Goal: Task Accomplishment & Management: Use online tool/utility

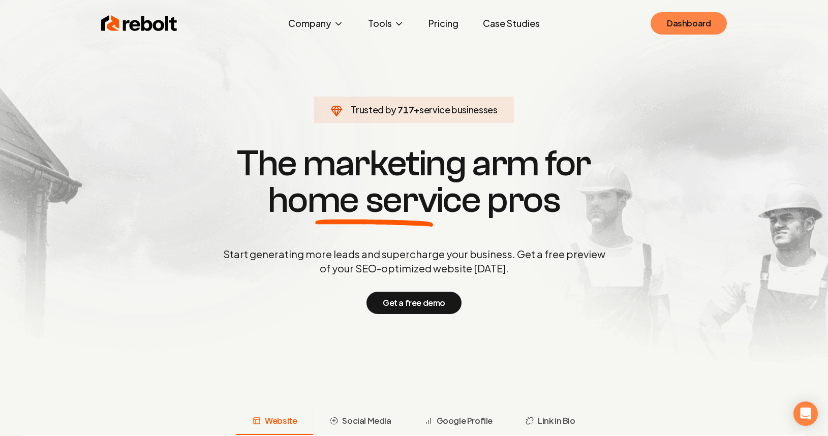
click at [716, 23] on link "Dashboard" at bounding box center [689, 23] width 76 height 22
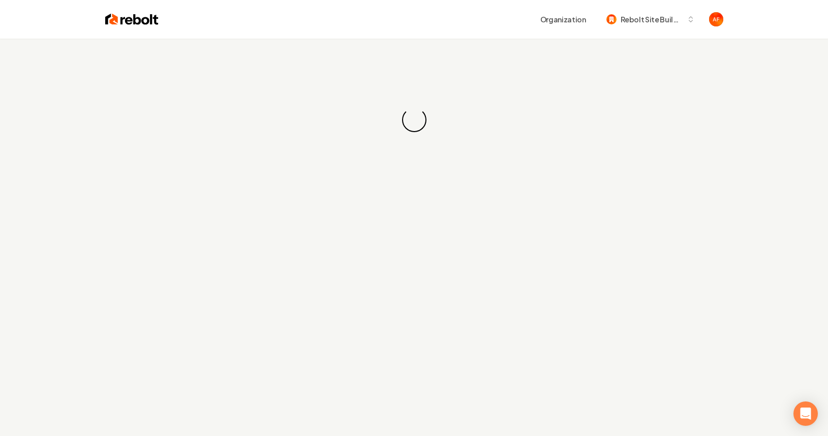
click at [361, 128] on div "Loading... Loading..." at bounding box center [414, 120] width 828 height 163
click at [362, 127] on div "Loading... Loading..." at bounding box center [414, 120] width 828 height 163
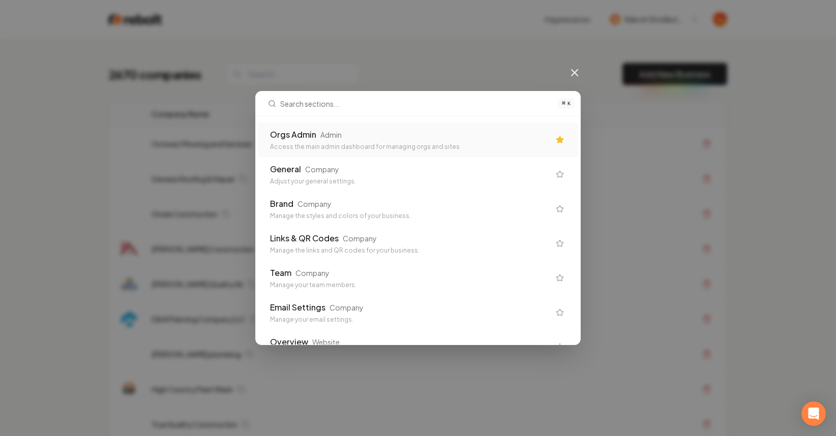
click at [391, 137] on div "Orgs Admin Admin" at bounding box center [410, 135] width 280 height 12
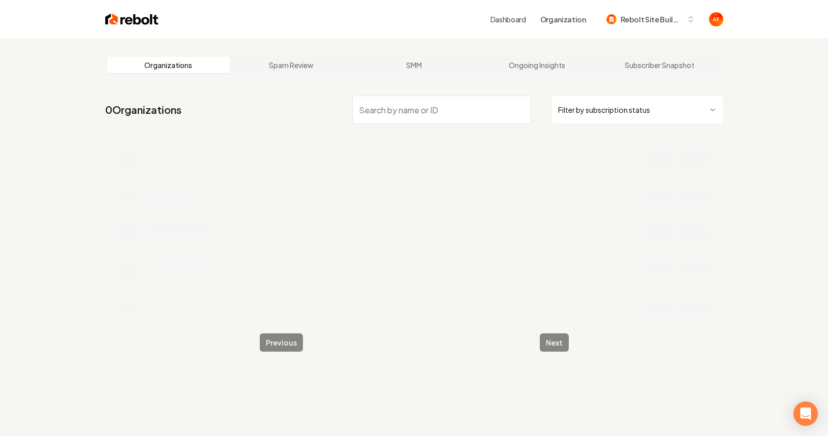
click at [419, 115] on input "search" at bounding box center [441, 110] width 179 height 28
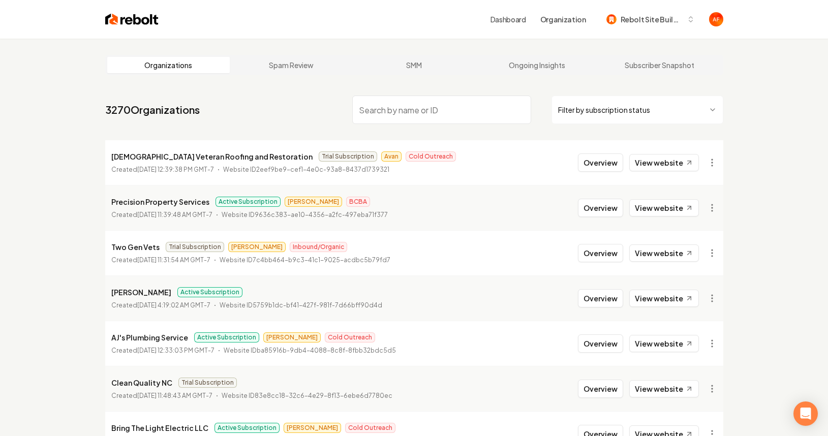
click at [452, 114] on input "search" at bounding box center [441, 110] width 179 height 28
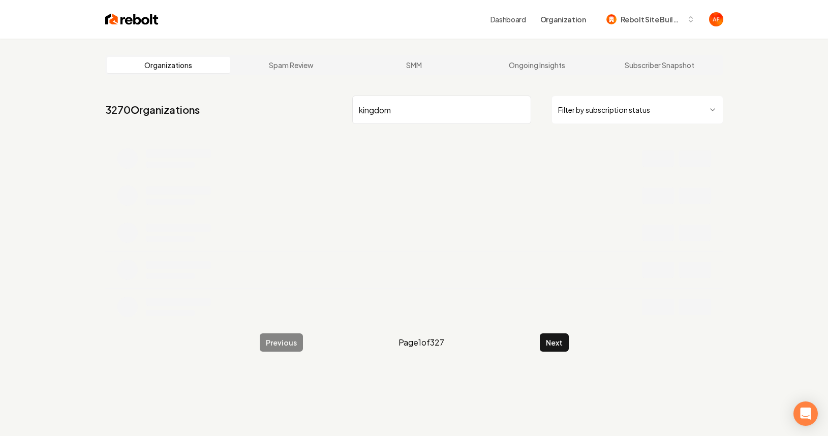
type input "kingdom"
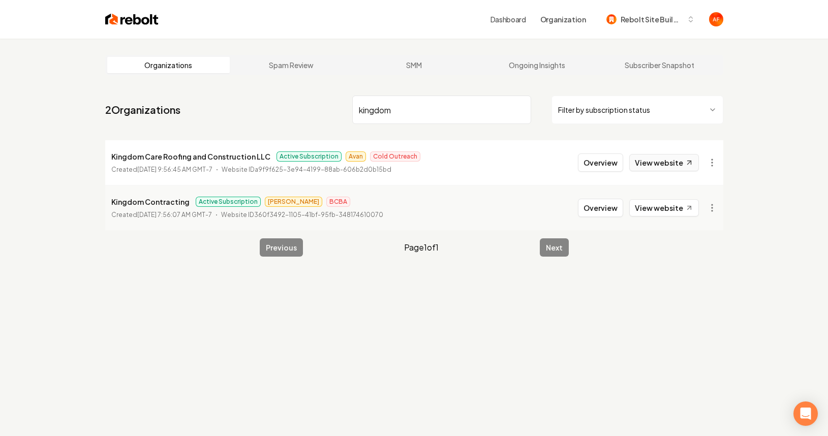
click at [678, 168] on link "View website" at bounding box center [665, 162] width 70 height 17
click at [125, 11] on div "Dashboard Organization Rebolt Site Builder" at bounding box center [414, 19] width 651 height 39
click at [122, 19] on img at bounding box center [131, 19] width 53 height 14
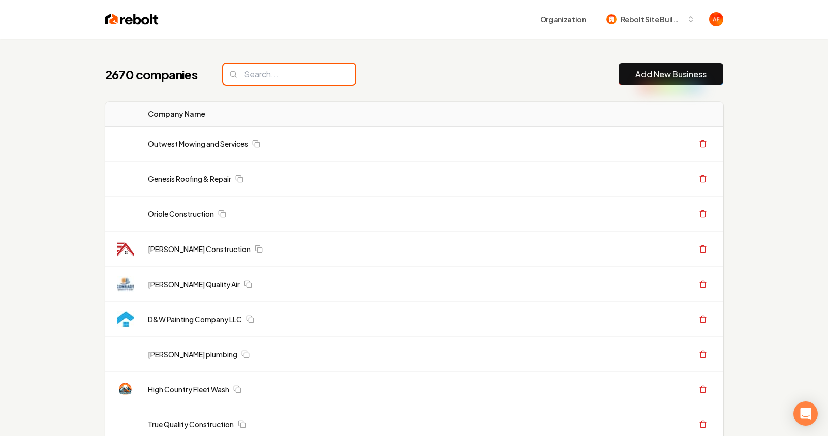
click at [296, 78] on input "search" at bounding box center [289, 74] width 132 height 21
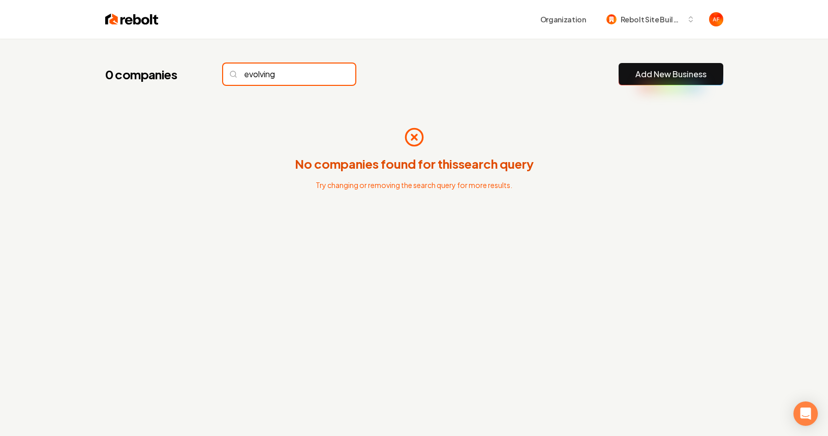
type input "evolving"
click at [324, 73] on input "evolving" at bounding box center [289, 74] width 132 height 21
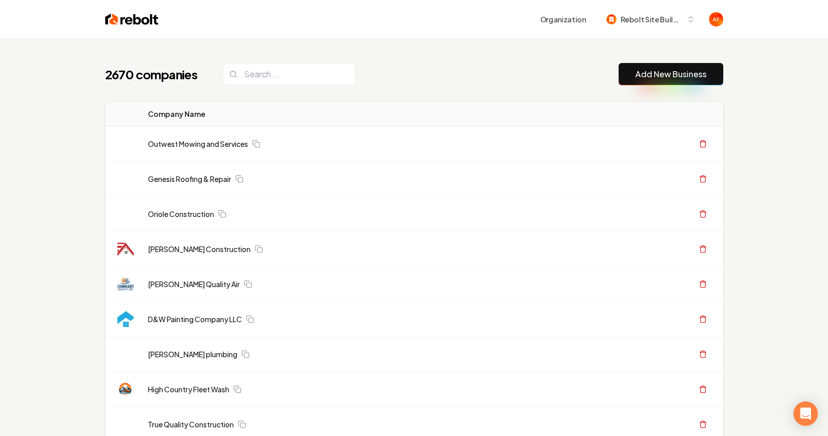
click at [684, 68] on link "Add New Business" at bounding box center [671, 74] width 71 height 12
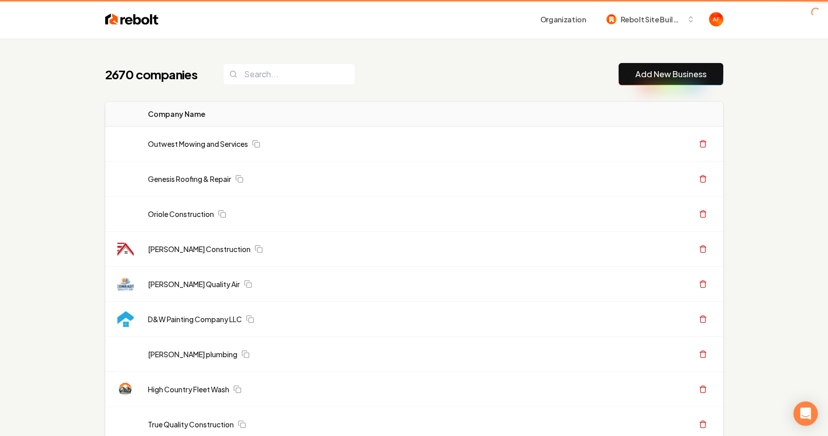
click at [646, 82] on button "Add New Business" at bounding box center [671, 74] width 105 height 22
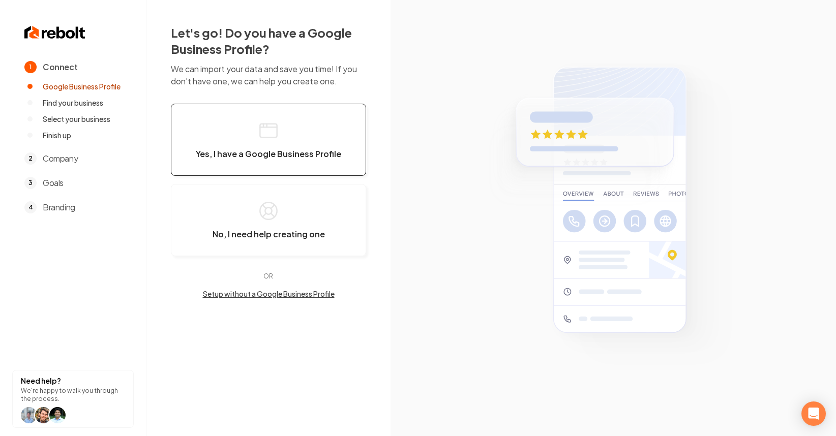
click at [195, 117] on button "Yes, I have a Google Business Profile" at bounding box center [268, 140] width 195 height 72
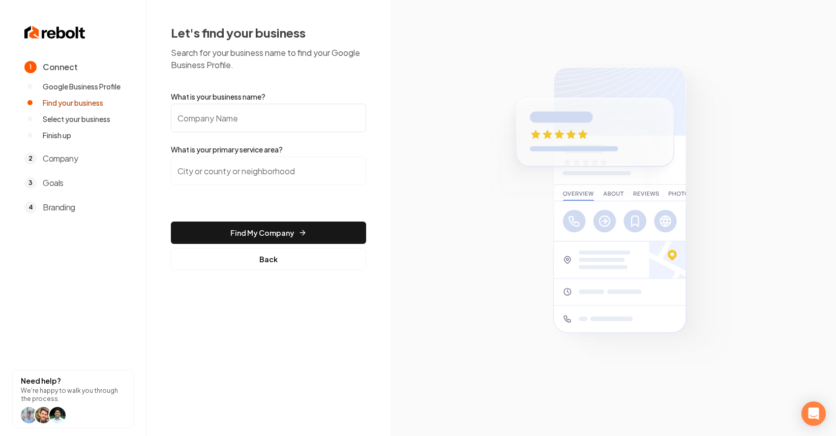
click at [221, 124] on input "What is your business name?" at bounding box center [268, 118] width 195 height 28
paste input "Evolving Contracting"
type input "Evolving Contracting"
click at [267, 253] on button "Back" at bounding box center [268, 259] width 195 height 22
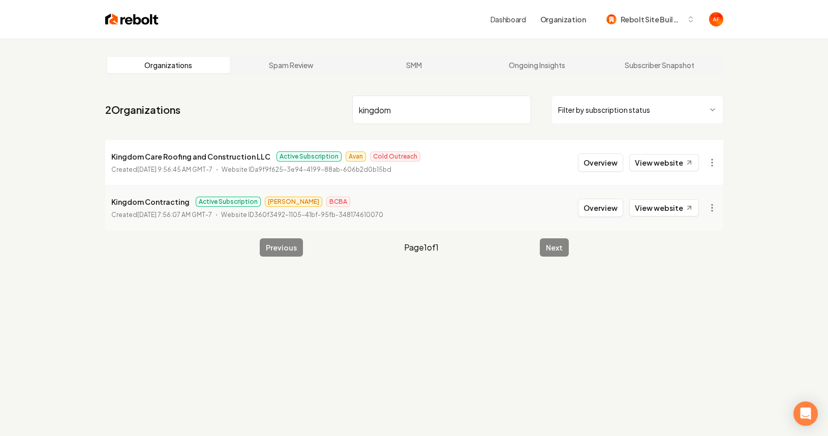
click at [146, 20] on img at bounding box center [131, 19] width 53 height 14
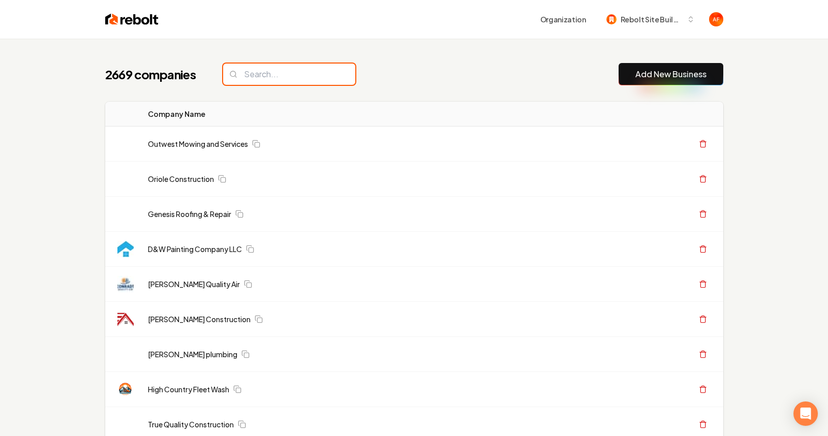
click at [283, 74] on input "search" at bounding box center [289, 74] width 132 height 21
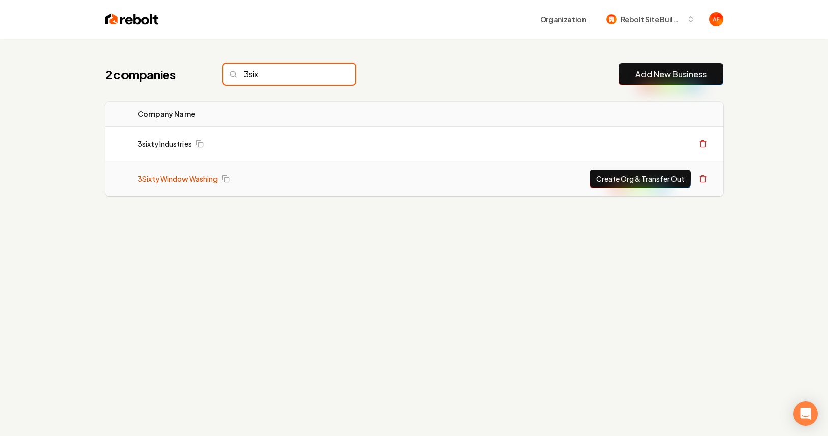
type input "3six"
click at [166, 182] on link "3Sixty Window Washing" at bounding box center [178, 179] width 80 height 10
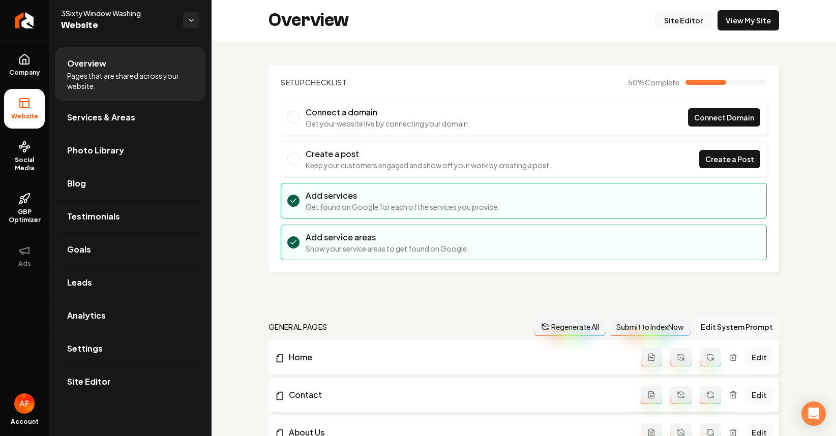
click at [670, 24] on link "Site Editor" at bounding box center [683, 20] width 56 height 20
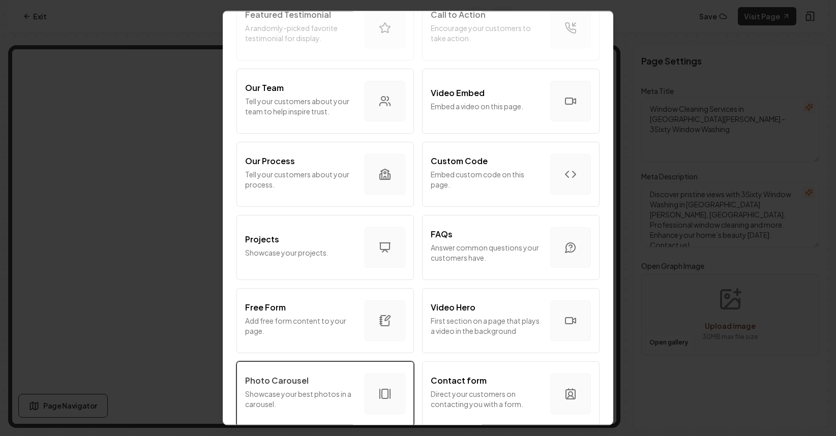
scroll to position [534, 0]
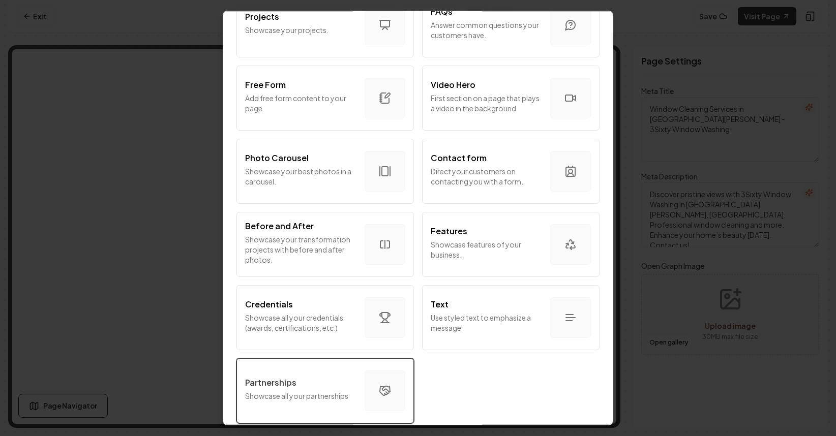
click at [320, 366] on button "Partnerships Showcase all your partnerships" at bounding box center [324, 391] width 177 height 65
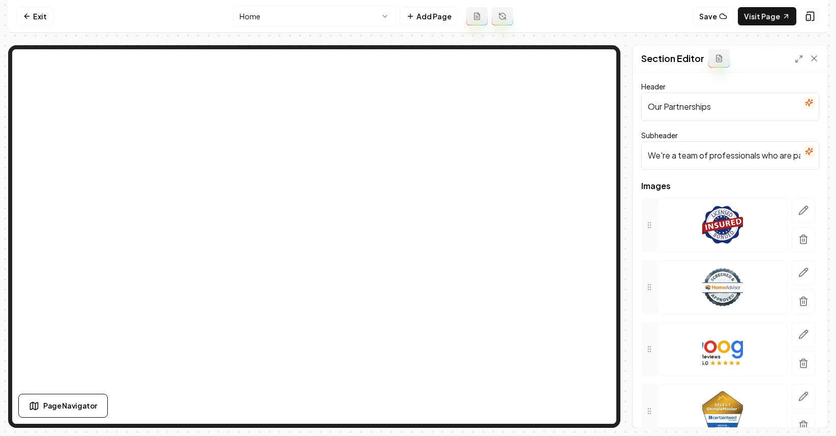
click at [736, 163] on input "We're a team of professionals who are passionate about what we do." at bounding box center [730, 155] width 178 height 28
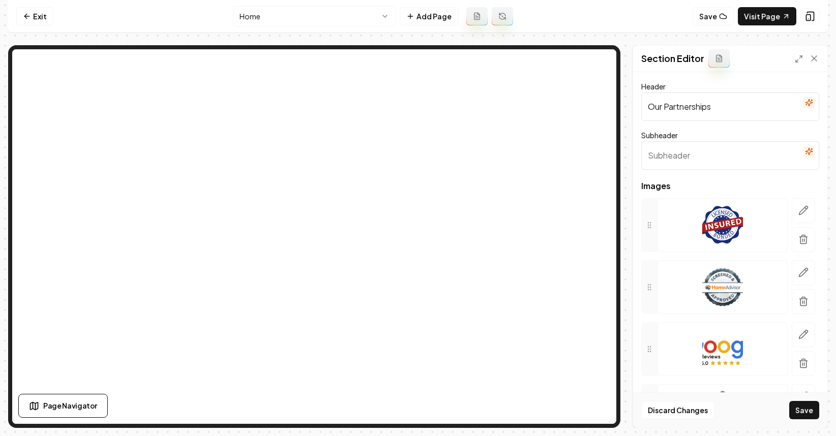
click at [733, 103] on input "Our Partnerships" at bounding box center [730, 107] width 178 height 28
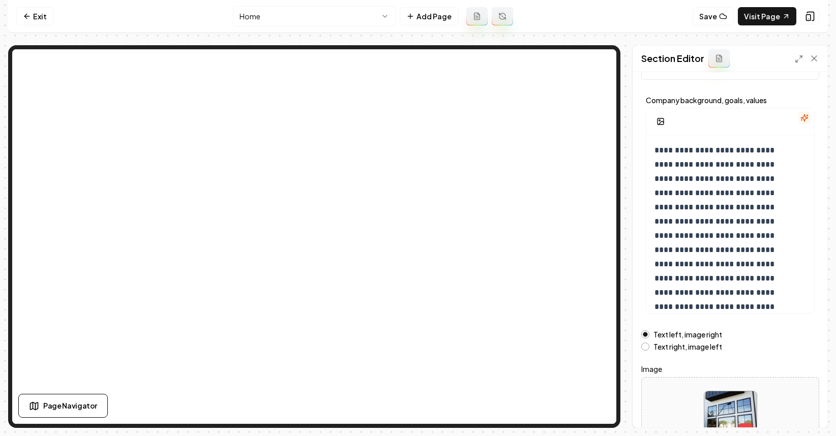
scroll to position [104, 0]
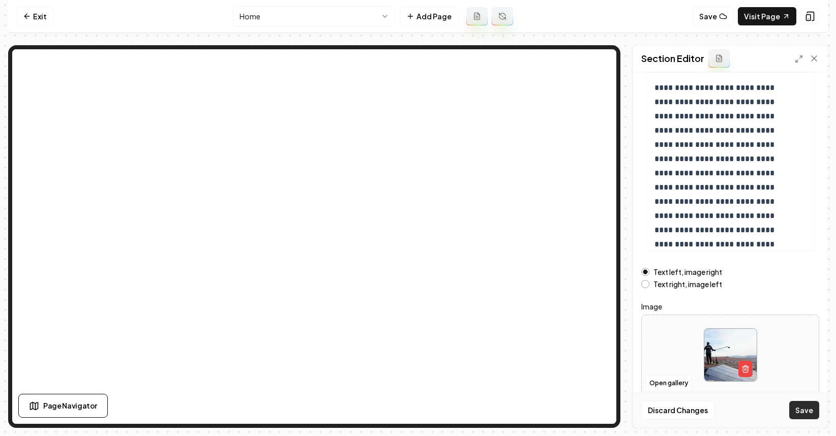
click at [814, 408] on button "Save" at bounding box center [804, 410] width 30 height 18
click at [685, 381] on button "Open gallery" at bounding box center [669, 383] width 46 height 16
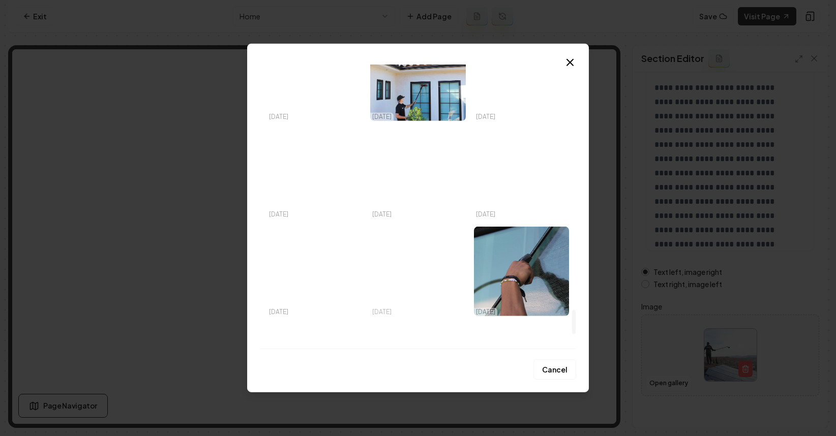
scroll to position [2687, 0]
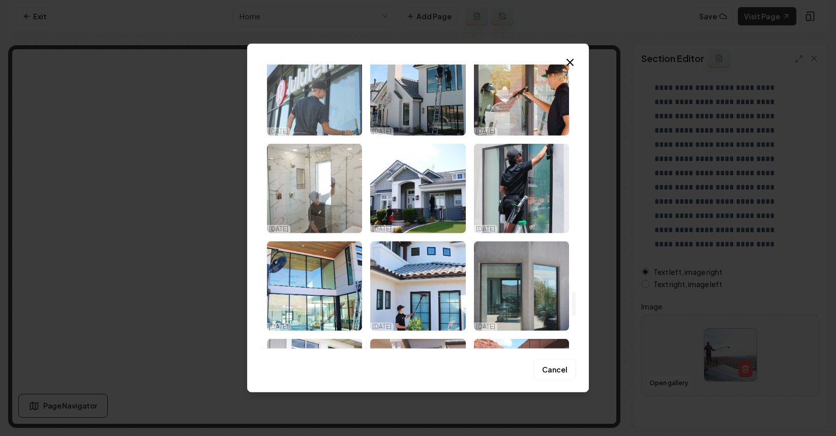
click at [317, 114] on img "Select image image_68ed67cf5c7cd75eb8e67717.jpeg" at bounding box center [314, 91] width 95 height 90
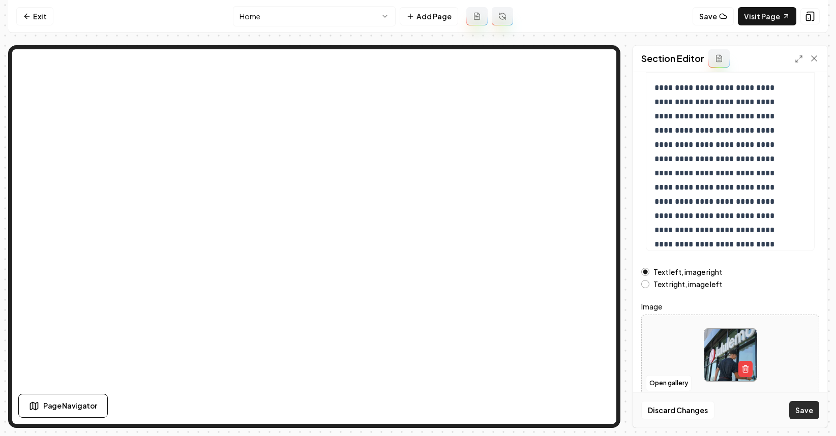
click at [800, 406] on button "Save" at bounding box center [804, 410] width 30 height 18
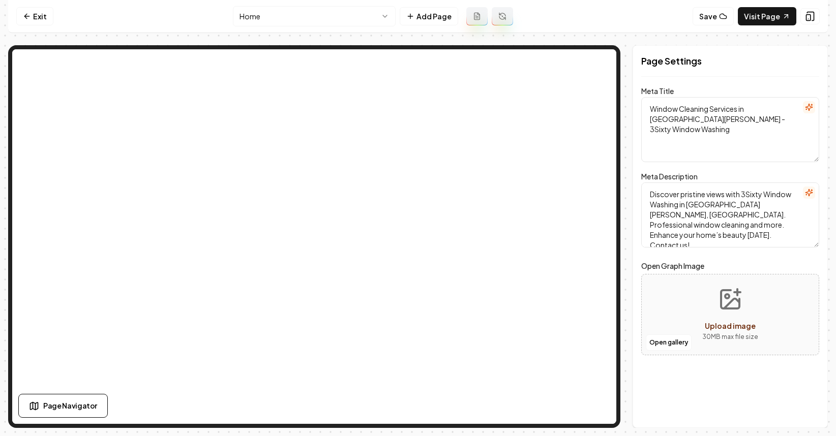
scroll to position [0, 0]
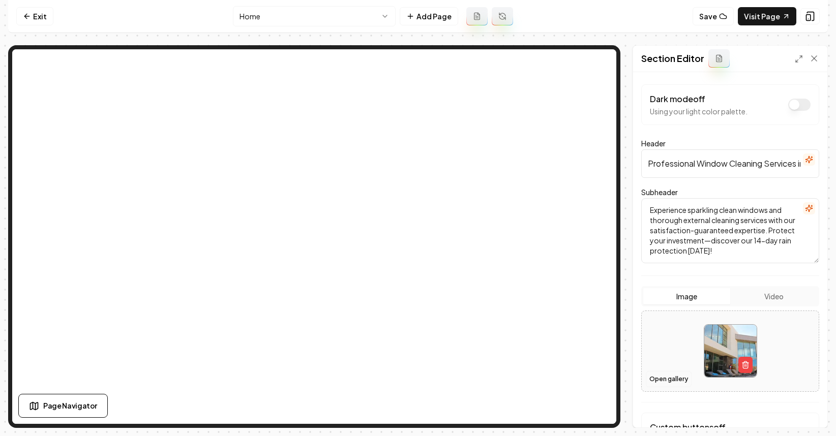
click at [659, 379] on button "Open gallery" at bounding box center [669, 379] width 46 height 16
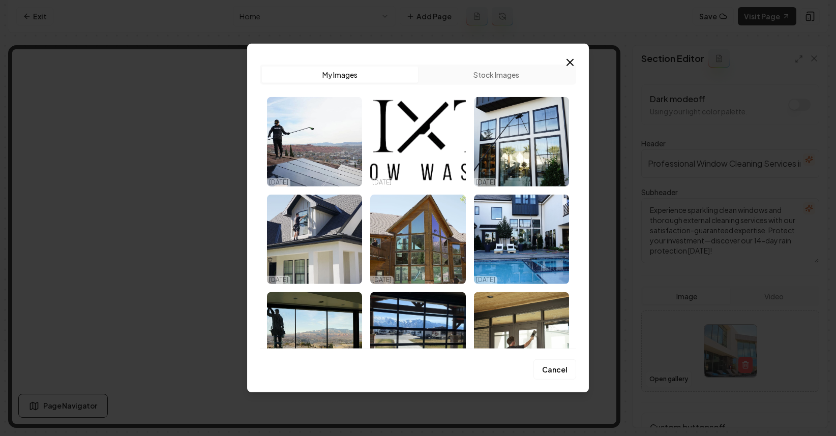
drag, startPoint x: 727, startPoint y: 356, endPoint x: 607, endPoint y: 352, distance: 119.6
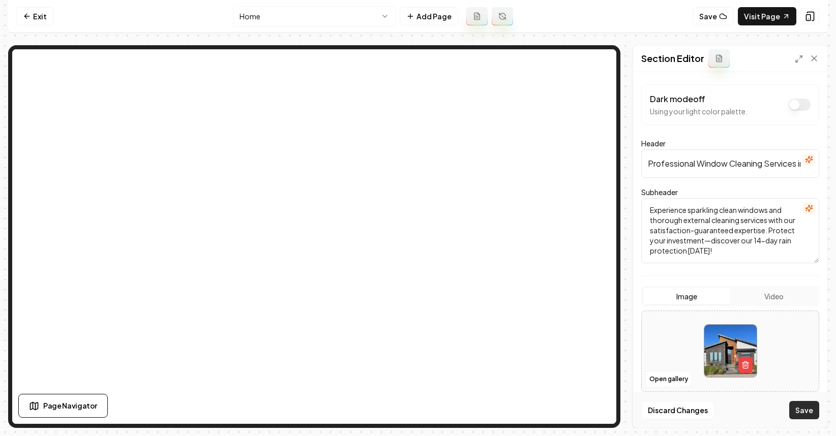
click at [794, 412] on button "Save" at bounding box center [804, 410] width 30 height 18
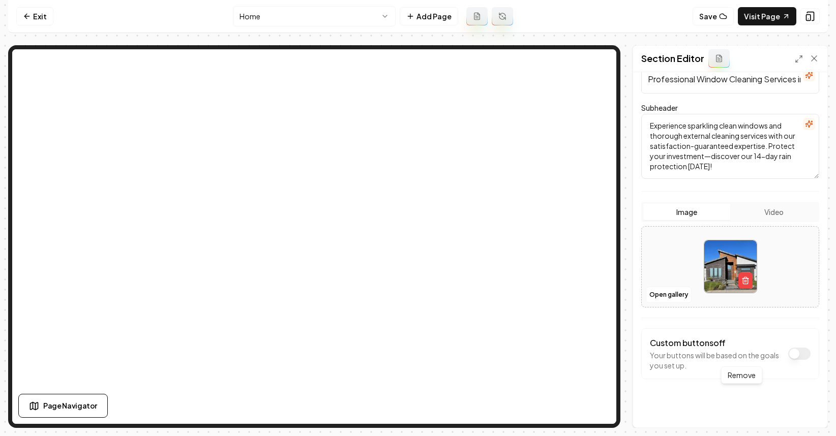
scroll to position [89, 0]
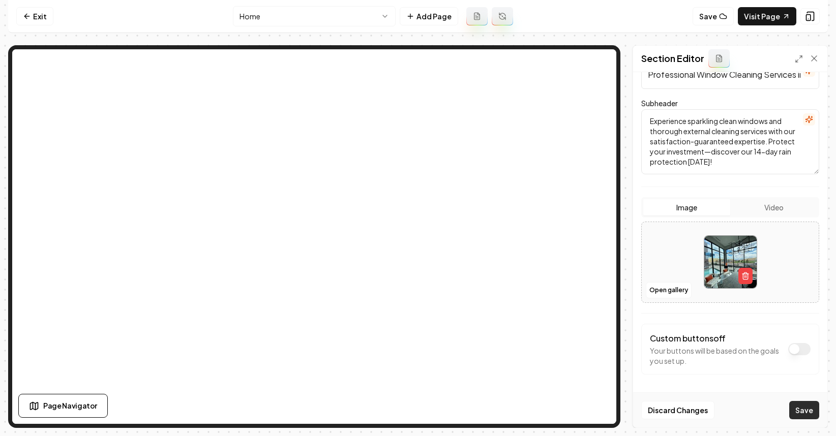
click at [809, 413] on button "Save" at bounding box center [804, 410] width 30 height 18
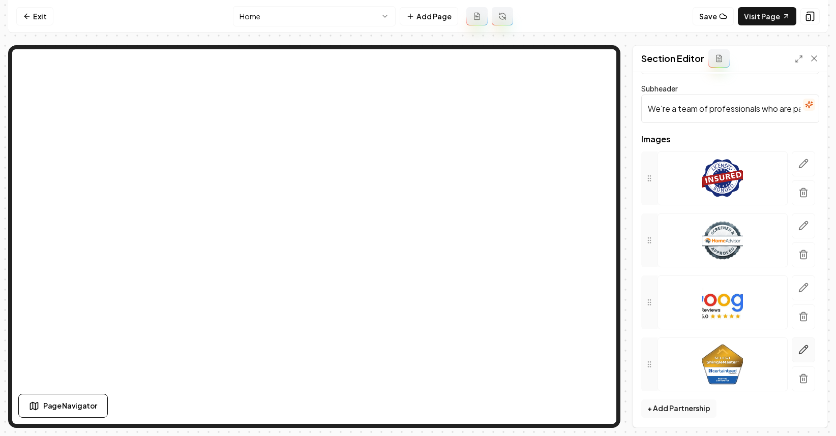
scroll to position [49, 0]
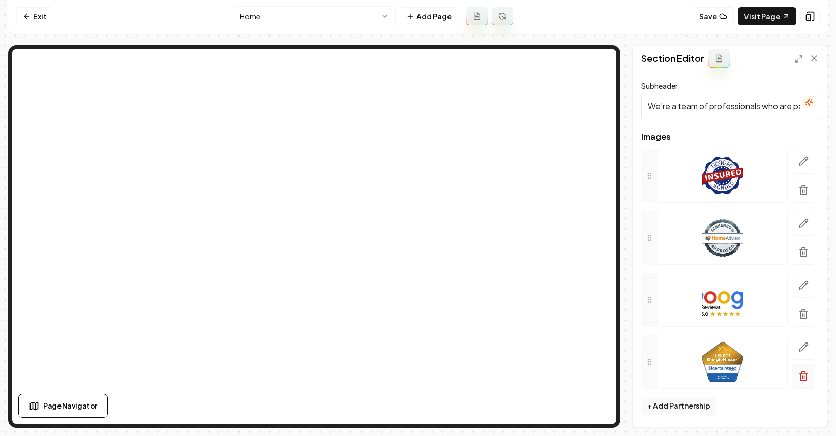
click at [792, 380] on button "button" at bounding box center [803, 376] width 23 height 25
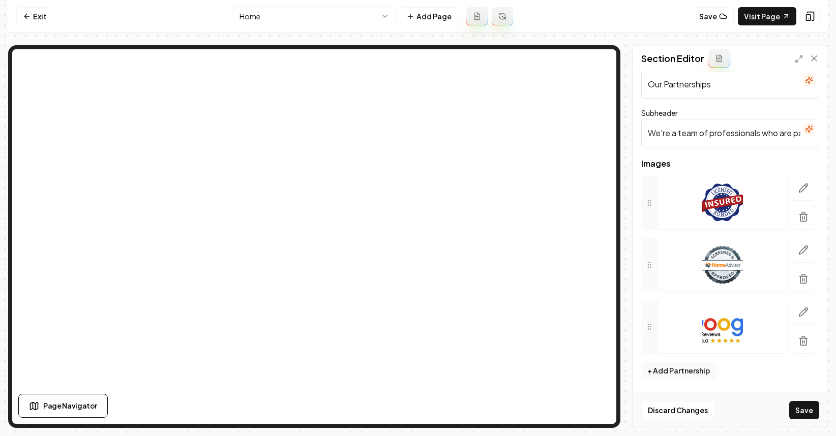
scroll to position [22, 0]
click at [814, 418] on button "Save" at bounding box center [804, 410] width 30 height 18
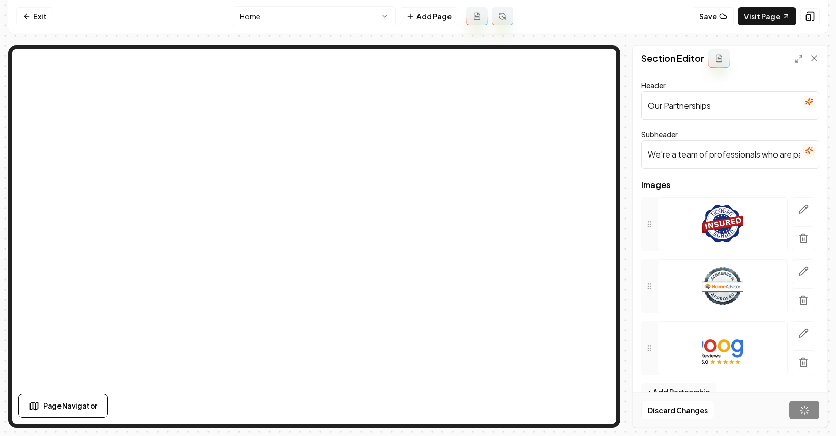
scroll to position [0, 0]
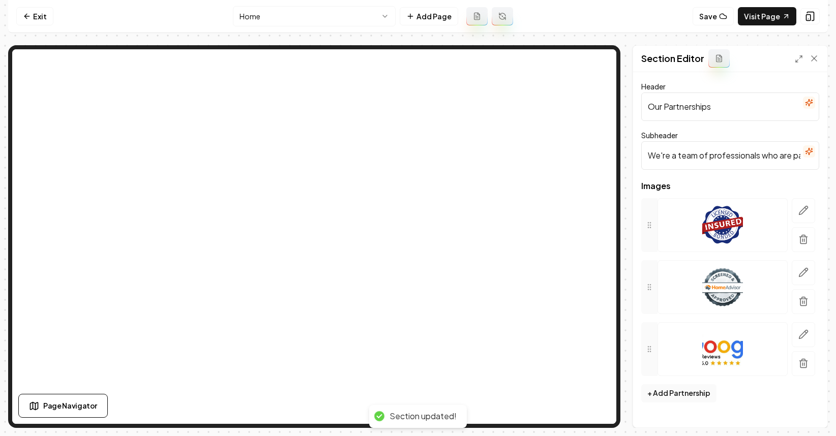
click at [739, 162] on input "We're a team of professionals who are passionate about what we do." at bounding box center [730, 155] width 178 height 28
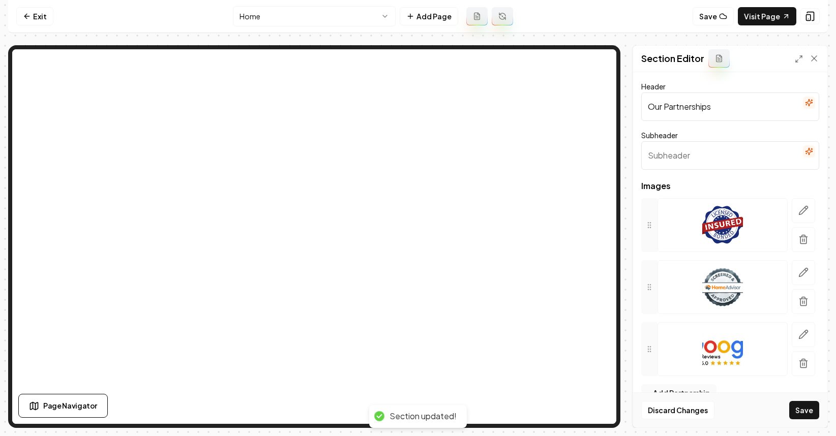
click at [718, 108] on input "Our Partnerships" at bounding box center [730, 107] width 178 height 28
click at [807, 410] on button "Save" at bounding box center [804, 410] width 30 height 18
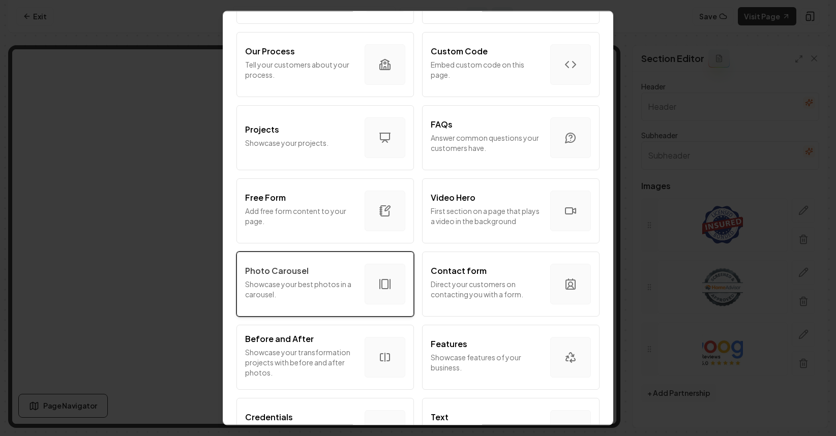
scroll to position [422, 0]
click at [346, 284] on p "Showcase your best photos in a carousel." at bounding box center [300, 289] width 111 height 20
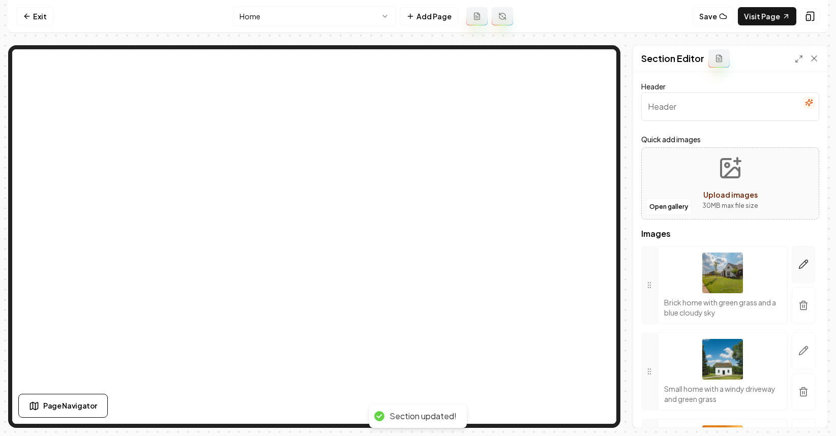
click at [798, 268] on icon "button" at bounding box center [803, 264] width 10 height 10
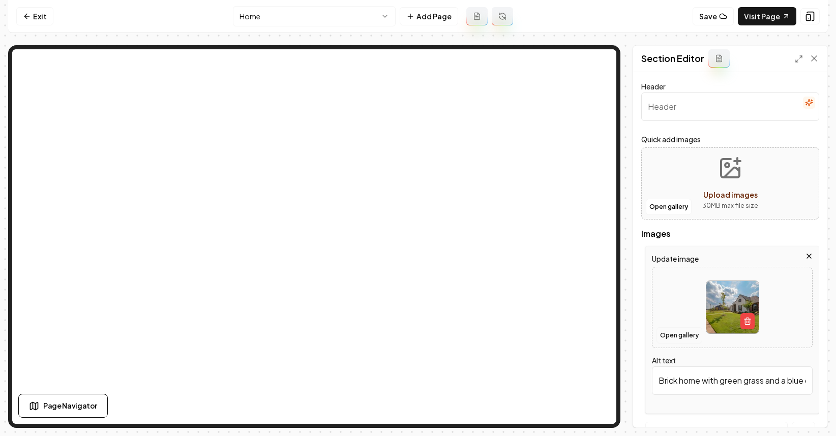
click at [677, 334] on button "Open gallery" at bounding box center [680, 335] width 46 height 16
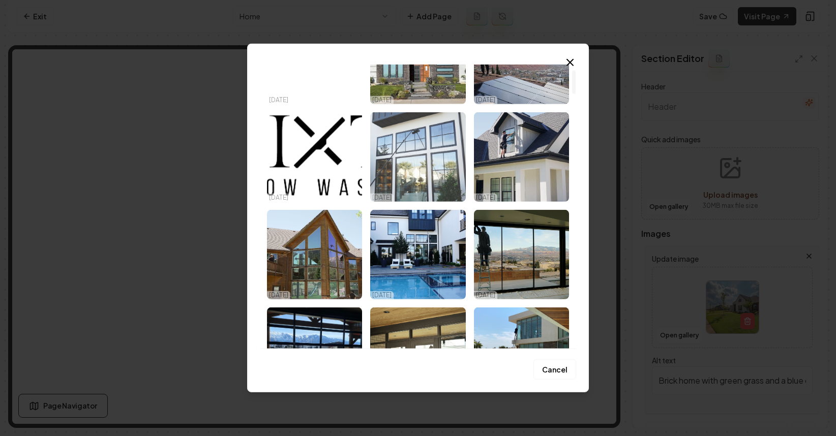
scroll to position [88, 0]
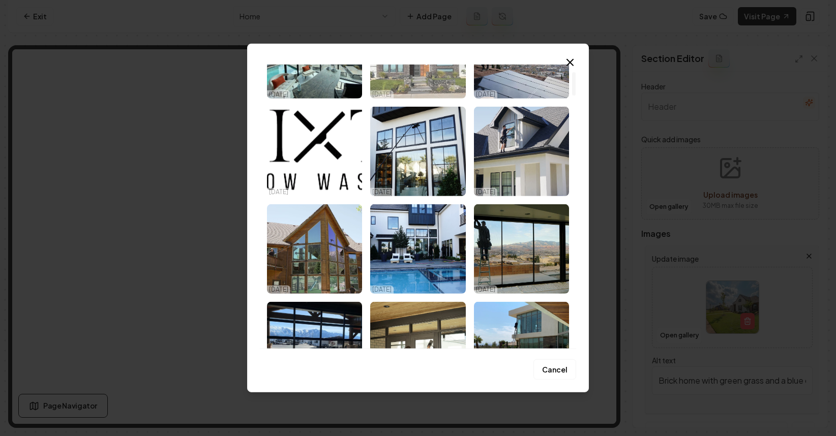
click at [420, 82] on img "Select image image_68ed898c5c7cd75eb822b18f.webp" at bounding box center [417, 54] width 95 height 90
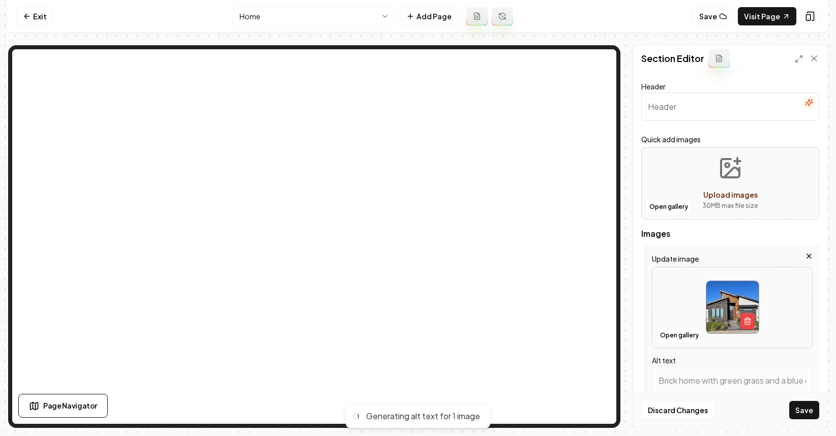
click at [803, 409] on button "Save" at bounding box center [804, 410] width 30 height 18
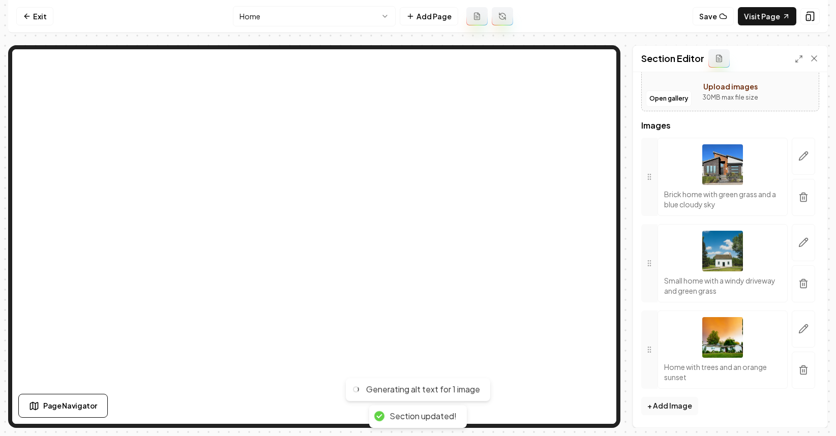
click at [798, 244] on icon "button" at bounding box center [803, 242] width 10 height 10
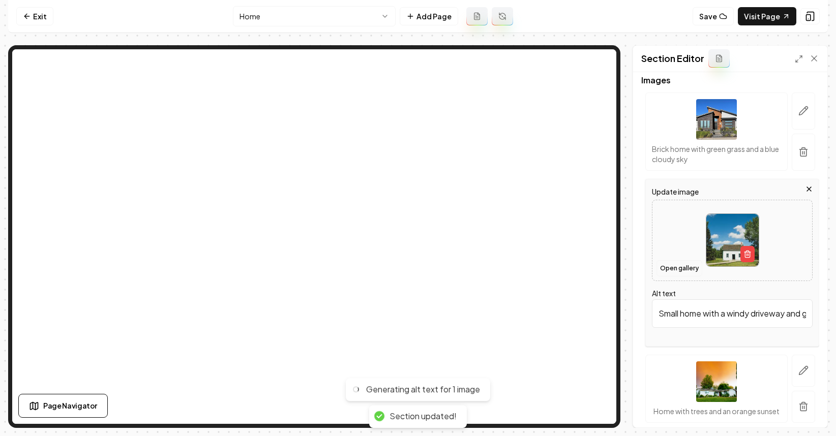
scroll to position [159, 0]
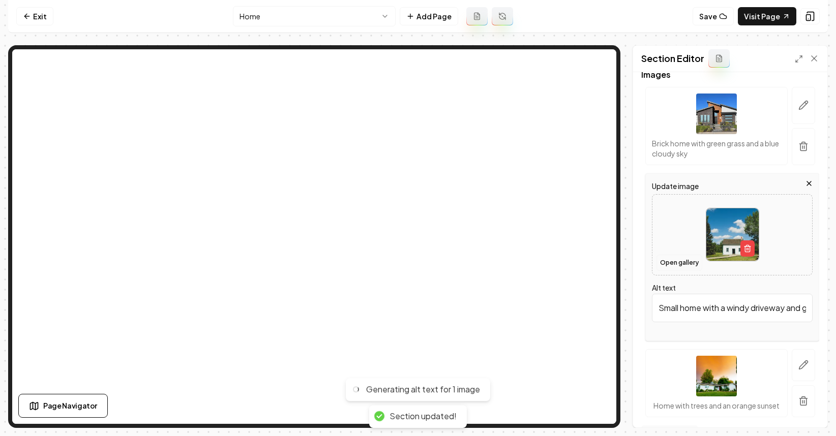
click at [670, 264] on button "Open gallery" at bounding box center [680, 263] width 46 height 16
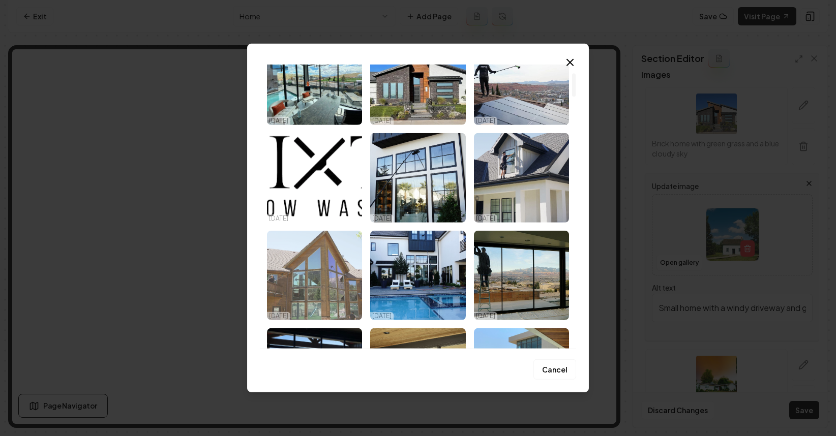
scroll to position [123, 0]
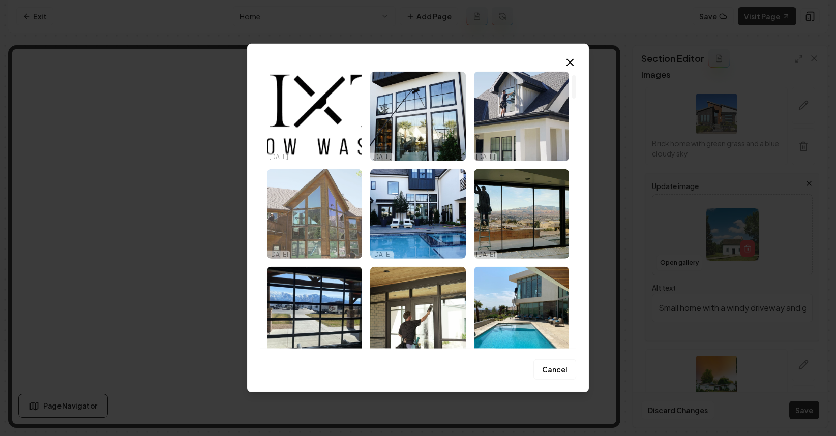
click at [324, 224] on img "Select image image_68ed67d15c7cd75eb8e689f0.jpeg" at bounding box center [314, 214] width 95 height 90
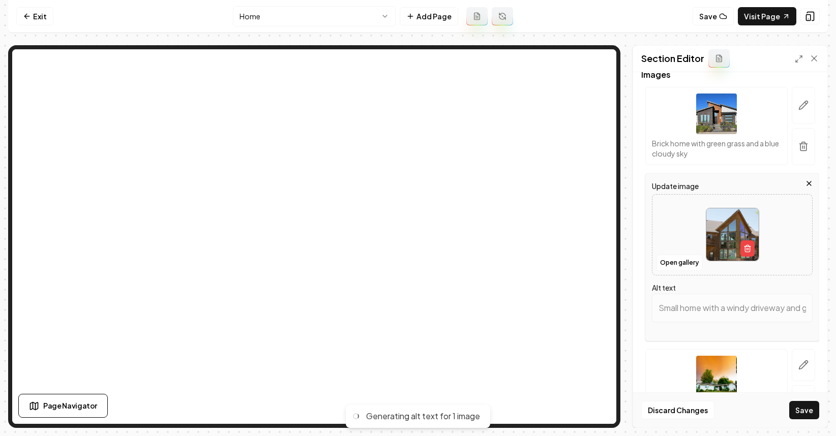
click at [798, 409] on button "Save" at bounding box center [804, 410] width 30 height 18
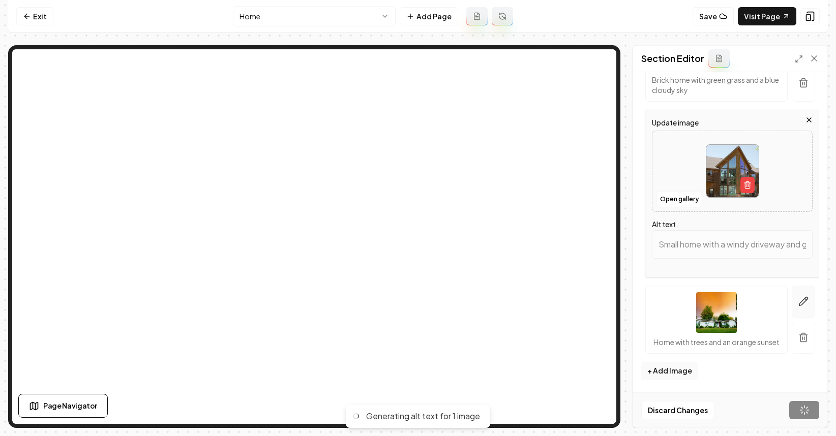
type input "Large wooden cabin with modern windows, set against a clear blue sky and green …"
click at [796, 286] on button "button" at bounding box center [803, 302] width 23 height 32
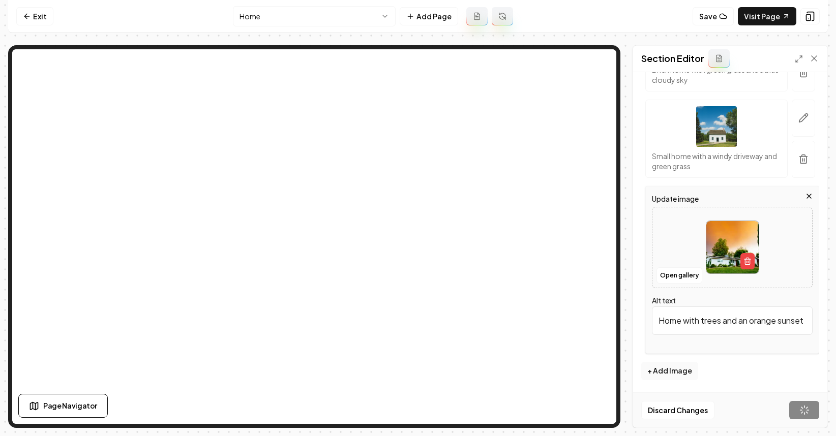
scroll to position [129, 0]
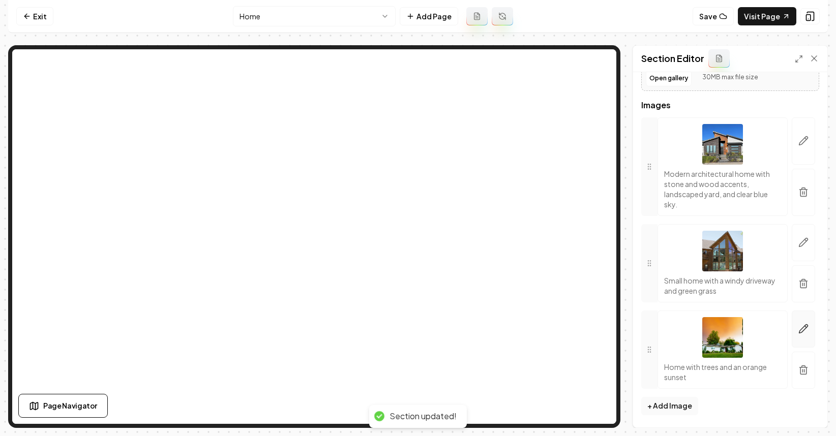
click at [796, 320] on button "button" at bounding box center [803, 329] width 23 height 37
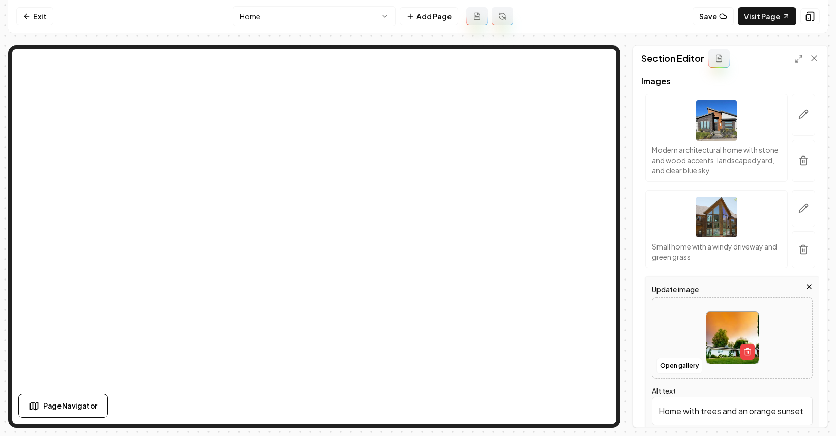
scroll to position [208, 0]
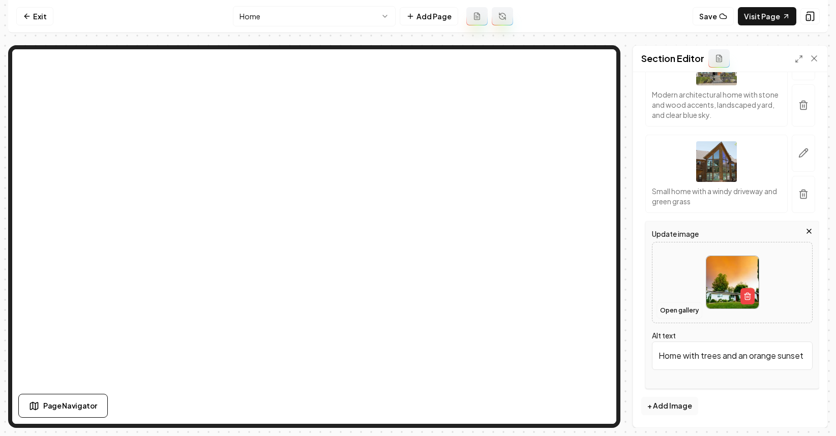
click at [675, 308] on button "Open gallery" at bounding box center [680, 311] width 46 height 16
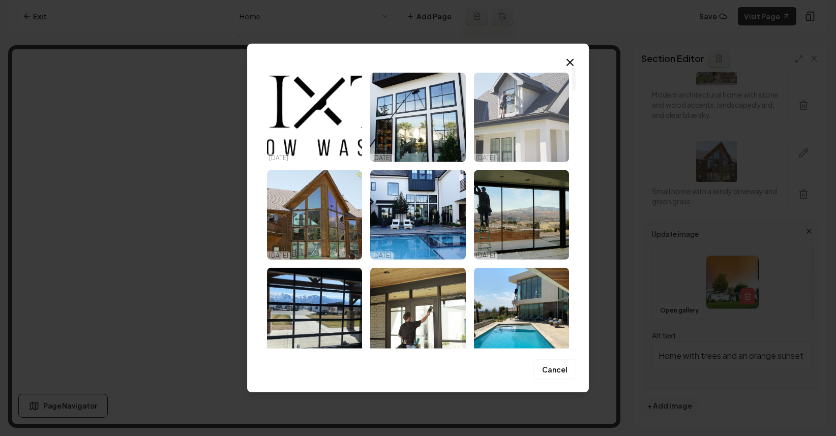
scroll to position [338, 0]
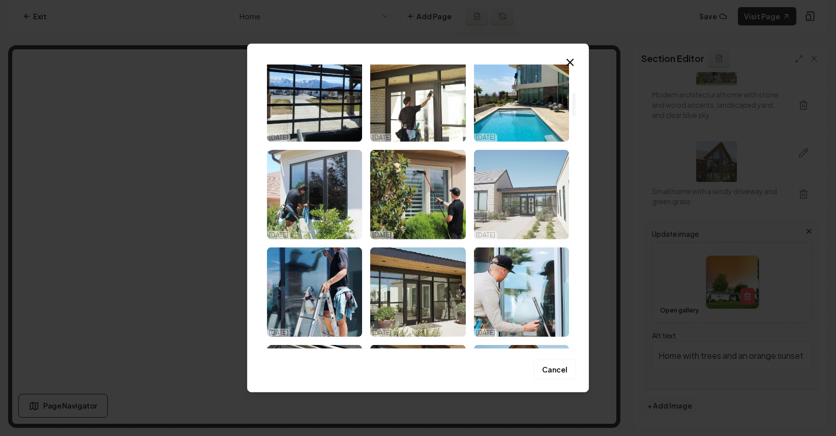
click at [525, 211] on img "Select image image_68ed67d15c7cd75eb8e68763.jpeg" at bounding box center [521, 195] width 95 height 90
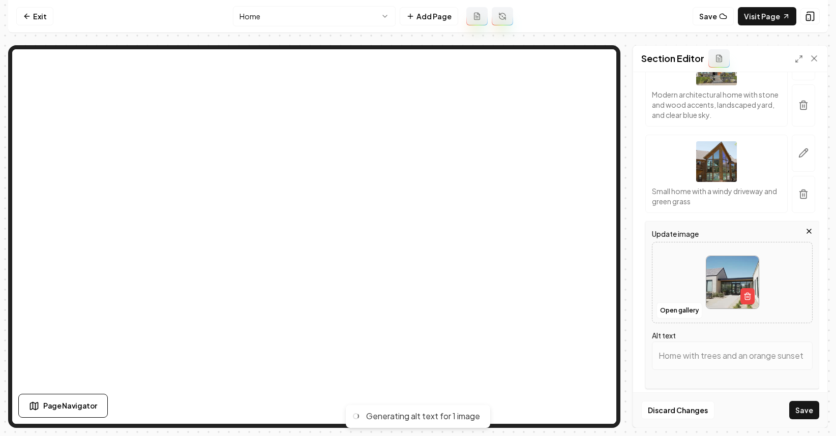
click at [809, 411] on button "Save" at bounding box center [804, 410] width 30 height 18
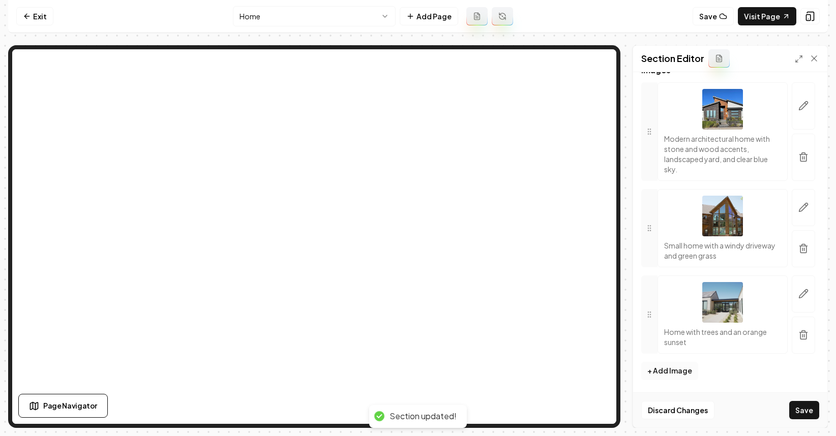
click at [674, 371] on button "+ Add Image" at bounding box center [669, 371] width 57 height 18
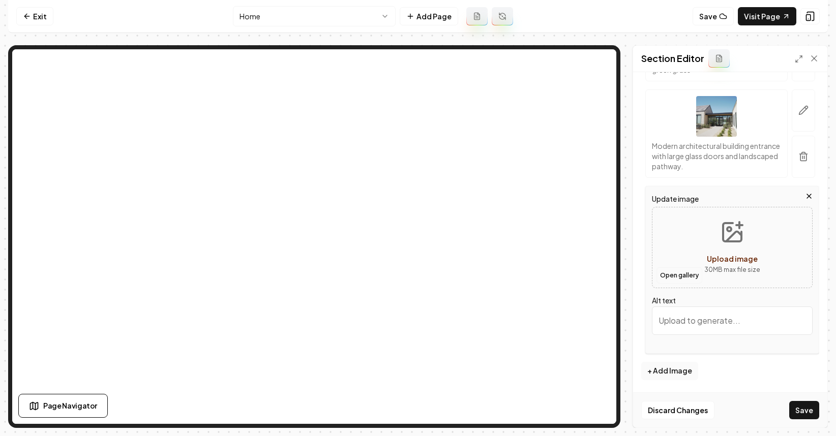
click at [685, 279] on button "Open gallery" at bounding box center [680, 275] width 46 height 16
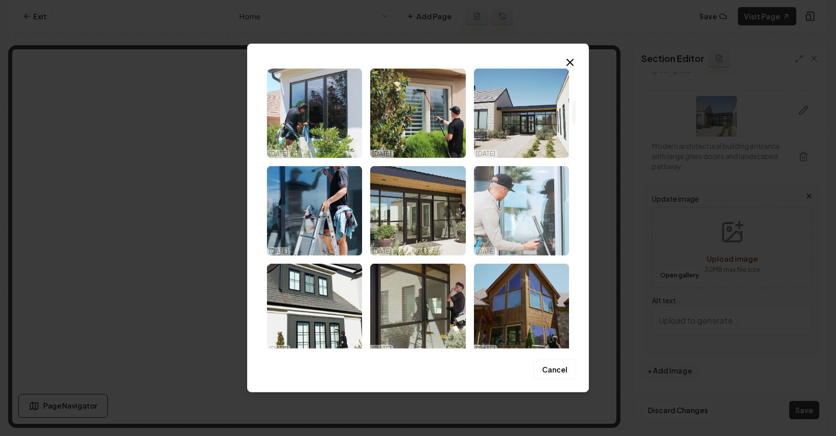
scroll to position [431, 0]
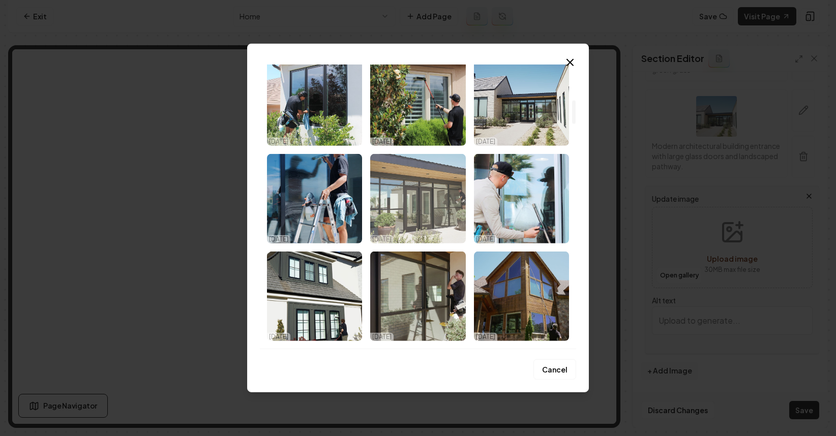
click at [425, 206] on img "Select image image_68ed67d15c7cd75eb8e68792.jpeg" at bounding box center [417, 199] width 95 height 90
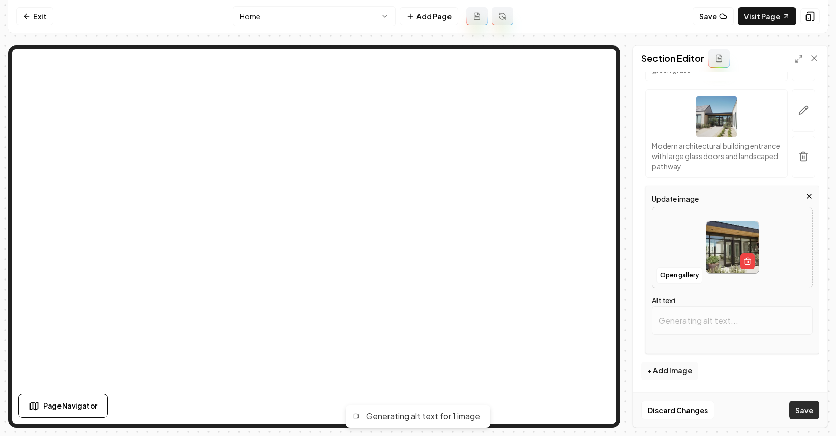
click at [800, 401] on button "Save" at bounding box center [804, 410] width 30 height 18
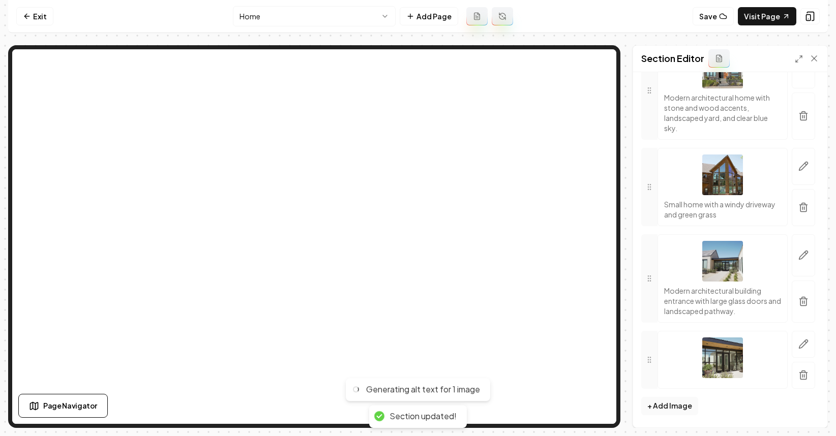
scroll to position [240, 0]
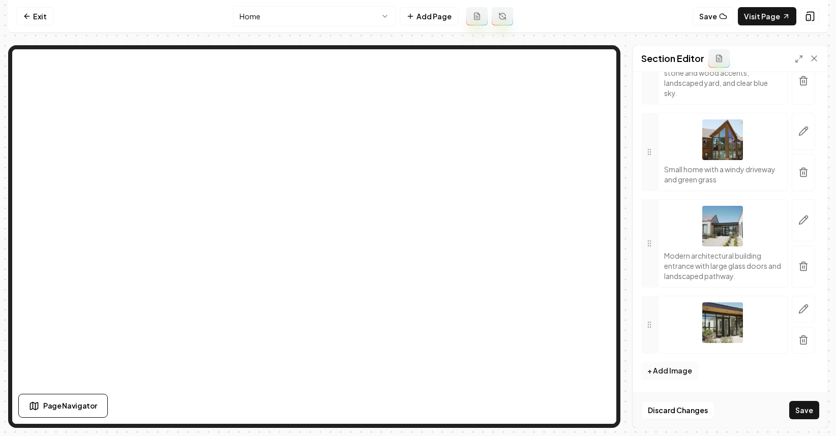
click at [678, 371] on button "+ Add Image" at bounding box center [669, 371] width 57 height 18
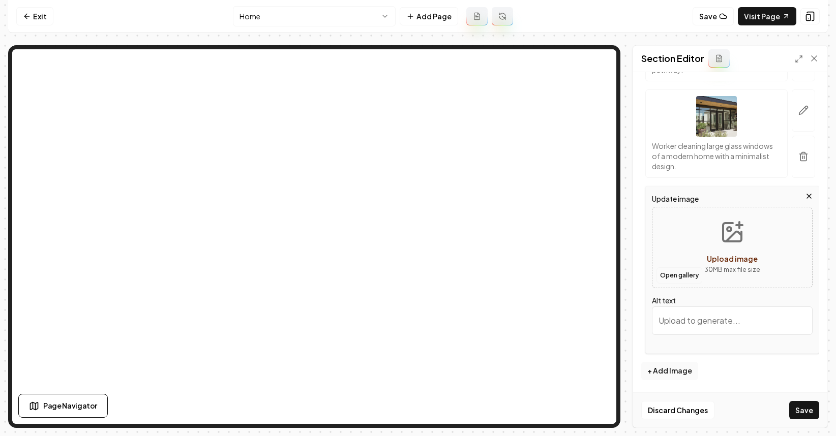
click at [685, 275] on button "Open gallery" at bounding box center [680, 275] width 46 height 16
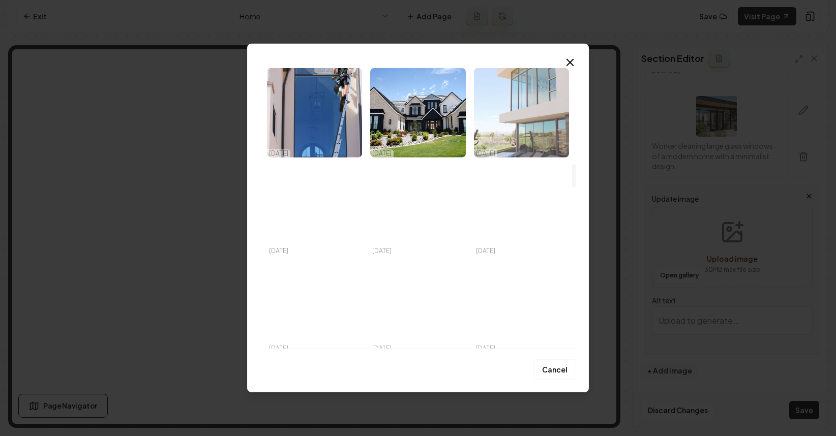
scroll to position [1207, 0]
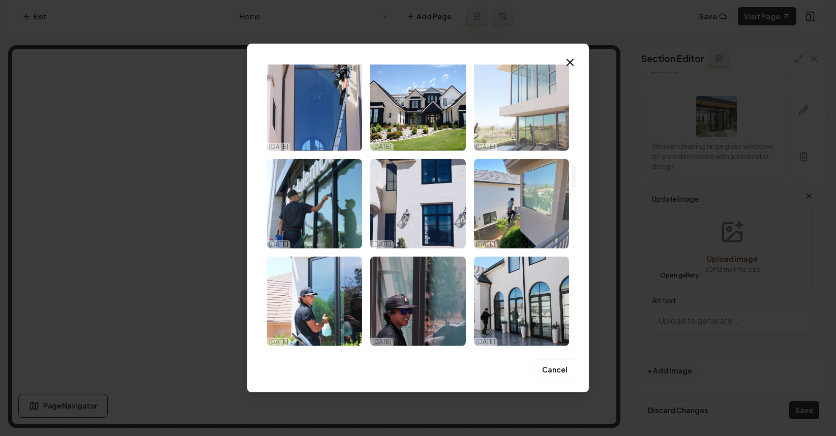
click at [518, 133] on img "Select image image_68ed67d15c7cd75eb8e689fe.jpeg" at bounding box center [521, 107] width 95 height 90
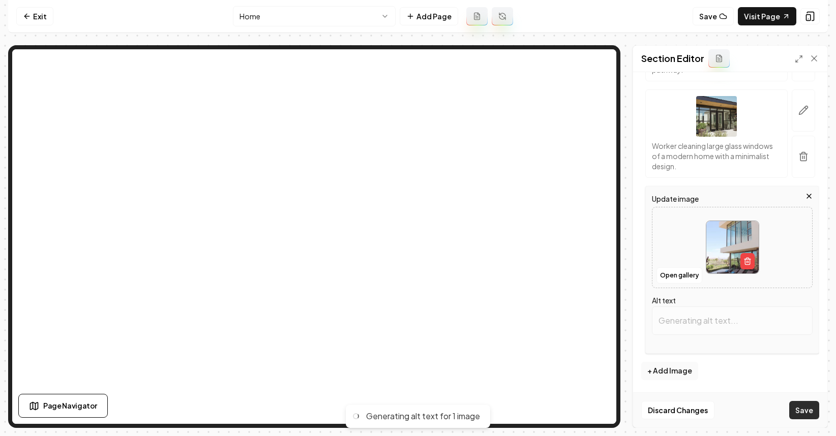
click at [801, 402] on button "Save" at bounding box center [804, 410] width 30 height 18
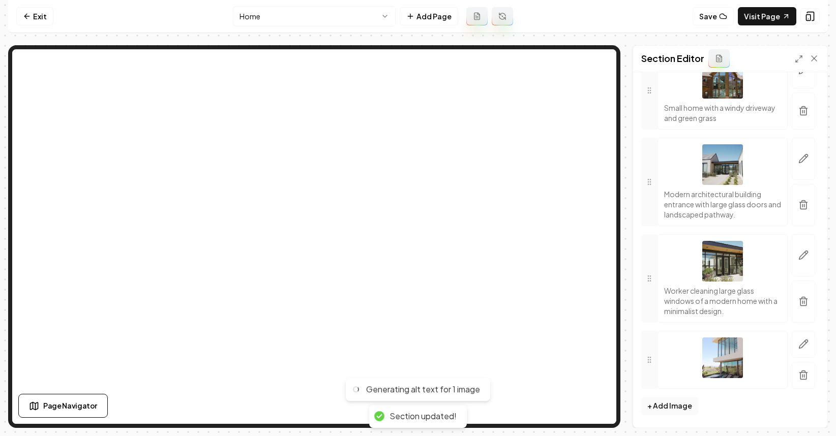
scroll to position [302, 0]
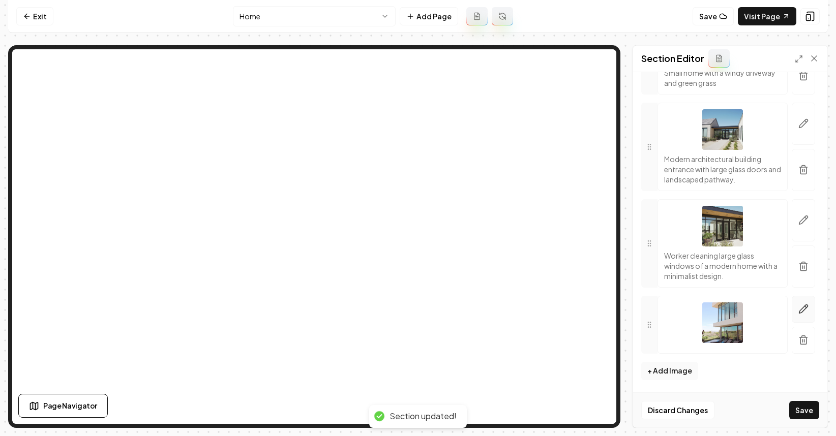
click at [798, 310] on icon "button" at bounding box center [803, 309] width 10 height 10
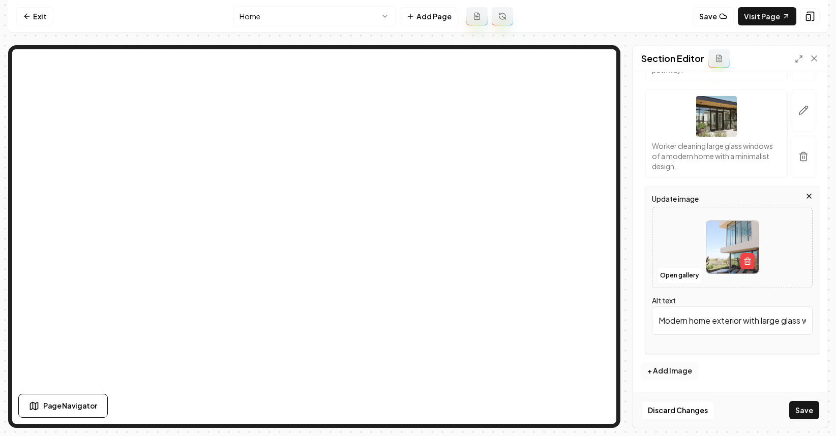
click at [684, 366] on button "+ Add Image" at bounding box center [669, 371] width 57 height 18
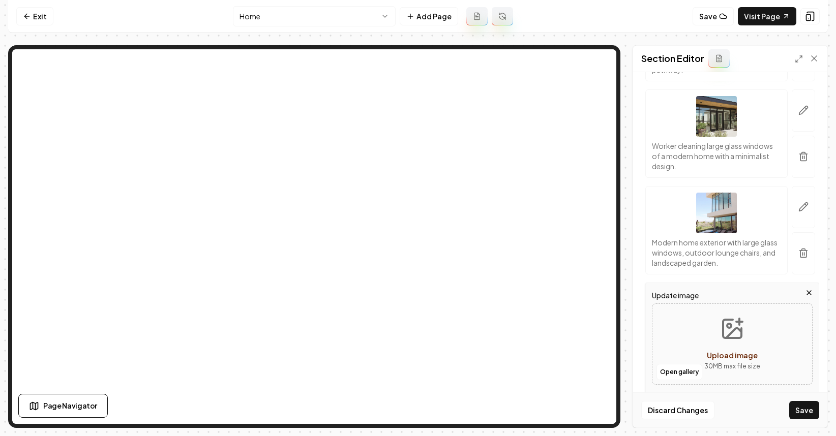
scroll to position [440, 0]
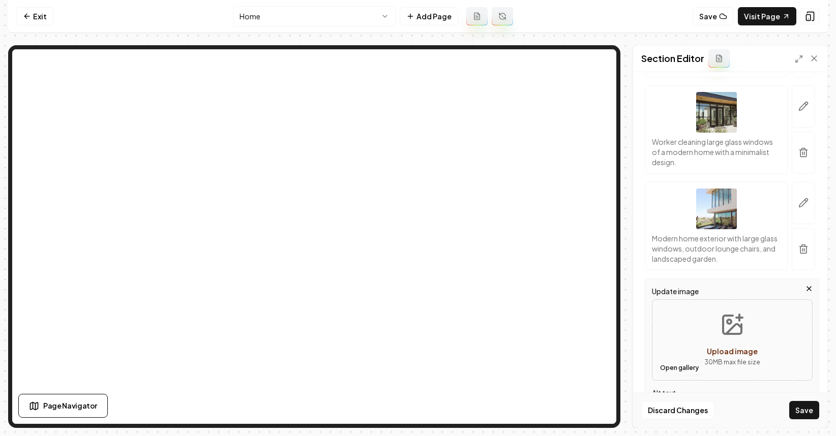
click at [664, 368] on button "Open gallery" at bounding box center [680, 368] width 46 height 16
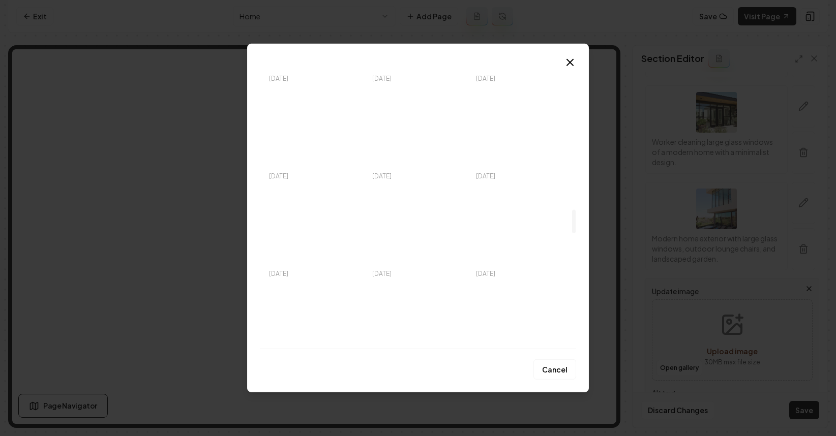
scroll to position [1836, 0]
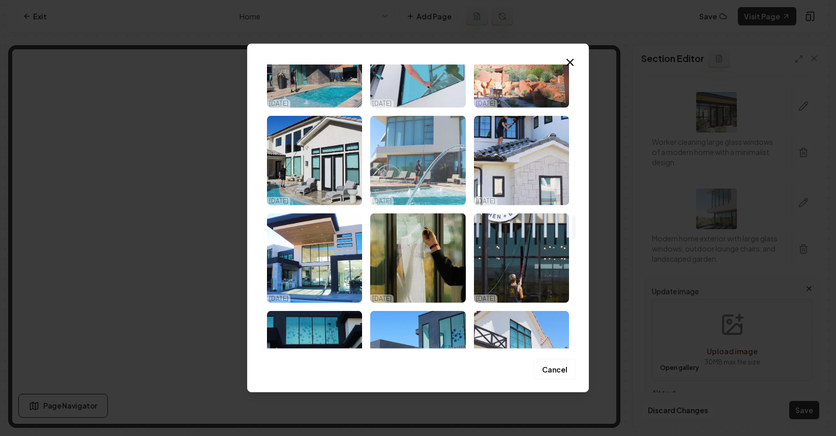
click at [435, 186] on img "Select image image_68ed67d05c7cd75eb8e68626.jpeg" at bounding box center [417, 161] width 95 height 90
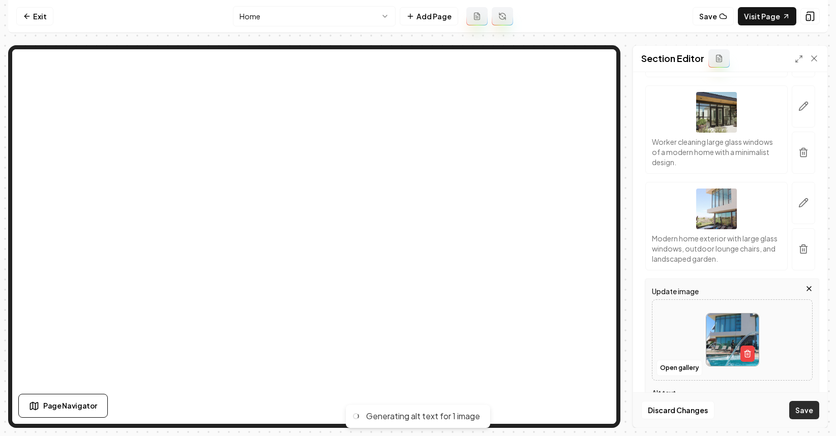
click at [807, 403] on button "Save" at bounding box center [804, 410] width 30 height 18
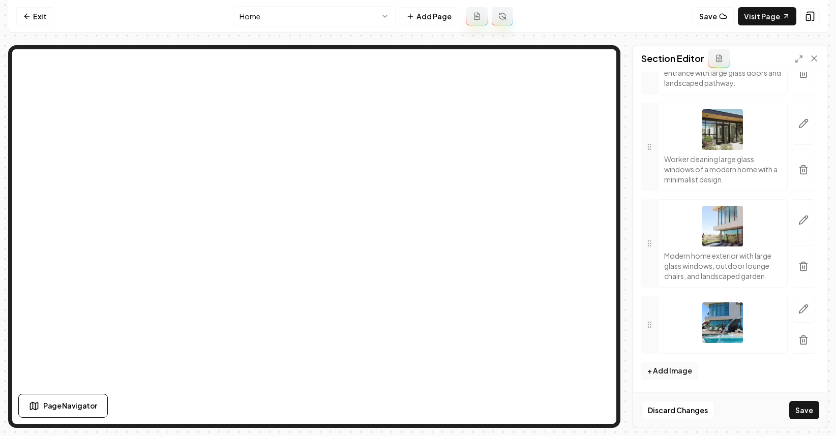
scroll to position [0, 0]
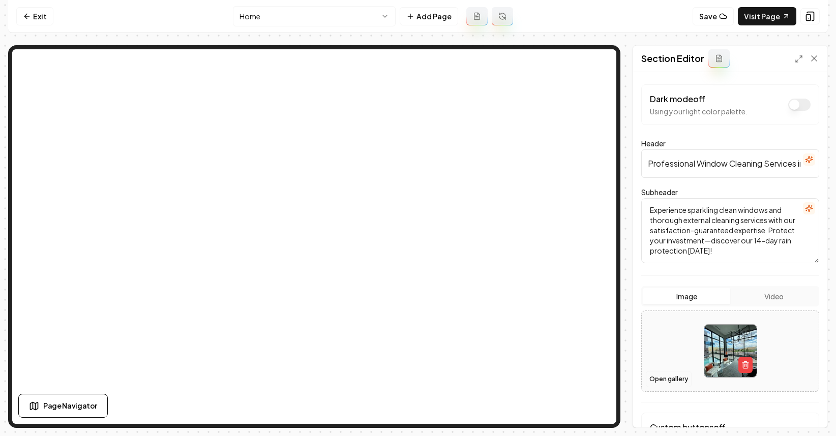
click at [673, 378] on button "Open gallery" at bounding box center [669, 379] width 46 height 16
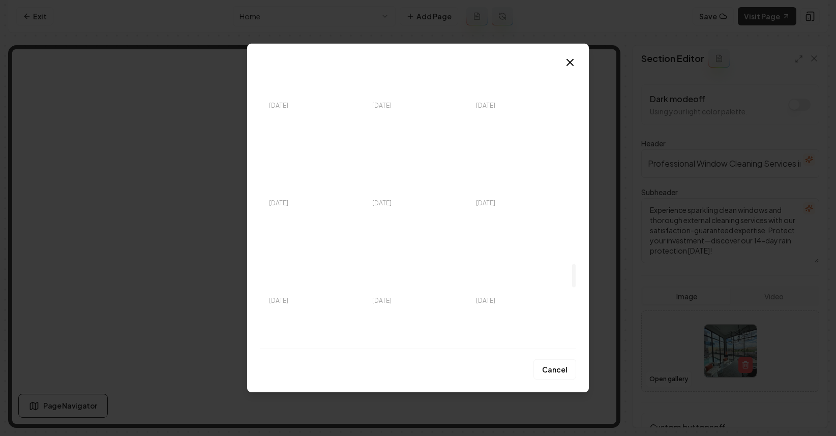
scroll to position [2422, 0]
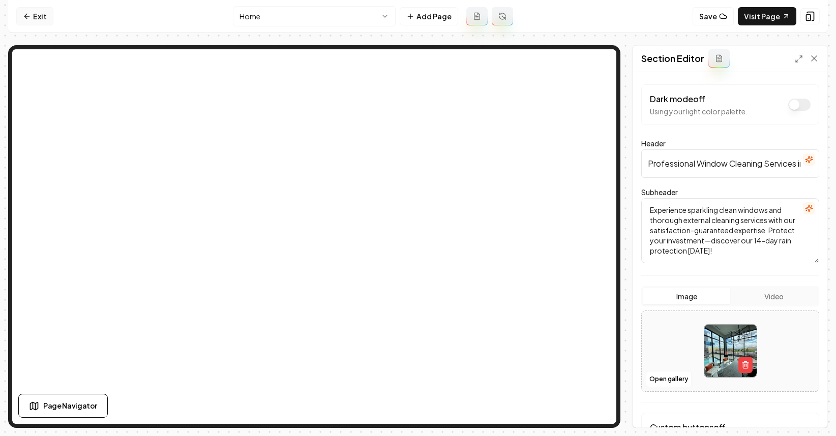
click at [31, 11] on link "Exit" at bounding box center [34, 16] width 37 height 18
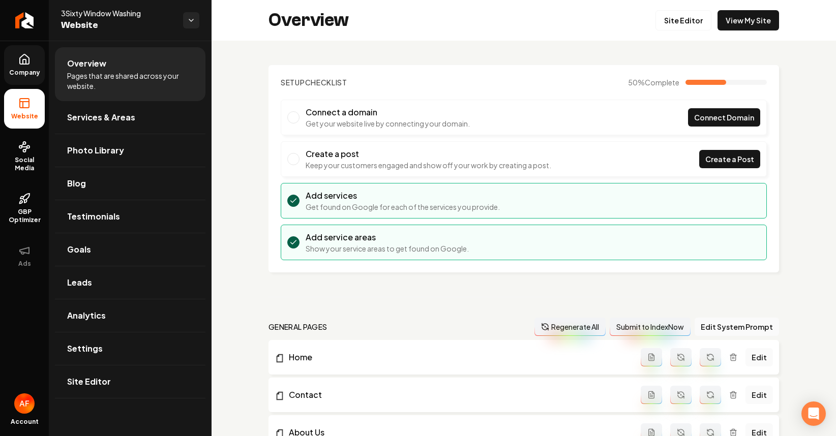
click at [14, 62] on link "Company" at bounding box center [24, 65] width 41 height 40
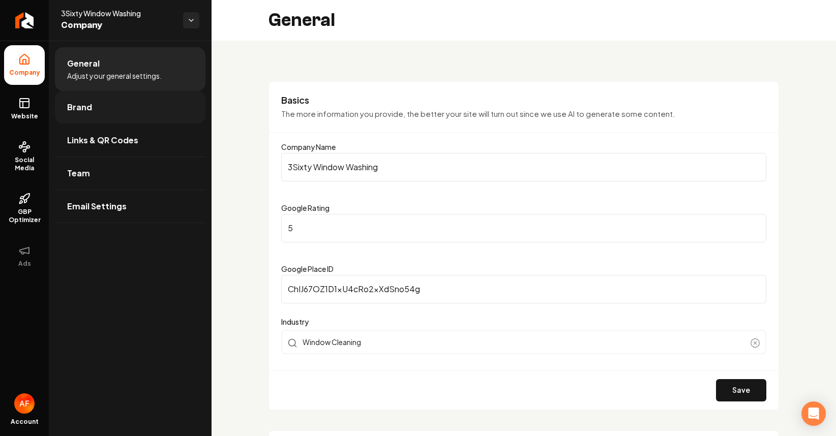
click at [94, 116] on link "Brand" at bounding box center [130, 107] width 151 height 33
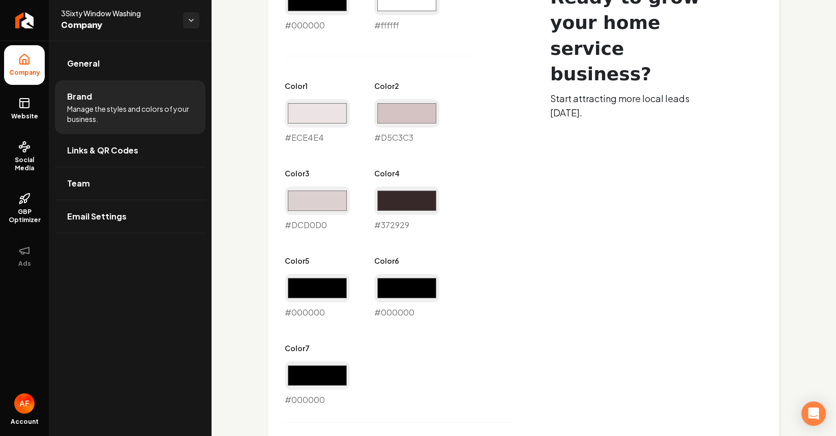
scroll to position [543, 0]
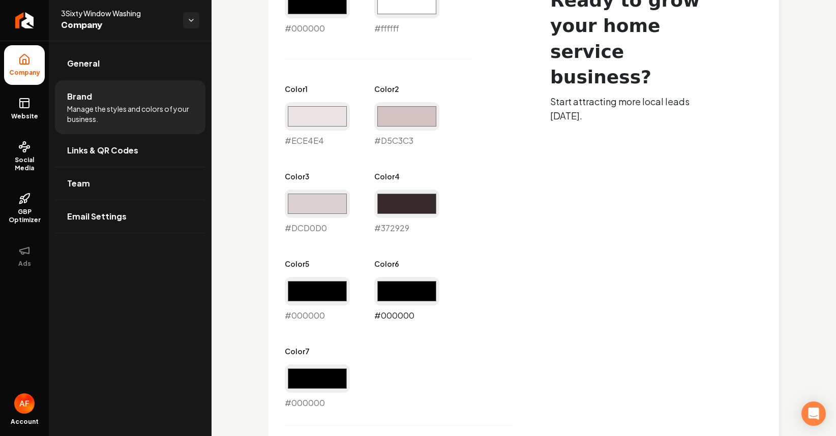
click at [422, 301] on input "#000000" at bounding box center [406, 291] width 65 height 28
click at [488, 276] on div "Primary Color #000000 #000000 Secondary Color #ffffff #ffffff Color 1 #ece4e4 #…" at bounding box center [399, 191] width 229 height 438
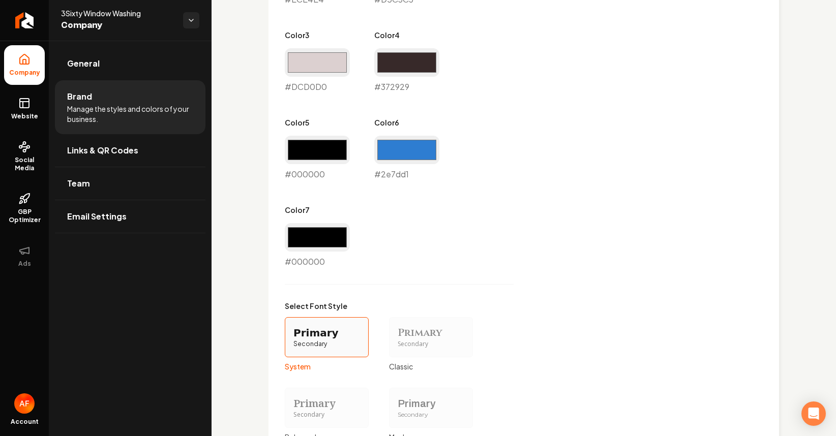
scroll to position [672, 0]
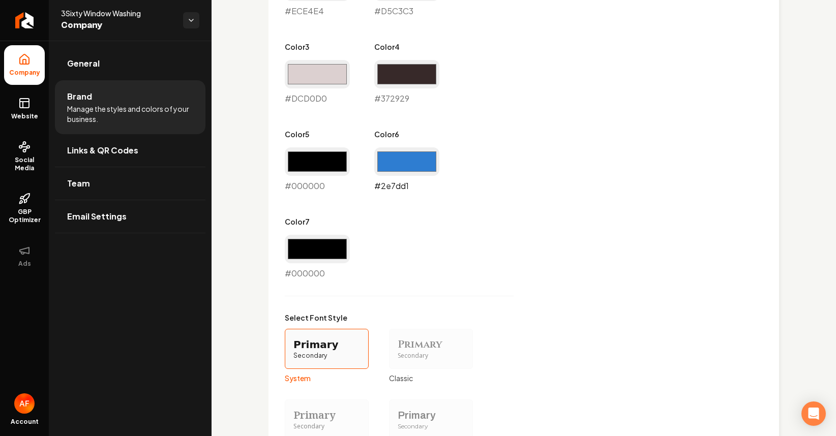
click at [411, 156] on input "#2e7dd1" at bounding box center [406, 161] width 65 height 28
type input "#115297"
click at [573, 205] on div "Primary Color #000000 #000000 Secondary Color #ffffff #ffffff Color 1 #ece4e4 #…" at bounding box center [524, 196] width 478 height 708
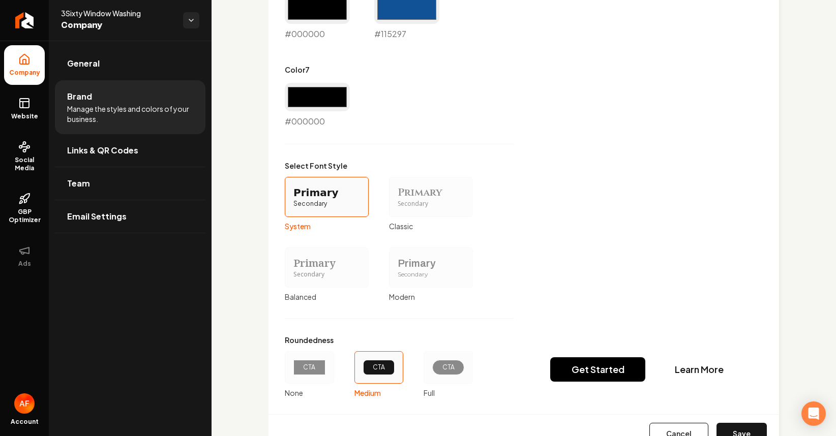
scroll to position [866, 0]
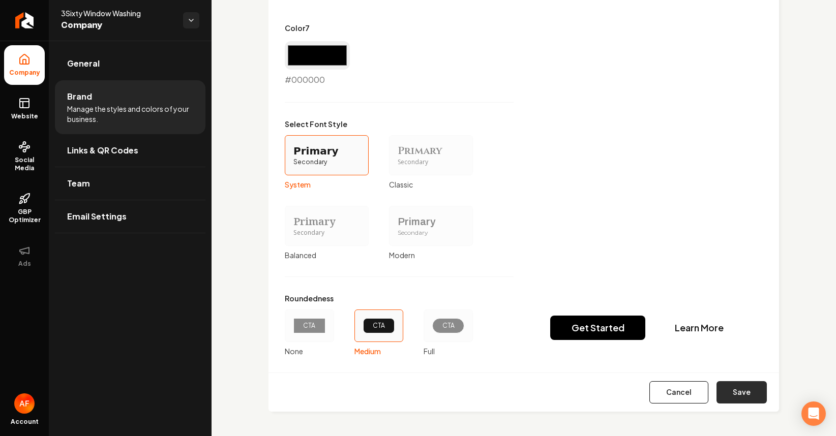
click at [744, 390] on button "Save" at bounding box center [742, 392] width 50 height 22
type input "#ece4e4"
type input "#d5c3c3"
type input "#dcd0d0"
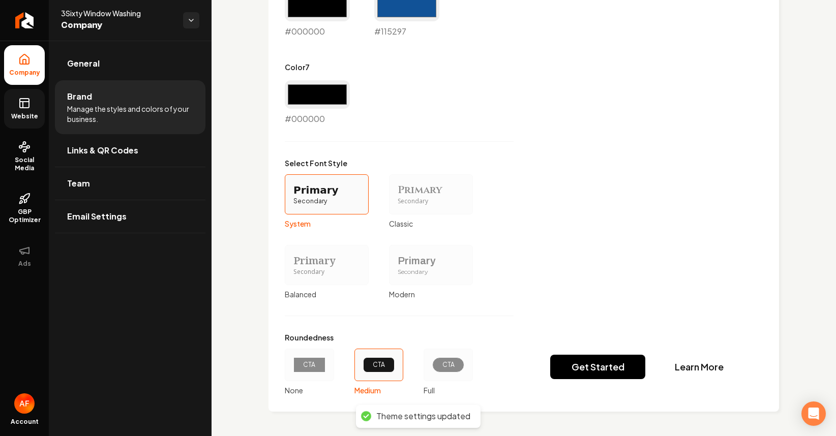
click at [35, 108] on link "Website" at bounding box center [24, 109] width 41 height 40
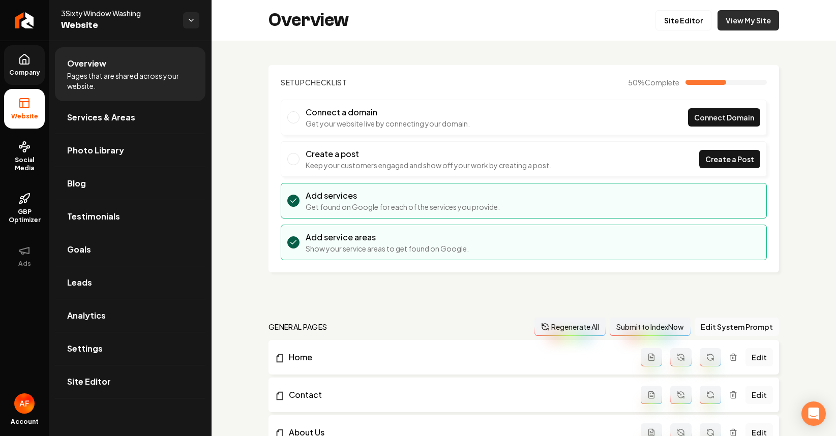
click at [732, 17] on link "View My Site" at bounding box center [749, 20] width 62 height 20
click at [676, 21] on link "Site Editor" at bounding box center [683, 20] width 56 height 20
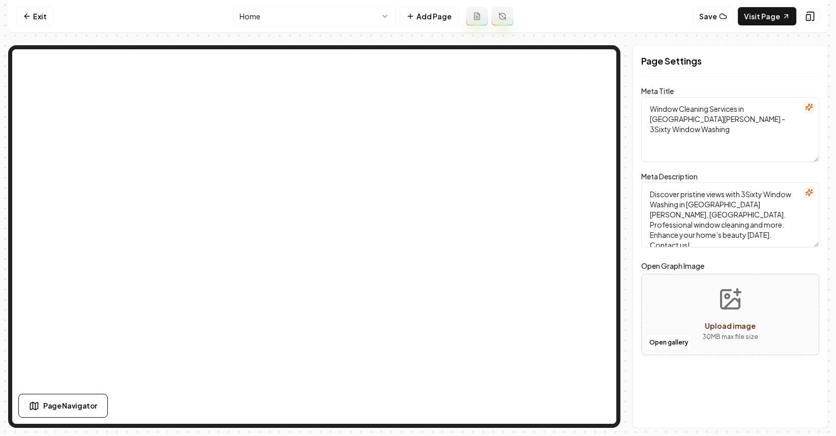
click at [24, 27] on nav "Exit Home Add Page Save Visit Page" at bounding box center [418, 16] width 820 height 33
click at [30, 23] on link "Exit" at bounding box center [34, 16] width 37 height 18
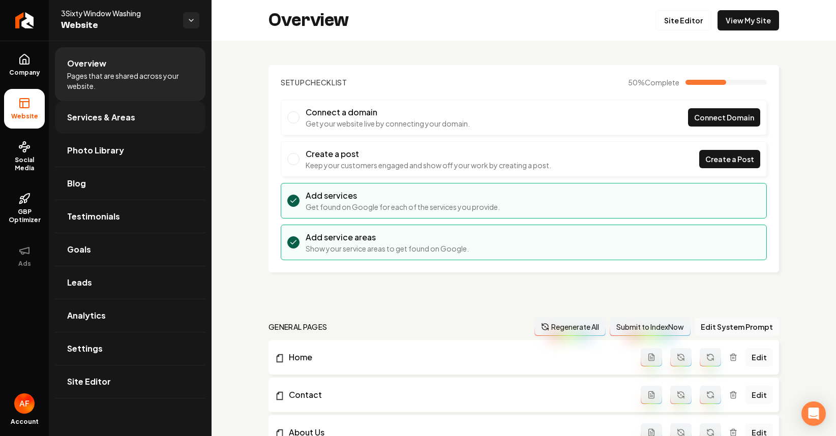
click at [99, 108] on link "Services & Areas" at bounding box center [130, 117] width 151 height 33
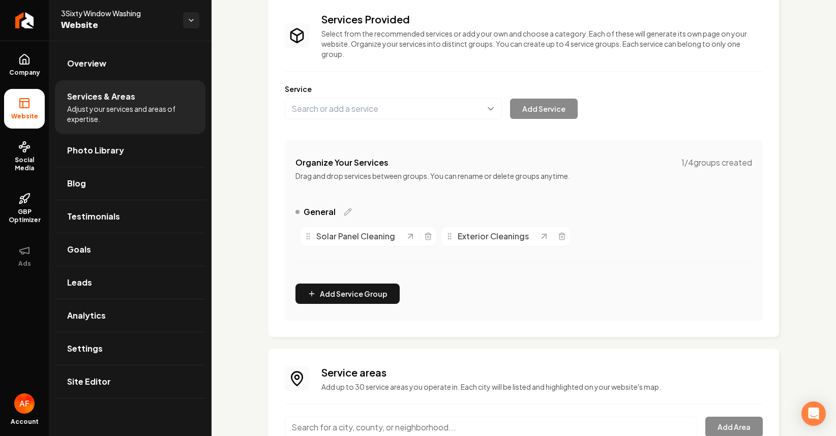
scroll to position [65, 0]
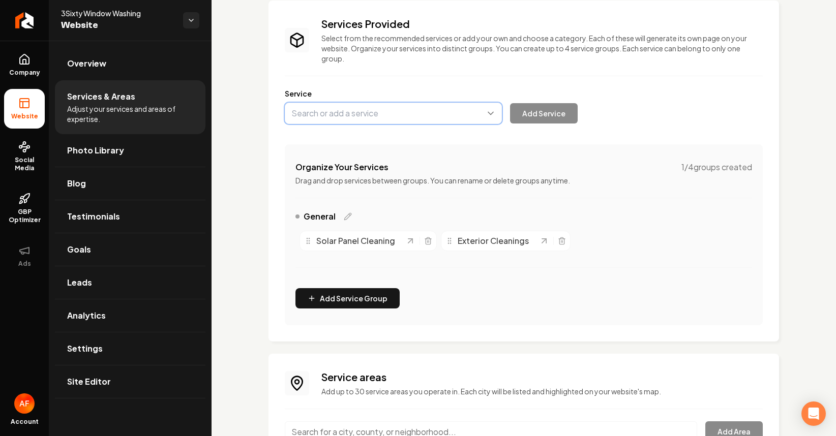
click at [420, 117] on button "Main content area" at bounding box center [393, 113] width 217 height 21
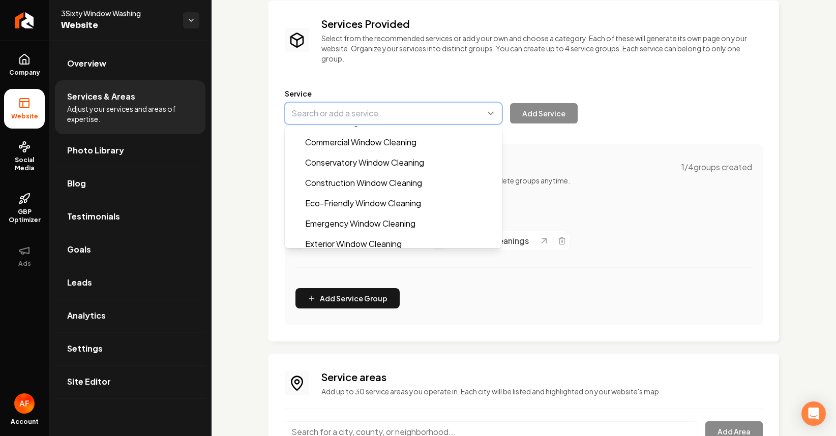
scroll to position [56, 0]
click at [625, 194] on div "Services Provided Select from the recommended services or add your own and choo…" at bounding box center [524, 171] width 478 height 309
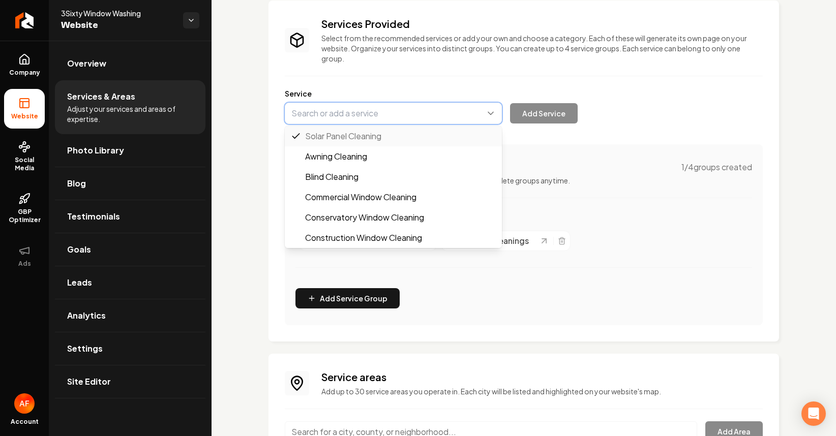
click at [446, 116] on button "Main content area" at bounding box center [393, 113] width 217 height 21
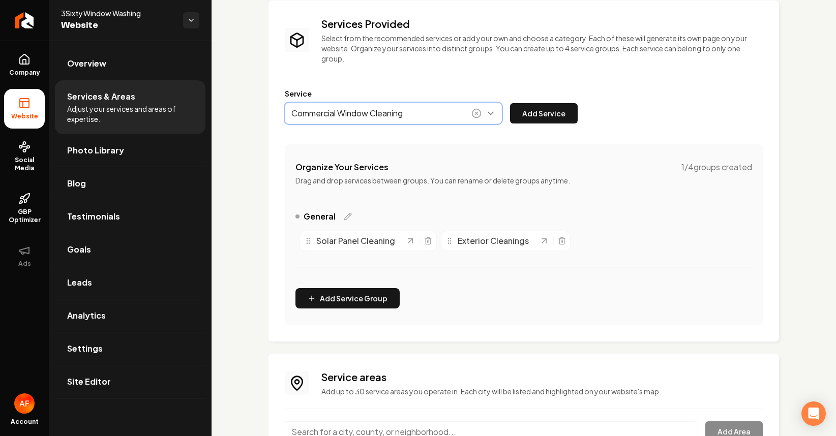
type input "Commercial Window Cleaning"
click at [550, 126] on div "Services Provided Select from the recommended services or add your own and choo…" at bounding box center [524, 171] width 478 height 309
click at [550, 125] on div "Services Provided Select from the recommended services or add your own and choo…" at bounding box center [524, 171] width 478 height 309
click at [554, 118] on button "Add Service" at bounding box center [544, 113] width 68 height 20
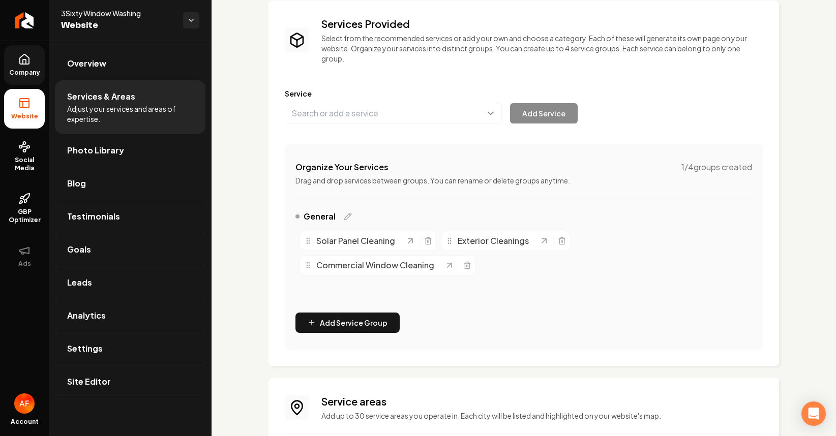
click at [29, 69] on span "Company" at bounding box center [24, 73] width 39 height 8
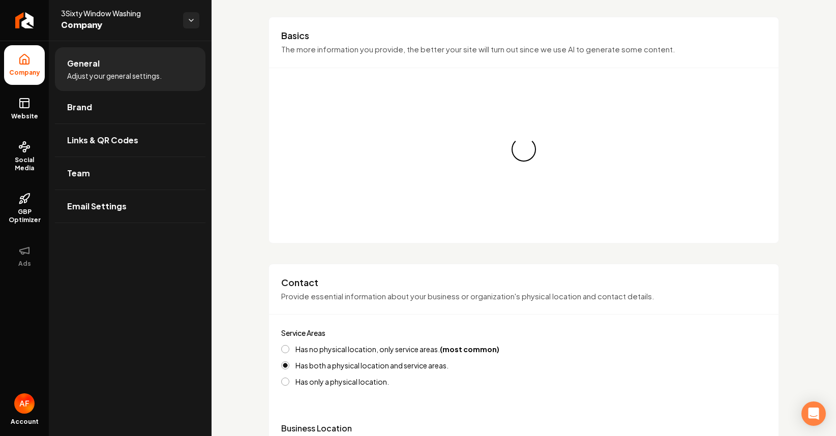
click at [31, 105] on link "Website" at bounding box center [24, 109] width 41 height 40
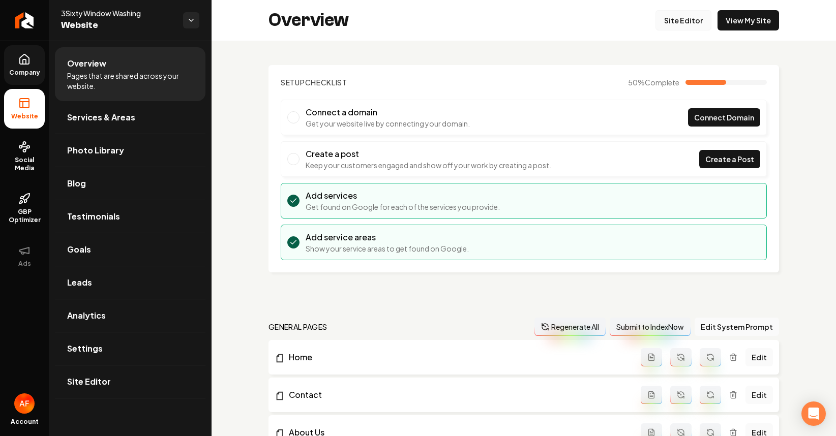
click at [688, 22] on link "Site Editor" at bounding box center [683, 20] width 56 height 20
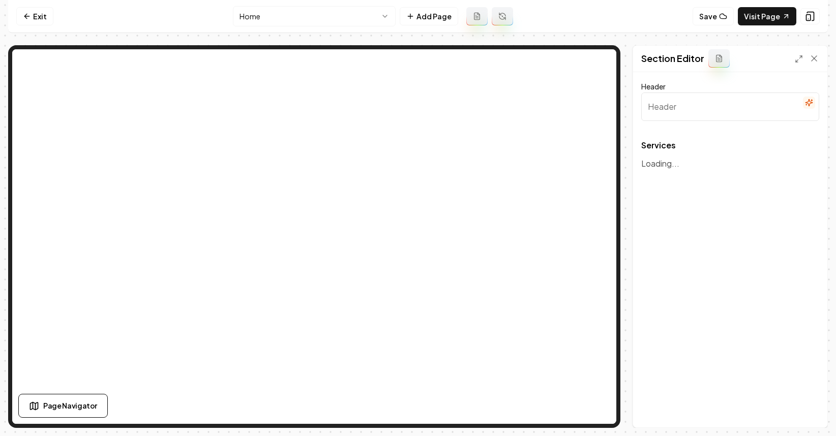
type input "Our Expert Window Cleaning Services"
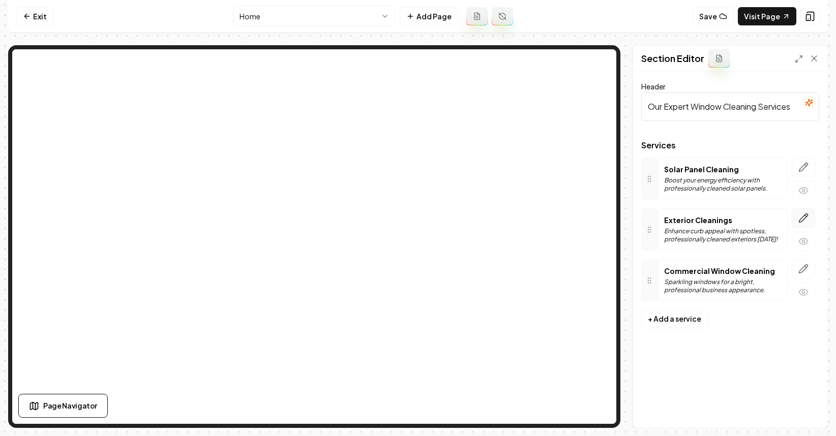
click at [806, 218] on icon "button" at bounding box center [803, 218] width 10 height 10
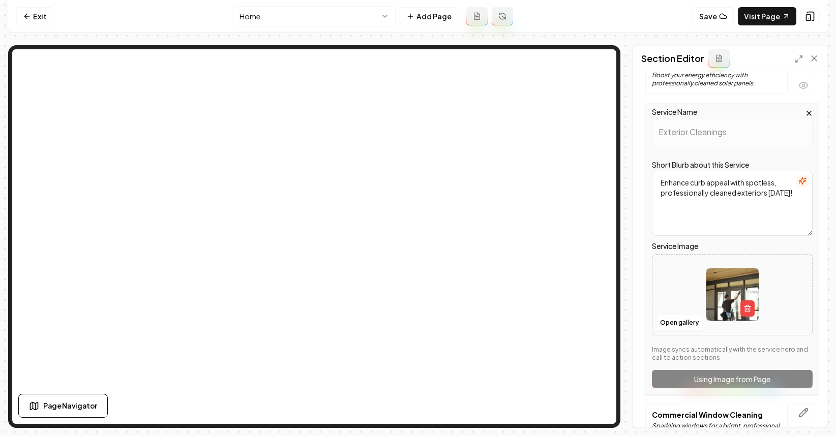
scroll to position [170, 0]
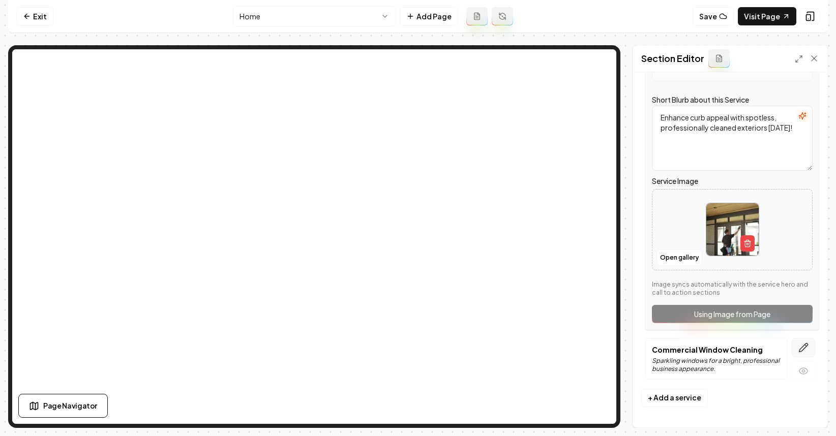
click at [792, 351] on button "button" at bounding box center [803, 347] width 23 height 19
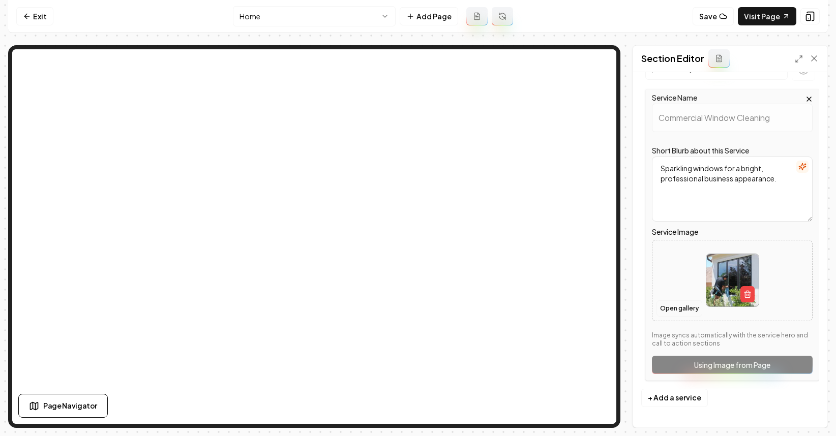
click at [685, 304] on button "Open gallery" at bounding box center [680, 309] width 46 height 16
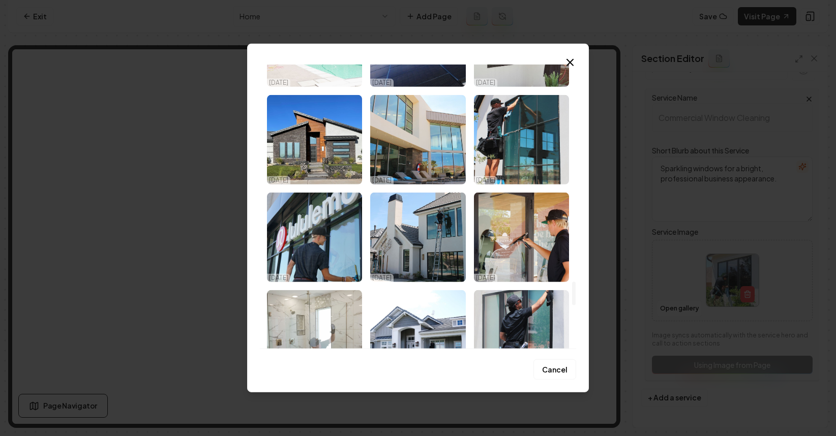
scroll to position [2636, 0]
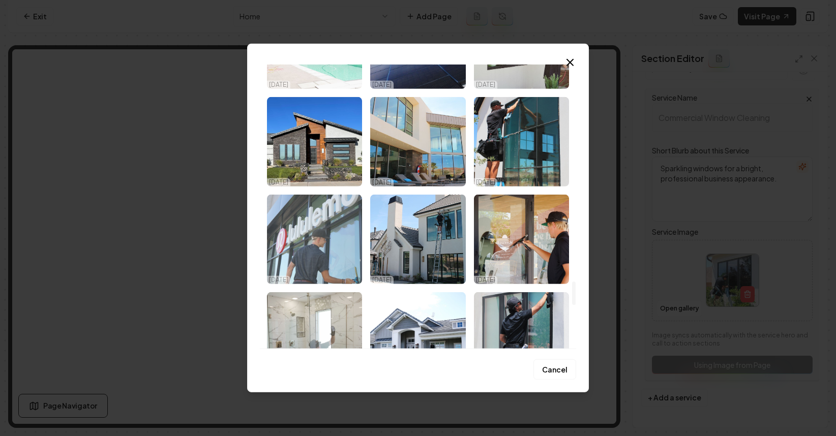
click at [311, 244] on img "Select image image_68ed67cf5c7cd75eb8e67717.jpeg" at bounding box center [314, 240] width 95 height 90
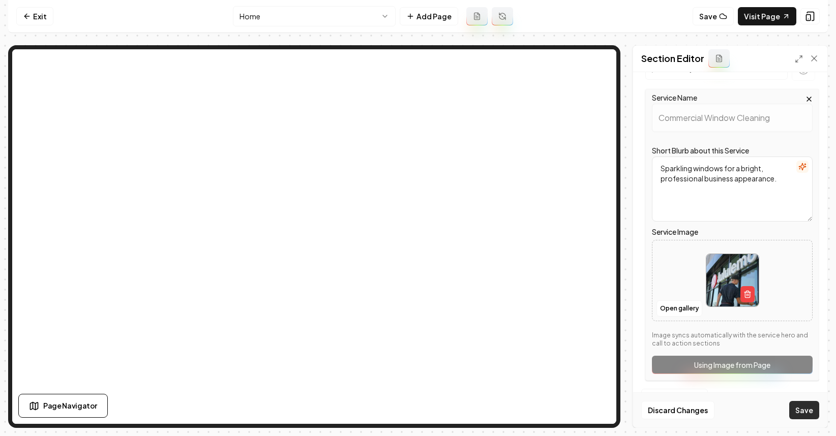
click at [793, 404] on button "Save" at bounding box center [804, 410] width 30 height 18
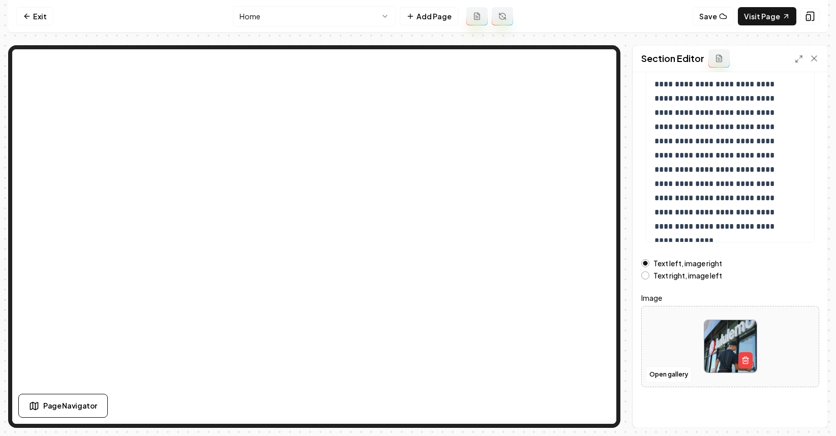
scroll to position [113, 0]
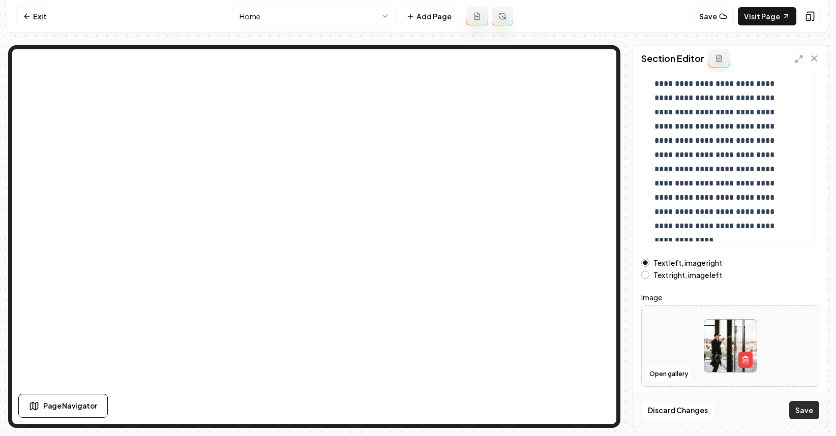
click at [804, 411] on button "Save" at bounding box center [804, 410] width 30 height 18
click at [42, 19] on link "Exit" at bounding box center [34, 16] width 37 height 18
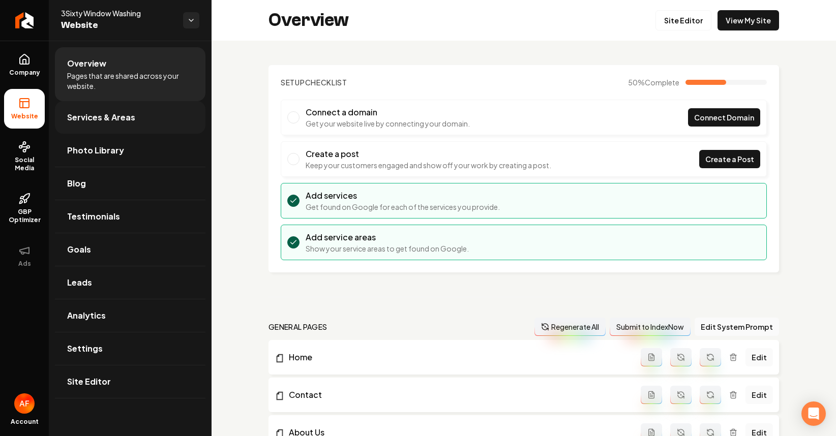
click at [88, 121] on span "Services & Areas" at bounding box center [101, 117] width 68 height 12
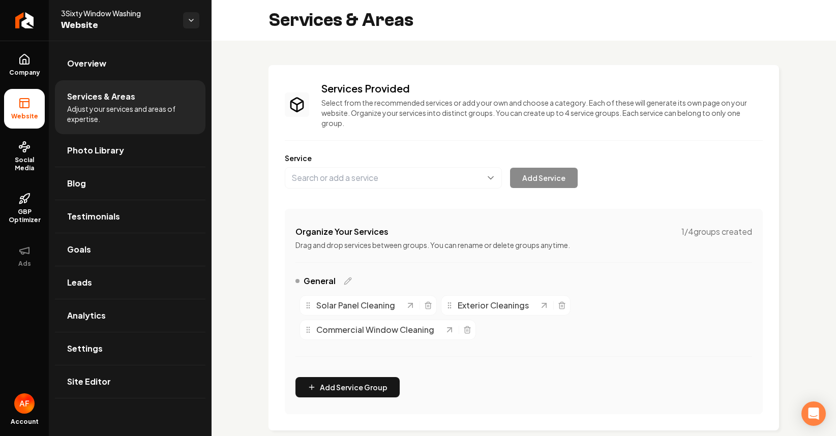
scroll to position [184, 0]
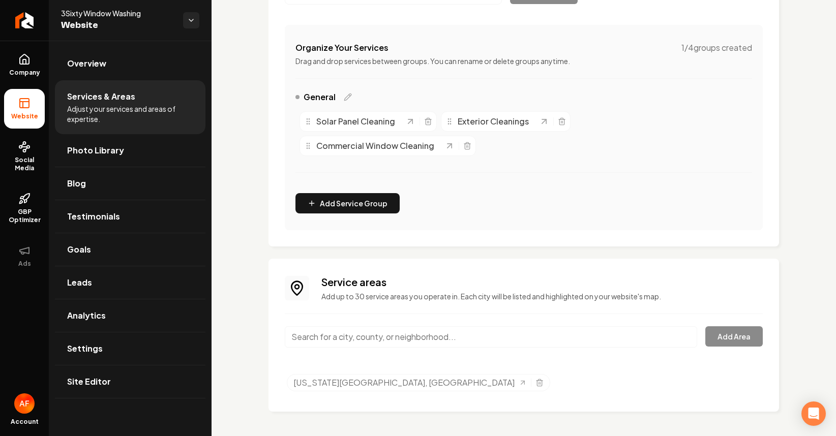
click at [424, 341] on input "Main content area" at bounding box center [491, 336] width 412 height 21
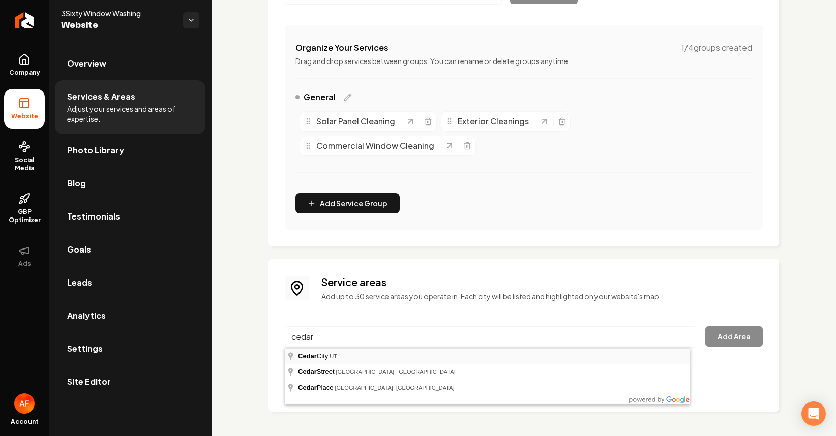
type input "Cedar City, UT"
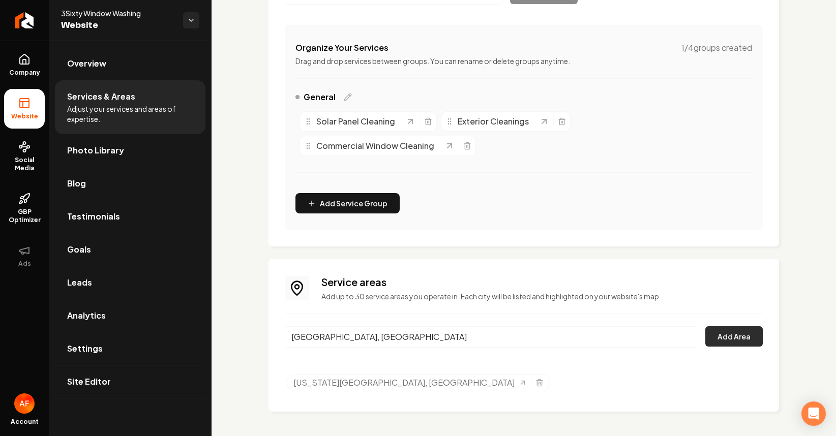
click at [730, 334] on button "Add Area" at bounding box center [733, 336] width 57 height 20
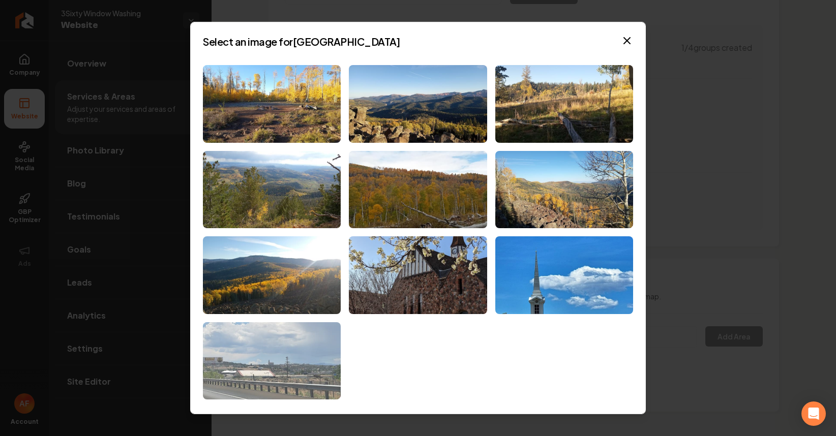
click at [288, 366] on img at bounding box center [272, 361] width 138 height 78
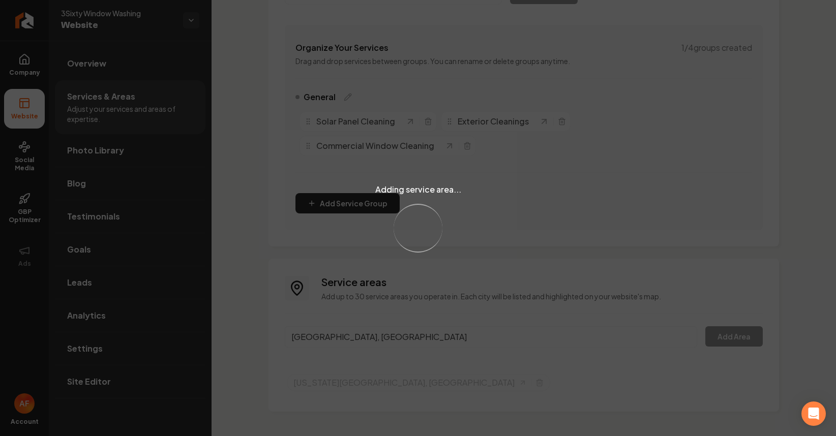
click at [387, 332] on div "Adding service area... Loading..." at bounding box center [418, 218] width 836 height 436
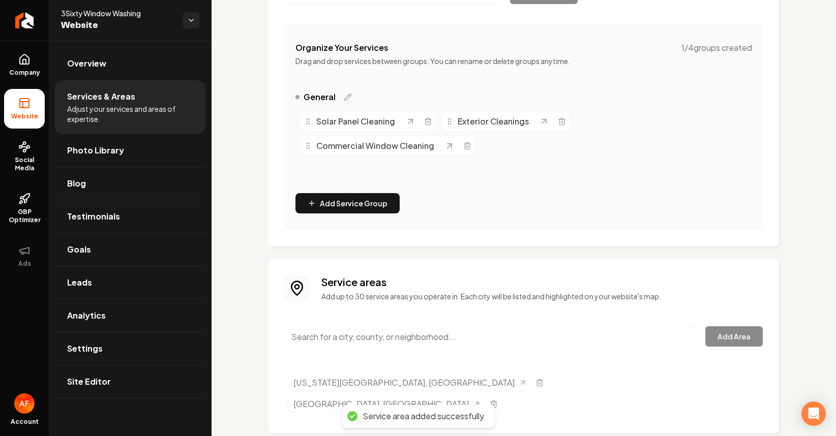
click at [388, 345] on input "Main content area" at bounding box center [491, 336] width 412 height 21
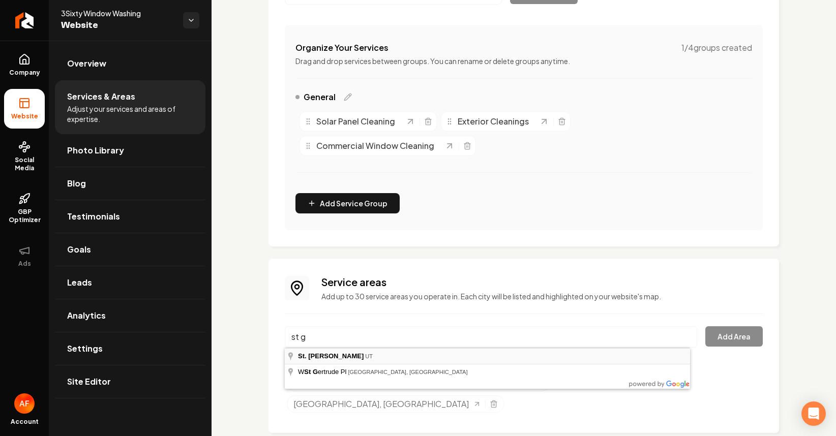
type input "St. George, UT"
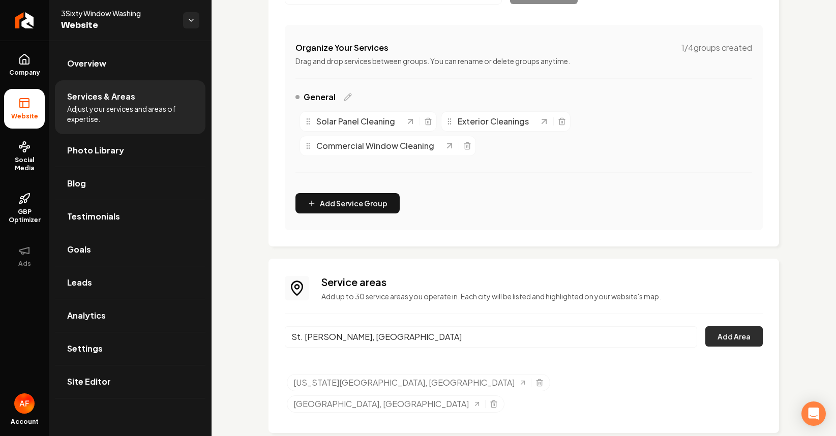
click at [732, 338] on button "Add Area" at bounding box center [733, 336] width 57 height 20
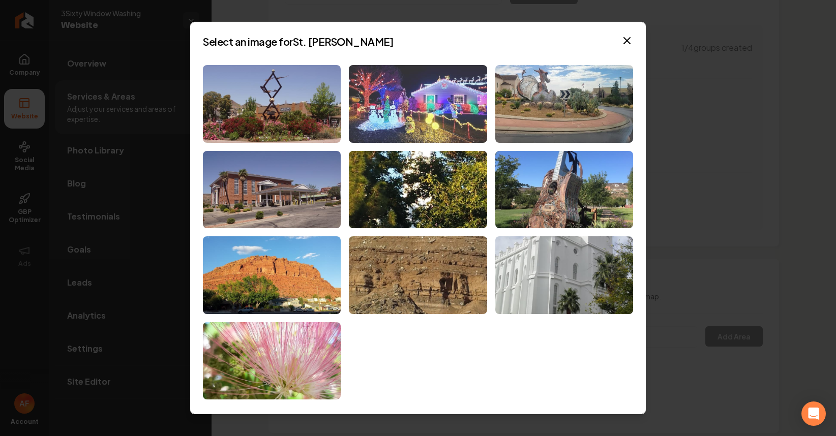
click at [442, 108] on img at bounding box center [418, 104] width 138 height 78
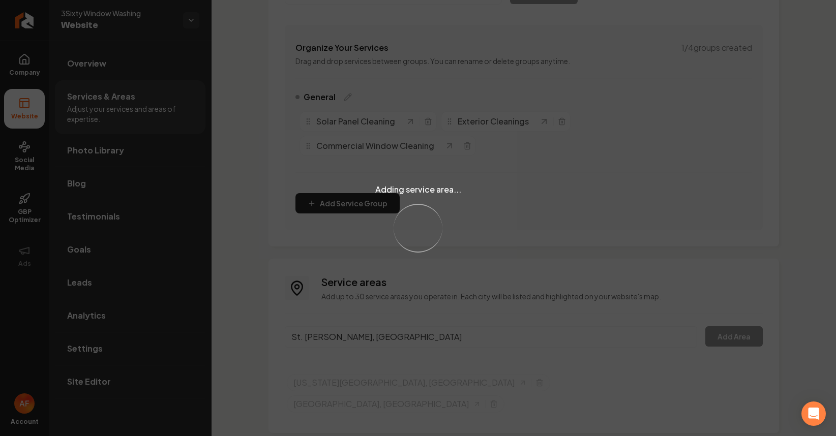
drag, startPoint x: 507, startPoint y: 310, endPoint x: 517, endPoint y: 339, distance: 30.6
click at [508, 310] on div "Adding service area... Loading..." at bounding box center [418, 218] width 836 height 436
click at [517, 339] on div "Adding service area... Loading..." at bounding box center [418, 218] width 836 height 436
click at [528, 343] on div "Adding service area... Loading..." at bounding box center [418, 218] width 836 height 436
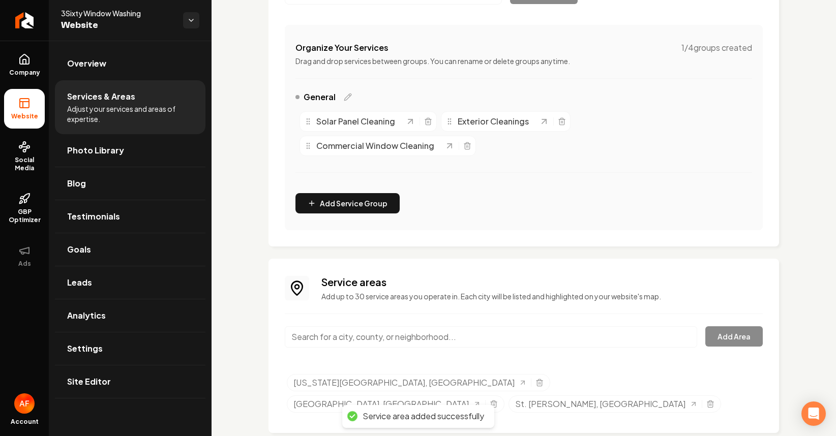
drag, startPoint x: 496, startPoint y: 332, endPoint x: 491, endPoint y: 335, distance: 5.9
click at [496, 332] on input "Main content area" at bounding box center [491, 336] width 412 height 21
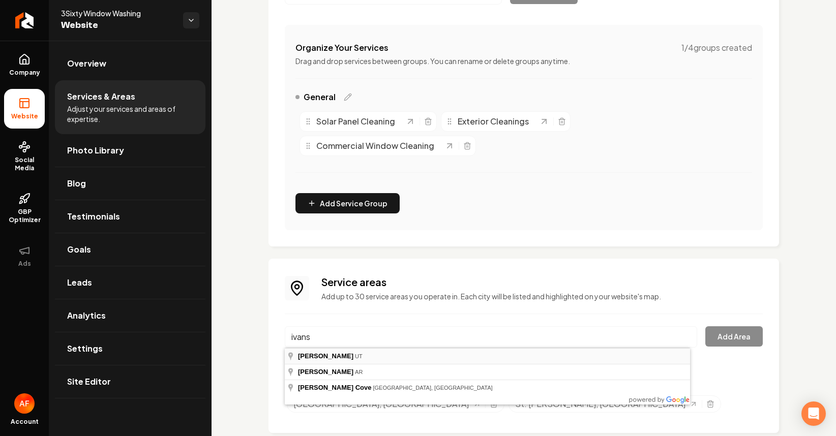
type input "Ivins, UT"
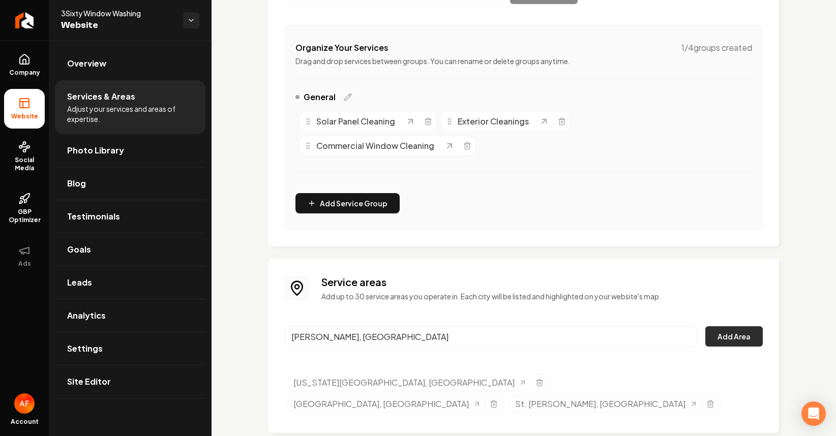
click at [714, 337] on button "Add Area" at bounding box center [733, 336] width 57 height 20
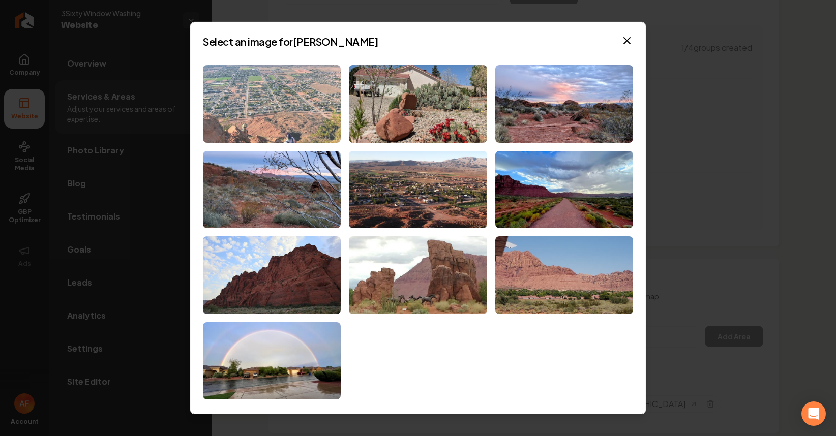
click at [246, 75] on img at bounding box center [272, 104] width 138 height 78
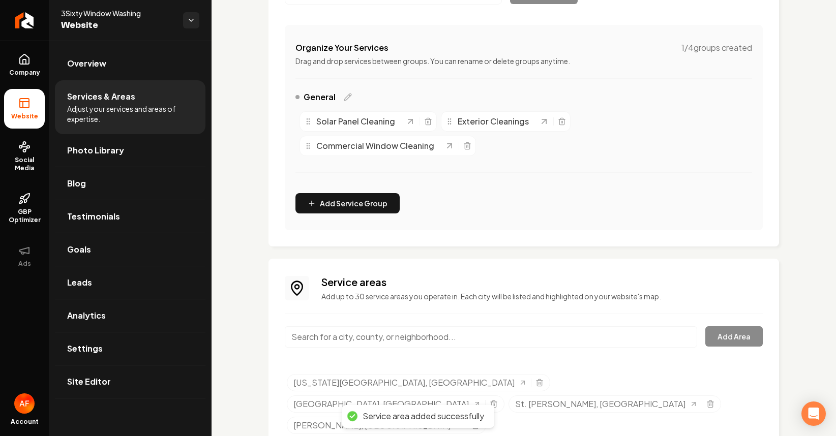
click at [372, 338] on input "Main content area" at bounding box center [491, 336] width 412 height 21
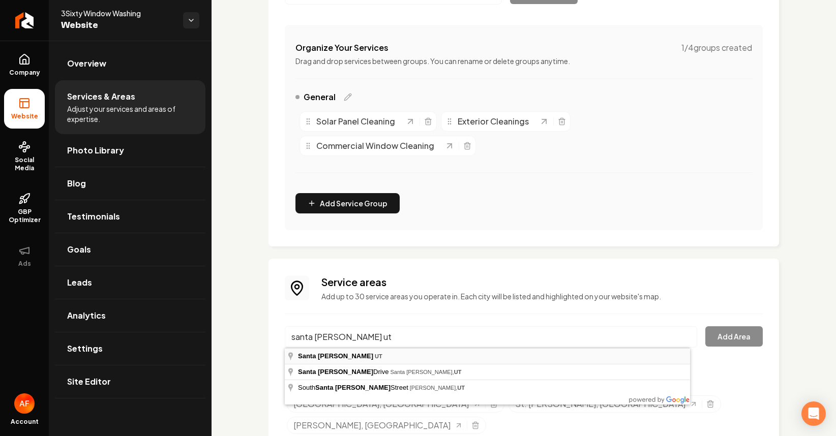
type input "Santa Clara, UT"
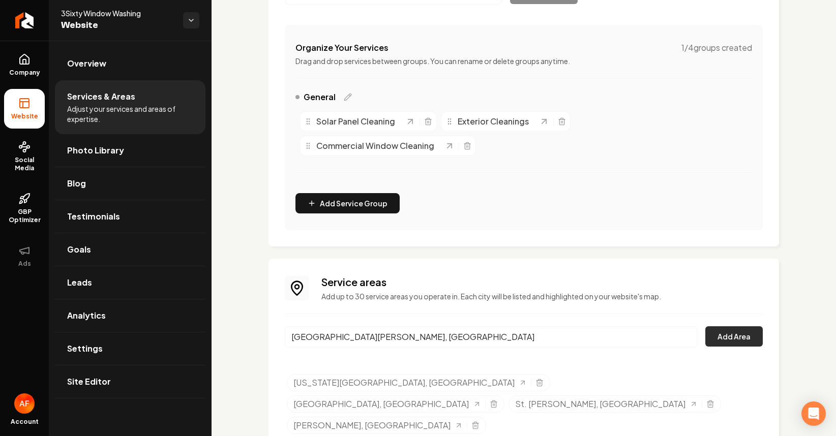
click at [733, 335] on button "Add Area" at bounding box center [733, 336] width 57 height 20
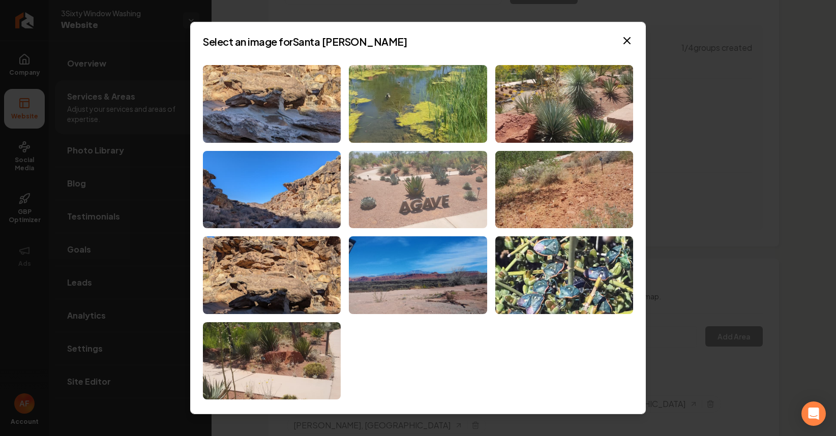
click at [422, 208] on img at bounding box center [418, 190] width 138 height 78
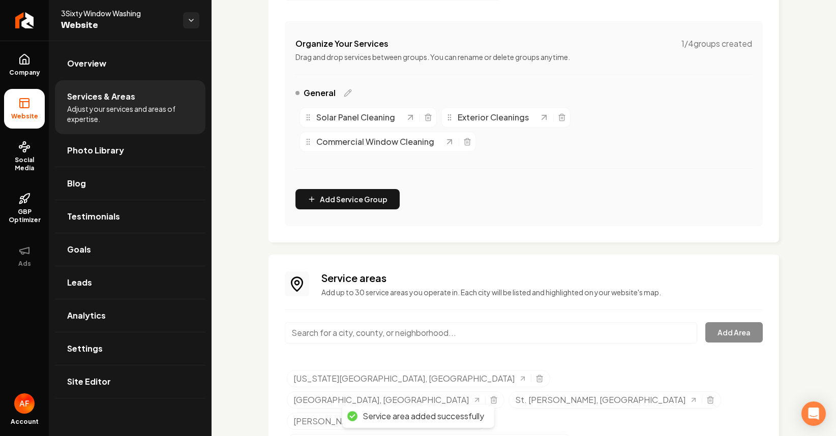
scroll to position [203, 0]
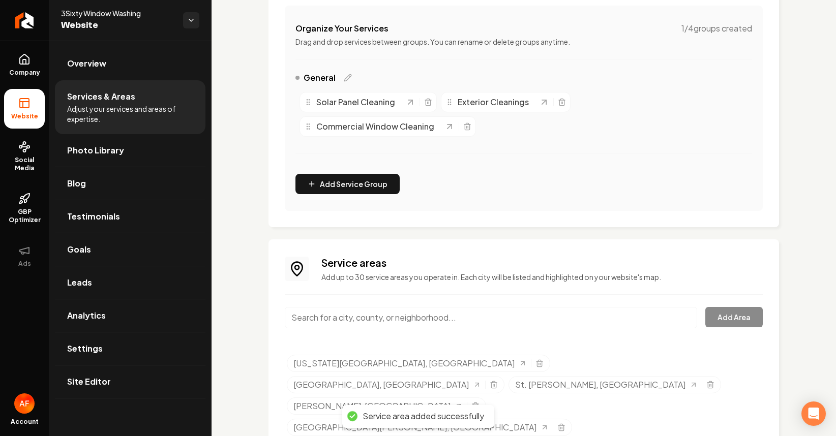
click at [431, 327] on input "Main content area" at bounding box center [491, 317] width 412 height 21
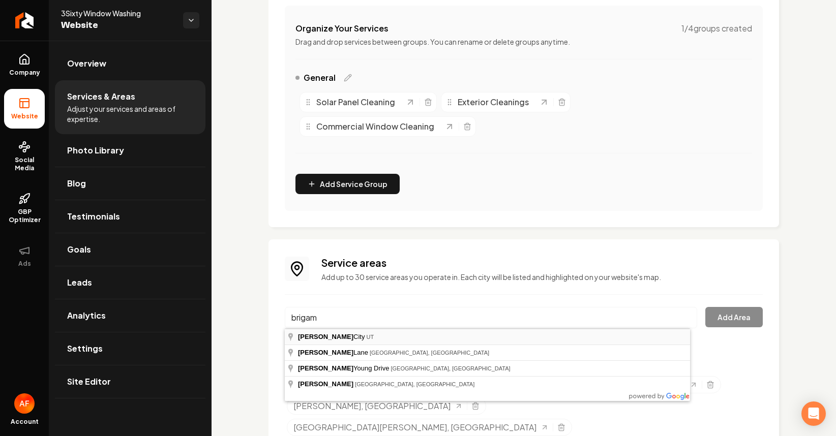
type input "Brigham City, UT"
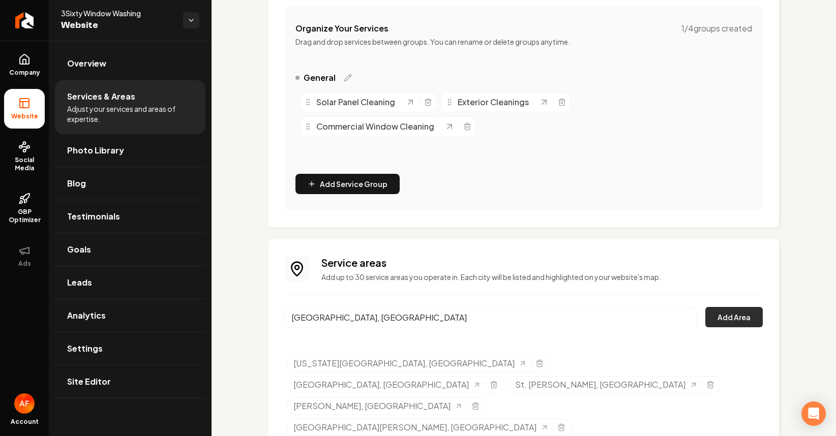
click at [708, 318] on button "Add Area" at bounding box center [733, 317] width 57 height 20
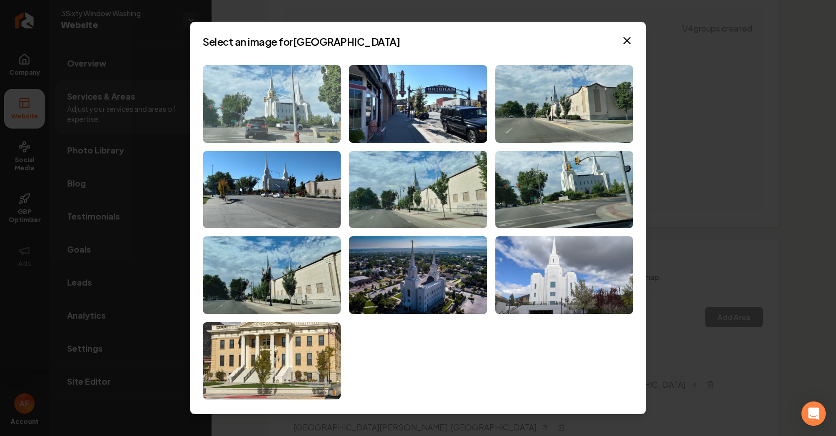
click at [272, 102] on img at bounding box center [272, 104] width 138 height 78
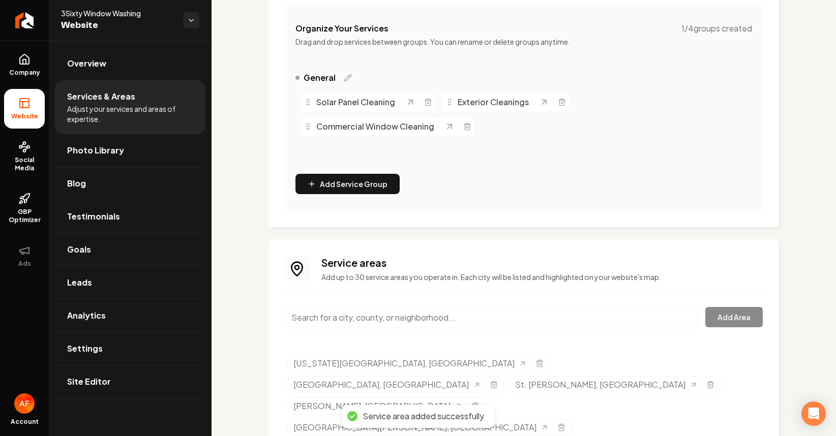
click at [544, 326] on input "Main content area" at bounding box center [491, 317] width 412 height 21
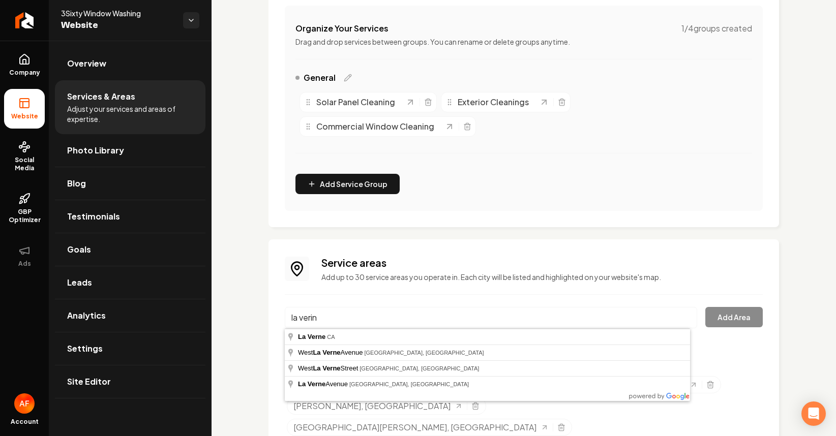
click at [323, 319] on input "la verin" at bounding box center [491, 317] width 412 height 21
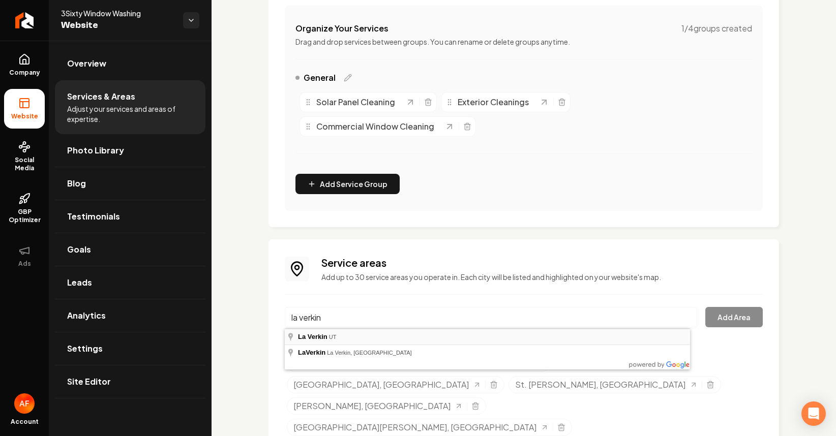
type input "La Verkin, UT"
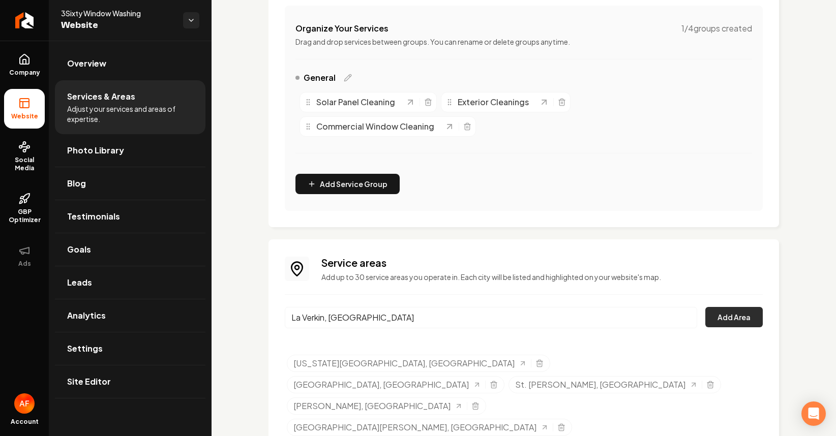
click at [719, 318] on button "Add Area" at bounding box center [733, 317] width 57 height 20
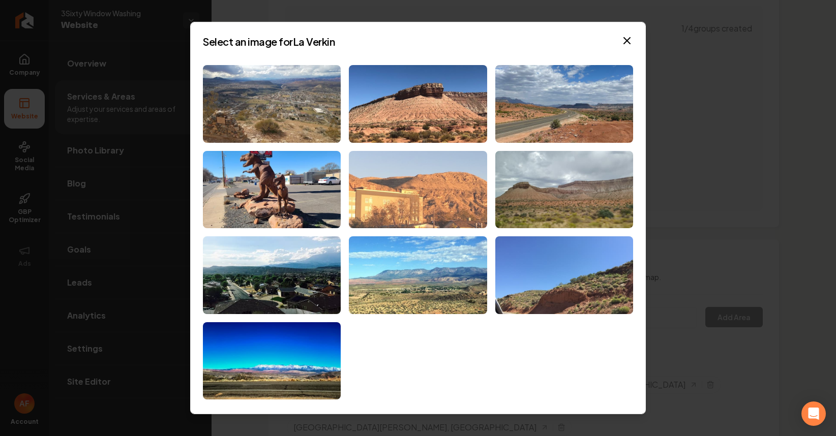
click at [423, 200] on img at bounding box center [418, 190] width 138 height 78
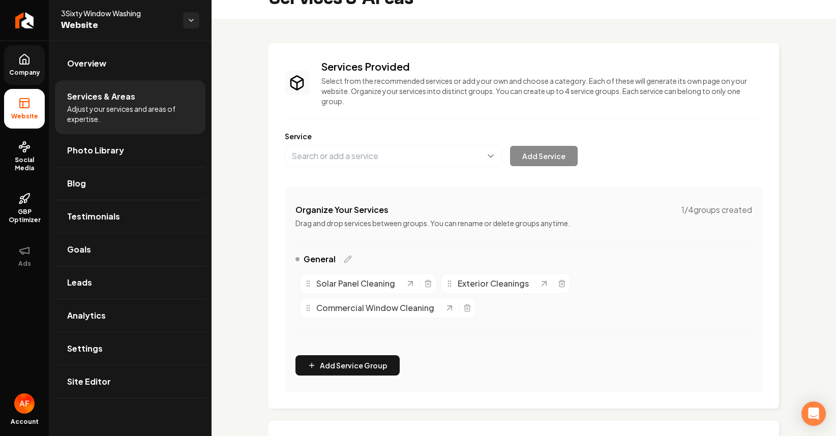
scroll to position [21, 0]
drag, startPoint x: 32, startPoint y: 65, endPoint x: 20, endPoint y: 84, distance: 22.2
click at [32, 65] on link "Company" at bounding box center [24, 65] width 41 height 40
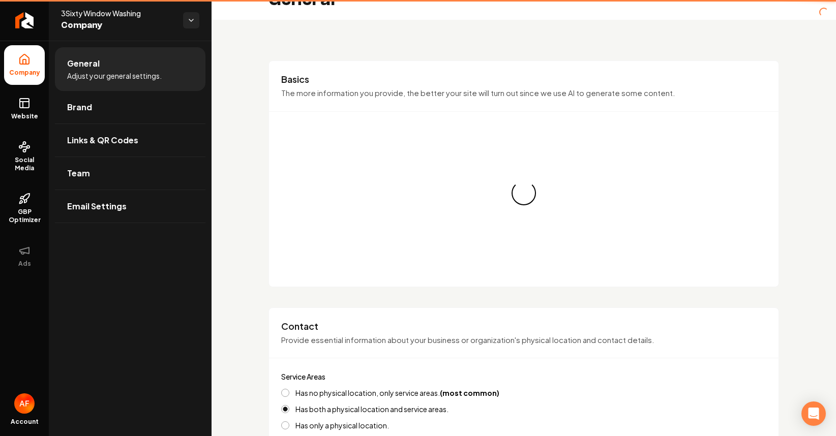
click at [17, 111] on link "Website" at bounding box center [24, 109] width 41 height 40
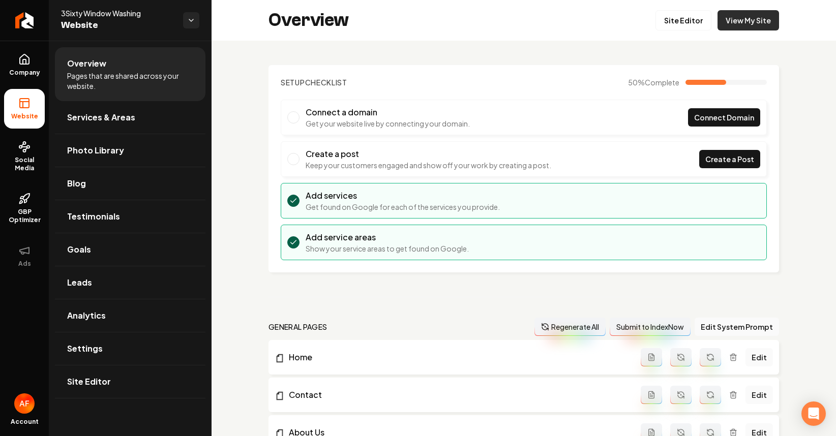
click at [731, 22] on link "View My Site" at bounding box center [749, 20] width 62 height 20
click at [94, 110] on link "Services & Areas" at bounding box center [130, 117] width 151 height 33
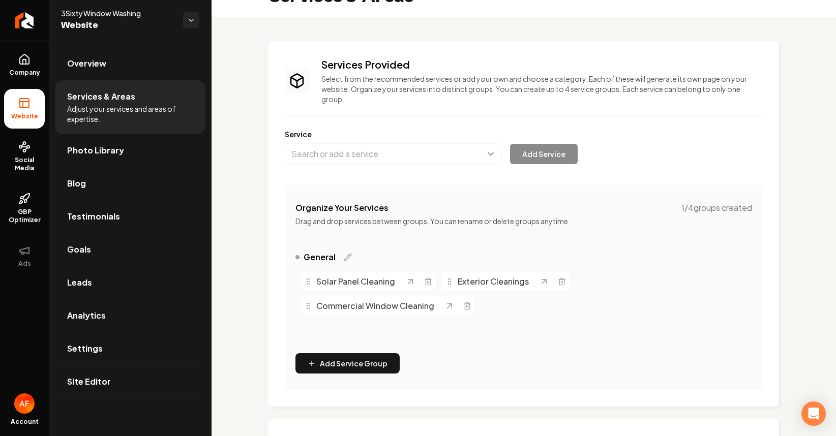
scroll to position [84, 0]
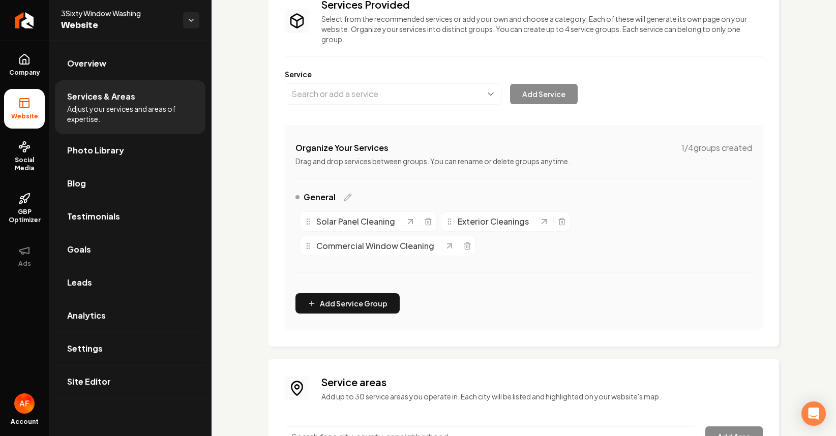
click at [386, 106] on div "Services Provided Select from the recommended services or add your own and choo…" at bounding box center [524, 163] width 478 height 333
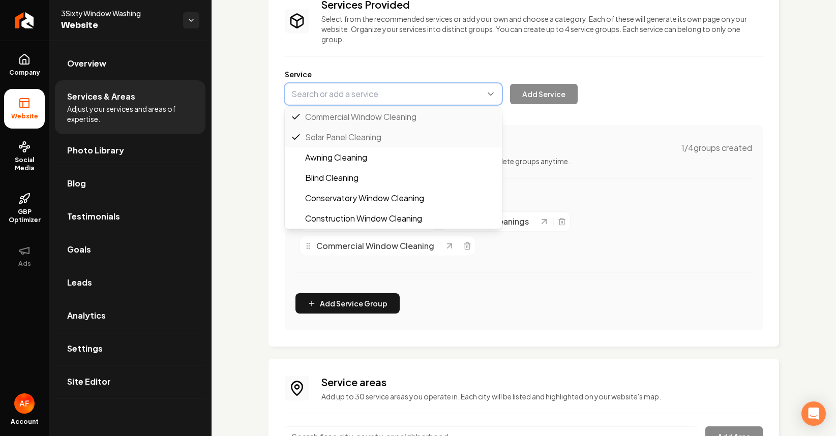
click at [386, 97] on button "Main content area" at bounding box center [393, 93] width 217 height 21
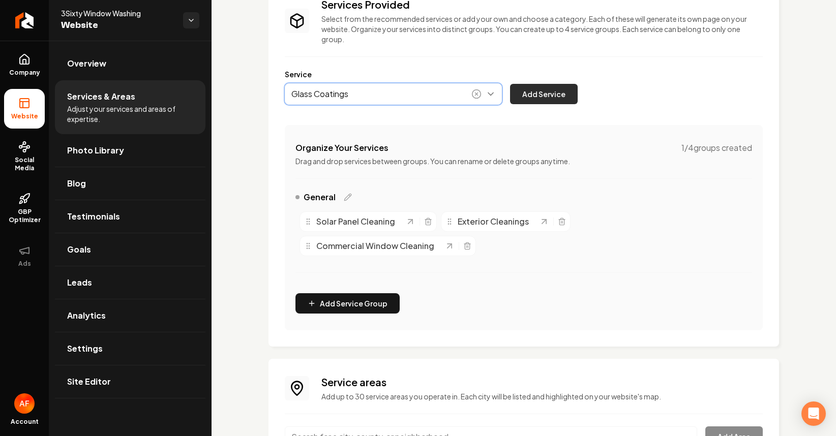
type input "Glass Coatings"
click at [541, 99] on button "Add Service" at bounding box center [544, 94] width 68 height 20
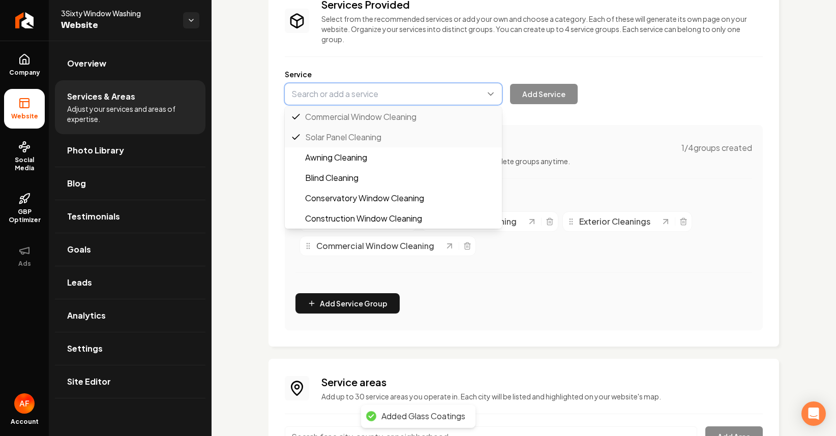
click at [422, 98] on button "Main content area" at bounding box center [393, 93] width 217 height 21
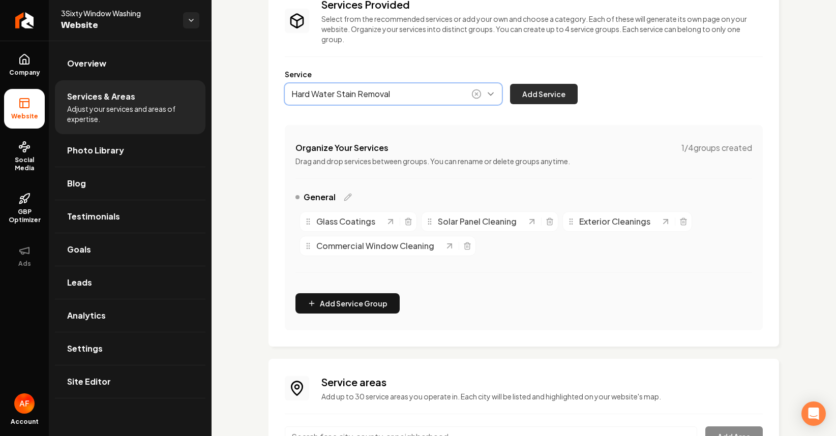
type input "Hard Water Stain Removal"
click at [545, 91] on button "Add Service" at bounding box center [544, 94] width 68 height 20
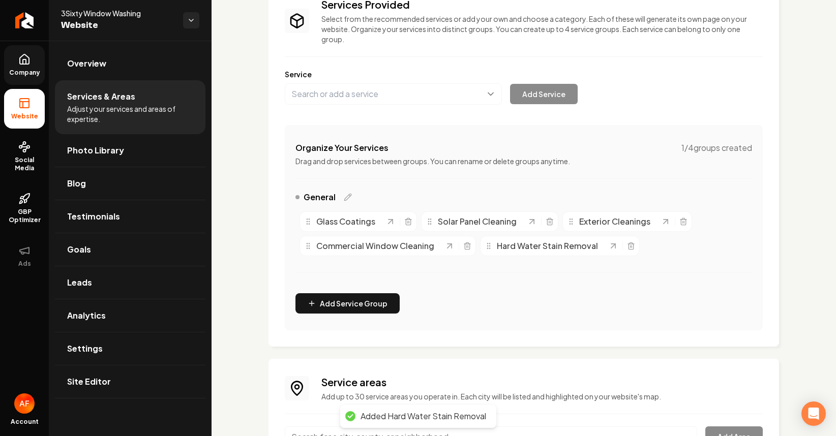
click at [37, 62] on link "Company" at bounding box center [24, 65] width 41 height 40
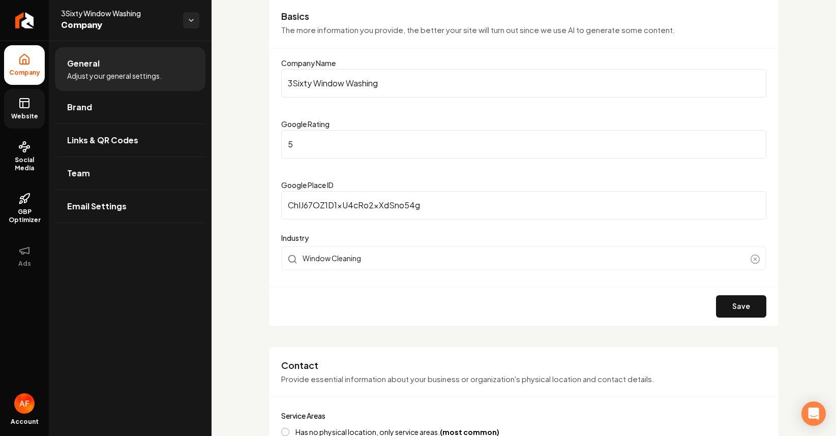
click at [38, 104] on link "Website" at bounding box center [24, 109] width 41 height 40
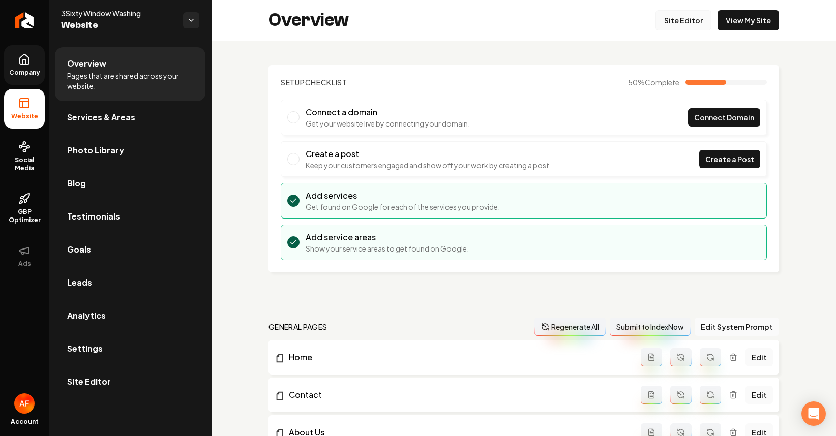
click at [685, 20] on link "Site Editor" at bounding box center [683, 20] width 56 height 20
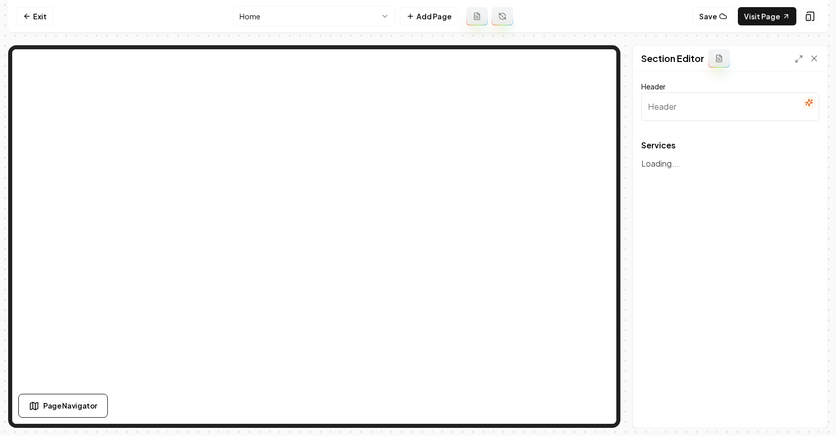
type input "Our Expert Window Cleaning Services"
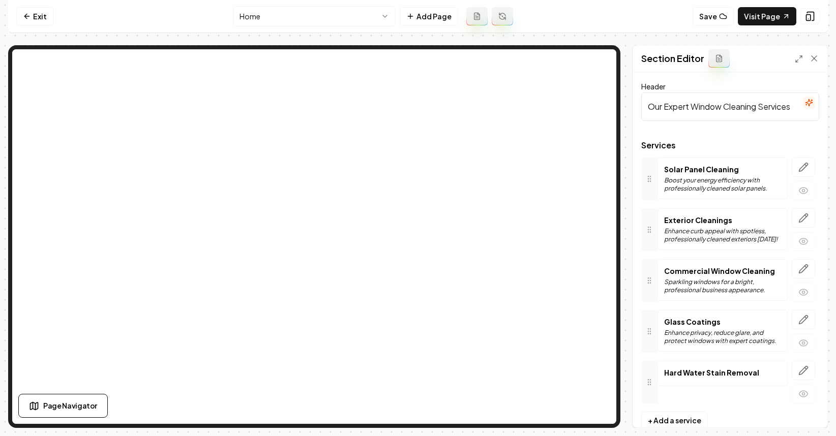
click at [13, 16] on nav "Exit Home Add Page Save Visit Page" at bounding box center [418, 16] width 820 height 33
click at [32, 18] on link "Exit" at bounding box center [34, 16] width 37 height 18
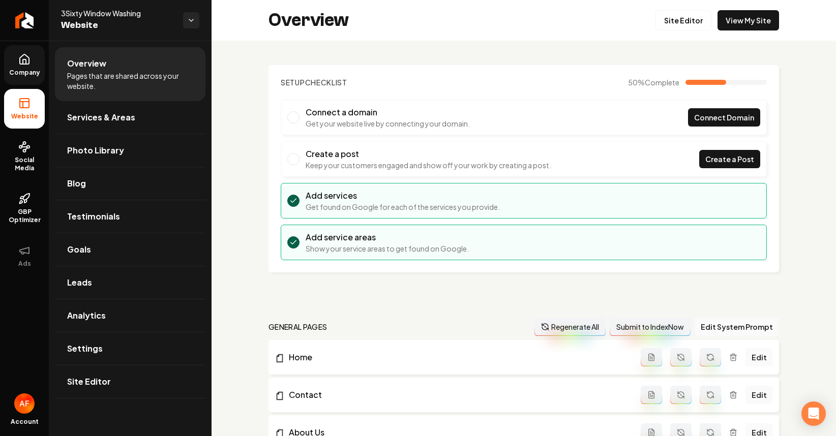
click at [37, 65] on link "Company" at bounding box center [24, 65] width 41 height 40
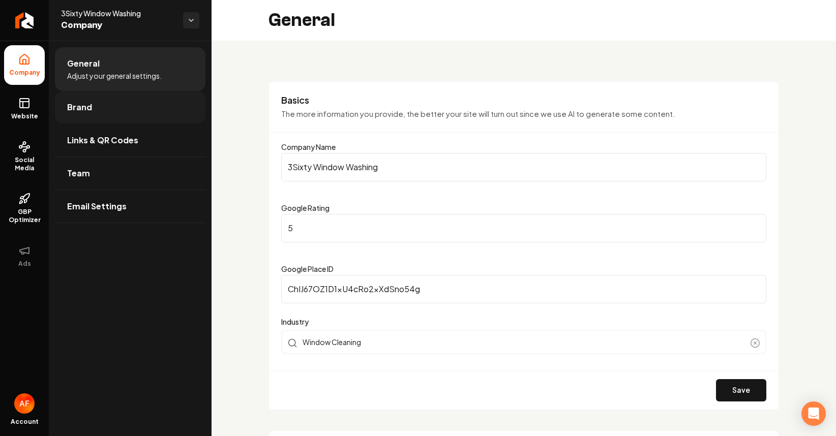
click at [90, 112] on span "Brand" at bounding box center [79, 107] width 25 height 12
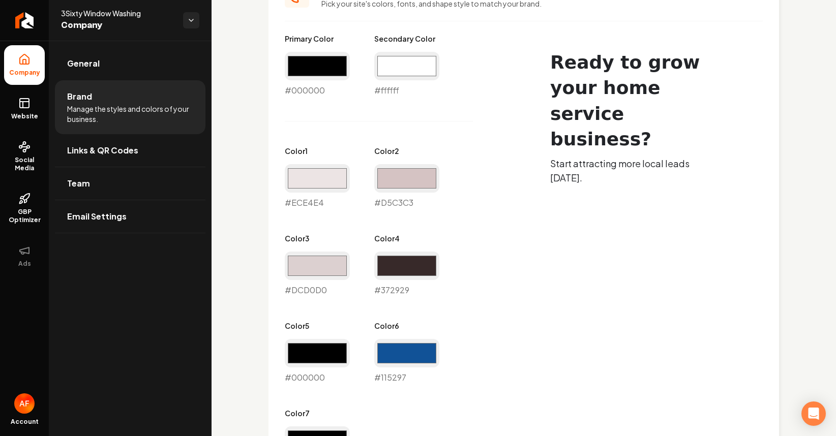
scroll to position [478, 0]
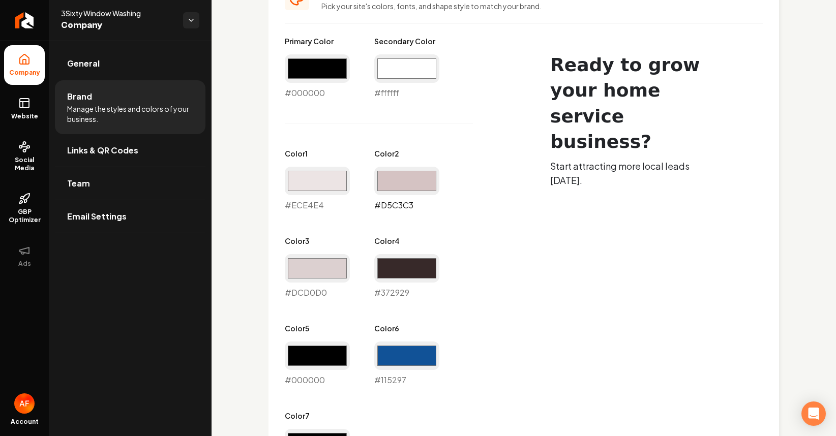
click at [407, 179] on input "#d5c3c3" at bounding box center [406, 181] width 65 height 28
type input "#c3d8ee"
click at [428, 132] on div "Primary Color #000000 #000000 Secondary Color #ffffff #ffffff Color 1 #ece4e4 #…" at bounding box center [399, 255] width 229 height 438
click at [322, 258] on input "#dcd0d0" at bounding box center [317, 268] width 65 height 28
type input "#c3d8ee"
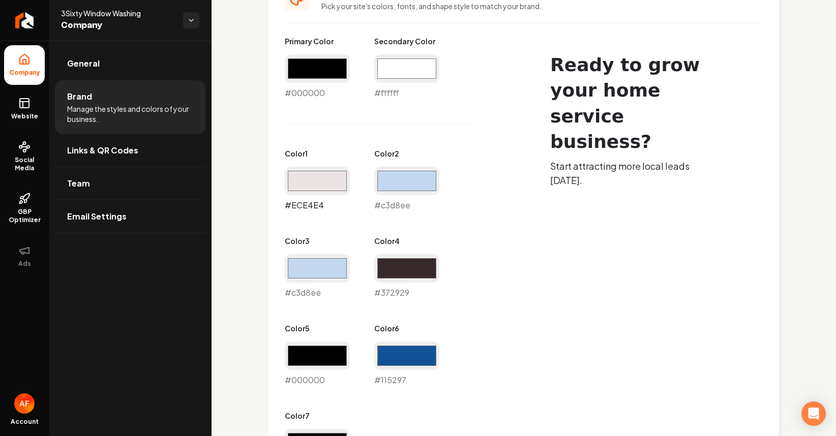
click at [331, 187] on input "#ece4e4" at bounding box center [317, 181] width 65 height 28
type input "#c3d8ee"
click at [480, 158] on div "Primary Color #000000 #000000 Secondary Color #ffffff #ffffff Color 1 #c3d8ee #…" at bounding box center [399, 255] width 229 height 438
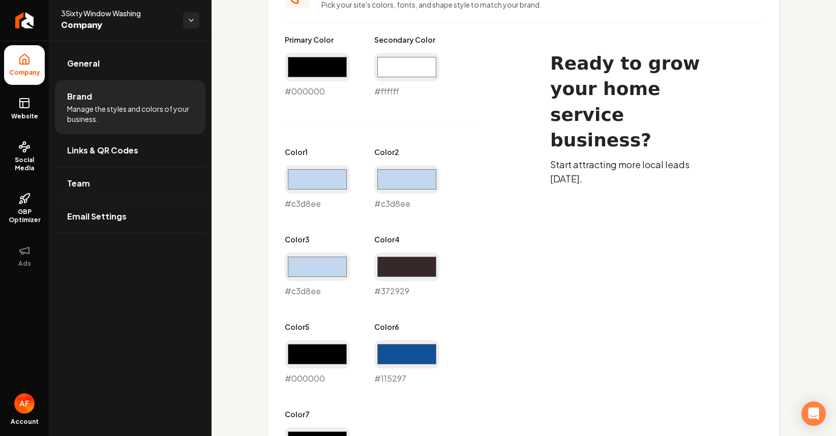
scroll to position [480, 0]
click at [420, 61] on input "#ffffff" at bounding box center [406, 66] width 65 height 28
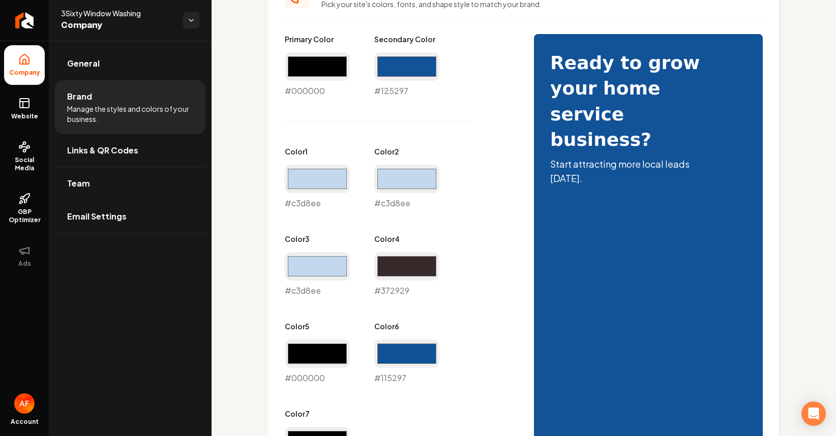
type input "#125297"
click at [486, 269] on div "Primary Color #000000 #000000 Secondary Color #125297 #125297 Color 1 #c3d8ee #…" at bounding box center [399, 253] width 229 height 438
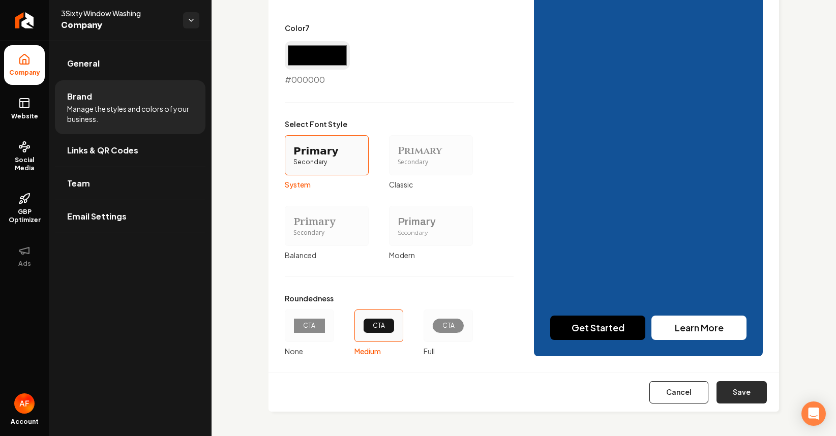
click at [731, 402] on button "Save" at bounding box center [742, 392] width 50 height 22
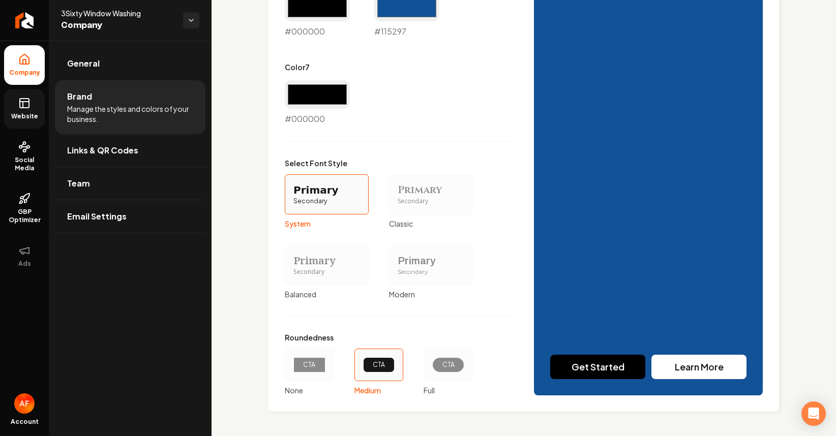
click at [24, 109] on link "Website" at bounding box center [24, 109] width 41 height 40
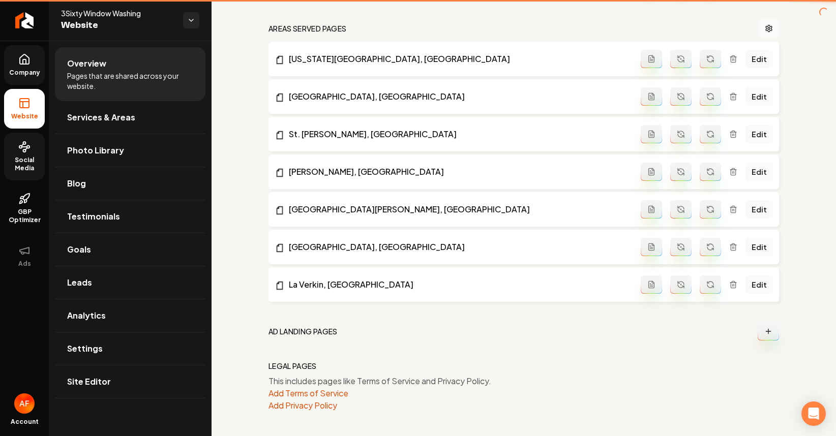
scroll to position [679, 0]
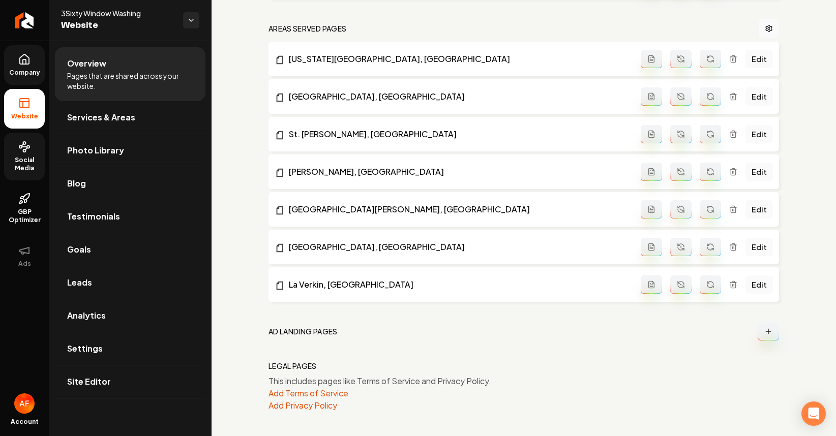
click at [28, 149] on icon at bounding box center [24, 147] width 12 height 12
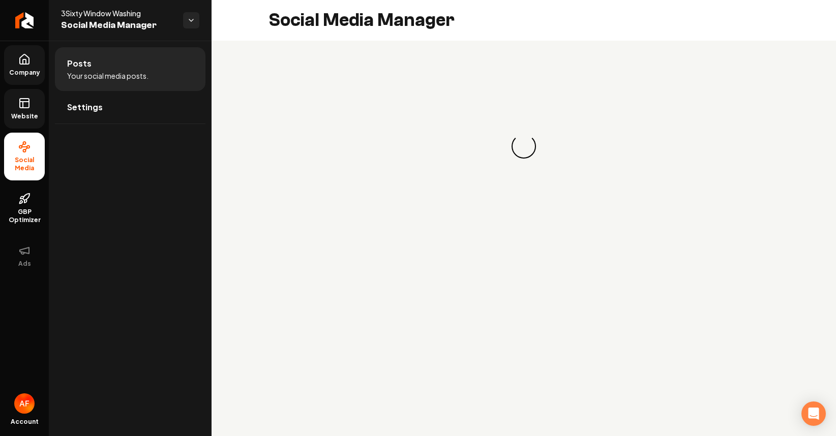
click at [21, 85] on ul "Company Website Social Media GBP Optimizer Ads" at bounding box center [24, 161] width 49 height 240
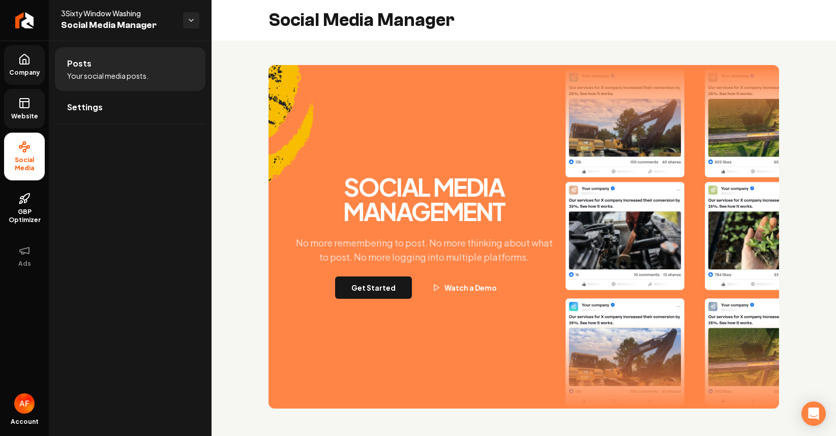
click at [30, 72] on span "Company" at bounding box center [24, 73] width 39 height 8
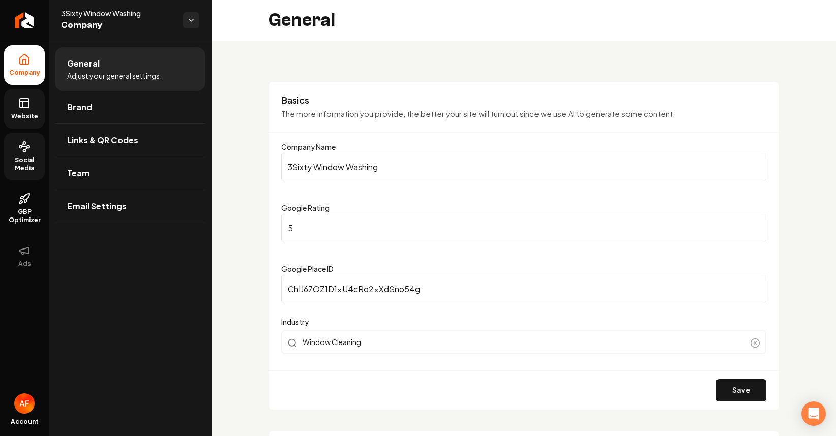
click at [23, 117] on span "Website" at bounding box center [24, 116] width 35 height 8
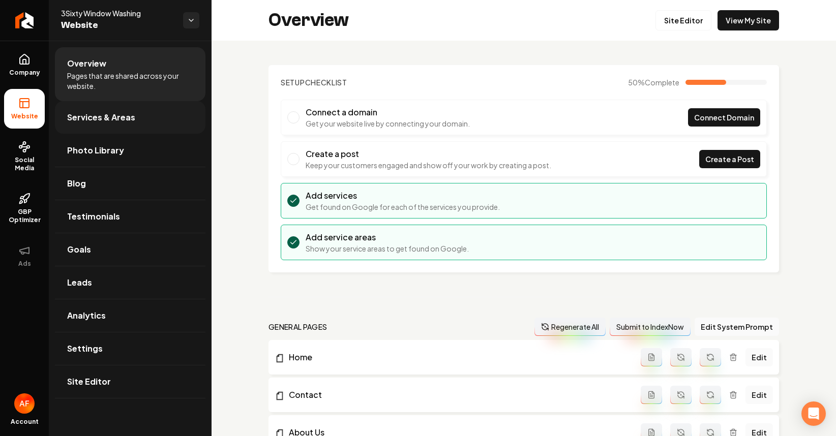
click at [92, 120] on span "Services & Areas" at bounding box center [101, 117] width 68 height 12
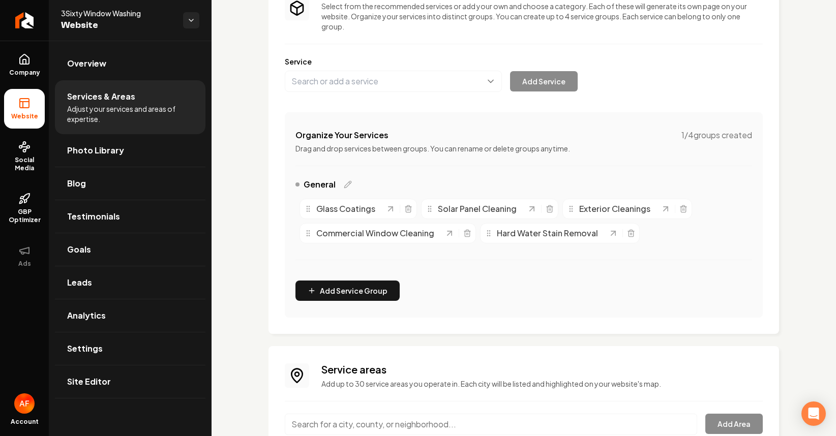
scroll to position [205, 0]
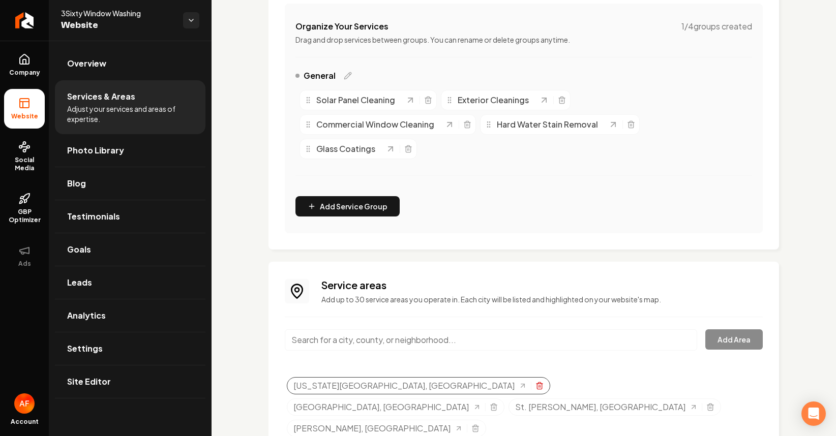
click at [535, 384] on icon "Selected tags" at bounding box center [539, 386] width 8 height 8
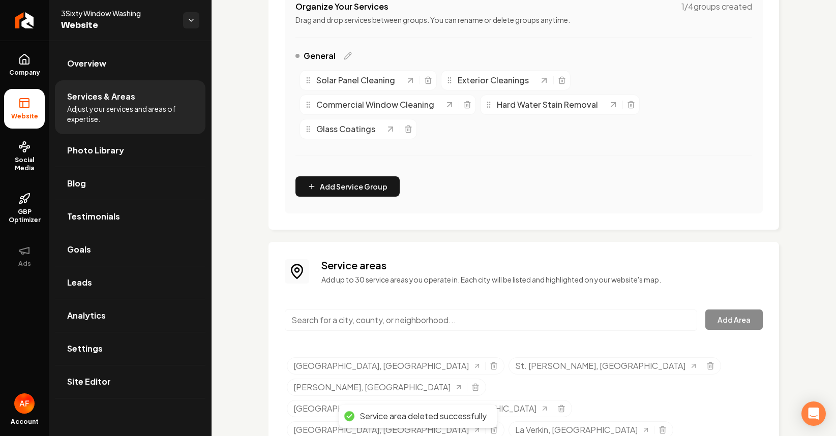
scroll to position [230, 0]
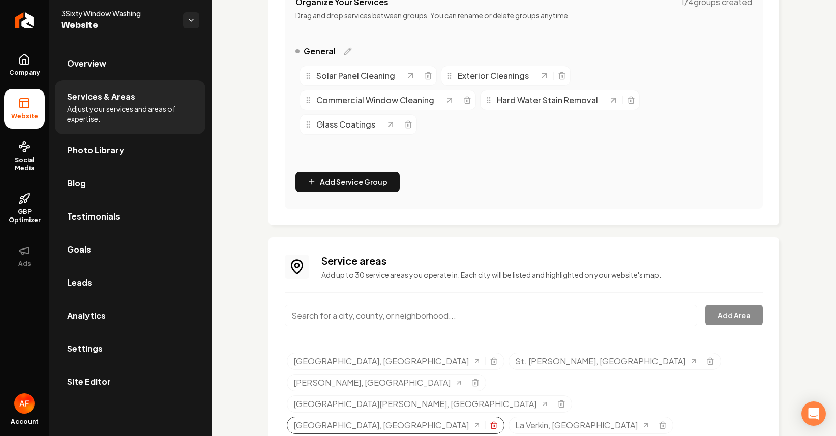
click at [490, 422] on icon "Selected tags" at bounding box center [494, 426] width 8 height 8
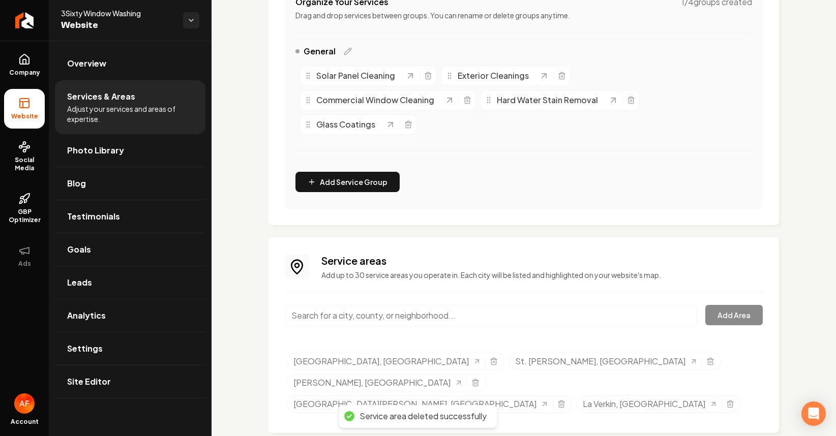
scroll to position [0, 0]
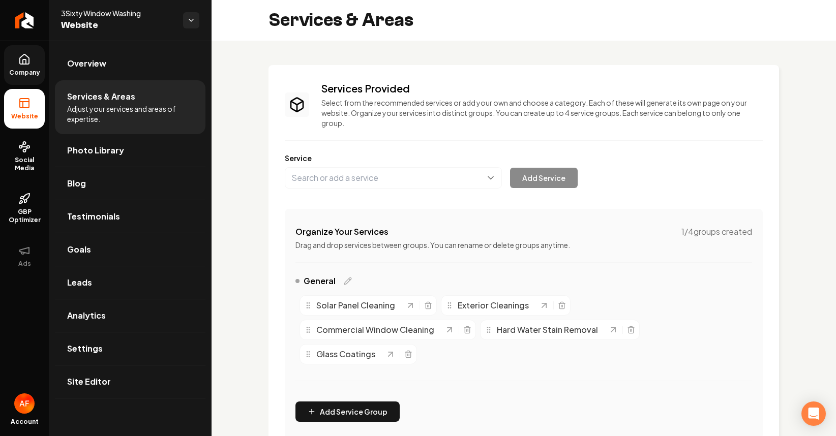
click at [27, 64] on icon at bounding box center [24, 59] width 9 height 10
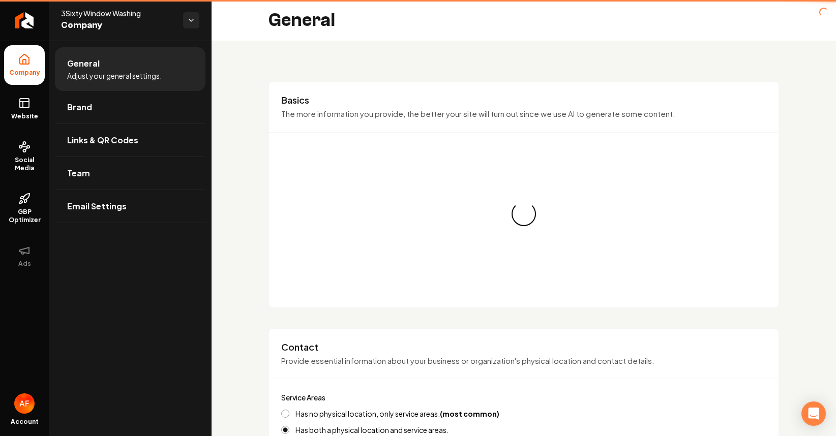
click at [26, 110] on link "Website" at bounding box center [24, 109] width 41 height 40
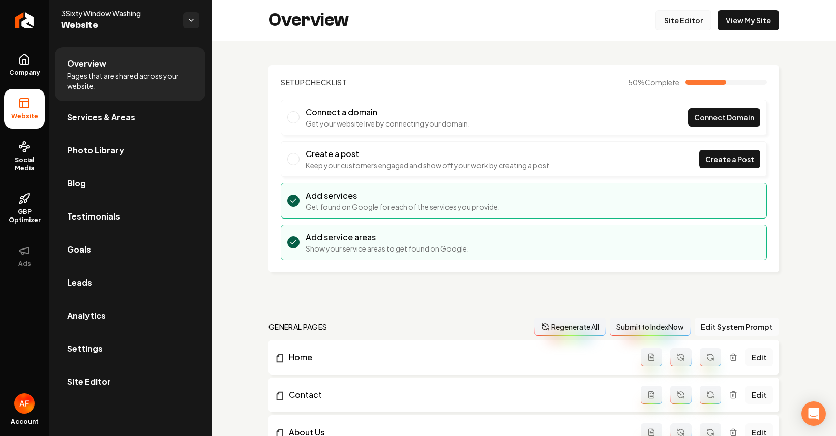
click at [685, 26] on link "Site Editor" at bounding box center [683, 20] width 56 height 20
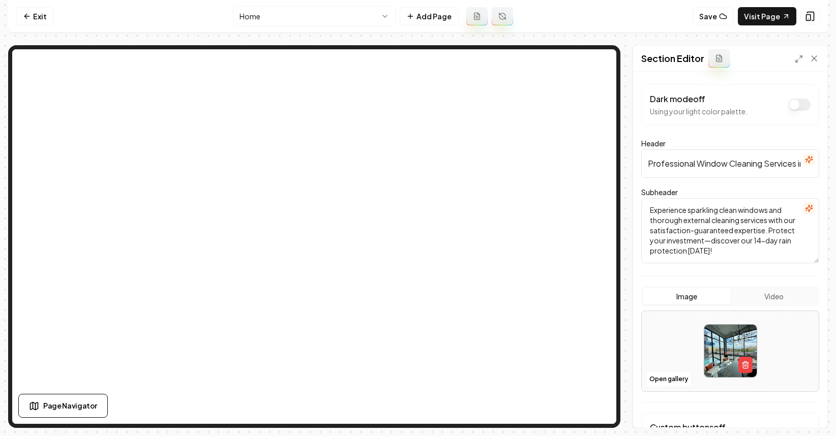
scroll to position [2, 0]
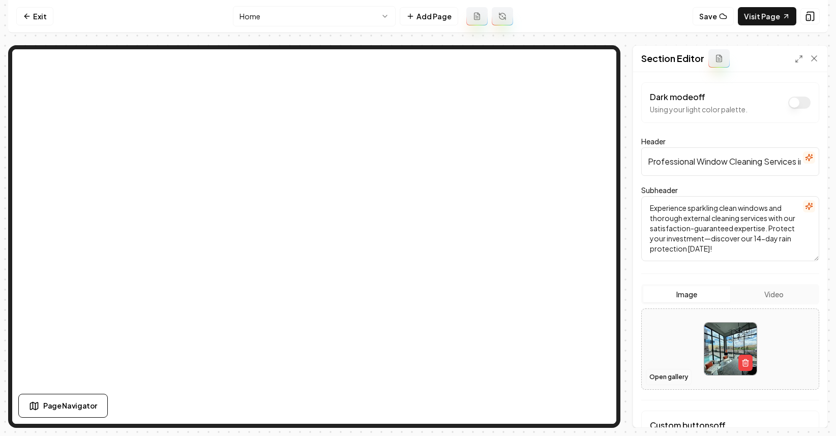
click at [664, 379] on button "Open gallery" at bounding box center [669, 377] width 46 height 16
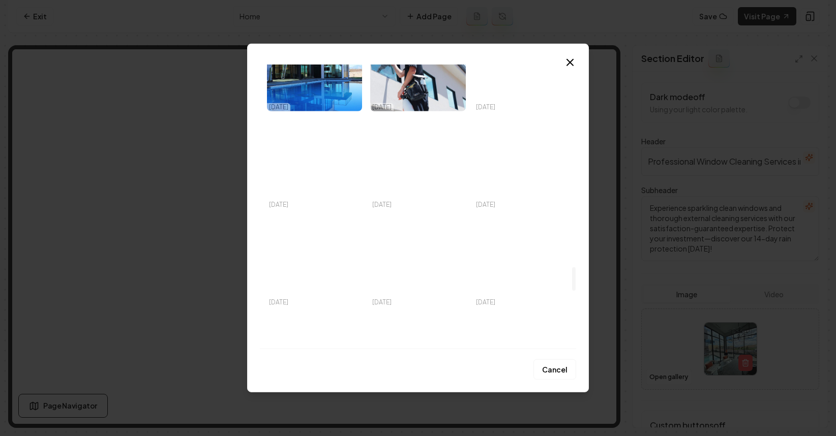
scroll to position [2469, 0]
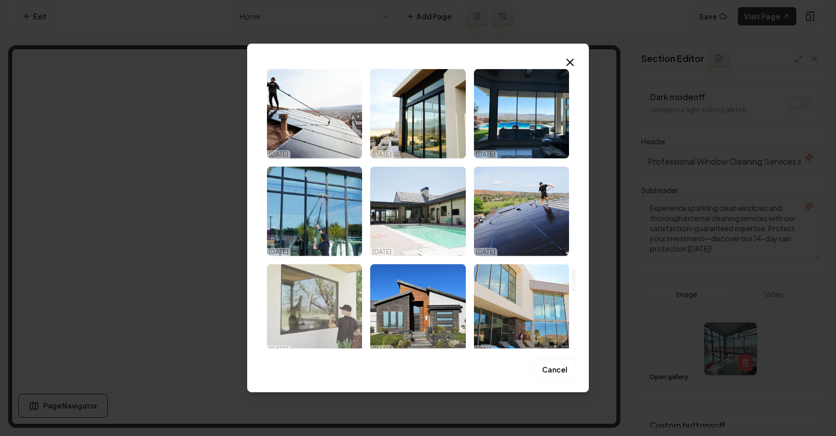
click at [323, 289] on img "Select image image_68ed67cf5c7cd75eb8e6737b.jpeg" at bounding box center [314, 309] width 95 height 90
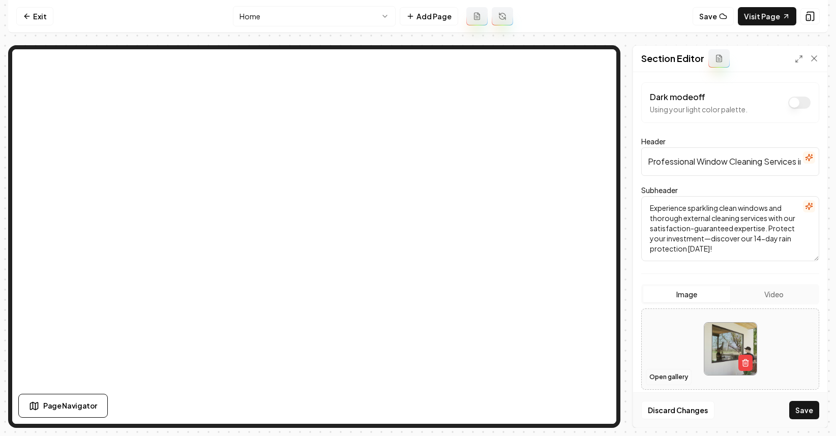
click at [662, 372] on button "Open gallery" at bounding box center [669, 377] width 46 height 16
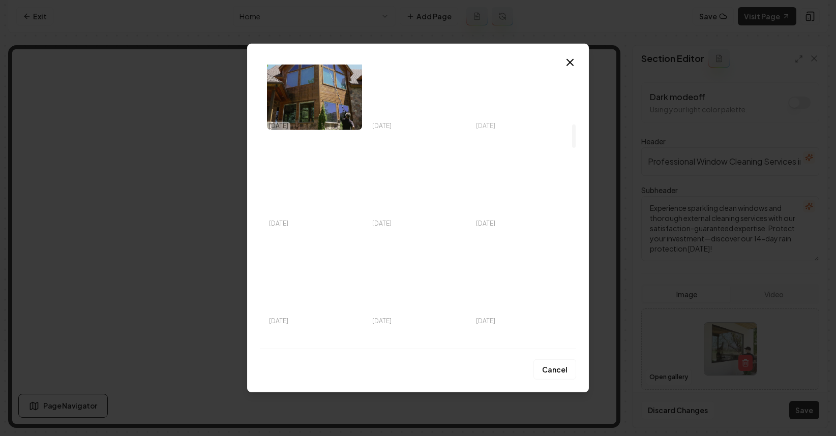
scroll to position [752, 0]
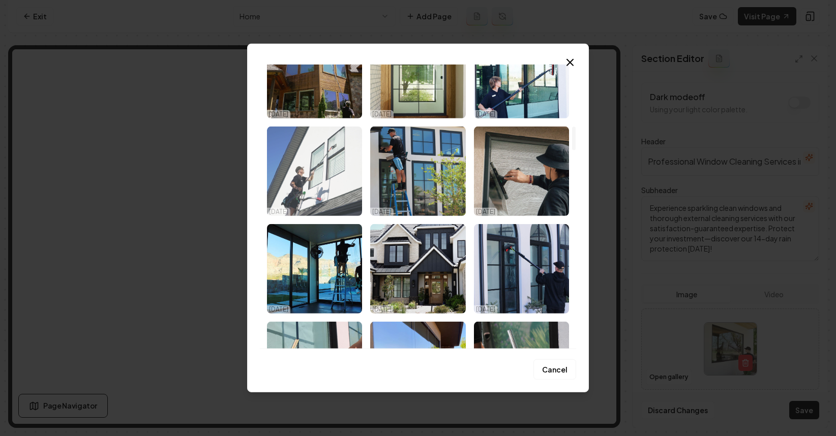
click at [332, 190] on img "Select image image_68ed67d05c7cd75eb8e686aa.jpeg" at bounding box center [314, 172] width 95 height 90
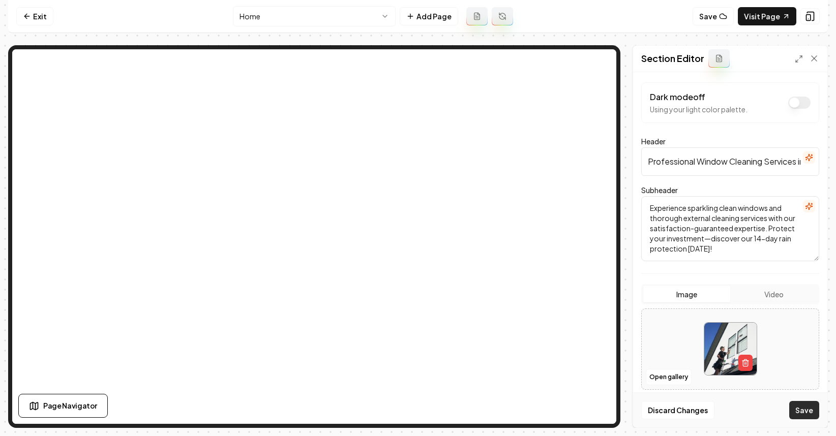
click at [803, 414] on button "Save" at bounding box center [804, 410] width 30 height 18
click at [670, 375] on button "Open gallery" at bounding box center [669, 377] width 46 height 16
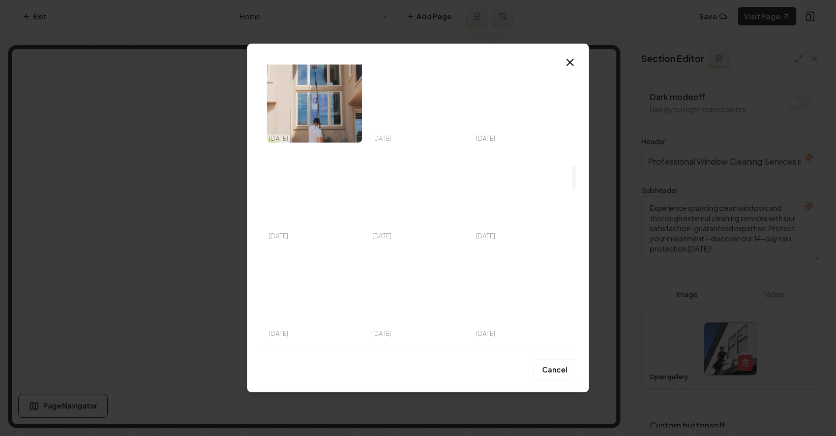
scroll to position [1219, 0]
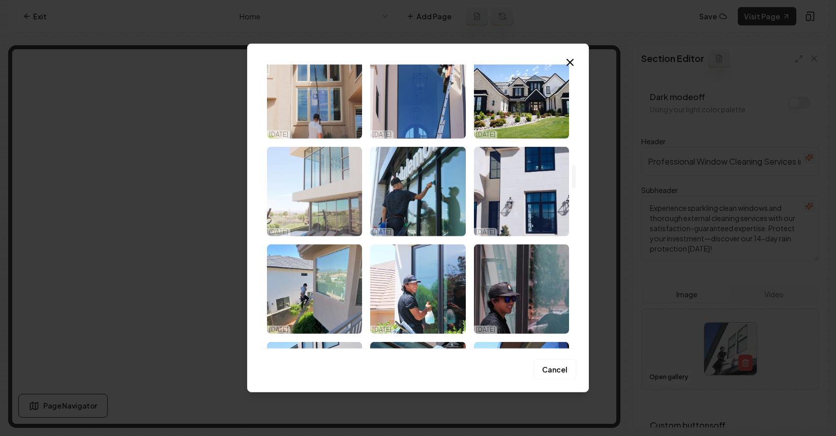
click at [314, 194] on img "Select image image_68ed67d15c7cd75eb8e689fe.jpeg" at bounding box center [314, 192] width 95 height 90
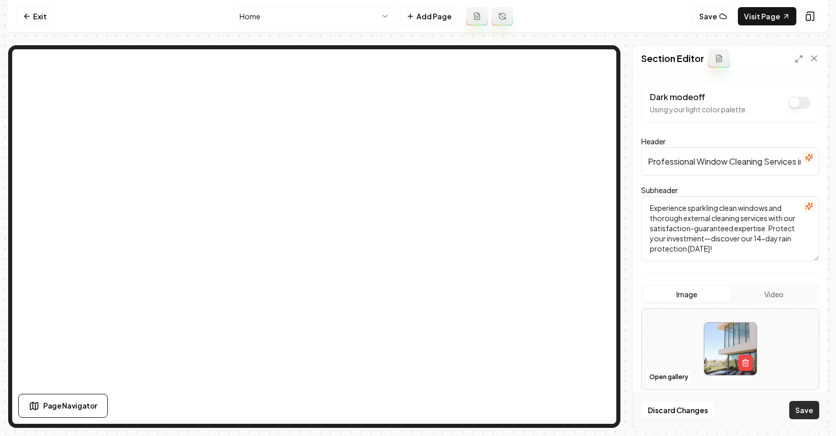
drag, startPoint x: 790, startPoint y: 394, endPoint x: 796, endPoint y: 405, distance: 13.0
click at [790, 396] on div "Discard Changes Save" at bounding box center [730, 410] width 194 height 35
click at [796, 405] on button "Save" at bounding box center [804, 410] width 30 height 18
click at [667, 379] on button "Open gallery" at bounding box center [669, 377] width 46 height 16
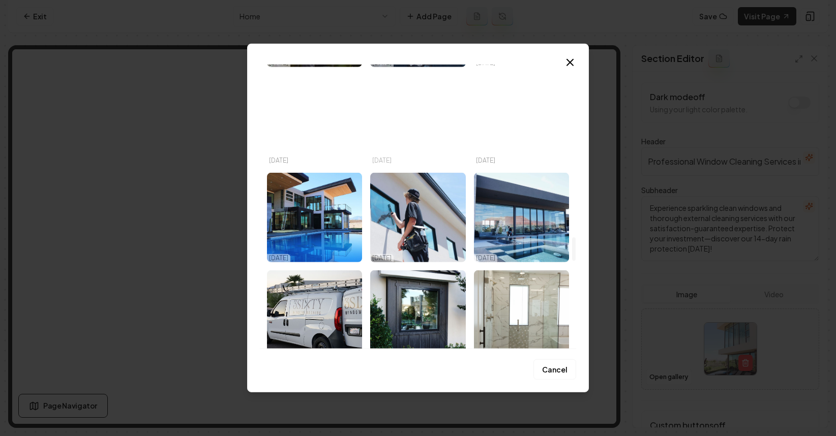
scroll to position [2215, 0]
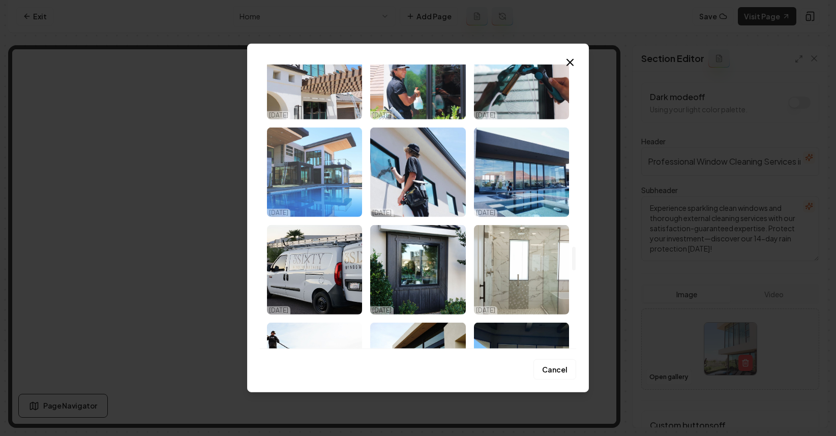
click at [334, 203] on img "Select image image_68ed67d05c7cd75eb8e68354.jpeg" at bounding box center [314, 173] width 95 height 90
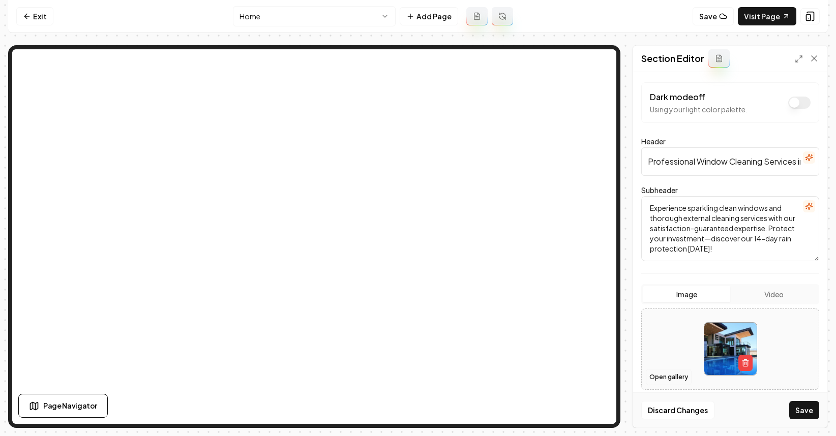
click at [655, 381] on button "Open gallery" at bounding box center [669, 377] width 46 height 16
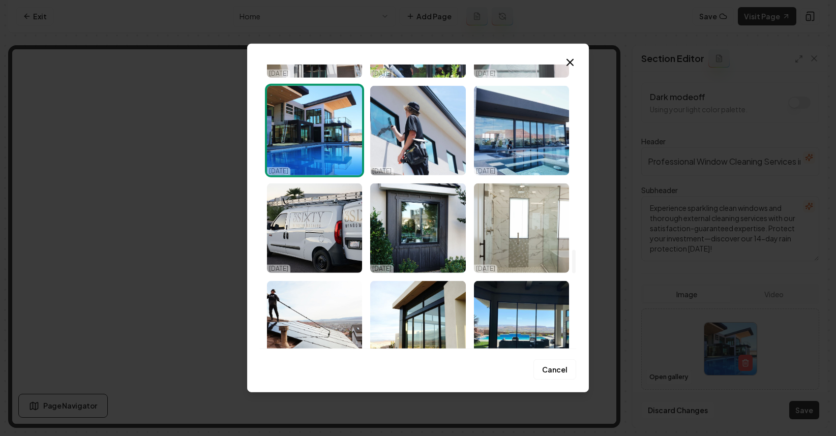
scroll to position [2260, 0]
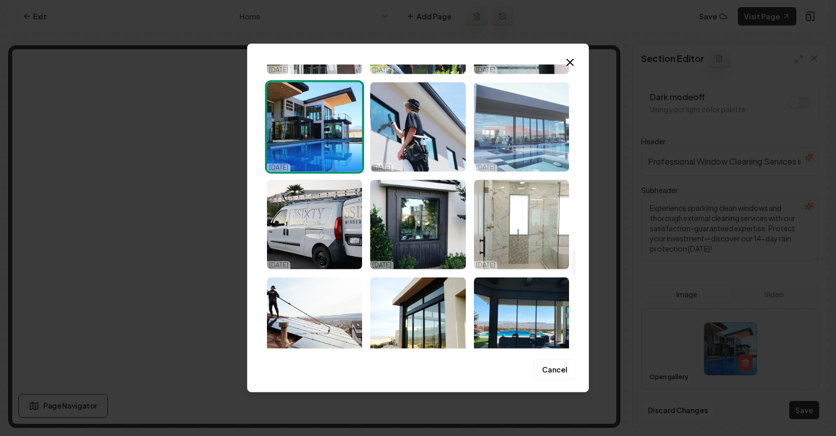
click at [520, 134] on img "Select image image_68ed67ce5c7cd75eb8e671f2.jpeg" at bounding box center [521, 127] width 95 height 90
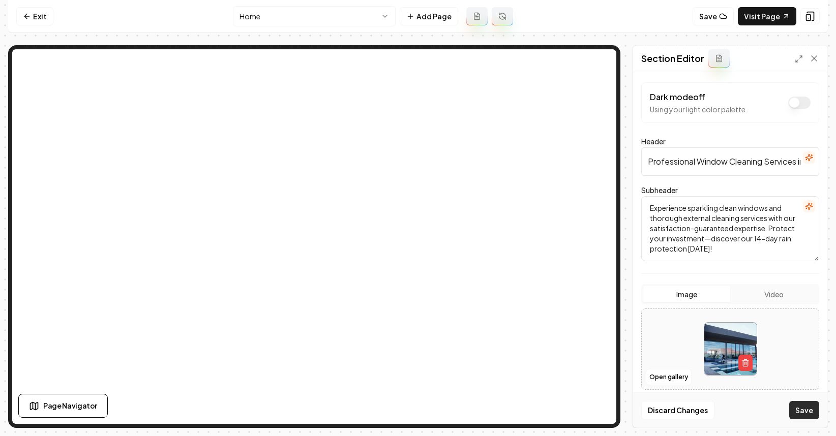
click at [795, 412] on button "Save" at bounding box center [804, 410] width 30 height 18
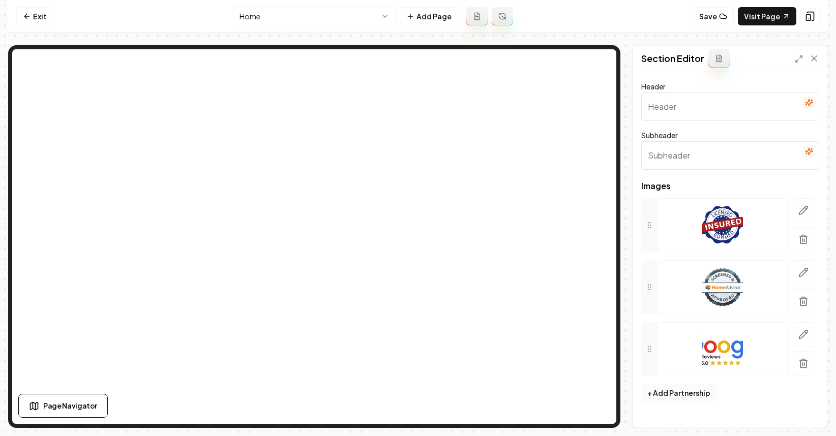
click at [693, 390] on button "+ Add Partnership" at bounding box center [678, 393] width 75 height 18
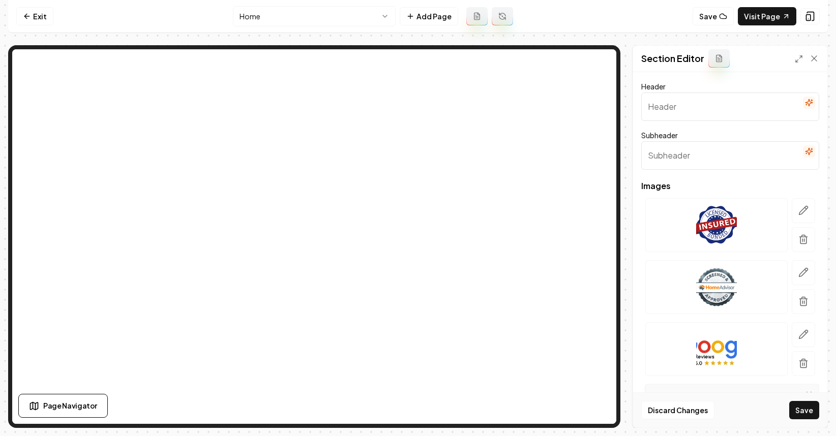
scroll to position [198, 0]
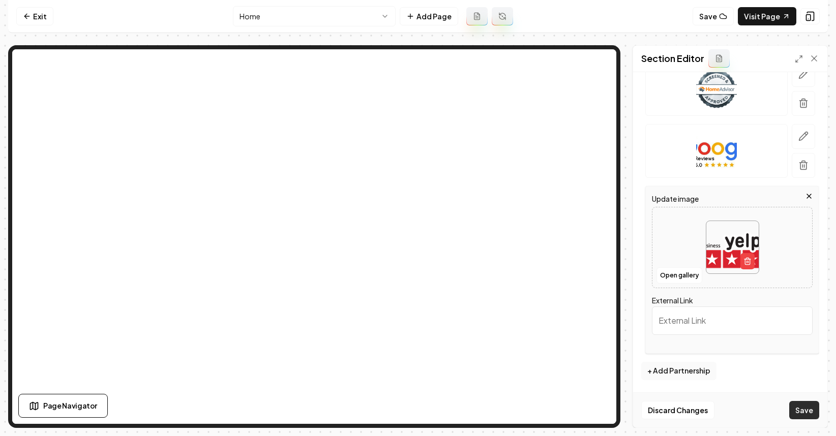
click at [801, 407] on button "Save" at bounding box center [804, 410] width 30 height 18
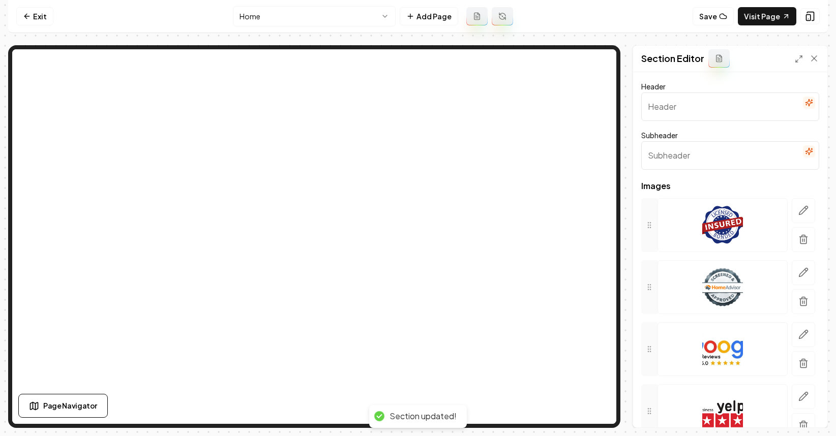
click at [693, 108] on input "Header" at bounding box center [730, 107] width 178 height 28
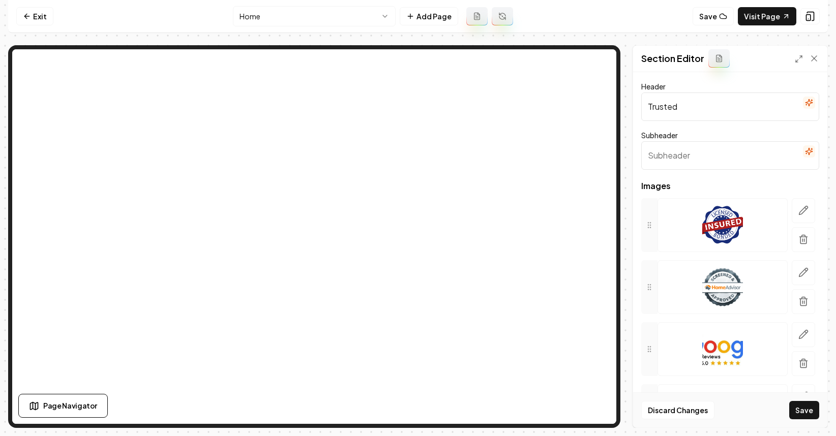
type input "Trusted"
click at [23, 22] on link "Exit" at bounding box center [34, 16] width 37 height 18
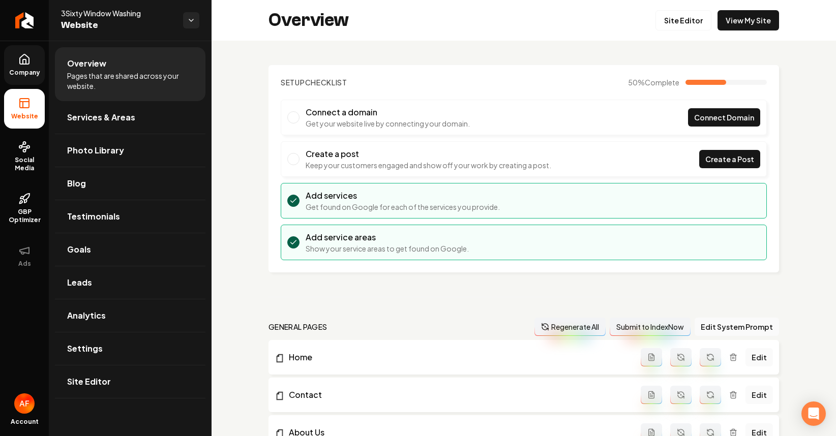
click at [28, 76] on span "Company" at bounding box center [24, 73] width 39 height 8
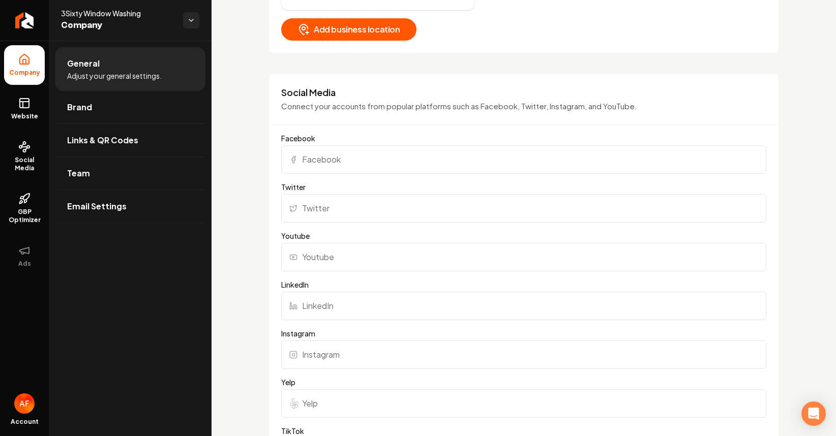
scroll to position [687, 0]
click at [323, 353] on input "Instagram" at bounding box center [523, 354] width 485 height 28
paste input "https://www.instagram.com/3sixtywindows/"
type input "https://www.instagram.com/3sixtywindows/"
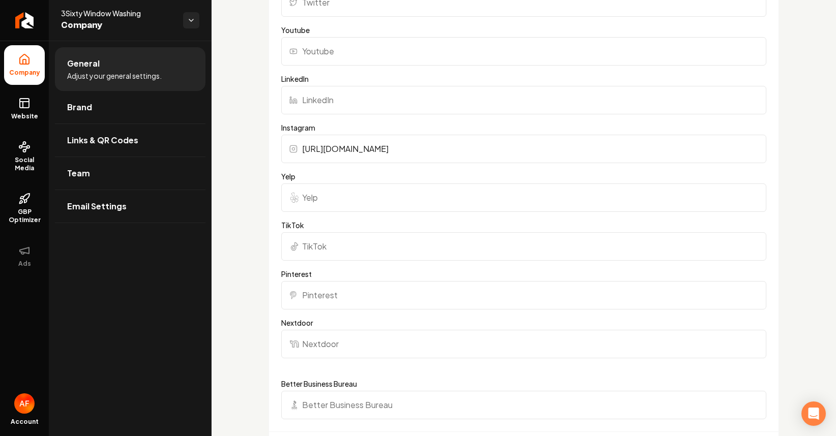
click at [325, 251] on input "TikTok" at bounding box center [523, 246] width 485 height 28
paste input "https://www.tiktok.com/@3sixtywindows"
type input "https://www.tiktok.com/@3sixtywindows"
click at [760, 213] on div "Social Media Connect your accounts from popular platforms such as Facebook, Twi…" at bounding box center [524, 170] width 511 height 604
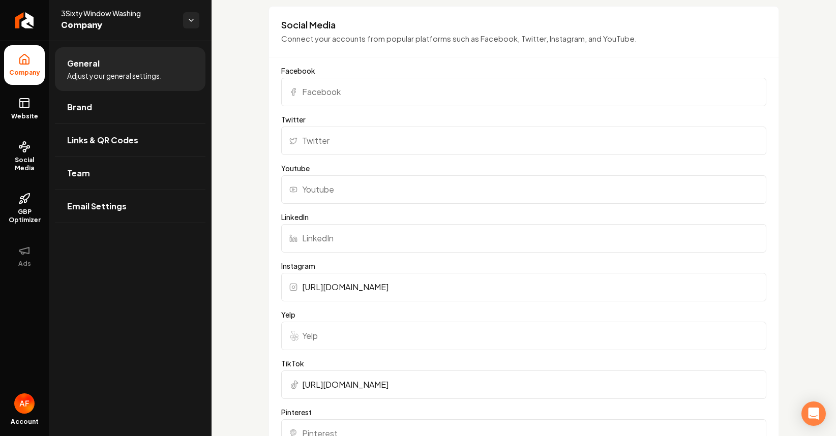
scroll to position [662, 0]
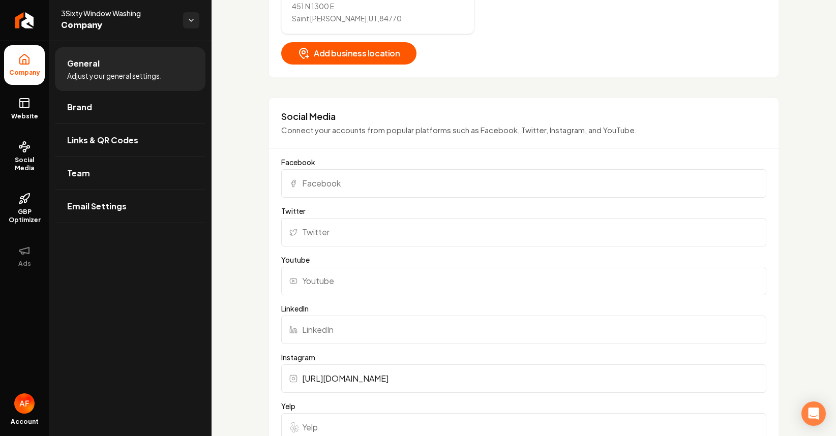
click at [351, 183] on input "Facebook" at bounding box center [523, 183] width 485 height 28
paste input "https://www.facebook.com/3sixtywindowcleaning"
type input "https://www.facebook.com/3sixtywindowcleaning"
drag, startPoint x: 647, startPoint y: 133, endPoint x: 819, endPoint y: 122, distance: 172.3
click at [648, 133] on p "Connect your accounts from popular platforms such as Facebook, Twitter, Instagr…" at bounding box center [523, 131] width 485 height 12
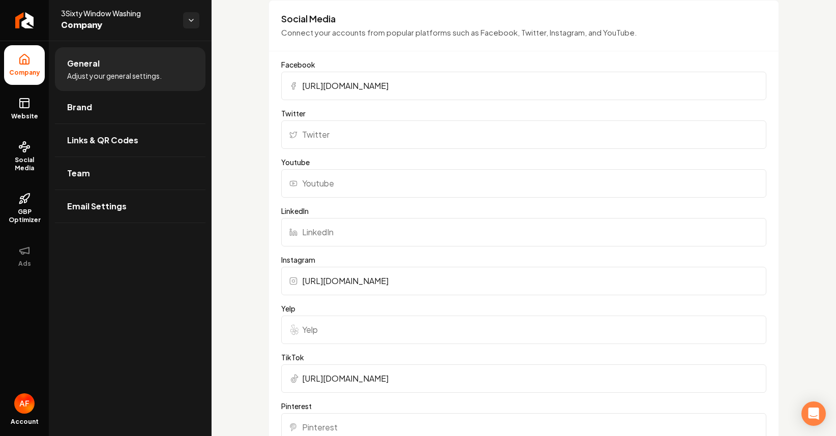
scroll to position [761, 0]
click at [315, 330] on input "Yelp" at bounding box center [523, 328] width 485 height 28
paste input "https://www.yelp.com/biz/3sixty-window-washing-st-george"
type input "https://www.yelp.com/biz/3sixty-window-washing-st-george"
click at [795, 305] on div "Basics The more information you provide, the better your site will turn out sin…" at bounding box center [524, 266] width 624 height 1974
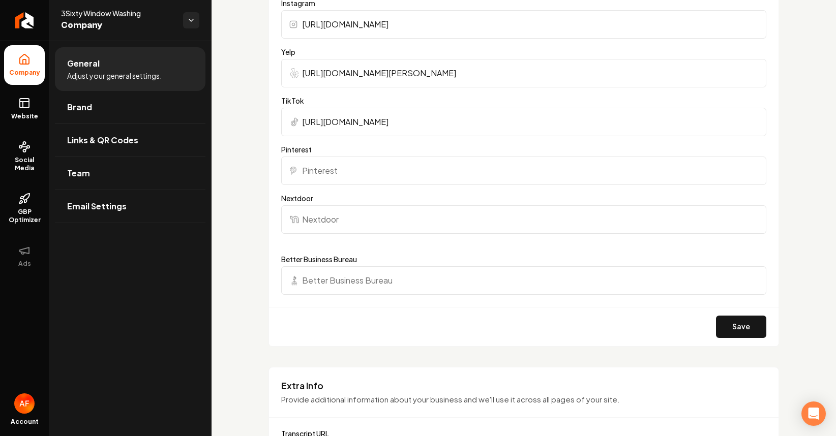
scroll to position [1271, 0]
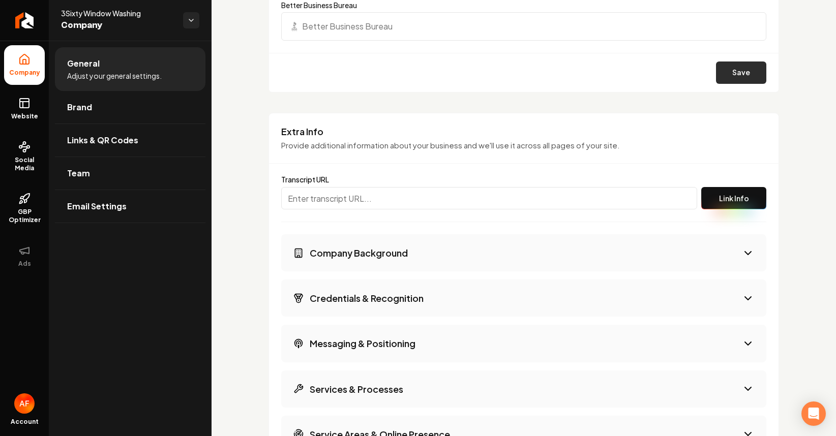
click at [740, 64] on button "Save" at bounding box center [741, 73] width 50 height 22
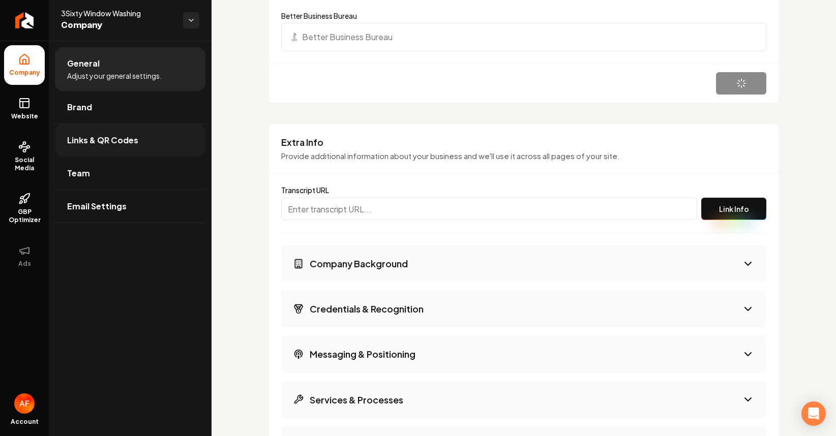
scroll to position [1251, 0]
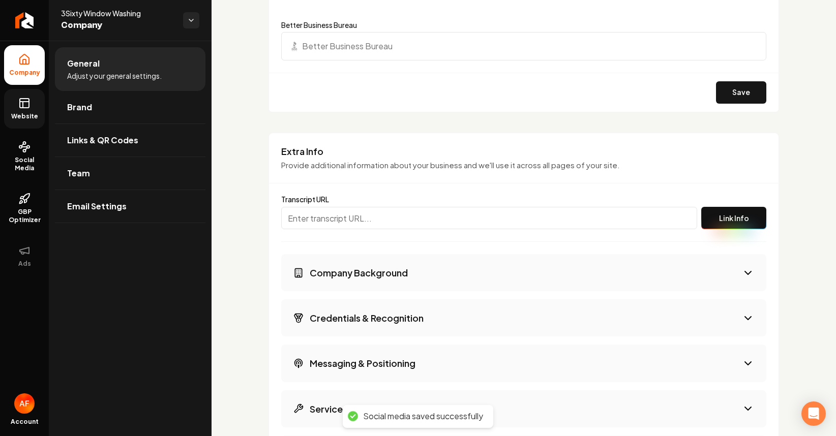
click at [25, 108] on rect at bounding box center [24, 103] width 9 height 9
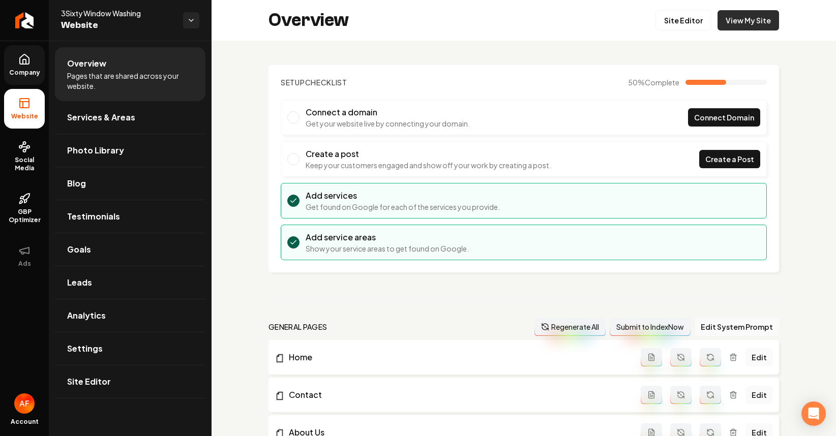
click at [736, 26] on link "View My Site" at bounding box center [749, 20] width 62 height 20
click at [676, 17] on link "Site Editor" at bounding box center [683, 20] width 56 height 20
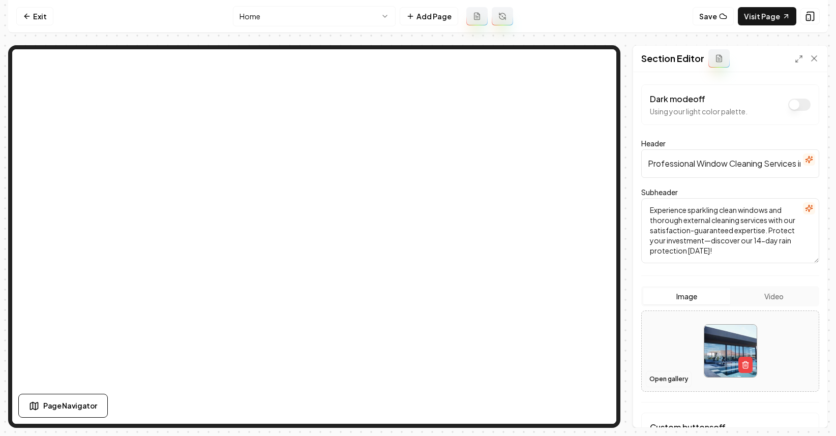
click at [653, 377] on button "Open gallery" at bounding box center [669, 379] width 46 height 16
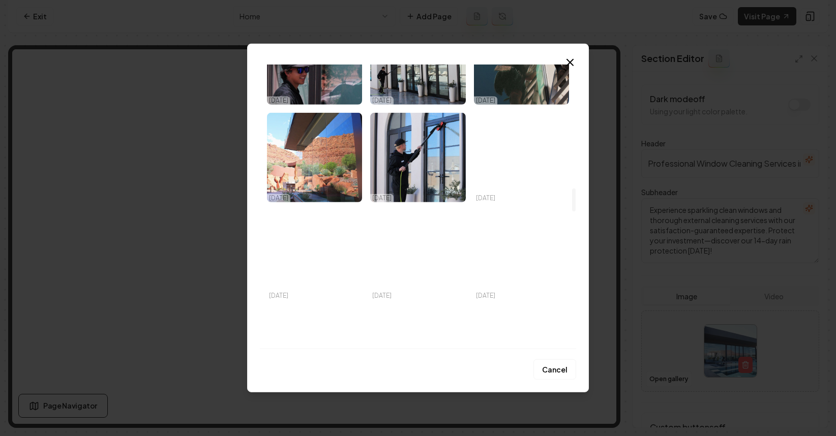
scroll to position [1548, 0]
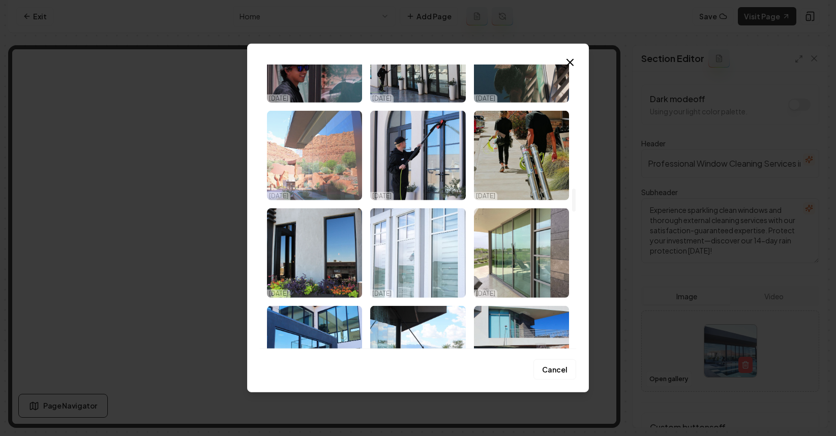
click at [273, 143] on img "Select image image_68ed67d15c7cd75eb8e68786.jpeg" at bounding box center [314, 156] width 95 height 90
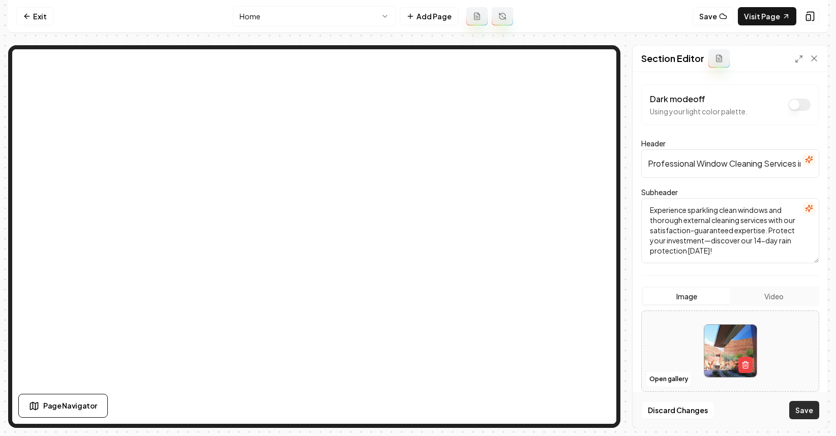
click at [810, 413] on button "Save" at bounding box center [804, 410] width 30 height 18
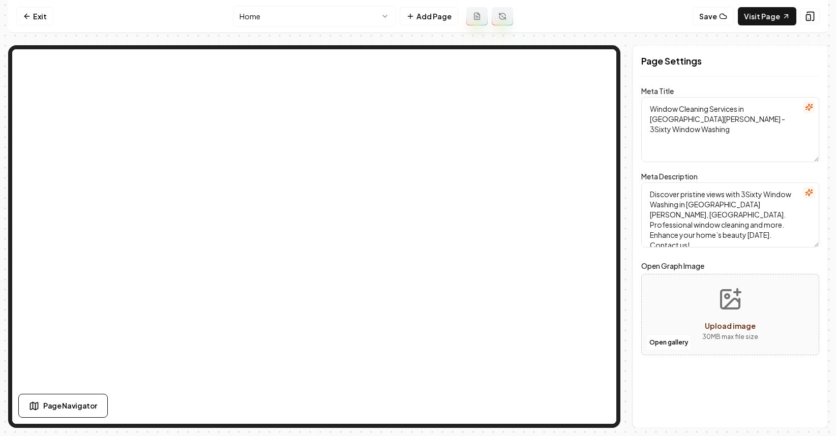
scroll to position [0, 0]
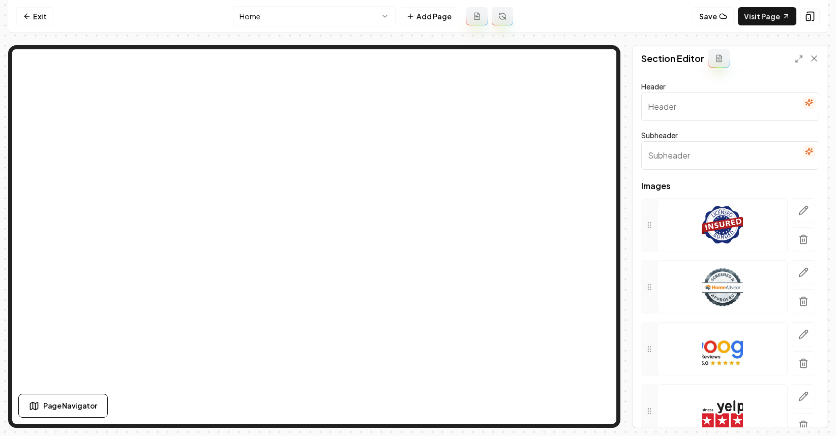
click at [703, 109] on input "Header" at bounding box center [730, 107] width 178 height 28
click at [805, 104] on icon "button" at bounding box center [809, 103] width 8 height 8
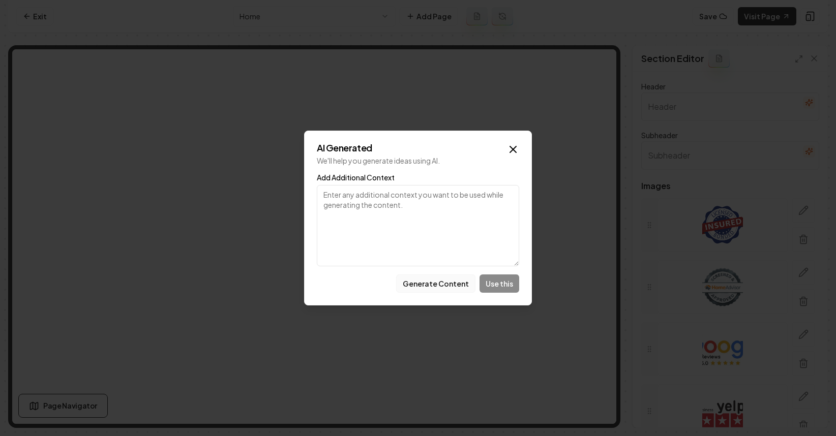
click at [434, 280] on button "Generate Content" at bounding box center [435, 284] width 79 height 18
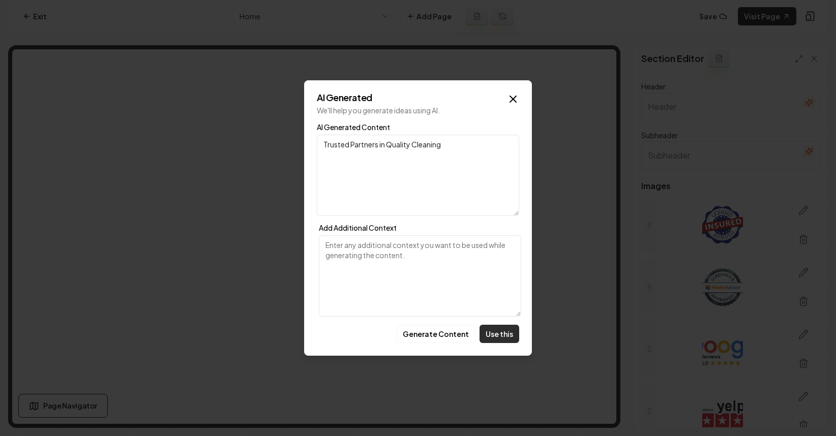
click at [506, 332] on button "Use this" at bounding box center [500, 334] width 40 height 18
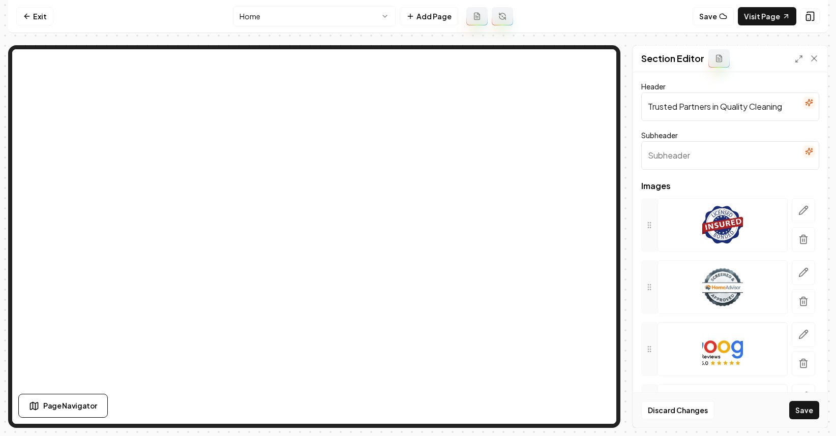
click at [800, 415] on button "Save" at bounding box center [804, 410] width 30 height 18
click at [771, 102] on input "Trusted Partners in Quality Cleaning" at bounding box center [730, 107] width 178 height 28
type input "Trusted Partners in Quality"
click at [789, 401] on button "Save" at bounding box center [804, 410] width 30 height 18
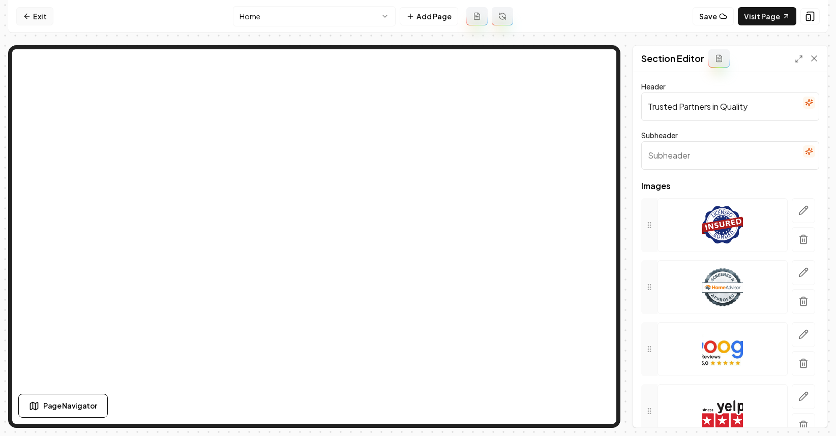
click at [20, 14] on link "Exit" at bounding box center [34, 16] width 37 height 18
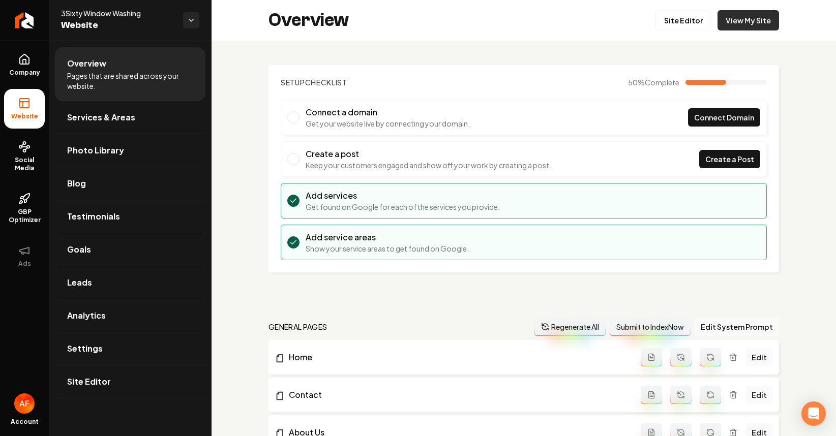
click at [751, 17] on link "View My Site" at bounding box center [749, 20] width 62 height 20
click at [24, 63] on icon at bounding box center [24, 59] width 12 height 12
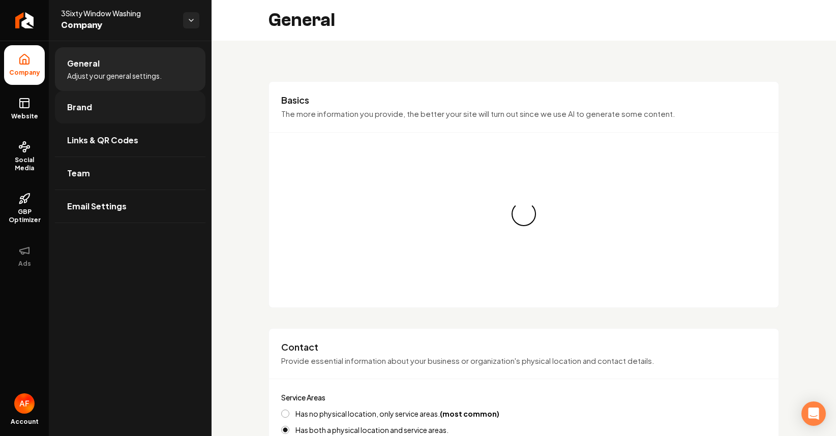
click at [90, 101] on span "Brand" at bounding box center [79, 107] width 25 height 12
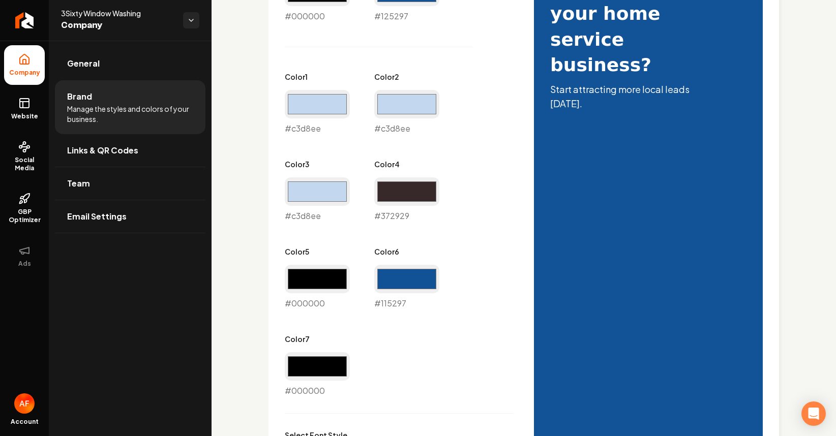
scroll to position [556, 0]
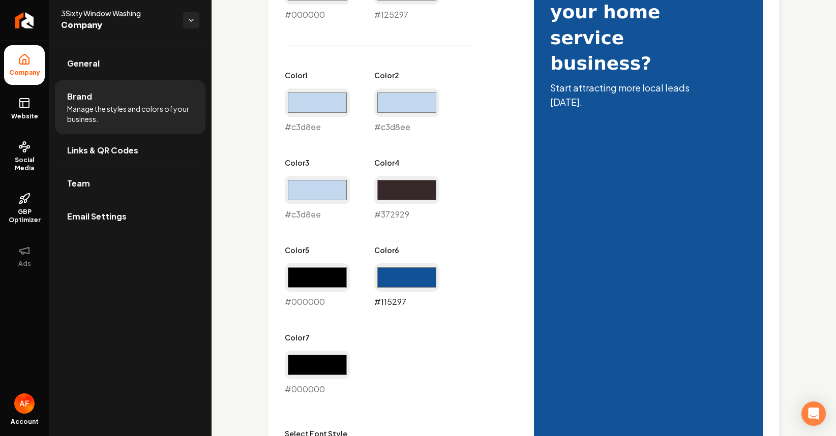
click at [404, 279] on input "#115297" at bounding box center [406, 277] width 65 height 28
type input "#000000"
click at [525, 196] on div "Primary Color #000000 #000000 Secondary Color #125297 #125297 Color 1 #c3d8ee #…" at bounding box center [524, 312] width 478 height 708
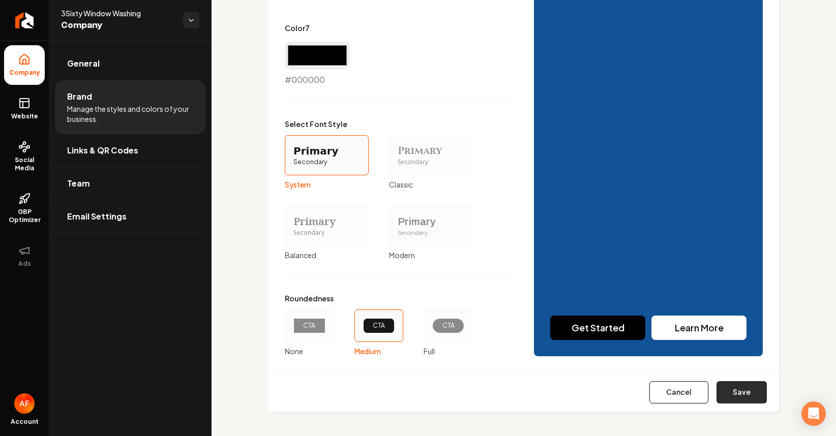
click at [735, 395] on button "Save" at bounding box center [742, 392] width 50 height 22
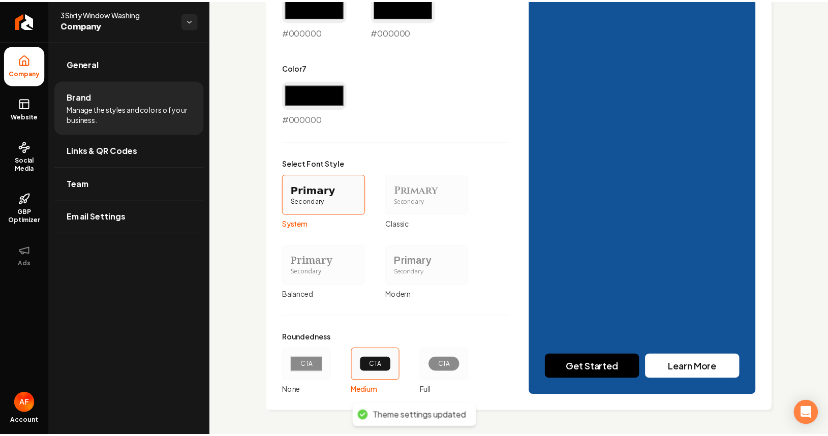
scroll to position [827, 0]
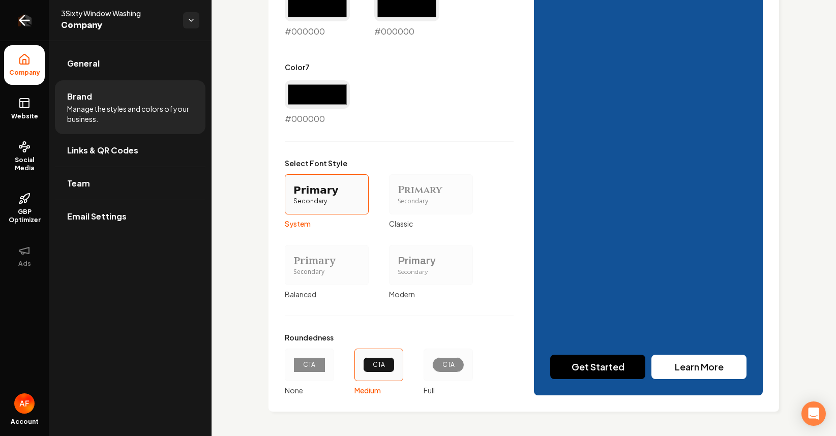
click at [44, 12] on link "Return to dashboard" at bounding box center [24, 20] width 49 height 41
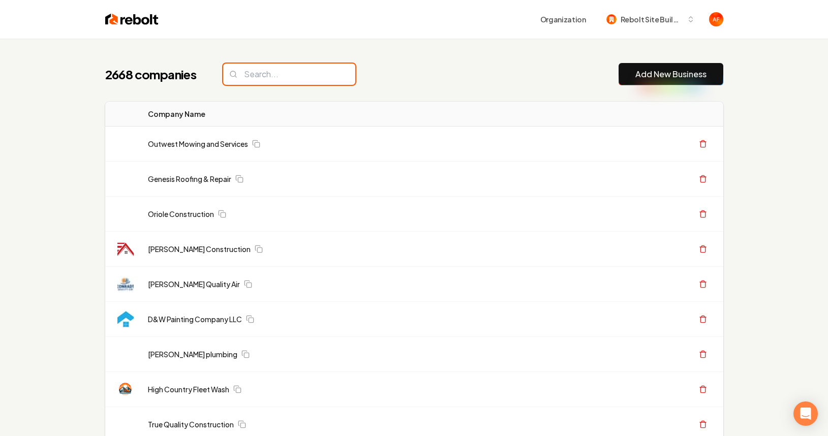
click at [260, 75] on input "search" at bounding box center [289, 74] width 132 height 21
click at [274, 76] on input "search" at bounding box center [289, 74] width 132 height 21
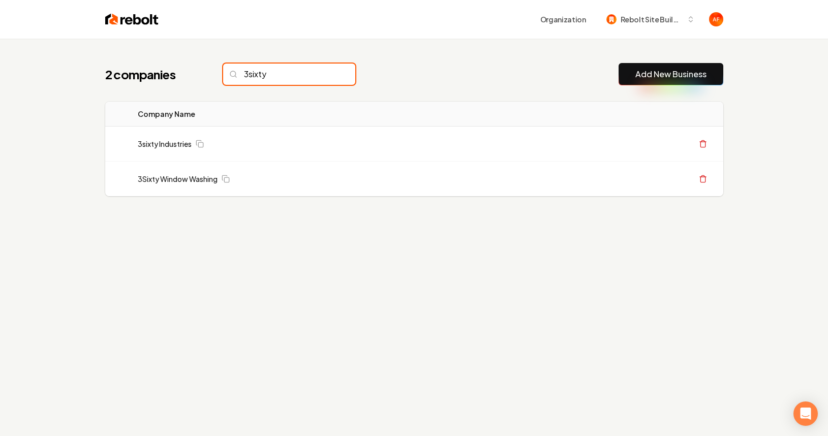
type input "3sixty"
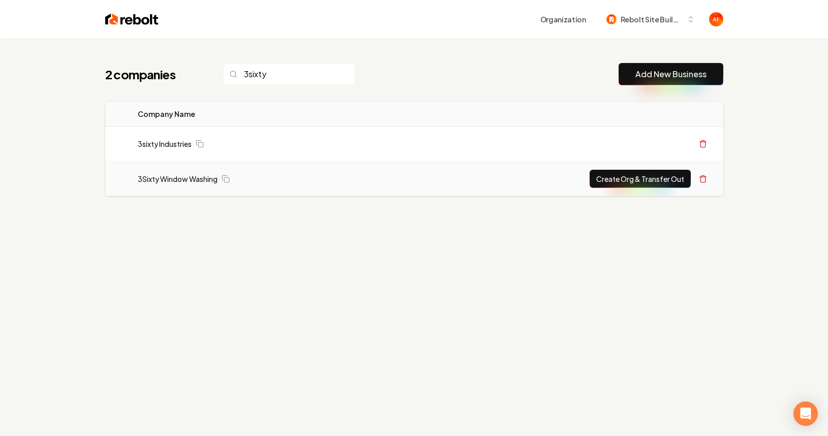
click at [635, 181] on button "Create Org & Transfer Out" at bounding box center [640, 179] width 101 height 18
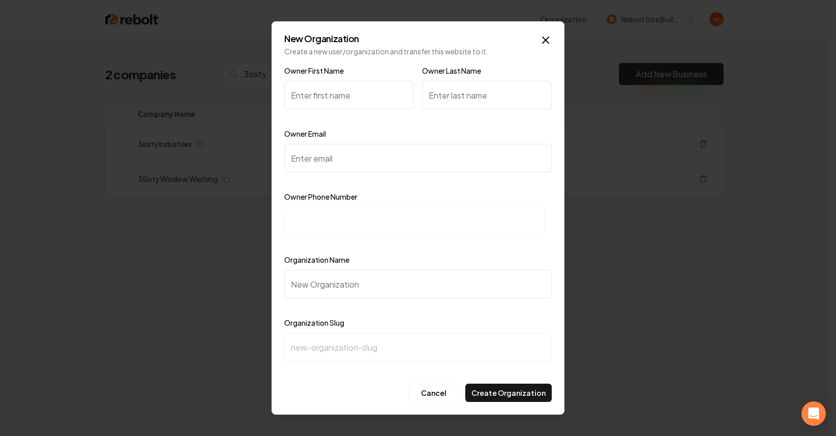
click at [546, 39] on icon "button" at bounding box center [546, 40] width 6 height 6
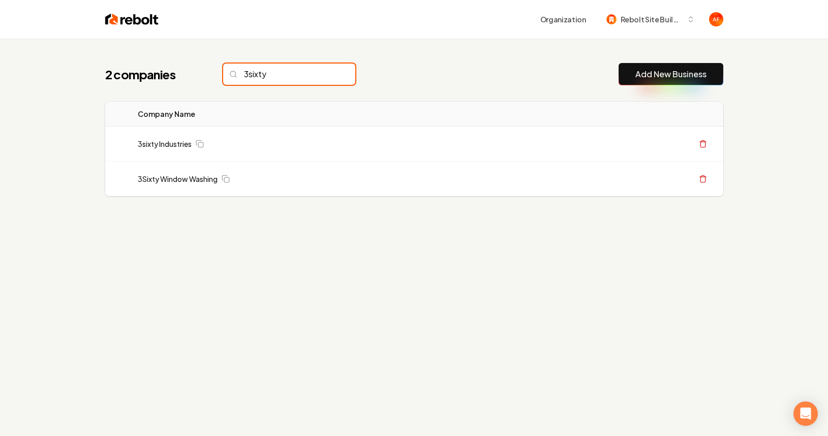
click at [315, 71] on input "3sixty" at bounding box center [289, 74] width 132 height 21
click at [325, 74] on input "3sixty" at bounding box center [289, 74] width 132 height 21
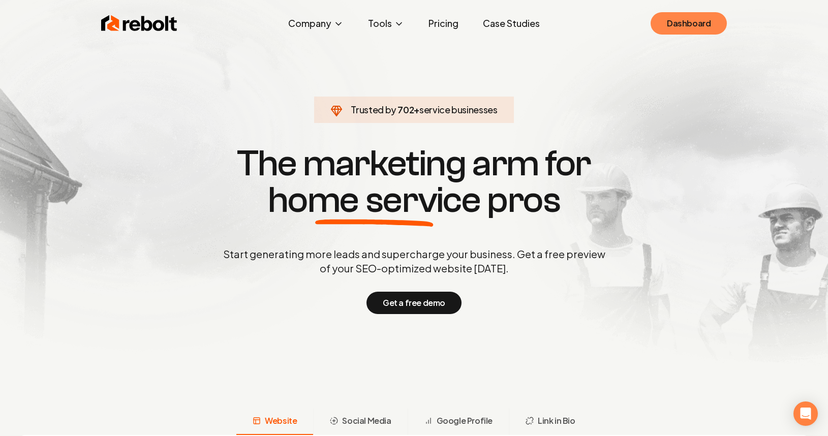
click at [702, 21] on link "Dashboard" at bounding box center [689, 23] width 76 height 22
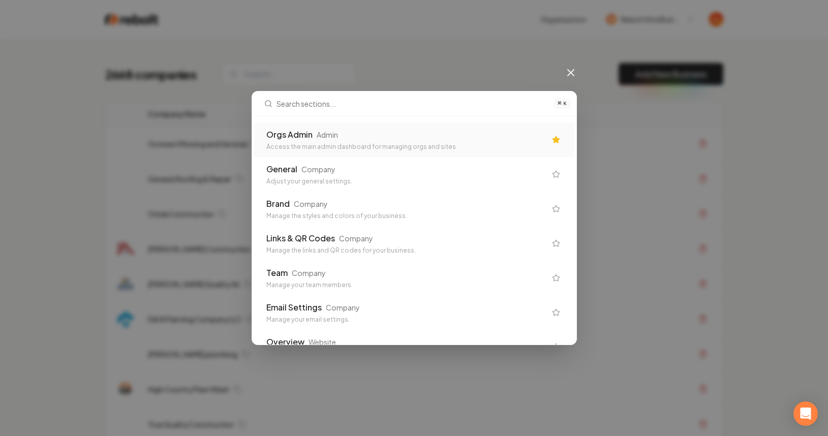
click at [479, 144] on div "Access the main admin dashboard for managing orgs and sites" at bounding box center [406, 147] width 280 height 8
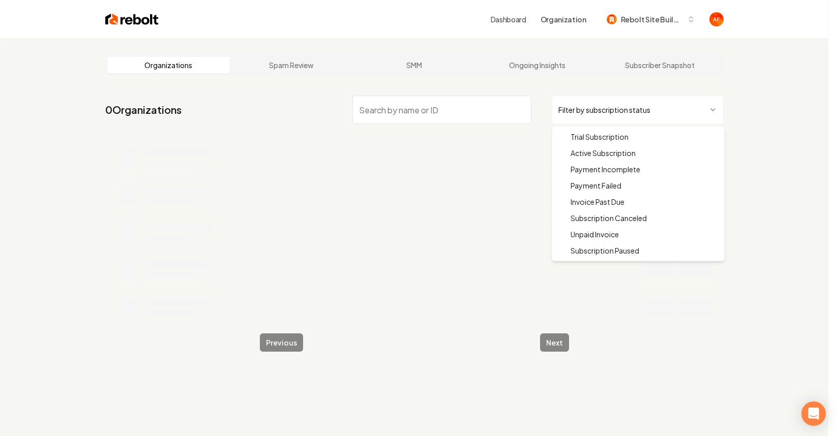
click at [626, 102] on html "Dashboard Organization Rebolt Site Builder Organizations Spam Review SMM Ongoin…" at bounding box center [418, 218] width 836 height 436
drag, startPoint x: 612, startPoint y: 142, endPoint x: 606, endPoint y: 150, distance: 9.8
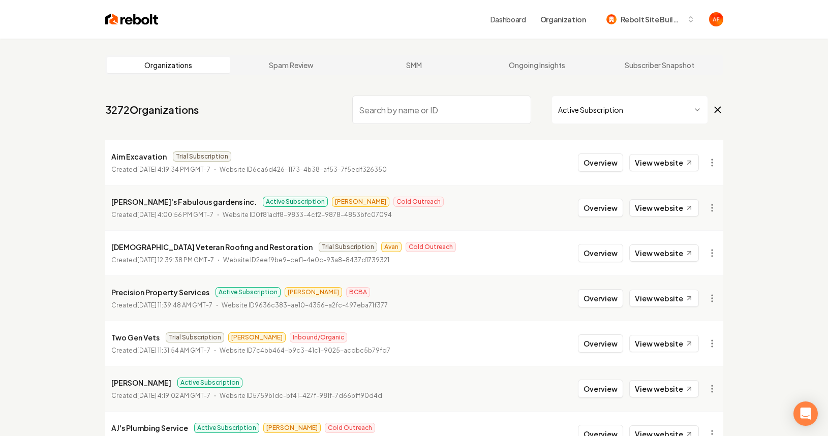
click at [606, 150] on li "Aim Excavation Trial Subscription Created October 13, 2025, 4:19:34 PM GMT-7 We…" at bounding box center [414, 162] width 618 height 45
click at [453, 116] on input "search" at bounding box center [441, 110] width 179 height 28
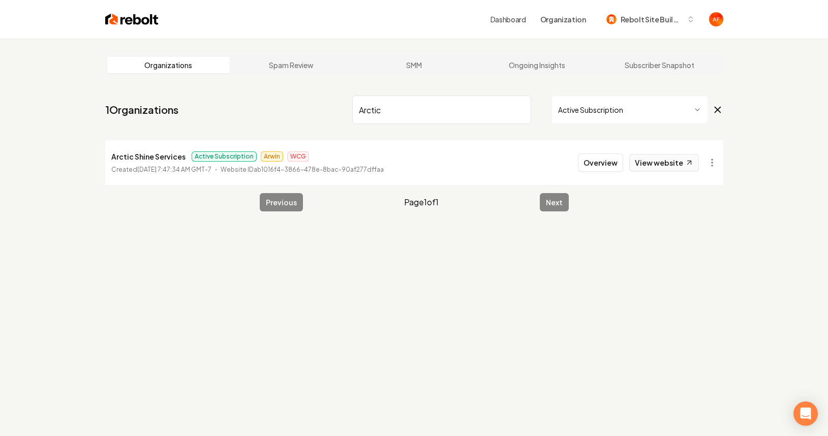
type input "Arctic"
click at [662, 166] on link "View website" at bounding box center [665, 162] width 70 height 17
click at [617, 164] on button "Overview" at bounding box center [600, 163] width 45 height 18
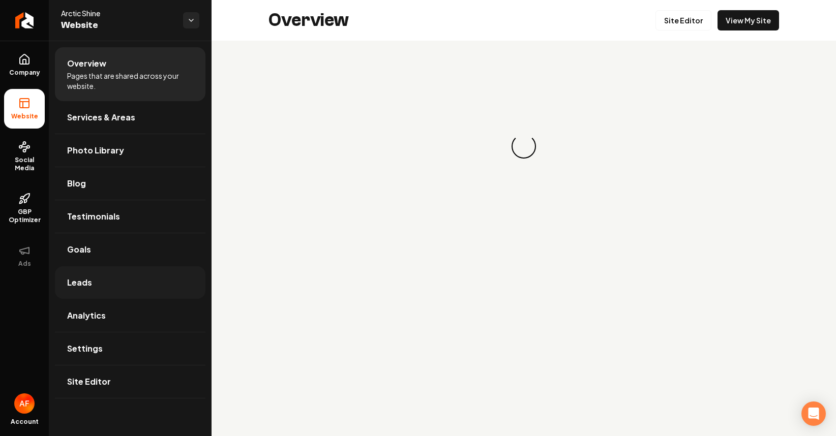
click at [84, 289] on link "Leads" at bounding box center [130, 282] width 151 height 33
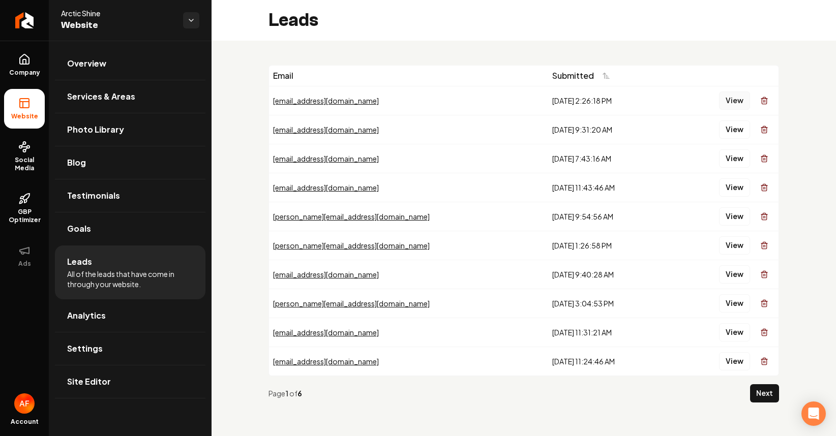
click at [723, 98] on button "View" at bounding box center [734, 101] width 31 height 18
drag, startPoint x: 730, startPoint y: 160, endPoint x: 686, endPoint y: 157, distance: 44.3
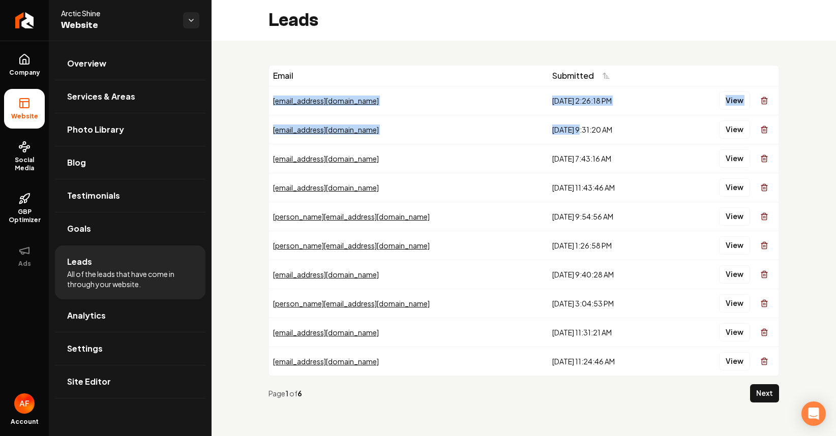
drag, startPoint x: 476, startPoint y: 90, endPoint x: 520, endPoint y: 129, distance: 58.3
click at [520, 129] on tbody "globob@northwestel.net 7/16/2025, 2:26:18 PM View louis@arcticshineservices.ca …" at bounding box center [524, 231] width 510 height 290
click at [552, 130] on div "7/16/2025, 9:31:20 AM" at bounding box center [609, 130] width 114 height 10
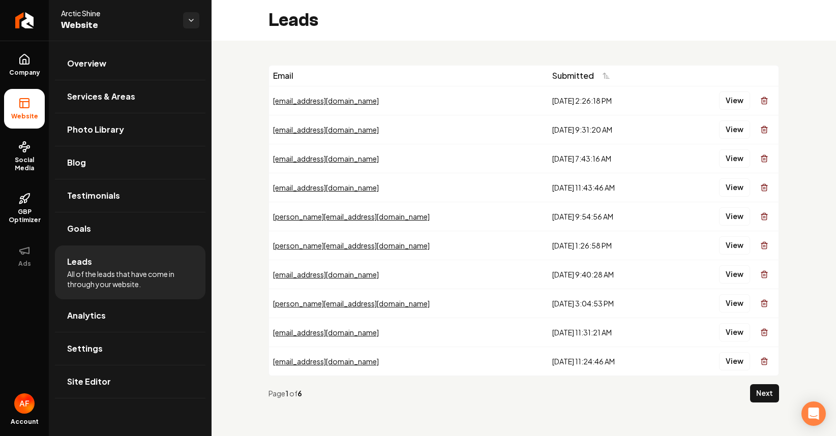
drag, startPoint x: 491, startPoint y: 97, endPoint x: 544, endPoint y: 229, distance: 142.7
click at [544, 229] on tbody "globob@northwestel.net 7/16/2025, 2:26:18 PM View louis@arcticshineservices.ca …" at bounding box center [524, 231] width 510 height 290
drag, startPoint x: 544, startPoint y: 229, endPoint x: 549, endPoint y: 126, distance: 103.4
click at [548, 229] on td "7/10/2025, 9:54:56 AM" at bounding box center [609, 216] width 123 height 29
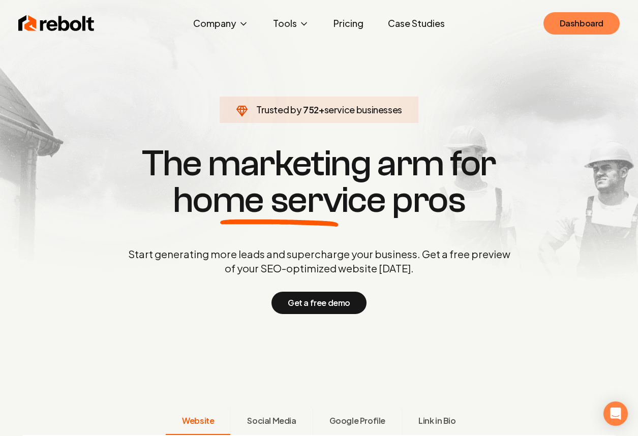
click at [572, 20] on link "Dashboard" at bounding box center [582, 23] width 76 height 22
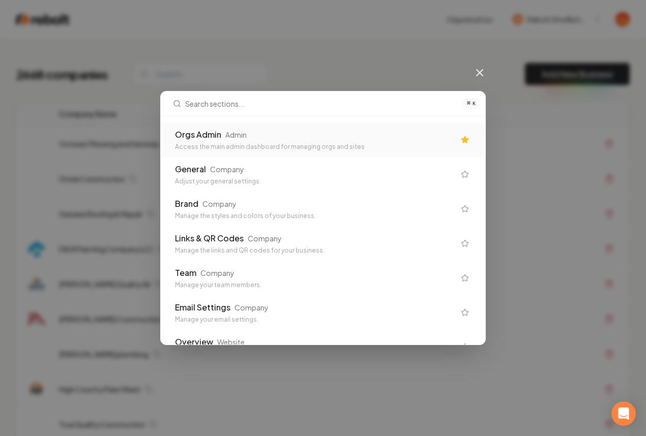
click at [253, 143] on div "Access the main admin dashboard for managing orgs and sites" at bounding box center [315, 147] width 280 height 8
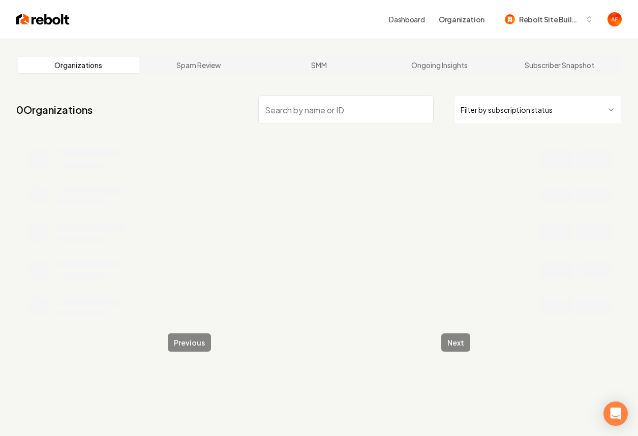
click at [306, 119] on input "search" at bounding box center [345, 110] width 175 height 28
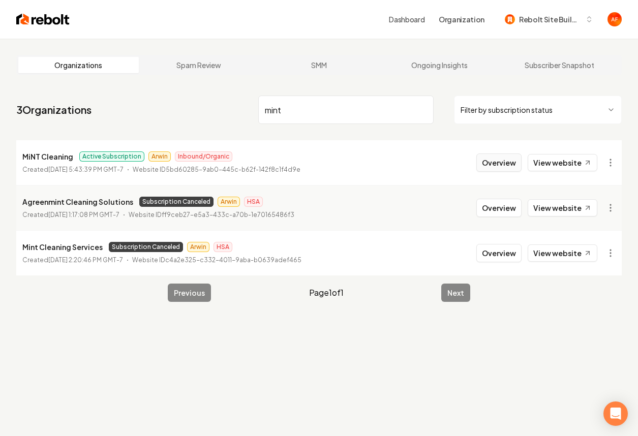
type input "mint"
click at [505, 164] on button "Overview" at bounding box center [498, 163] width 45 height 18
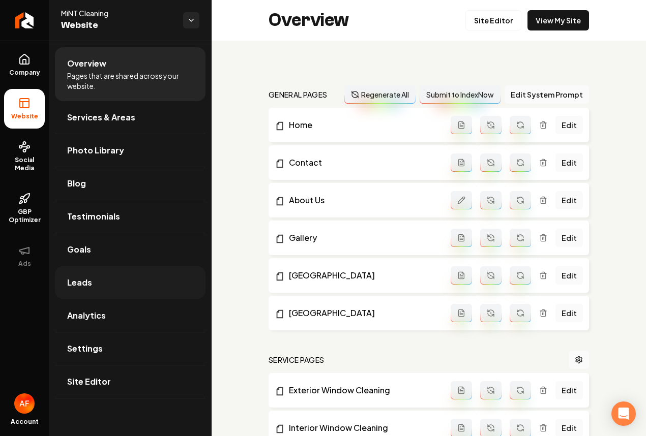
click at [130, 291] on link "Leads" at bounding box center [130, 282] width 151 height 33
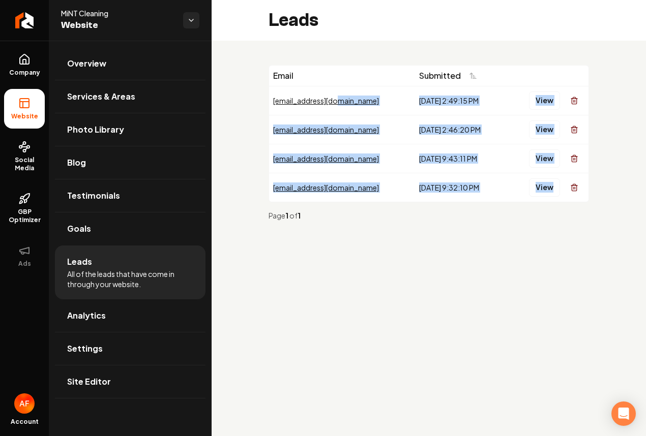
drag, startPoint x: 379, startPoint y: 96, endPoint x: 485, endPoint y: 203, distance: 150.7
click at [485, 204] on div "Email Submitted arwin@rebolthq.com 10/8/2025, 2:49:15 PM View arwin@rebolthq.co…" at bounding box center [429, 147] width 320 height 164
click at [484, 202] on div "Page 1 of 1" at bounding box center [429, 215] width 320 height 26
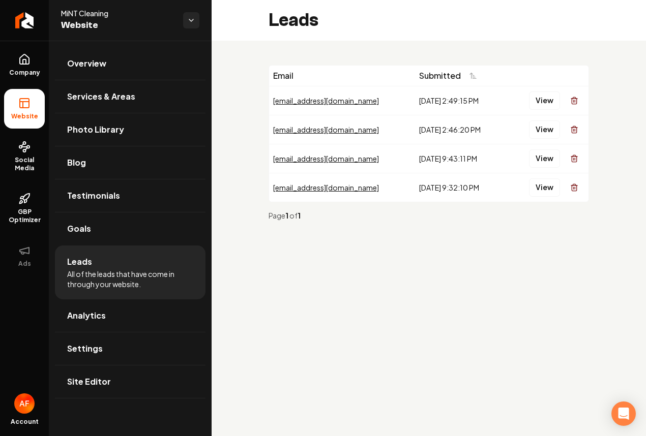
drag, startPoint x: 262, startPoint y: 94, endPoint x: 394, endPoint y: 192, distance: 163.8
click at [394, 192] on div "Email Submitted arwin@rebolthq.com 10/8/2025, 2:49:15 PM View arwin@rebolthq.co…" at bounding box center [429, 147] width 434 height 213
click at [415, 194] on td "10/7/2025, 9:32:10 PM" at bounding box center [461, 187] width 93 height 29
click at [141, 315] on link "Analytics" at bounding box center [130, 316] width 151 height 33
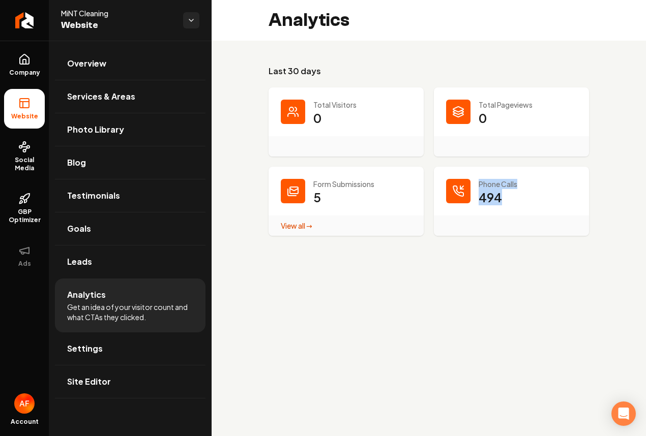
drag, startPoint x: 520, startPoint y: 202, endPoint x: 467, endPoint y: 182, distance: 56.7
click at [467, 181] on div "Phone Calls 494" at bounding box center [511, 201] width 155 height 69
click at [495, 189] on p "494" at bounding box center [490, 197] width 23 height 16
drag, startPoint x: 513, startPoint y: 190, endPoint x: 487, endPoint y: 202, distance: 28.2
click at [487, 202] on div "Phone Calls 494" at bounding box center [511, 201] width 155 height 69
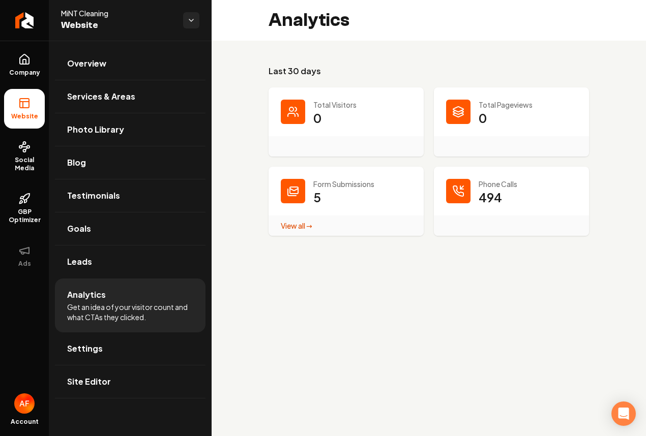
click at [496, 204] on p "494" at bounding box center [490, 197] width 23 height 16
drag, startPoint x: 502, startPoint y: 202, endPoint x: 480, endPoint y: 182, distance: 29.9
click at [480, 181] on div "Phone Calls 494" at bounding box center [511, 201] width 155 height 69
click at [481, 183] on p "Phone Calls" at bounding box center [528, 184] width 98 height 10
click at [24, 30] on link "Return to dashboard" at bounding box center [24, 20] width 49 height 41
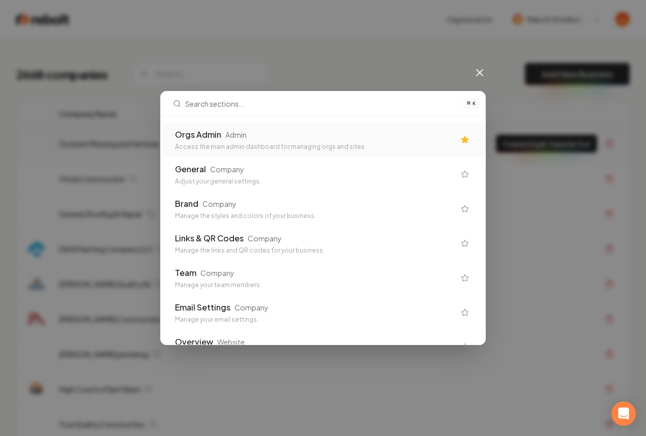
click at [281, 130] on div "Orgs Admin Admin" at bounding box center [315, 135] width 280 height 12
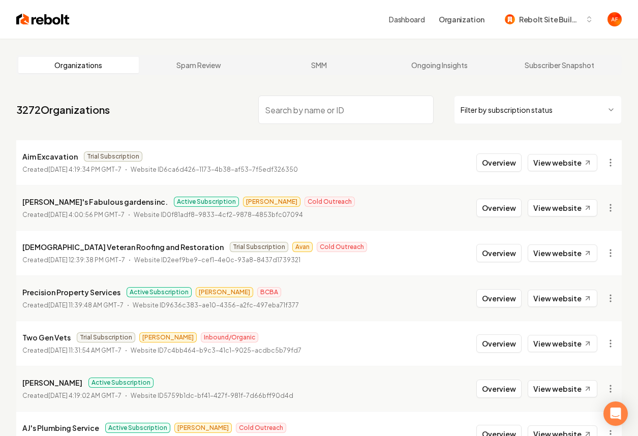
click at [341, 117] on input "search" at bounding box center [345, 110] width 175 height 28
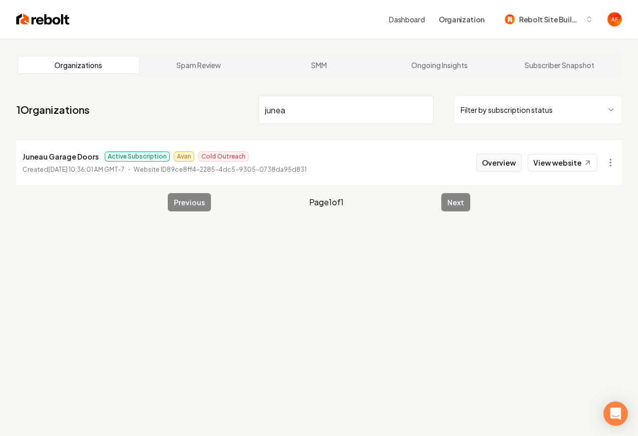
type input "junea"
click at [504, 166] on button "Overview" at bounding box center [498, 163] width 45 height 18
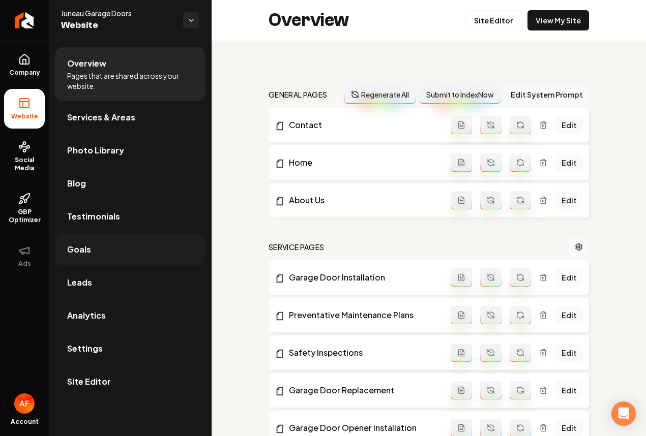
click at [102, 260] on link "Goals" at bounding box center [130, 249] width 151 height 33
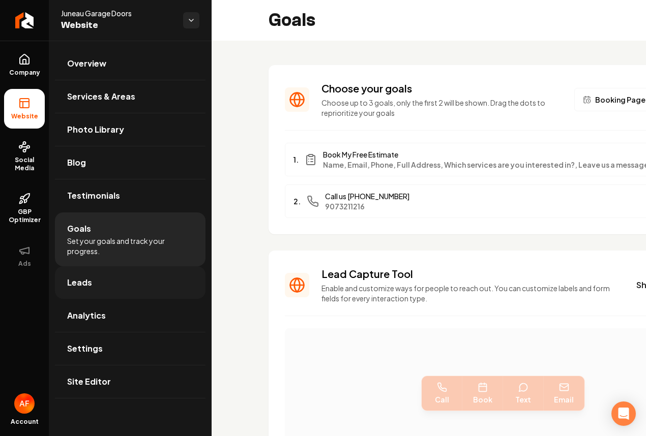
click at [97, 280] on link "Leads" at bounding box center [130, 282] width 151 height 33
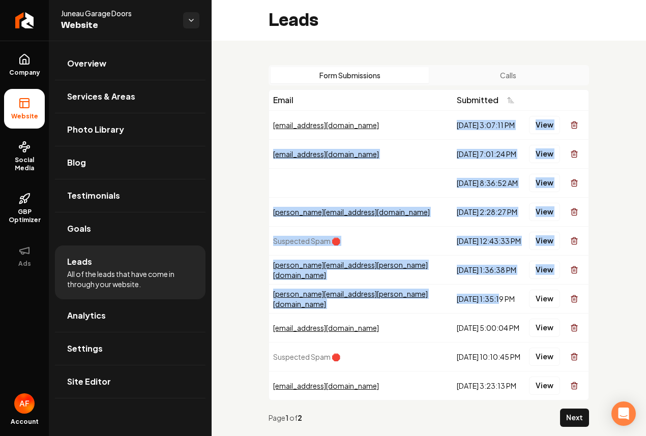
drag, startPoint x: 413, startPoint y: 117, endPoint x: 460, endPoint y: 299, distance: 188.0
click at [460, 299] on tbody "shuksanarm@gmail.com 10/10/2025, 3:07:11 PM View jcellenbecker7@gmail.com 10/7/…" at bounding box center [428, 255] width 319 height 290
drag, startPoint x: 460, startPoint y: 294, endPoint x: 490, endPoint y: 206, distance: 93.3
click at [462, 290] on td "9/29/2025, 1:35:19 PM" at bounding box center [489, 298] width 72 height 29
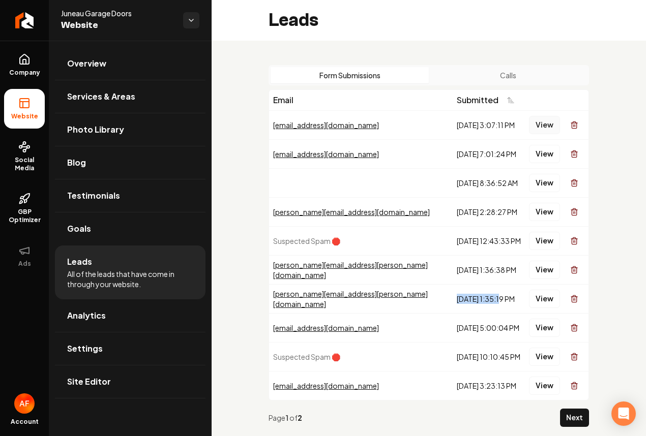
click at [534, 120] on button "View" at bounding box center [544, 125] width 31 height 18
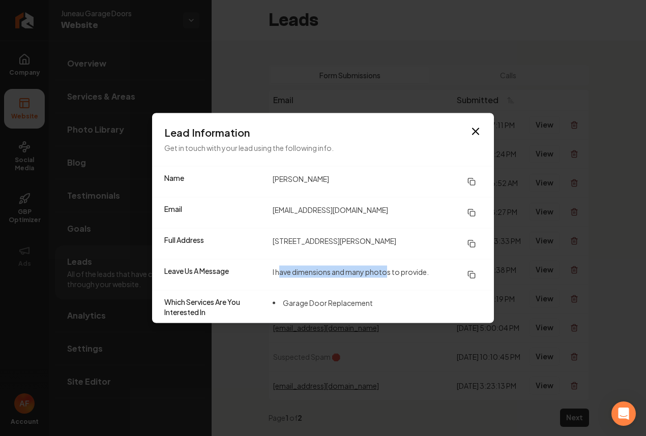
drag, startPoint x: 278, startPoint y: 266, endPoint x: 395, endPoint y: 272, distance: 116.6
click at [389, 276] on dd "I have dimensions and many photos to provide." at bounding box center [377, 275] width 209 height 18
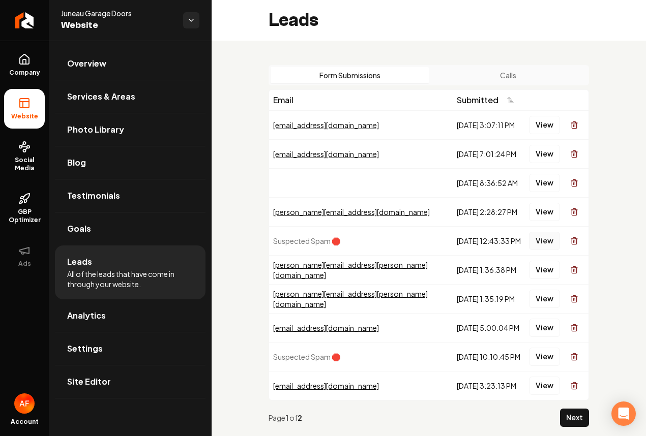
click at [543, 244] on button "View" at bounding box center [544, 241] width 31 height 18
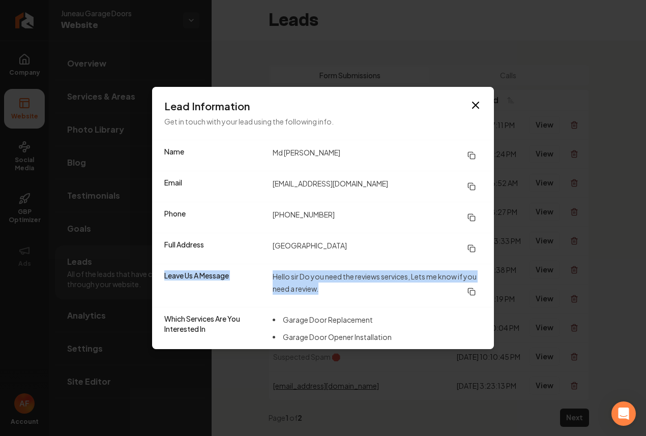
drag, startPoint x: 263, startPoint y: 269, endPoint x: 345, endPoint y: 300, distance: 87.6
click at [345, 300] on div "Leave Us A Message Hello sir Do you need the reviews services, Lets me know if …" at bounding box center [323, 285] width 342 height 43
click at [345, 300] on dd "Hello sir Do you need the reviews services, Lets me know if you need a review." at bounding box center [377, 286] width 209 height 31
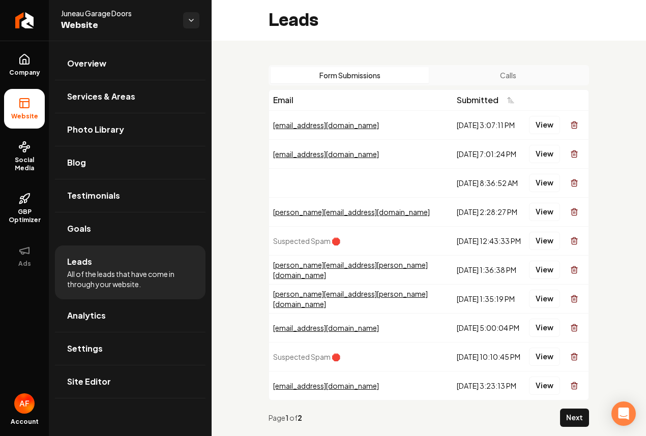
click at [506, 76] on button "Calls" at bounding box center [508, 75] width 158 height 16
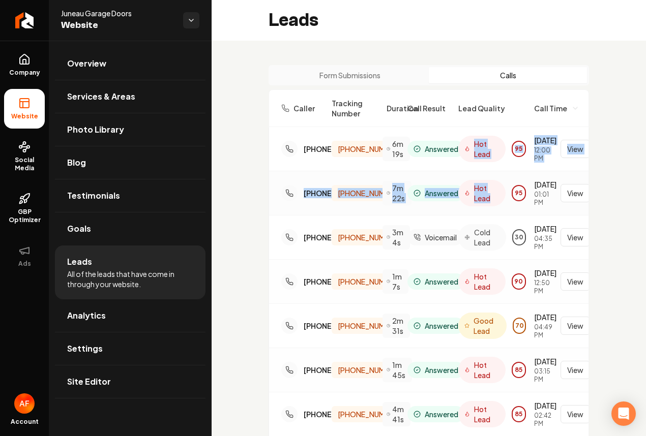
drag, startPoint x: 463, startPoint y: 142, endPoint x: 491, endPoint y: 222, distance: 85.2
click at [492, 223] on div "(253) 278-9609 (907) 802-4906 6m 19s Answered Hot Lead 95 10/6/2025 12:00 PM Vi…" at bounding box center [428, 348] width 319 height 442
click at [490, 206] on div "Hot Lead" at bounding box center [481, 193] width 47 height 26
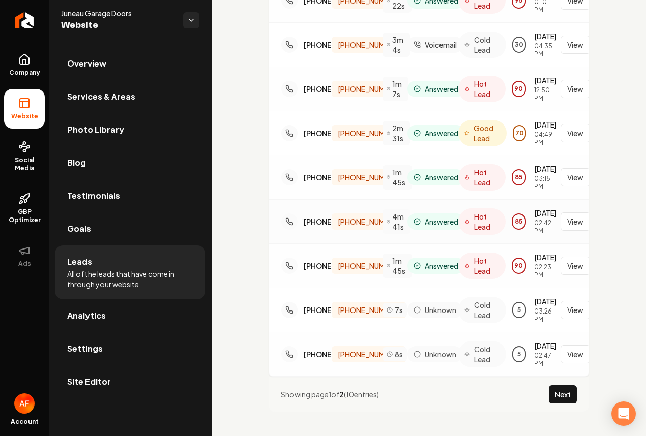
scroll to position [284, 0]
click at [553, 386] on button "Next" at bounding box center [563, 394] width 28 height 18
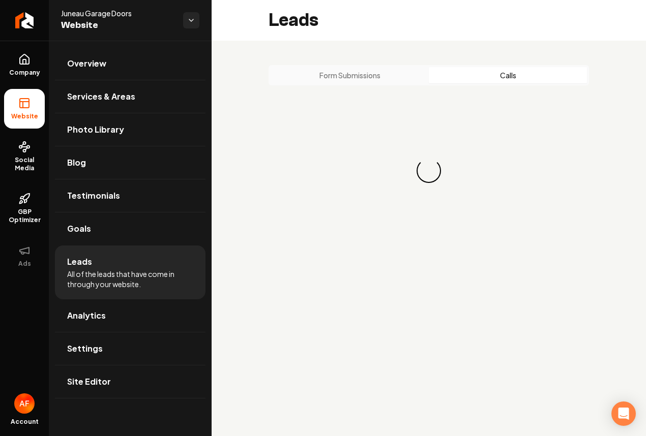
scroll to position [0, 0]
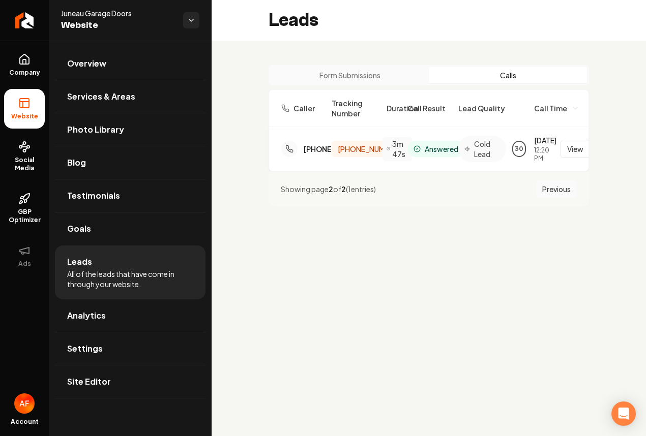
click at [556, 198] on button "Previous" at bounding box center [556, 189] width 41 height 18
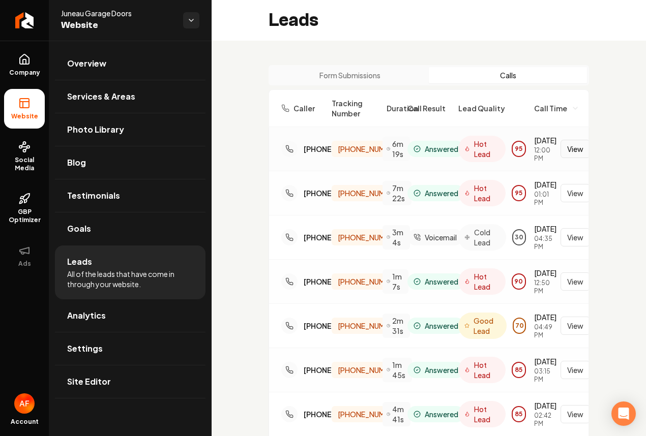
click at [569, 155] on button "View" at bounding box center [574, 149] width 29 height 18
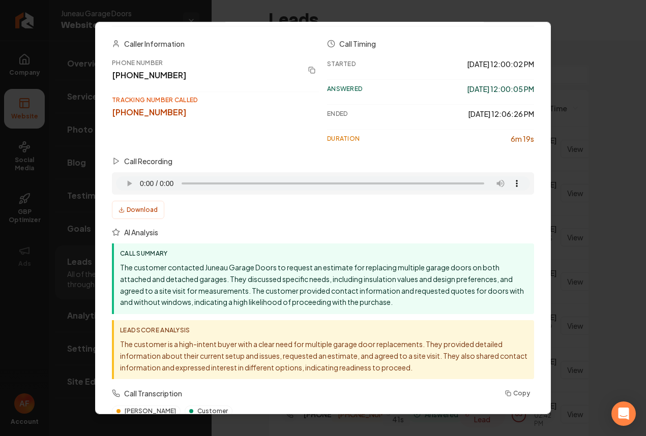
scroll to position [173, 0]
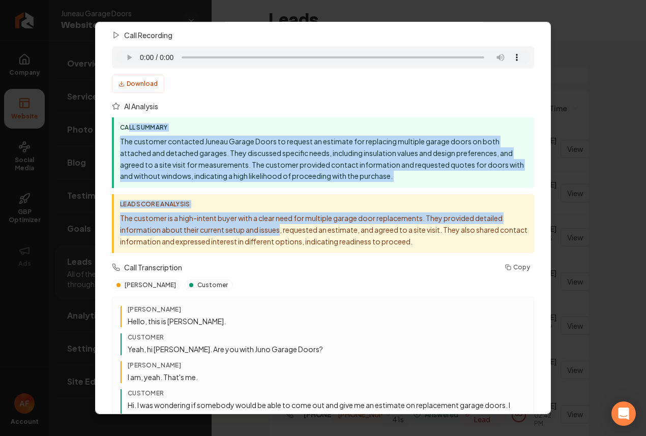
drag, startPoint x: 143, startPoint y: 141, endPoint x: 279, endPoint y: 233, distance: 164.0
click at [279, 233] on div "Call Summary The customer contacted Juneau Garage Doors to request an estimate …" at bounding box center [323, 185] width 422 height 136
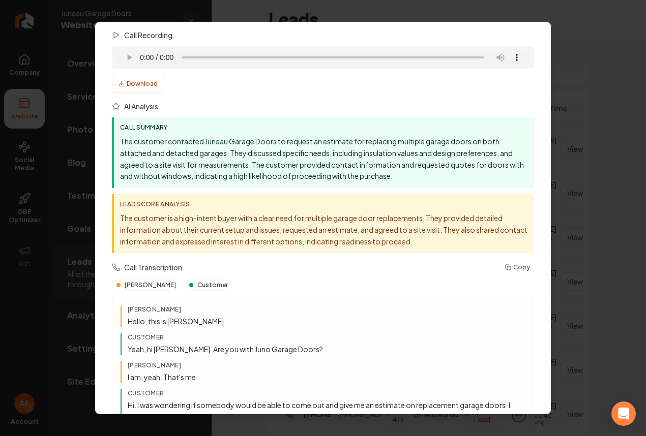
click at [300, 251] on div "Lead Score Analysis The customer is a high-intent buyer with a clear need for m…" at bounding box center [323, 223] width 422 height 59
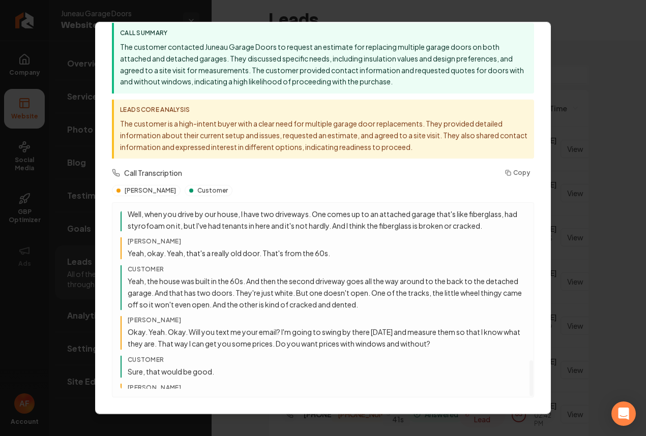
scroll to position [797, 0]
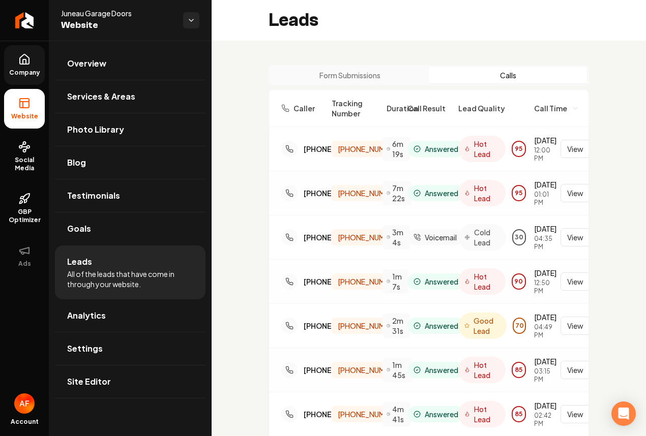
click at [24, 66] on link "Company" at bounding box center [24, 65] width 41 height 40
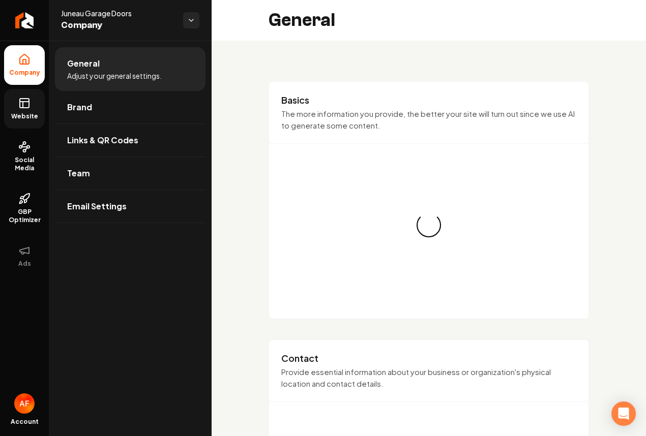
click at [18, 109] on icon at bounding box center [24, 103] width 12 height 12
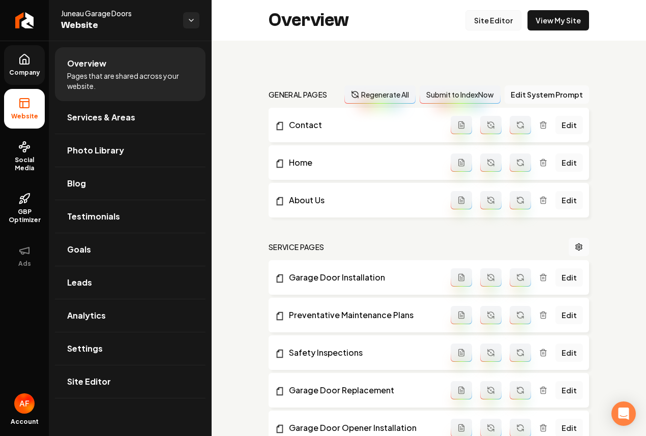
click at [485, 19] on link "Site Editor" at bounding box center [493, 20] width 56 height 20
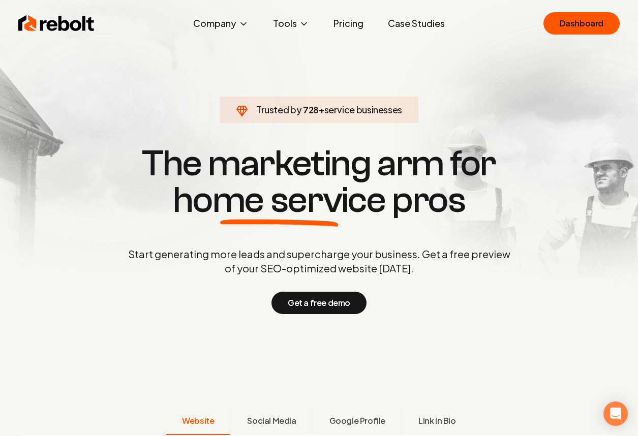
click at [353, 27] on link "Pricing" at bounding box center [348, 23] width 46 height 20
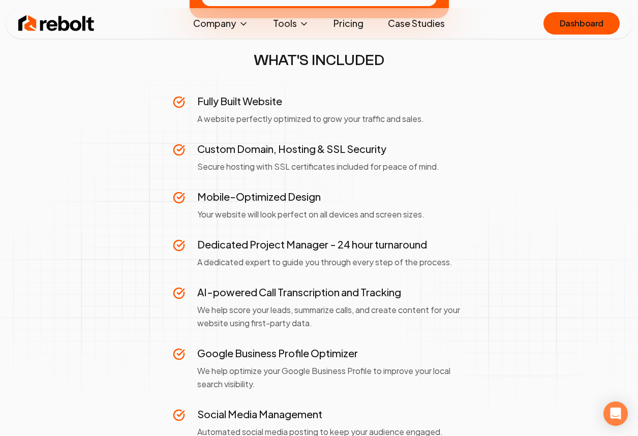
scroll to position [446, 0]
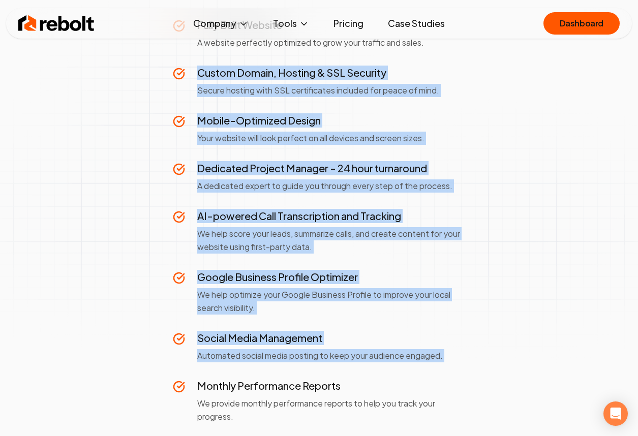
drag, startPoint x: 193, startPoint y: 51, endPoint x: 274, endPoint y: 371, distance: 330.4
click at [274, 372] on div "Fully Built Website A website perfectly optimized to grow your traffic and sale…" at bounding box center [319, 373] width 293 height 711
click at [274, 364] on div "Fully Built Website A website perfectly optimized to grow your traffic and sale…" at bounding box center [319, 373] width 293 height 711
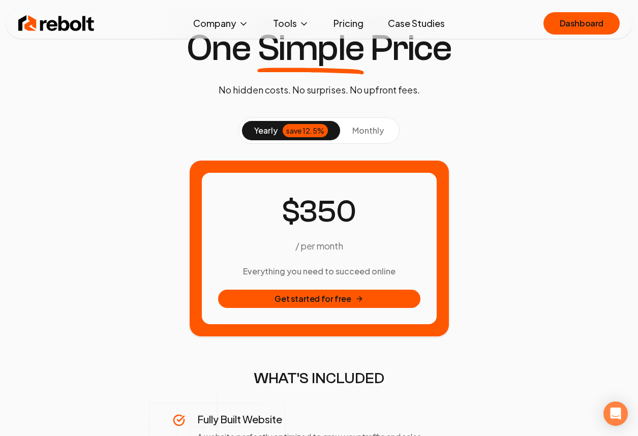
scroll to position [0, 0]
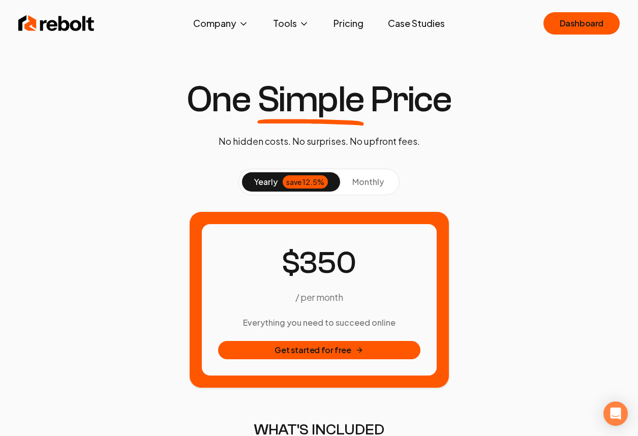
click at [367, 187] on button "monthly" at bounding box center [368, 181] width 56 height 19
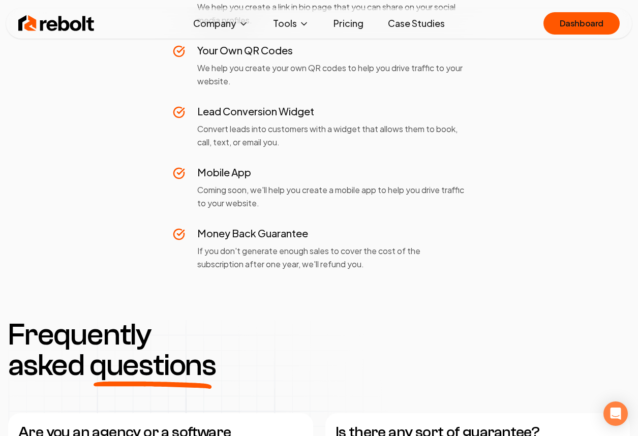
scroll to position [932, 0]
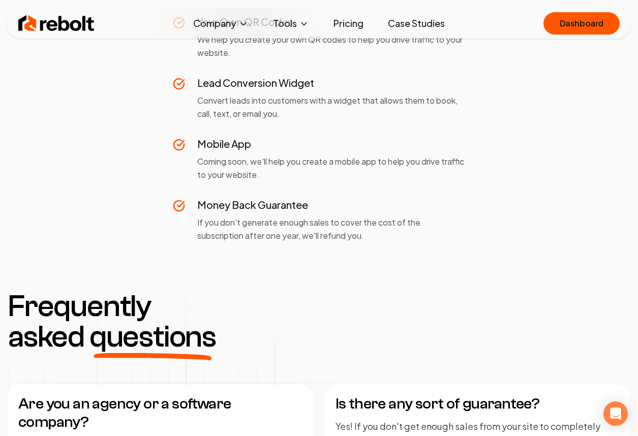
click at [407, 28] on link "Case Studies" at bounding box center [416, 23] width 73 height 20
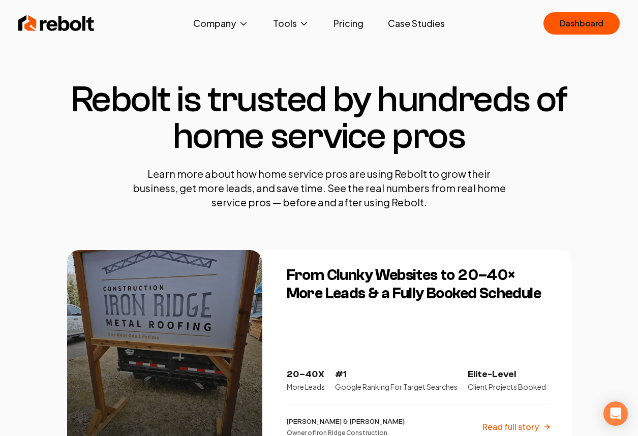
scroll to position [94, 0]
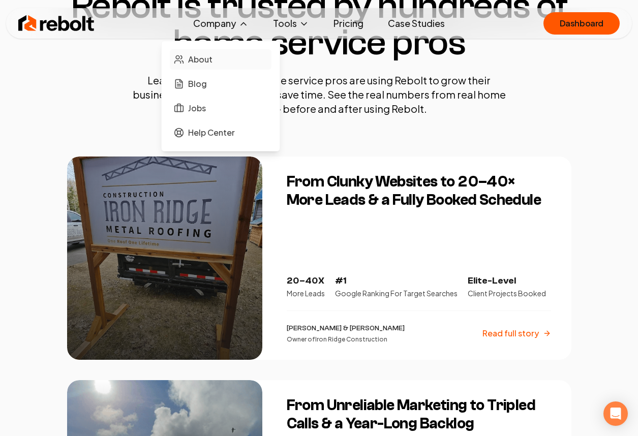
click at [190, 51] on link "About" at bounding box center [221, 59] width 102 height 20
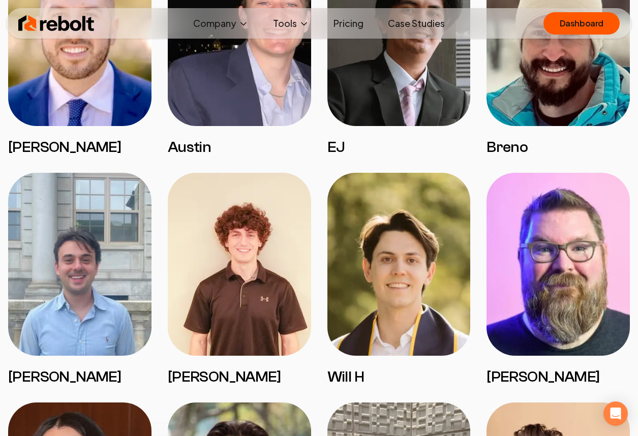
scroll to position [1325, 0]
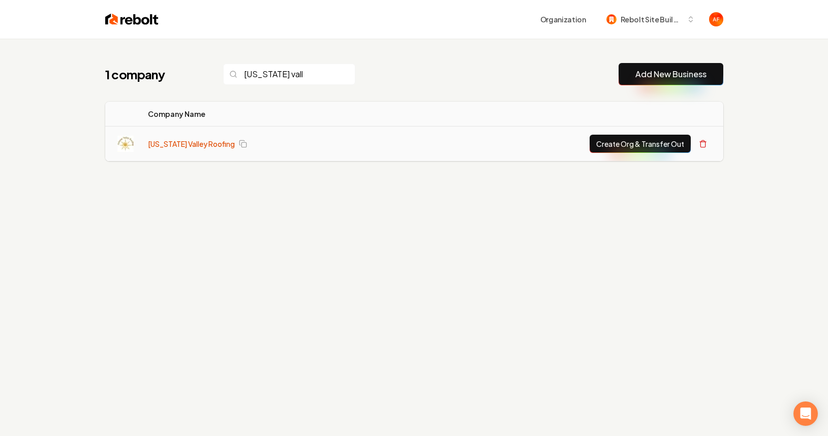
type input "[US_STATE] vall"
click at [179, 147] on link "[US_STATE] Valley Roofing" at bounding box center [191, 144] width 87 height 10
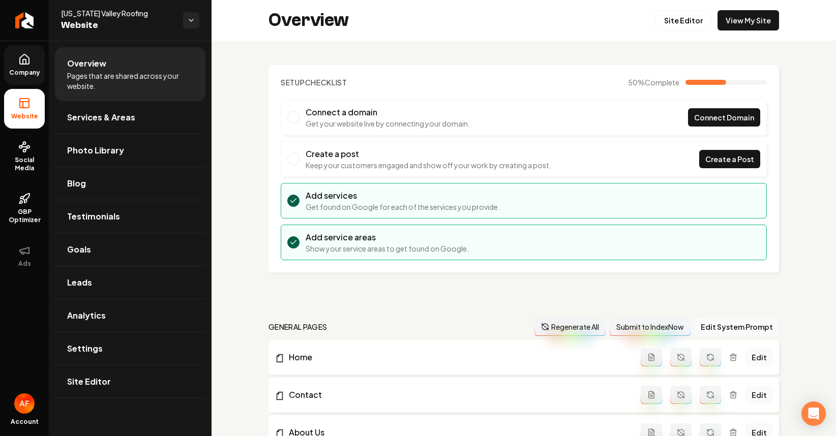
click at [13, 60] on link "Company" at bounding box center [24, 65] width 41 height 40
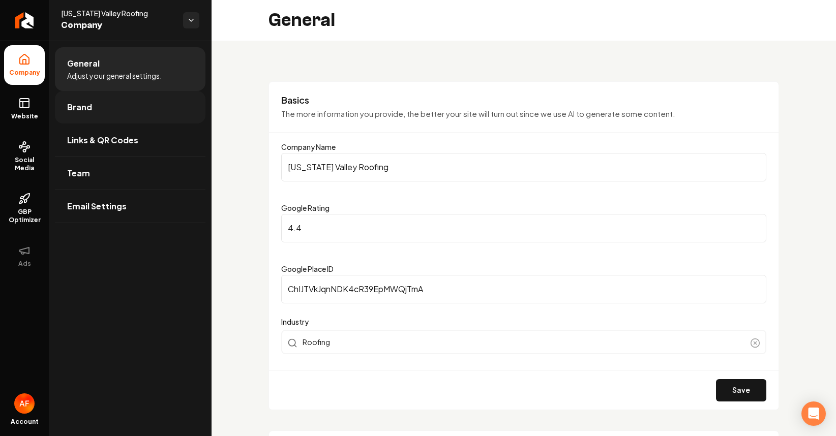
click at [98, 99] on link "Brand" at bounding box center [130, 107] width 151 height 33
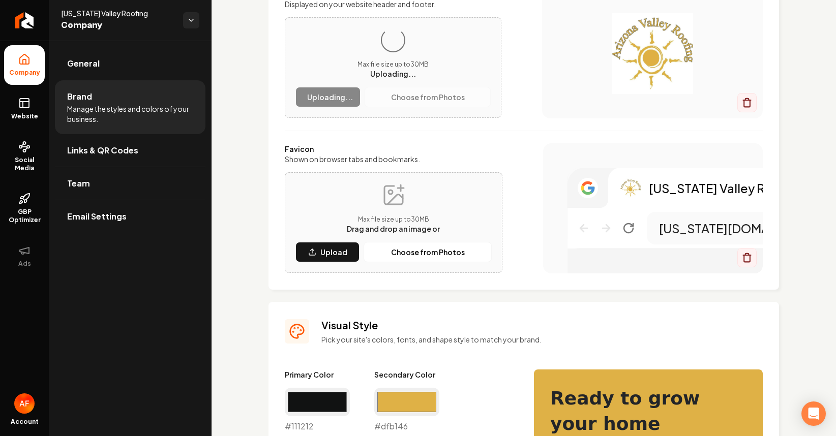
scroll to position [156, 0]
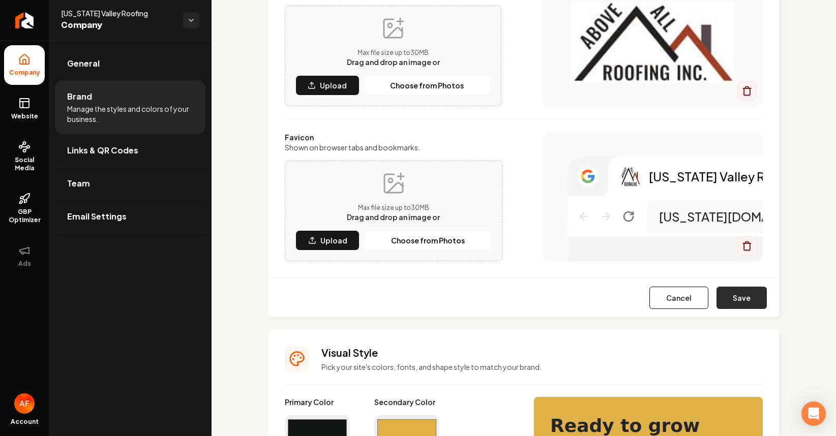
click at [730, 297] on button "Save" at bounding box center [742, 298] width 50 height 22
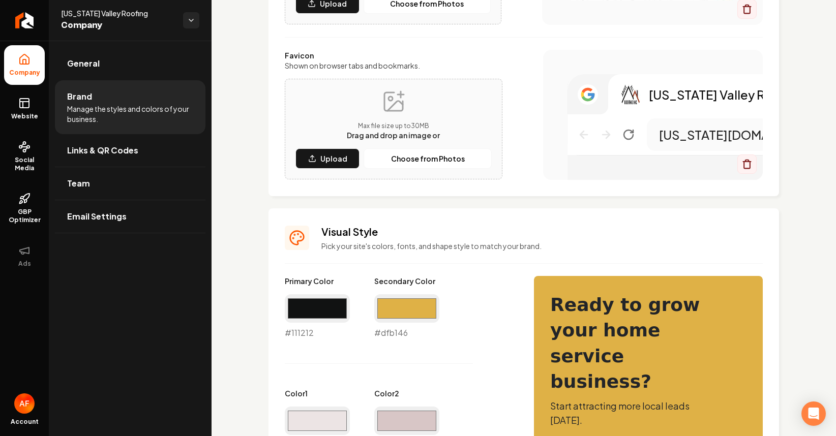
scroll to position [229, 0]
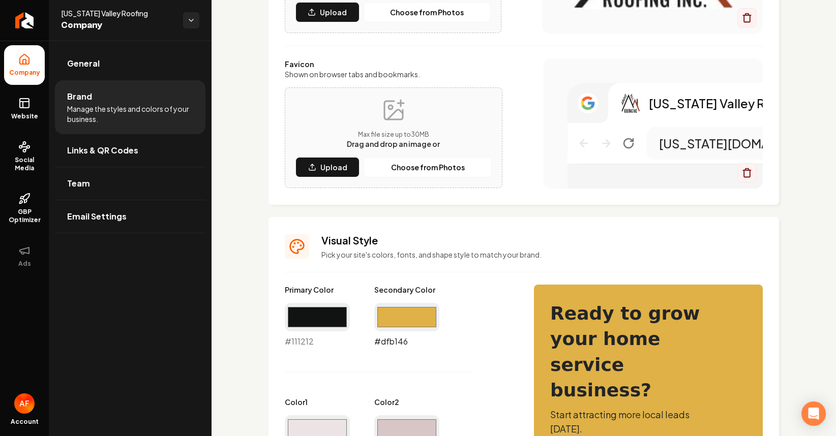
click at [410, 320] on input "#dfb146" at bounding box center [406, 317] width 65 height 28
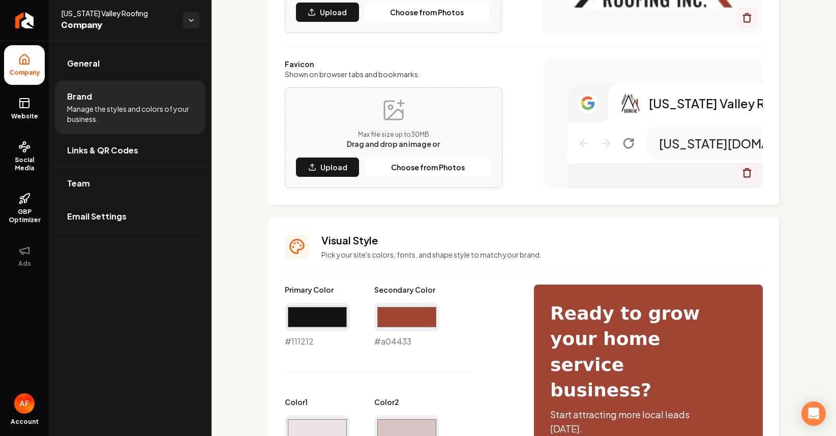
type input "#a04433"
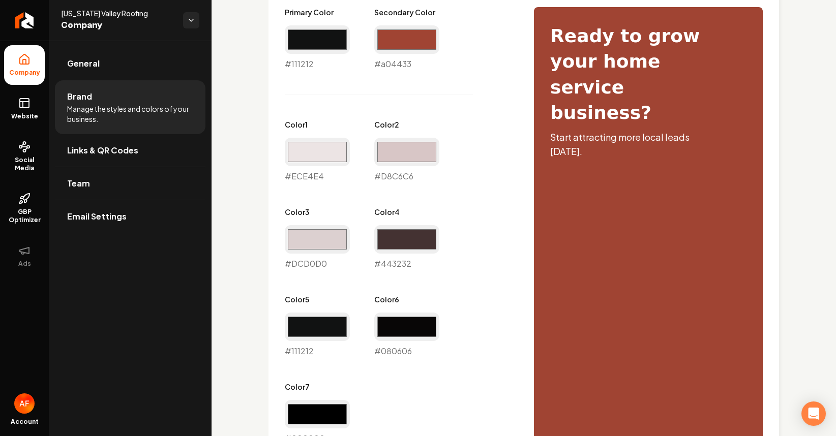
scroll to position [633, 0]
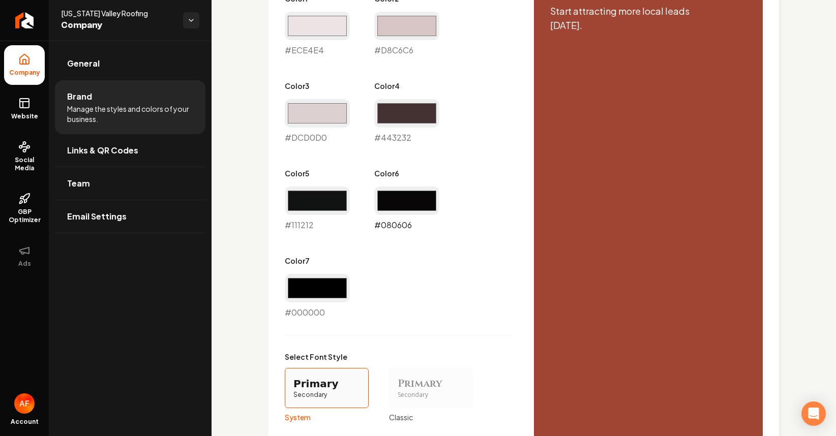
click at [393, 202] on input "#080606" at bounding box center [406, 201] width 65 height 28
type input "#a04433"
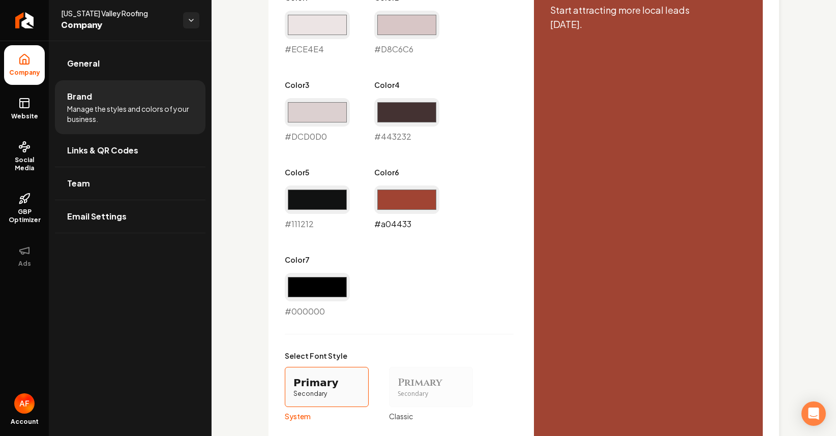
scroll to position [866, 0]
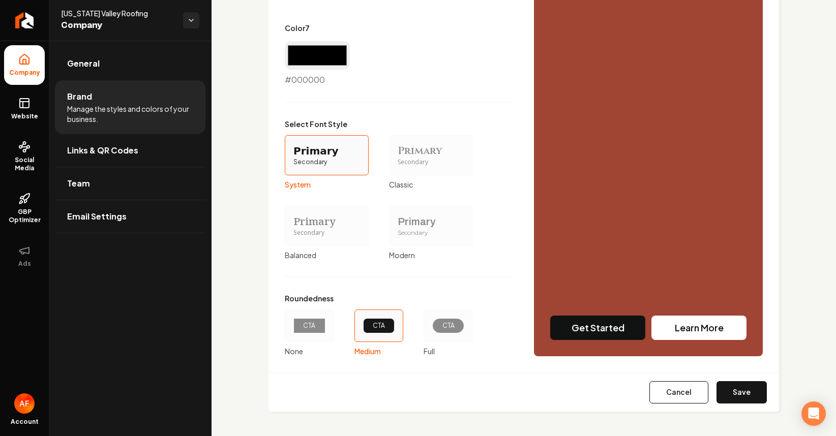
click at [728, 389] on button "Save" at bounding box center [742, 392] width 50 height 22
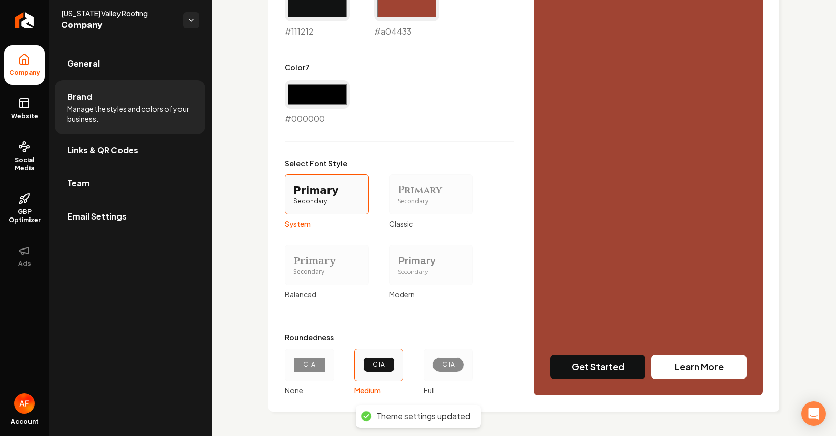
type input "#ece4e4"
type input "#d8c6c6"
type input "#dcd0d0"
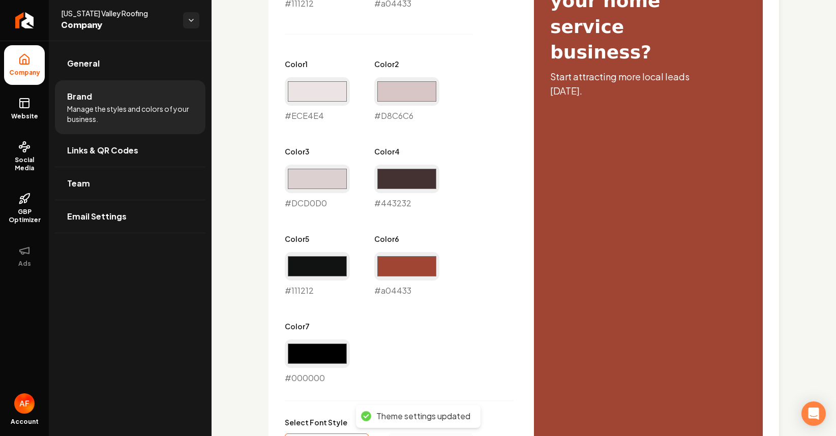
scroll to position [159, 0]
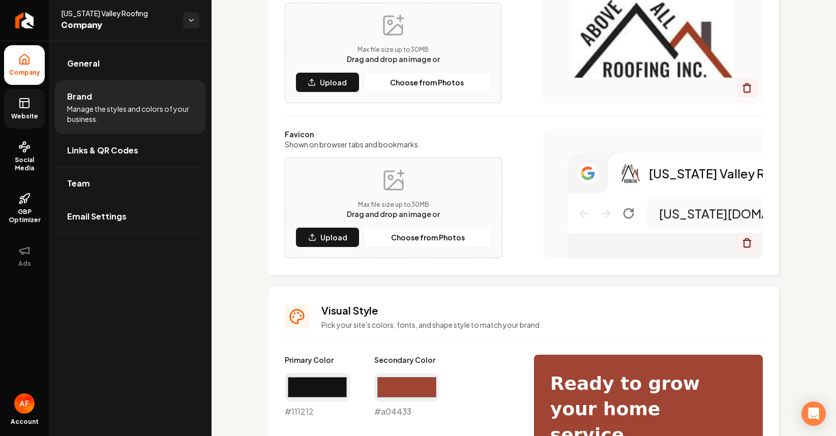
click at [35, 118] on span "Website" at bounding box center [24, 116] width 35 height 8
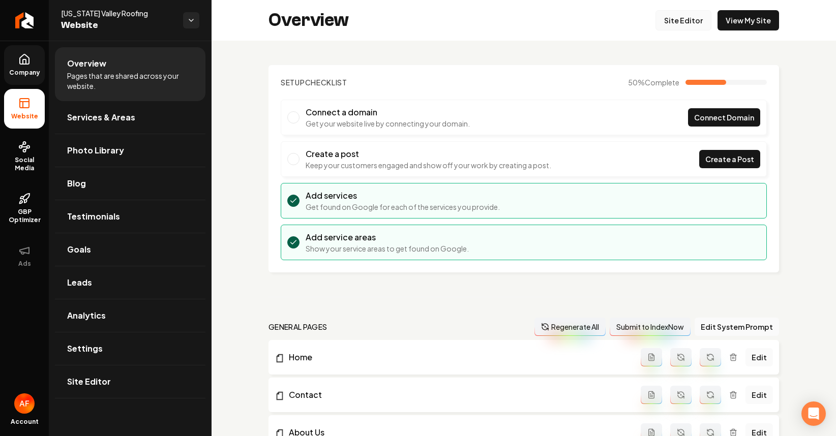
click at [684, 28] on link "Site Editor" at bounding box center [683, 20] width 56 height 20
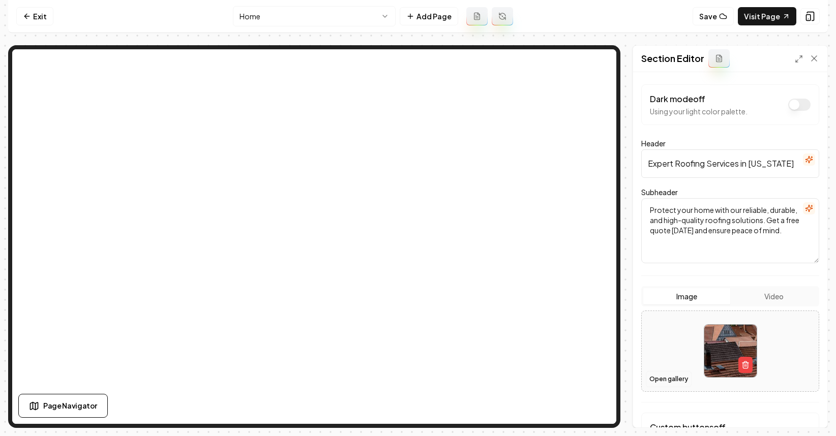
click at [654, 378] on button "Open gallery" at bounding box center [669, 379] width 46 height 16
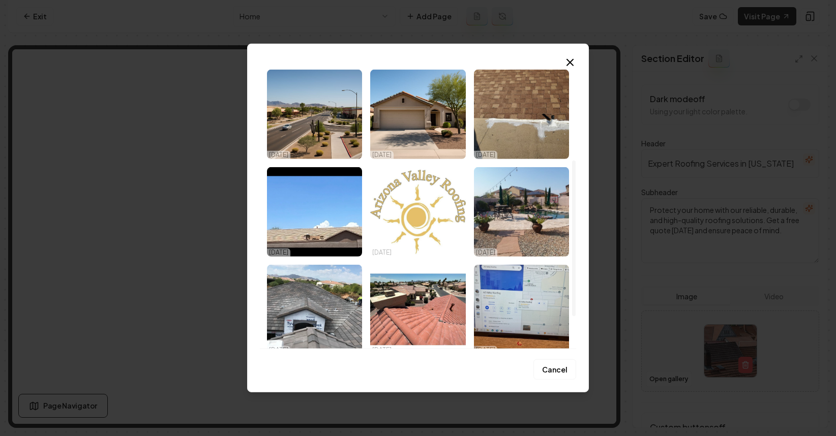
scroll to position [232, 0]
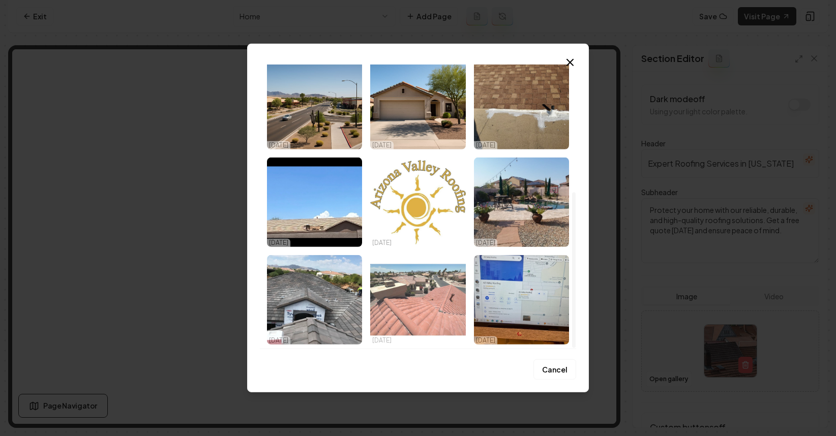
click at [409, 301] on img "Select image image_68ed4a535c7cd75eb8d016b4.jpeg" at bounding box center [417, 300] width 95 height 90
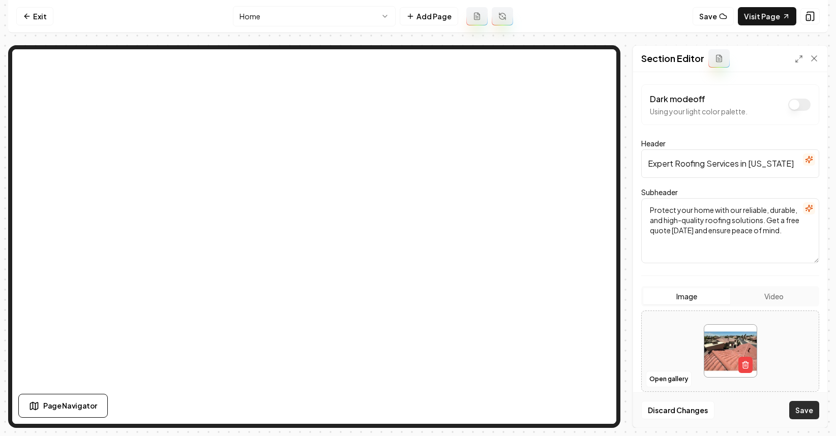
click at [801, 409] on button "Save" at bounding box center [804, 410] width 30 height 18
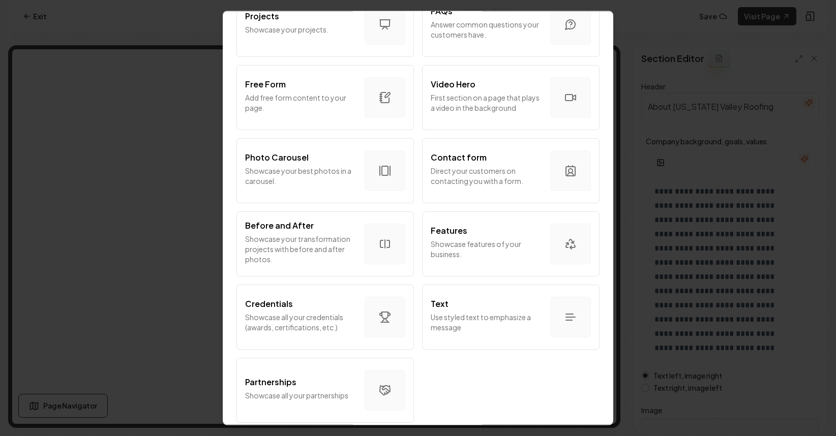
scroll to position [545, 0]
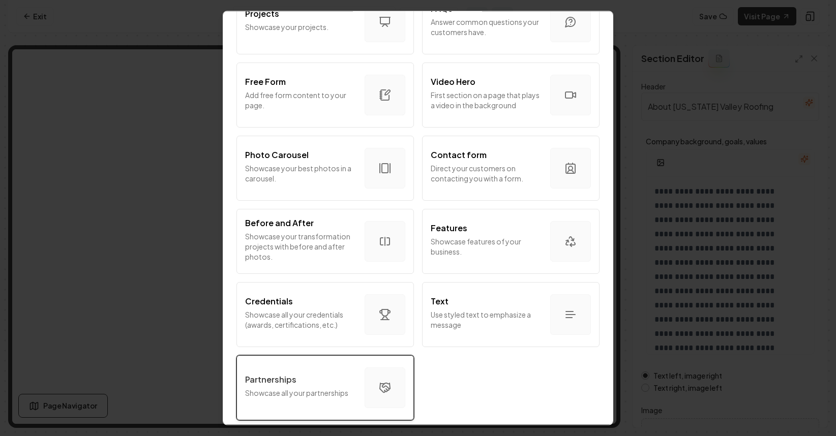
click at [321, 399] on button "Partnerships Showcase all your partnerships" at bounding box center [324, 387] width 177 height 65
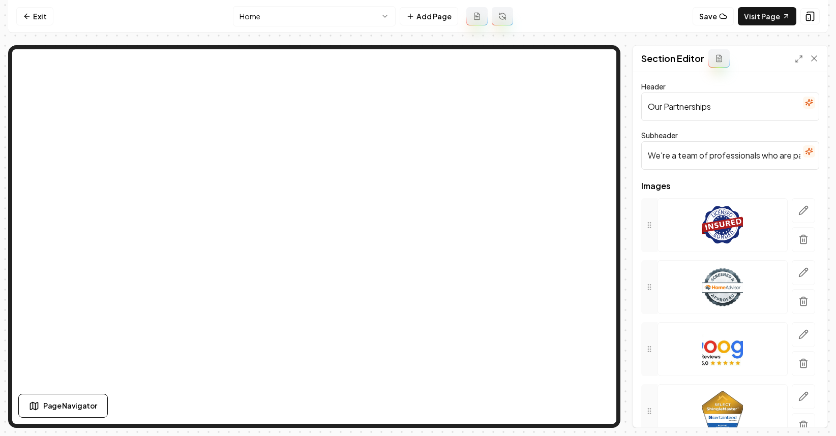
click at [689, 152] on input "We're a team of professionals who are passionate about what we do." at bounding box center [730, 155] width 178 height 28
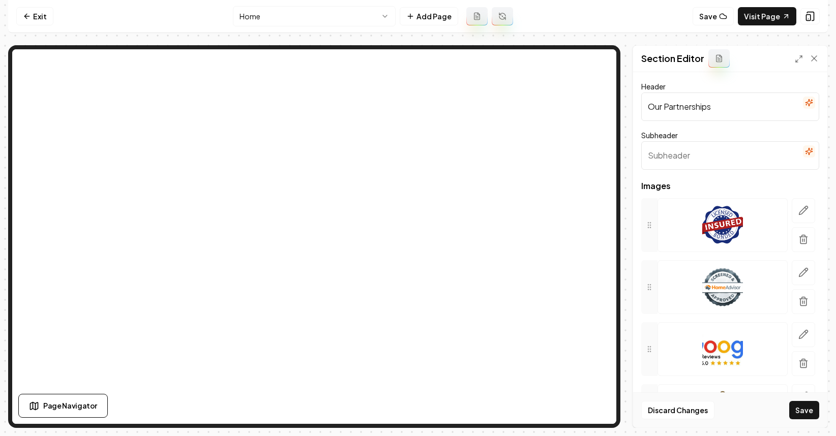
click at [752, 102] on input "Our Partnerships" at bounding box center [730, 107] width 178 height 28
click at [712, 108] on input "Brands We Service" at bounding box center [730, 107] width 178 height 28
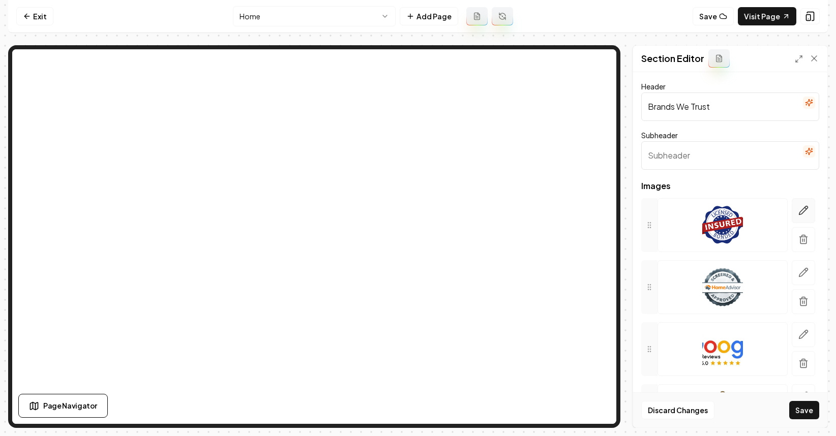
type input "Brands We Trust"
click at [805, 209] on icon "button" at bounding box center [806, 209] width 2 height 2
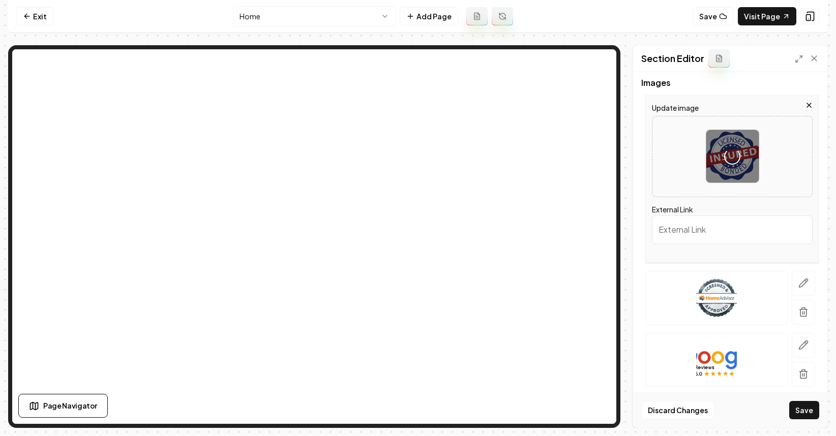
scroll to position [104, 0]
click at [800, 286] on icon "button" at bounding box center [803, 283] width 10 height 10
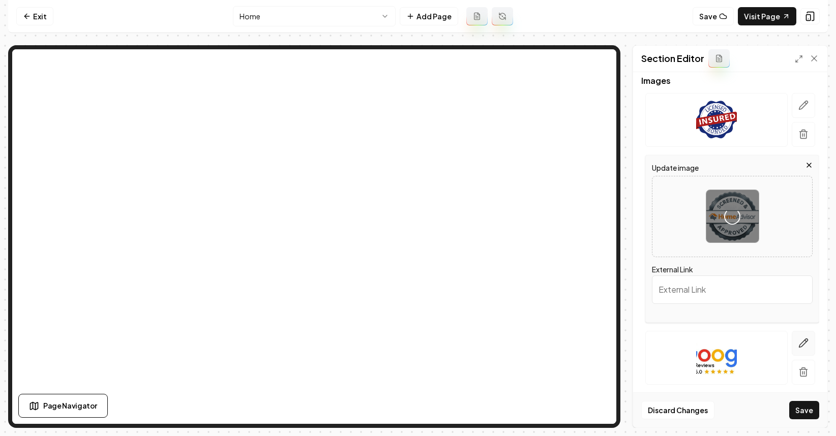
scroll to position [106, 0]
click at [799, 339] on icon "button" at bounding box center [803, 343] width 9 height 9
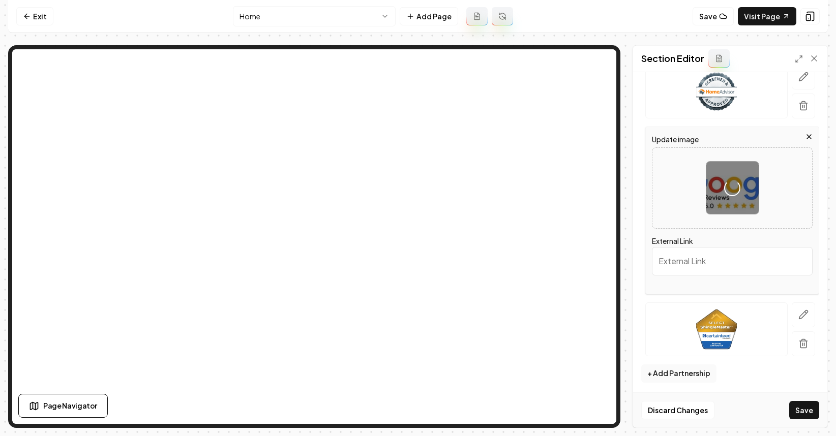
scroll to position [198, 0]
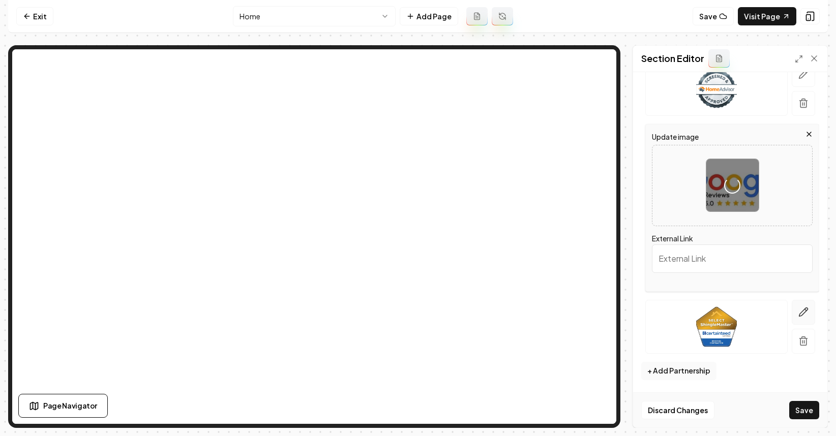
click at [798, 313] on icon "button" at bounding box center [803, 312] width 10 height 10
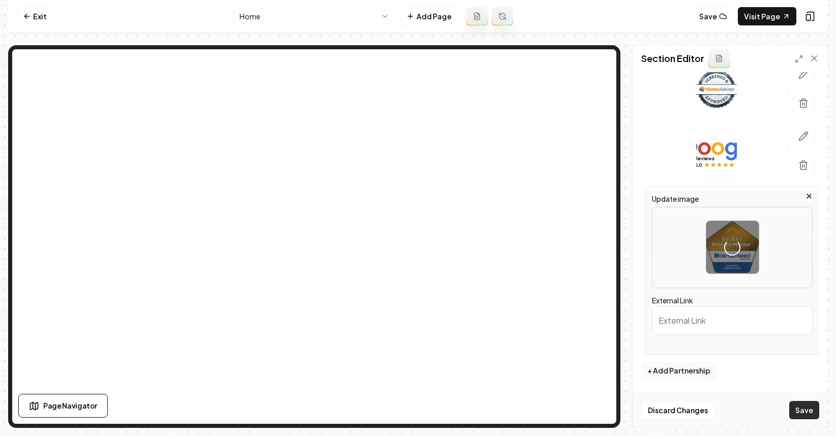
click at [798, 409] on button "Save" at bounding box center [804, 410] width 30 height 18
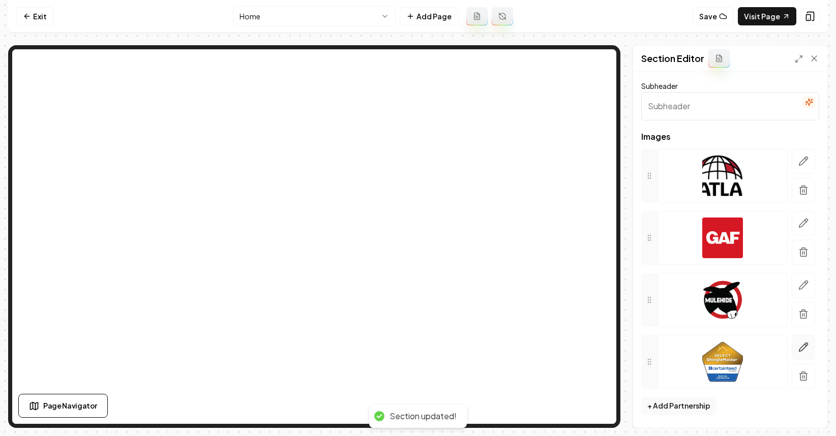
click at [806, 340] on button "button" at bounding box center [803, 347] width 23 height 25
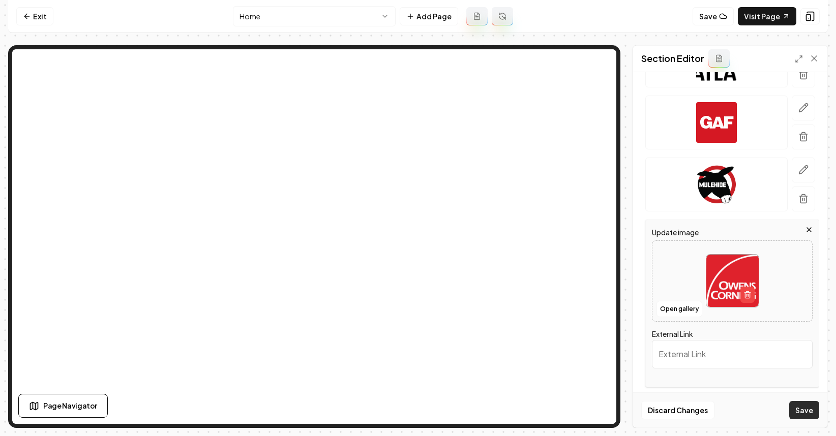
scroll to position [165, 0]
click at [804, 404] on button "Save" at bounding box center [804, 410] width 30 height 18
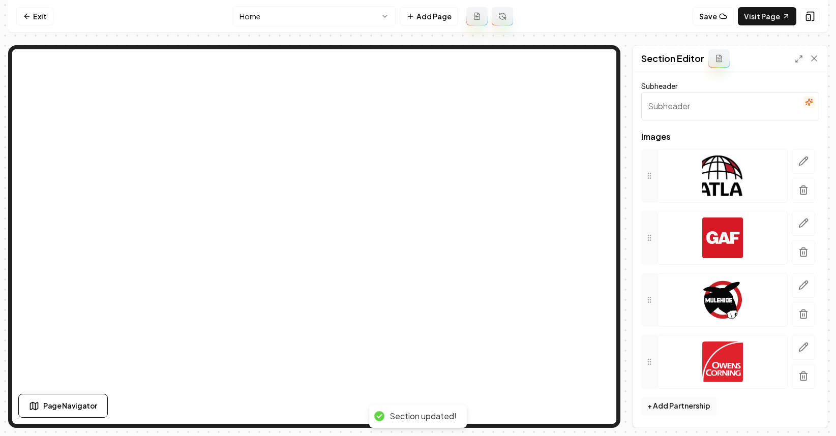
scroll to position [49, 0]
click at [440, 12] on button "Add Page" at bounding box center [429, 16] width 58 height 18
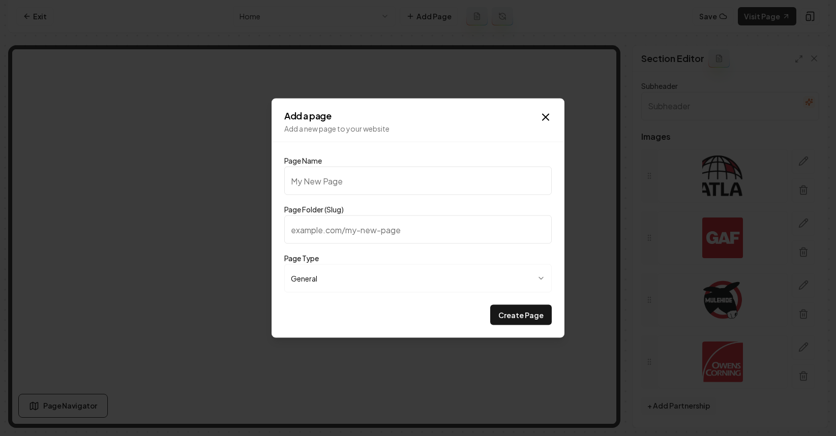
click at [352, 171] on input "Page Name" at bounding box center [417, 181] width 267 height 28
type input "P"
type input "p"
type input "Pr"
type input "pr"
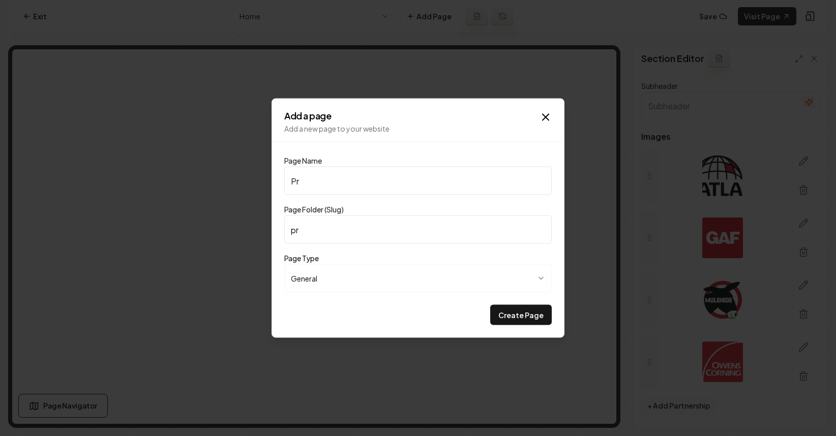
type input "Pri"
type input "pri"
type input "Pric"
type input "pric"
type input "Prici"
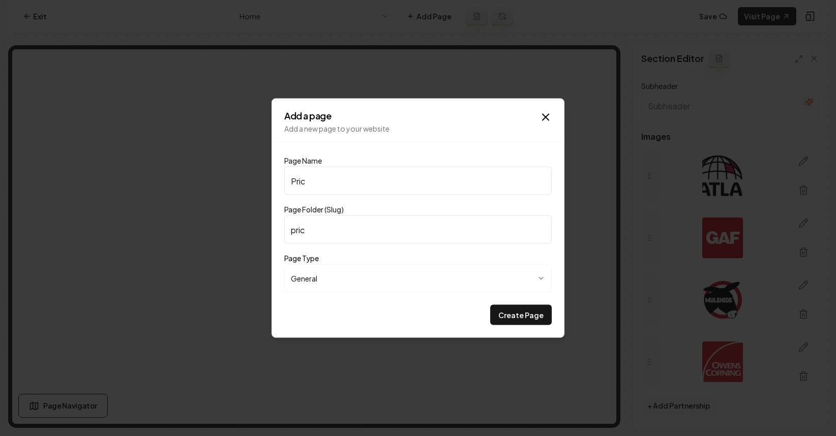
type input "prici"
type input "Pricin"
type input "pricin"
type input "Pricing"
type input "pricing"
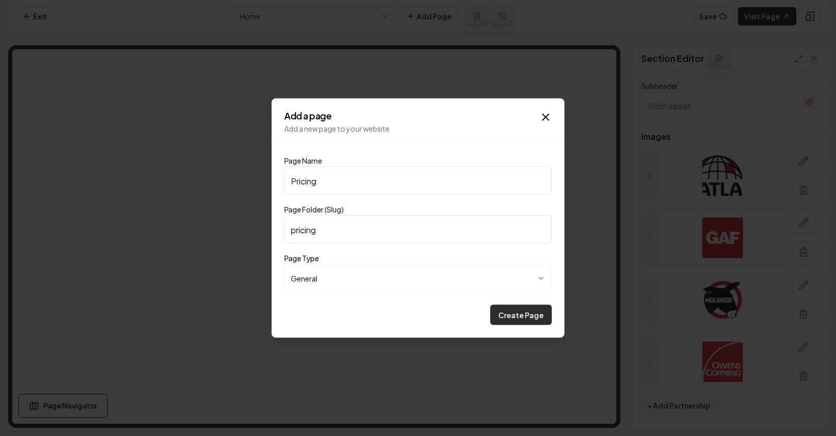
type input "Pricing"
click at [538, 313] on button "Create Page" at bounding box center [521, 315] width 62 height 20
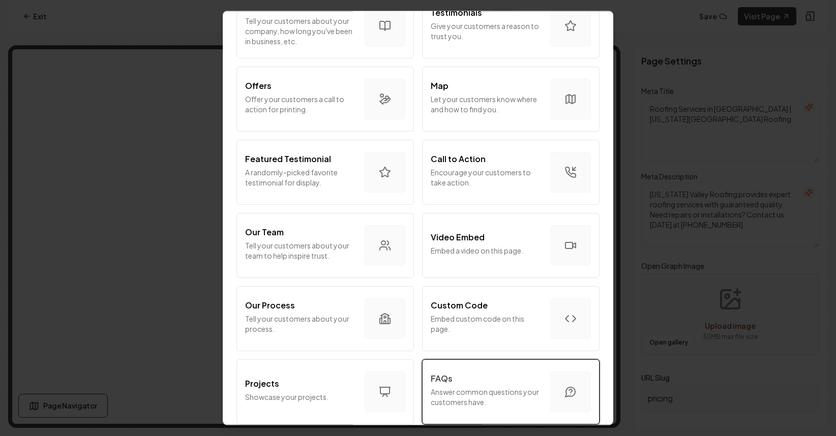
scroll to position [344, 0]
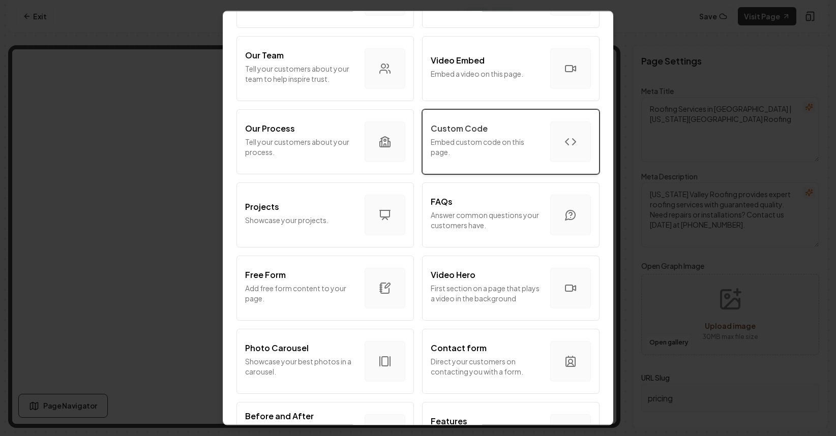
click at [502, 173] on button "Custom Code Embed custom code on this page." at bounding box center [510, 141] width 177 height 65
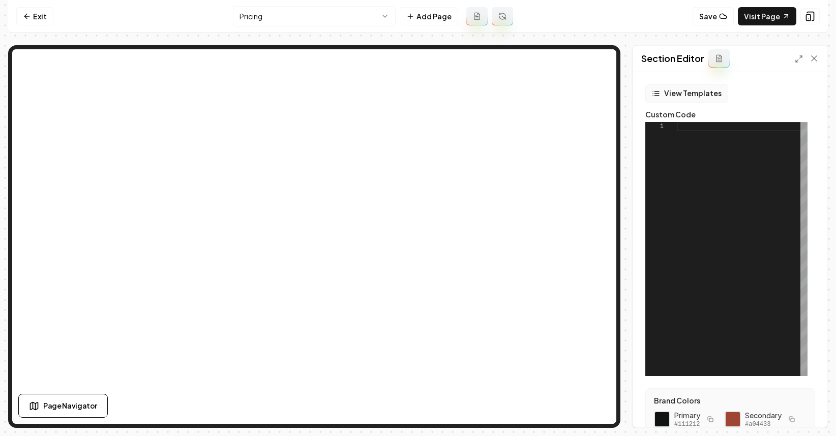
click at [693, 89] on button "View Templates" at bounding box center [686, 93] width 83 height 18
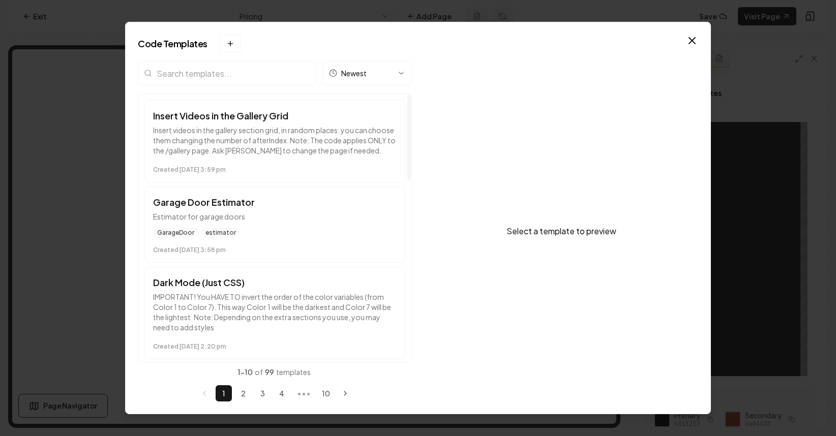
click at [217, 68] on input "search" at bounding box center [227, 73] width 178 height 24
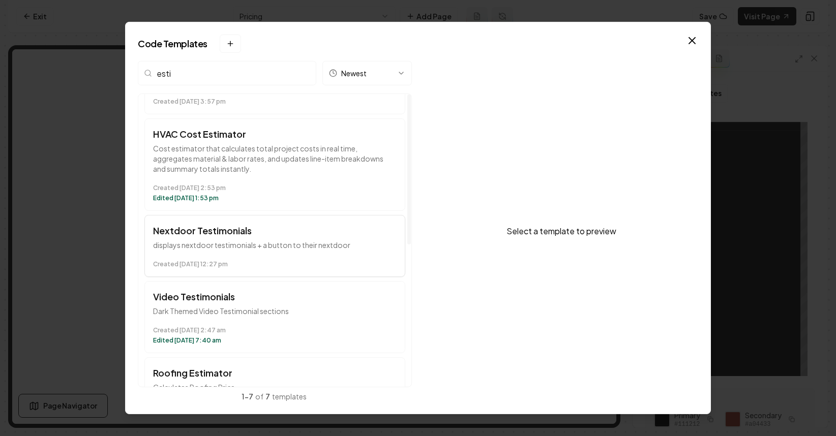
scroll to position [278, 0]
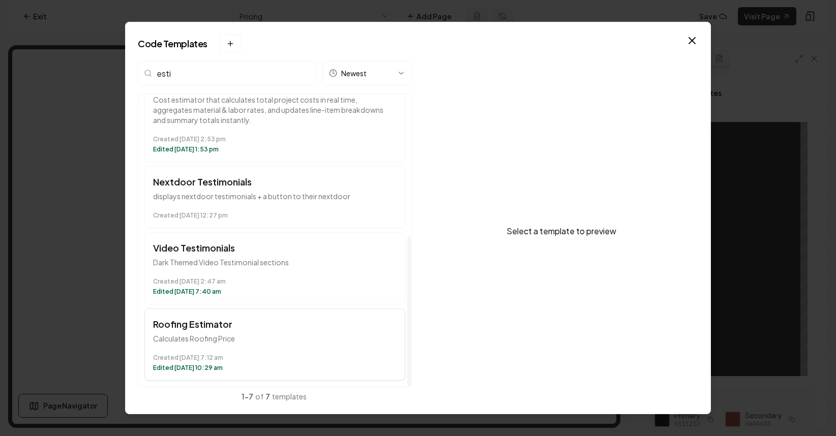
type input "esti"
click at [260, 334] on p "Calculates Roofing Price" at bounding box center [275, 339] width 244 height 10
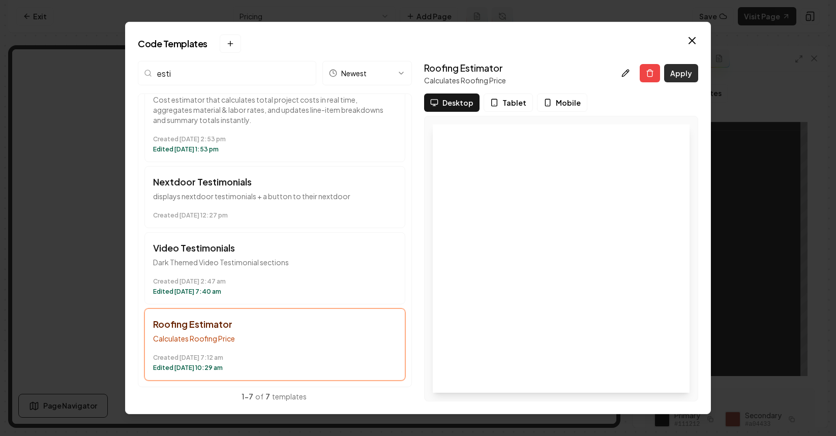
click at [677, 76] on button "Apply" at bounding box center [681, 73] width 34 height 18
type textarea "*********"
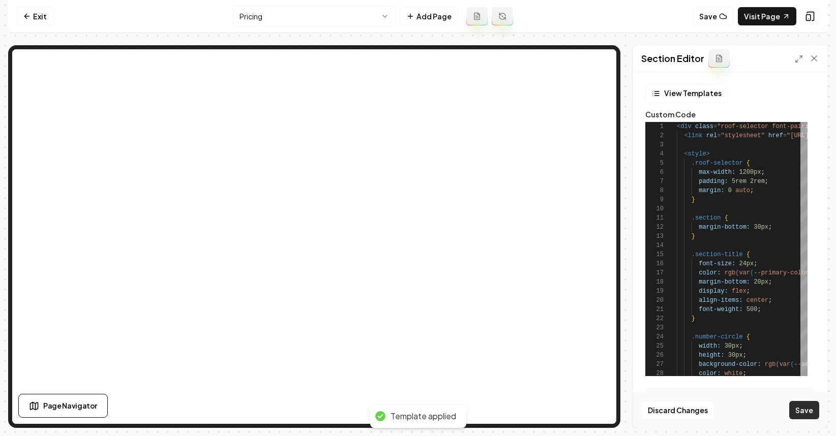
click at [800, 411] on button "Save" at bounding box center [804, 410] width 30 height 18
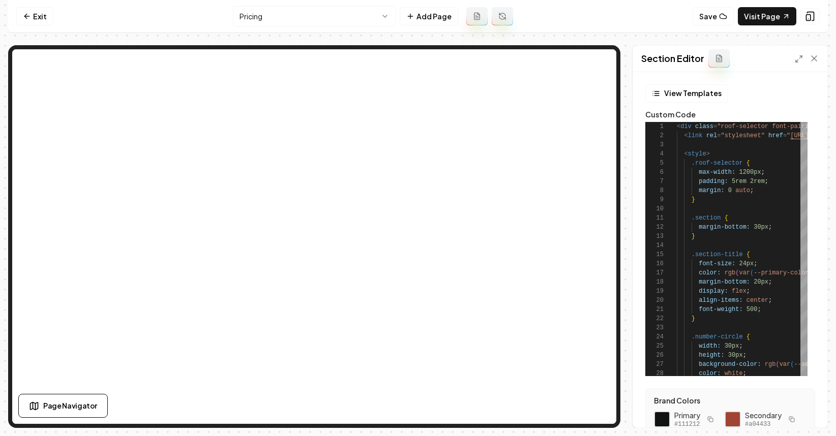
click at [363, 23] on html "Computer Required This feature is only available on a computer. Please switch t…" at bounding box center [418, 218] width 836 height 436
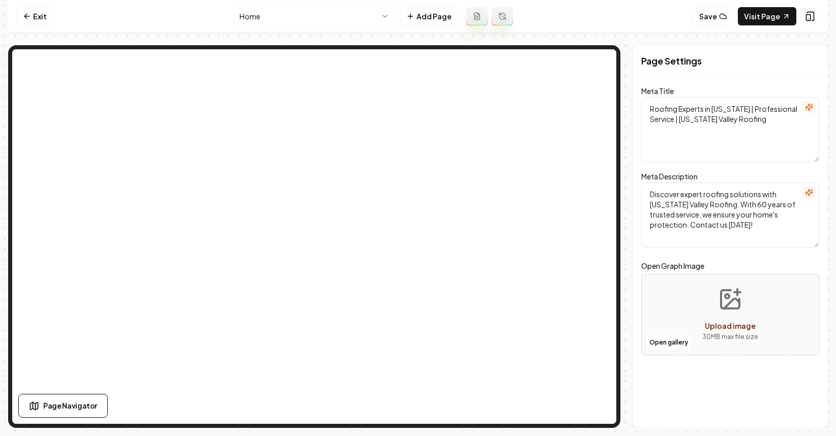
click at [15, 18] on nav "Exit Home Add Page Save Visit Page" at bounding box center [418, 16] width 820 height 33
click at [30, 19] on icon at bounding box center [27, 16] width 8 height 8
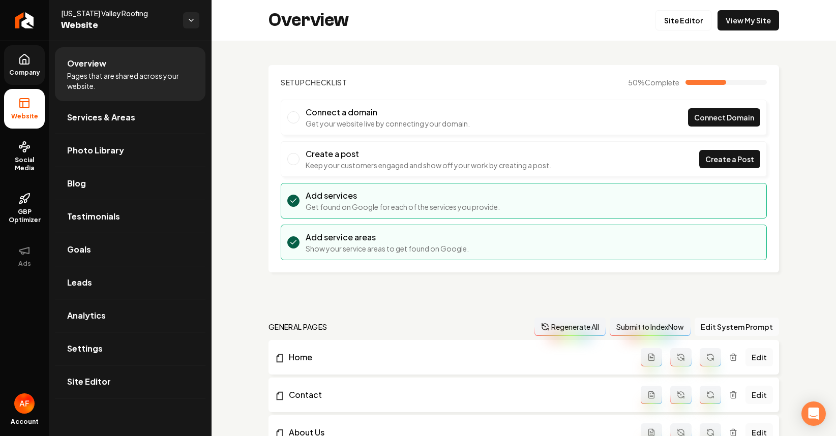
click at [15, 54] on link "Company" at bounding box center [24, 65] width 41 height 40
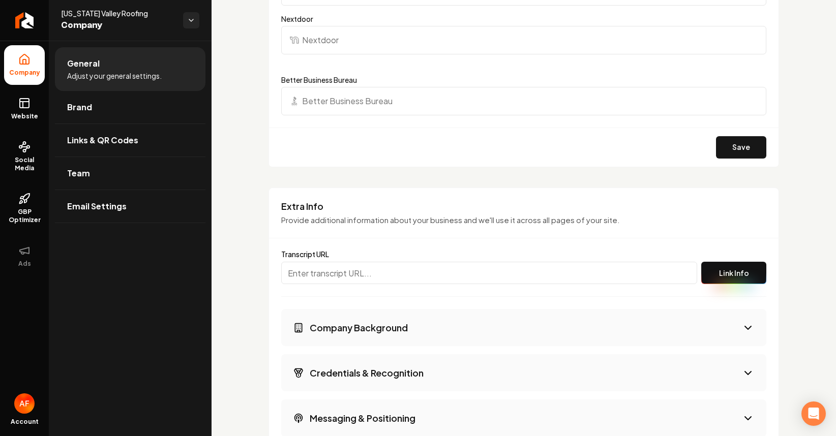
scroll to position [1513, 0]
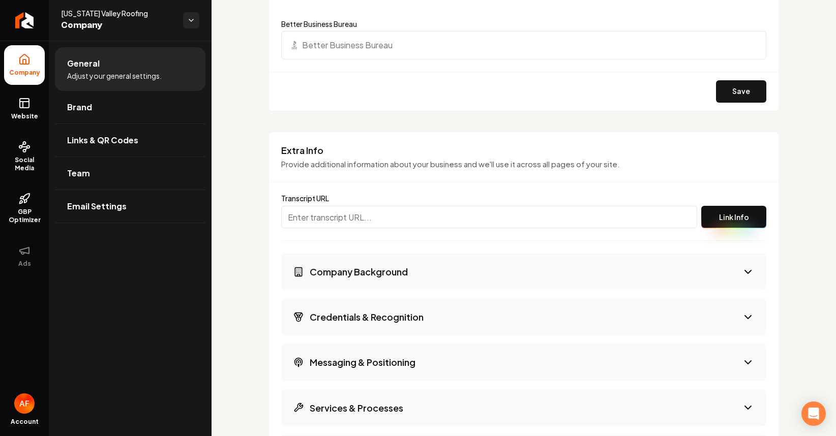
click at [376, 258] on button "Company Background" at bounding box center [523, 271] width 485 height 37
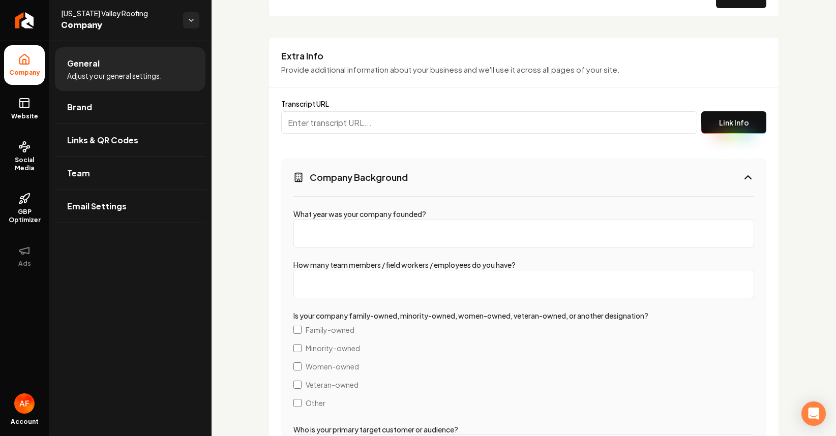
scroll to position [1620, 0]
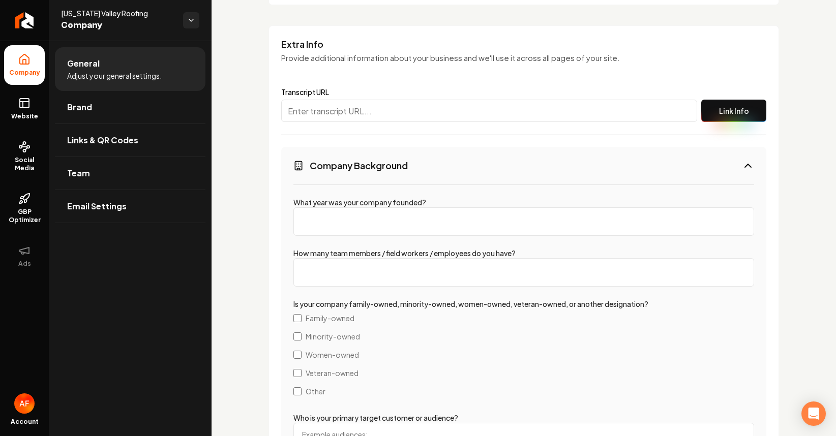
click at [400, 163] on h3 "Company Background" at bounding box center [359, 165] width 98 height 13
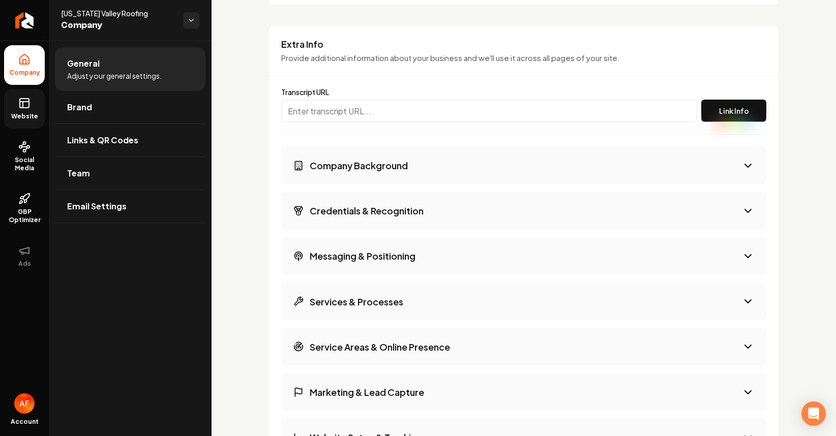
click at [15, 101] on link "Website" at bounding box center [24, 109] width 41 height 40
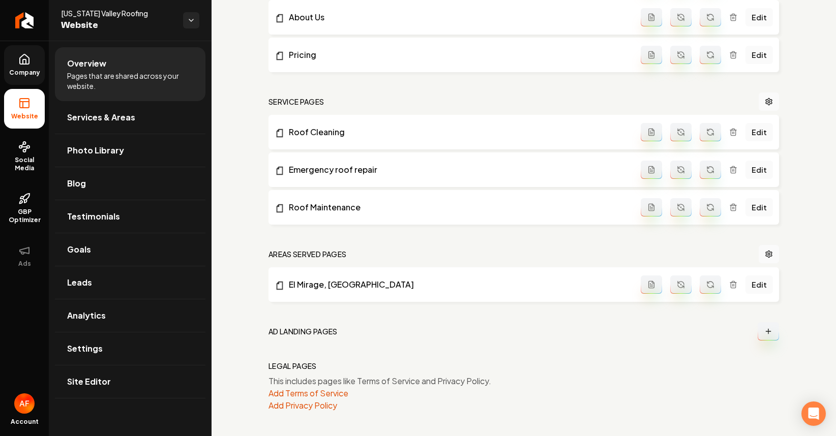
click at [29, 62] on icon at bounding box center [24, 59] width 12 height 12
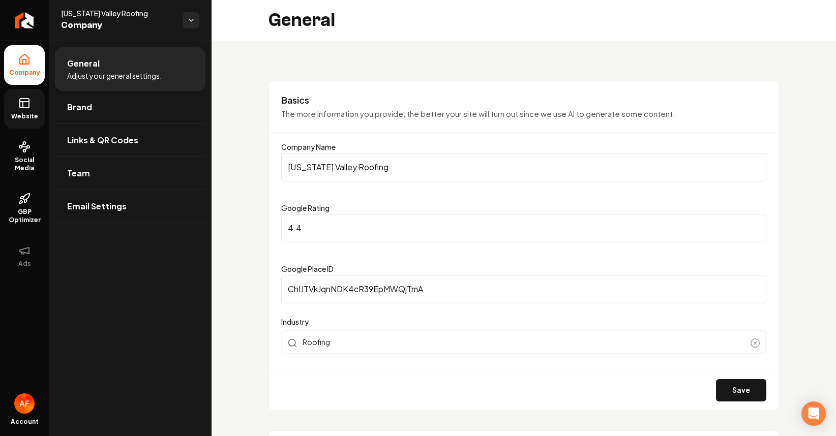
click at [343, 163] on input "[US_STATE] Valley Roofing" at bounding box center [523, 167] width 485 height 28
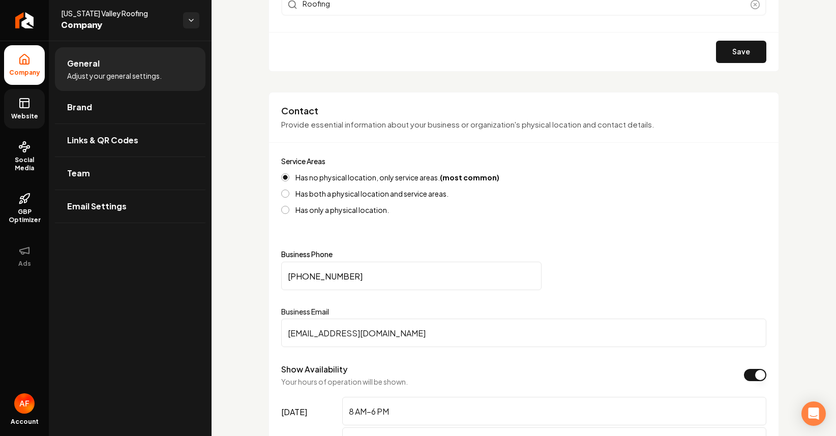
scroll to position [338, 0]
type input "Above All Roofing INC."
click at [730, 44] on button "Save" at bounding box center [741, 53] width 50 height 22
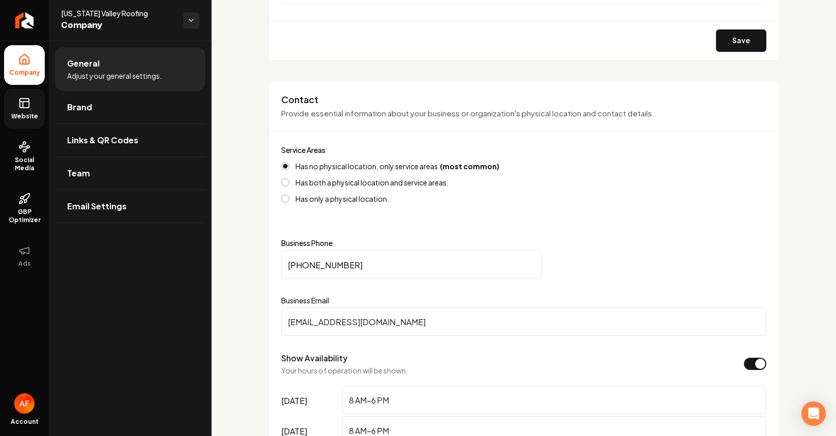
scroll to position [360, 0]
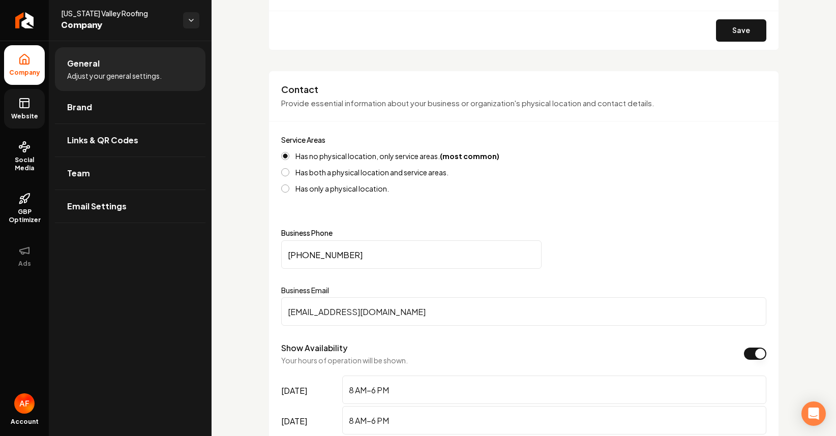
click at [331, 249] on input "[PHONE_NUMBER]" at bounding box center [411, 255] width 260 height 28
paste input "160) 262-2523"
drag, startPoint x: 359, startPoint y: 258, endPoint x: 246, endPoint y: 259, distance: 112.9
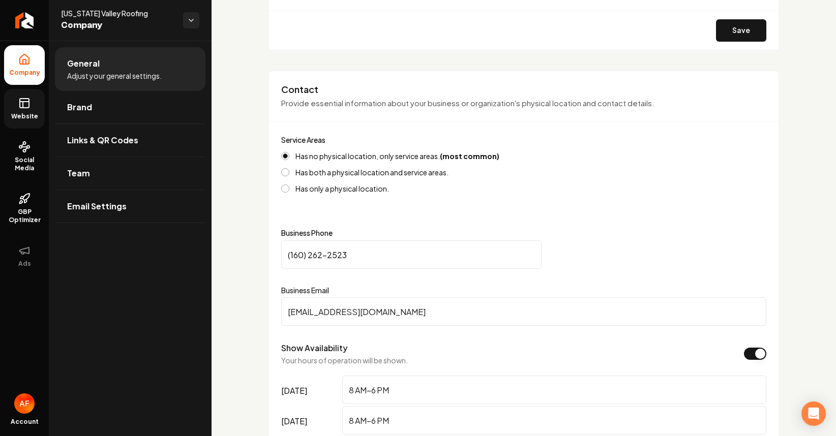
paste input "Main content area"
click at [356, 263] on input "(160) 262-2523" at bounding box center [411, 255] width 260 height 28
click at [358, 255] on input "(160) 262-2523" at bounding box center [411, 255] width 260 height 28
paste input "Main content area"
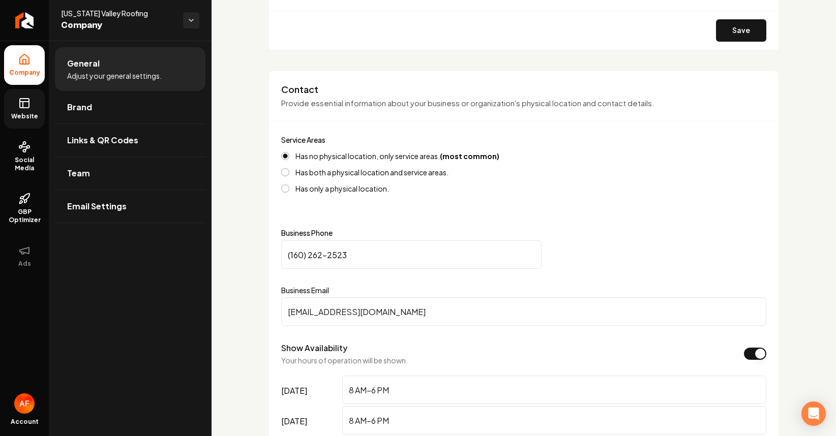
drag, startPoint x: 365, startPoint y: 260, endPoint x: 278, endPoint y: 256, distance: 87.1
click at [278, 256] on div "Contact Provide essential information about your business or organization's phy…" at bounding box center [524, 356] width 511 height 571
paste input "602) 622-5237"
click at [398, 254] on input "[PHONE_NUMBER]" at bounding box center [411, 255] width 260 height 28
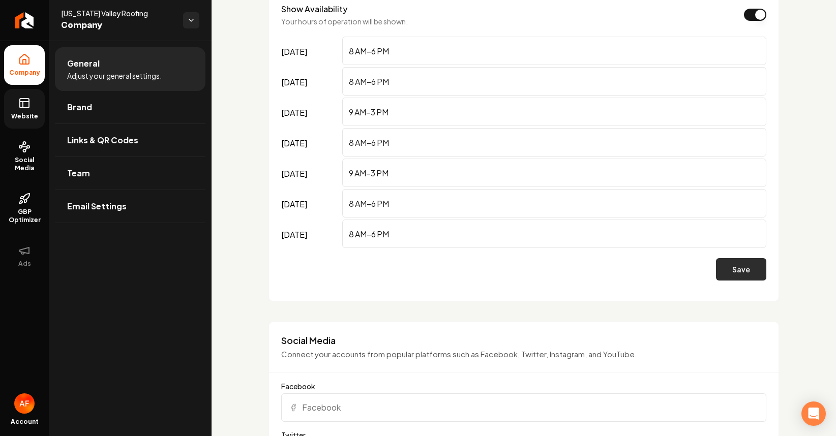
type input "[PHONE_NUMBER]"
click at [744, 262] on button "Save" at bounding box center [741, 269] width 50 height 22
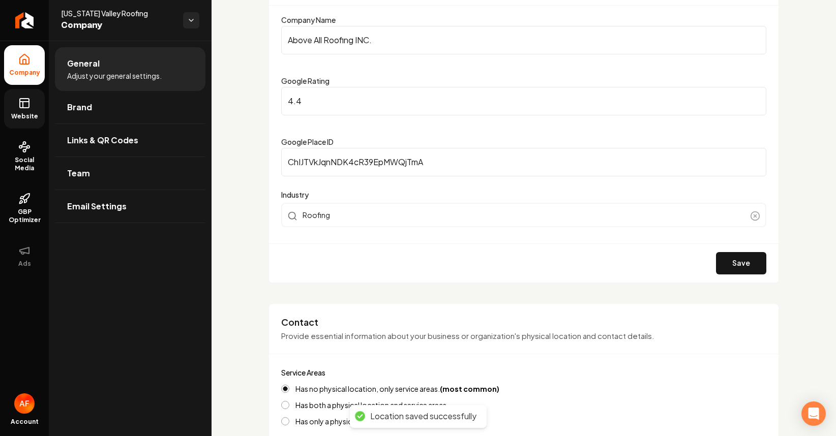
scroll to position [65, 0]
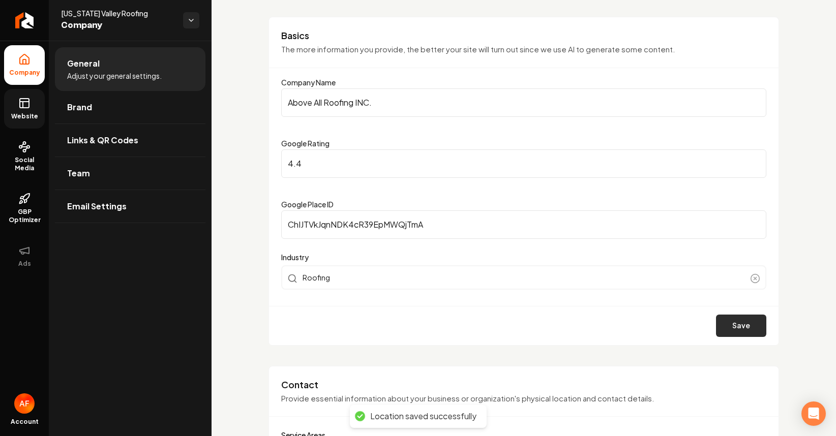
click at [729, 320] on button "Save" at bounding box center [741, 326] width 50 height 22
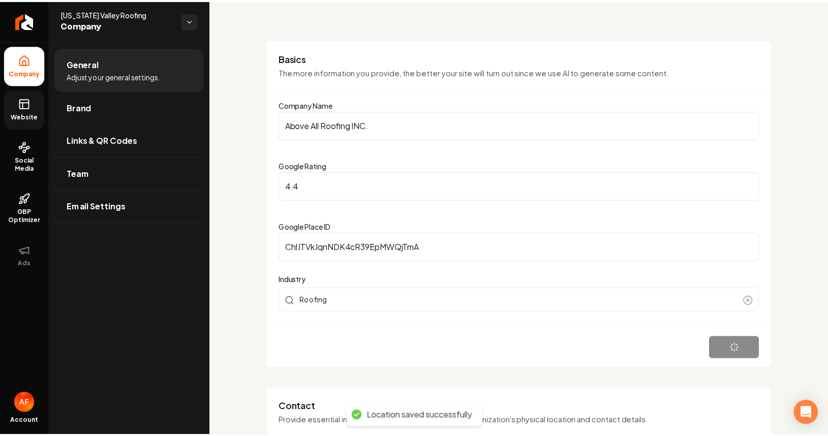
scroll to position [0, 0]
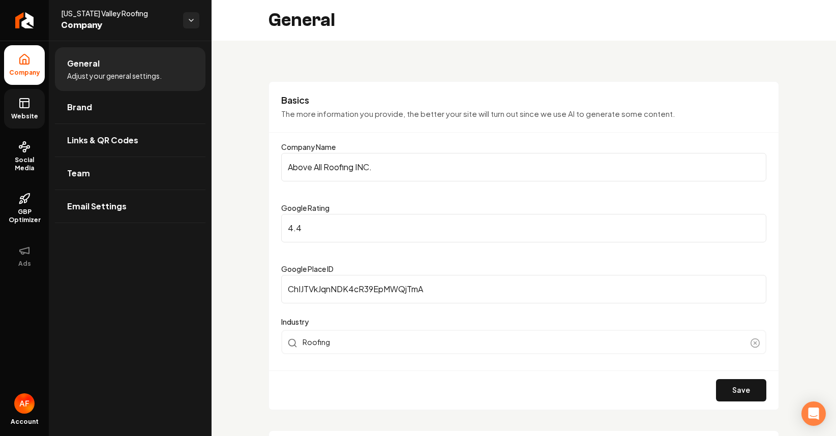
click at [11, 101] on link "Website" at bounding box center [24, 109] width 41 height 40
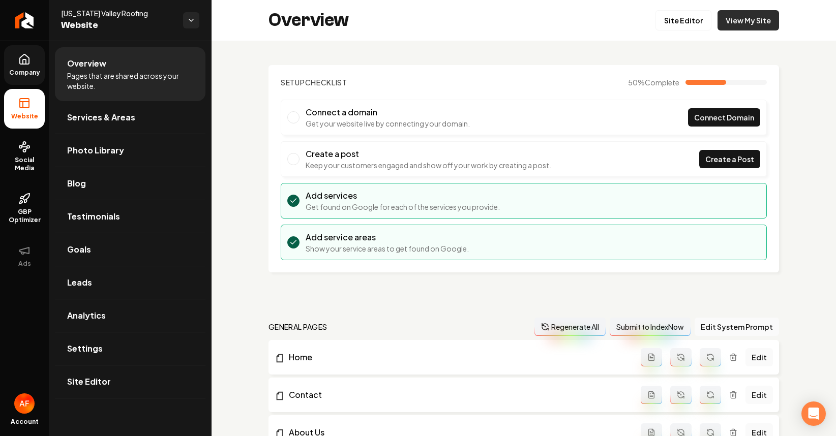
click at [719, 13] on link "View My Site" at bounding box center [749, 20] width 62 height 20
click at [27, 24] on icon "Return to dashboard" at bounding box center [24, 20] width 16 height 16
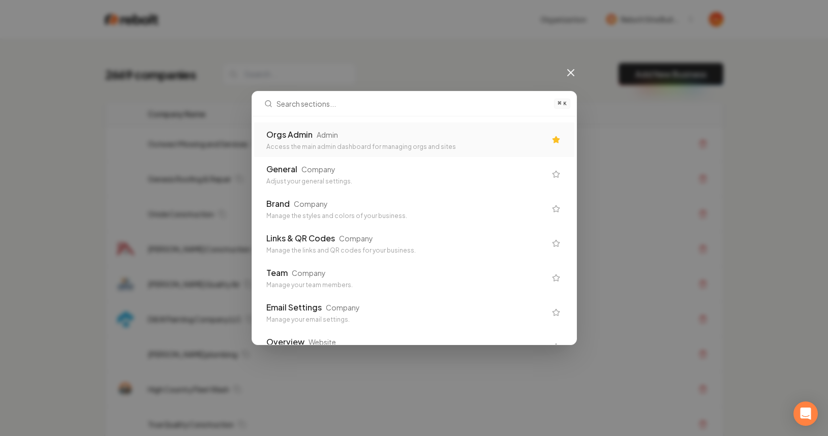
click at [384, 132] on div "Orgs Admin Admin" at bounding box center [406, 135] width 280 height 12
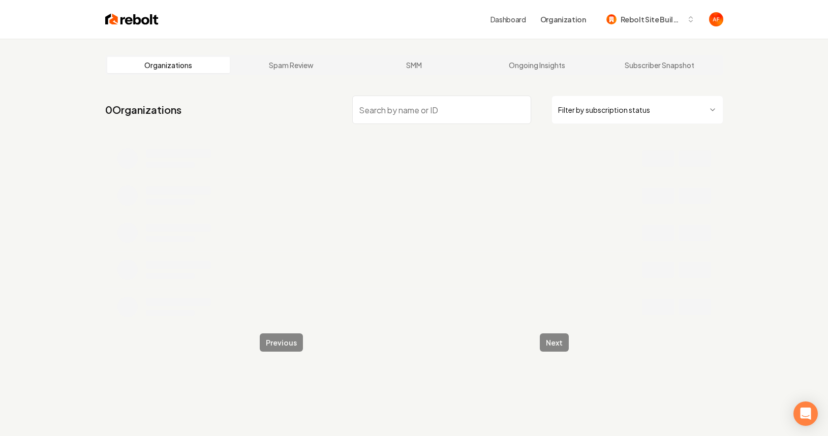
click at [657, 98] on html "Dashboard Organization Rebolt Site Builder Organizations Spam Review SMM Ongoin…" at bounding box center [414, 218] width 828 height 436
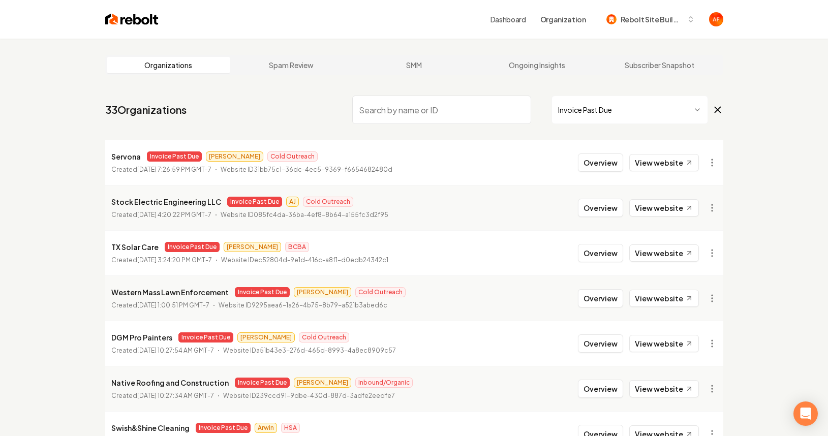
click at [454, 106] on input "search" at bounding box center [441, 110] width 179 height 28
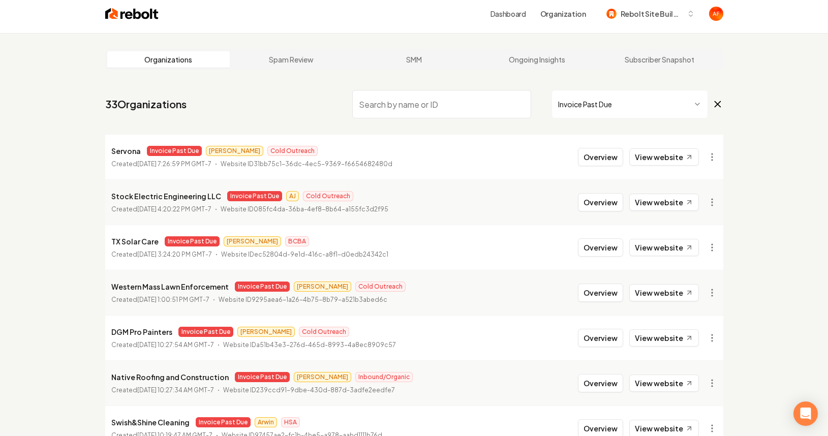
scroll to position [199, 0]
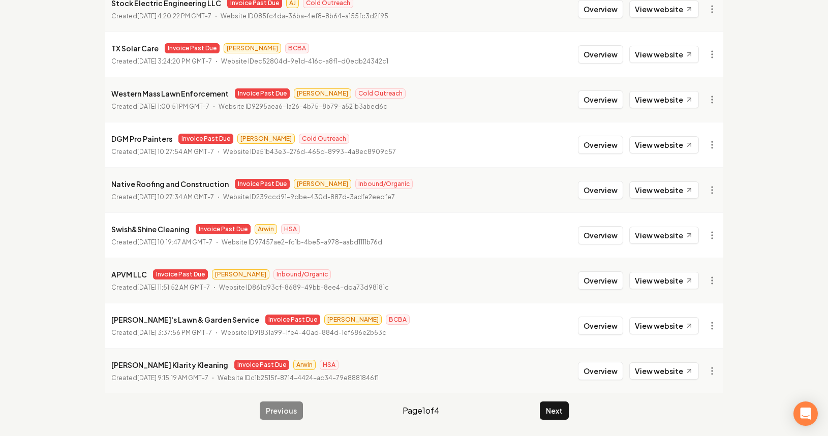
drag, startPoint x: 576, startPoint y: 413, endPoint x: 570, endPoint y: 412, distance: 6.8
click at [573, 412] on main "Organizations Spam Review SMM Ongoing Insights Subscriber Snapshot 33 Organizat…" at bounding box center [414, 138] width 651 height 596
click at [564, 411] on button "Next" at bounding box center [554, 411] width 29 height 18
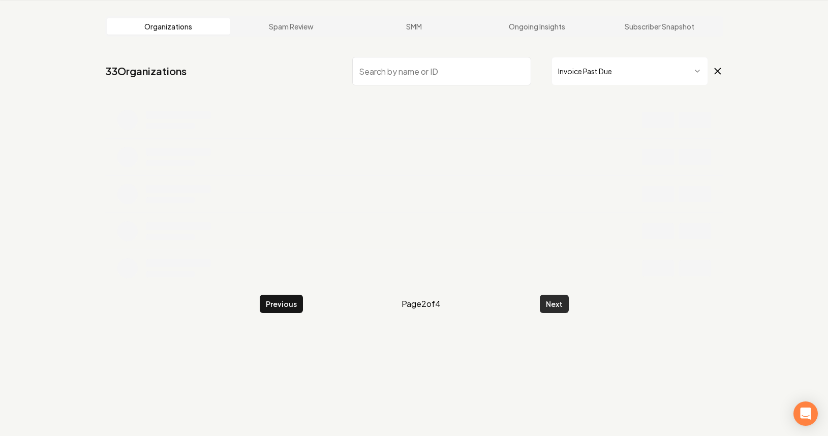
scroll to position [199, 0]
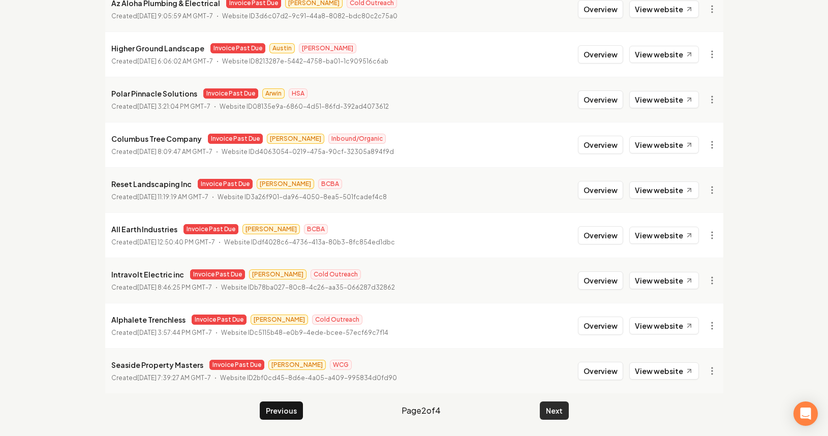
click at [555, 403] on button "Next" at bounding box center [554, 411] width 29 height 18
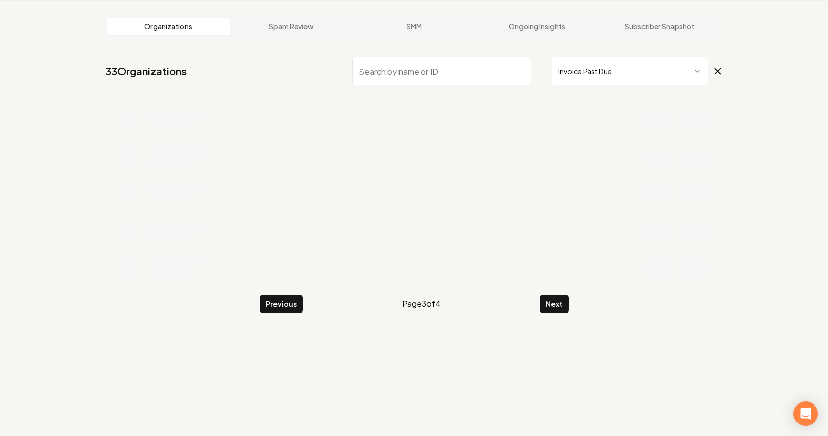
scroll to position [199, 0]
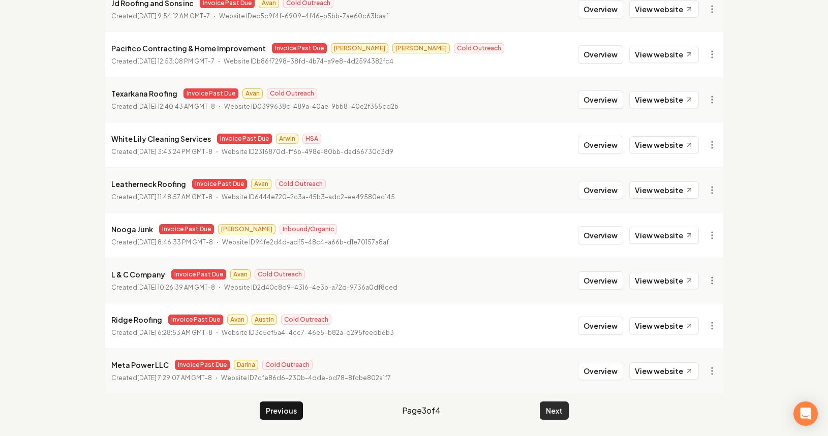
click at [561, 416] on button "Next" at bounding box center [554, 411] width 29 height 18
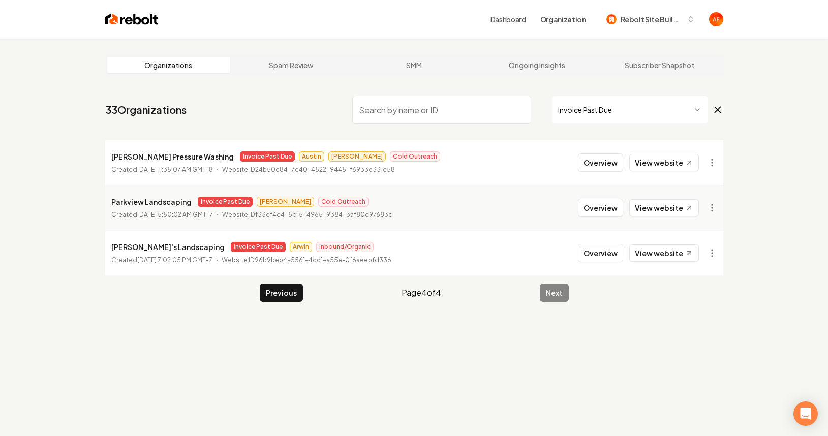
click at [109, 26] on img at bounding box center [131, 19] width 53 height 14
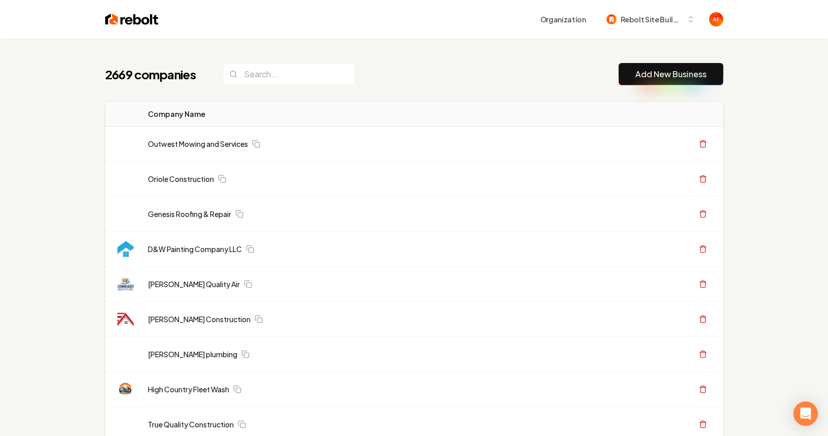
click at [669, 83] on button "Add New Business" at bounding box center [671, 74] width 105 height 22
drag, startPoint x: 685, startPoint y: 83, endPoint x: 696, endPoint y: 78, distance: 11.4
click at [685, 83] on button "Add New Business" at bounding box center [671, 74] width 105 height 22
click at [653, 72] on link "Add New Business" at bounding box center [671, 74] width 71 height 12
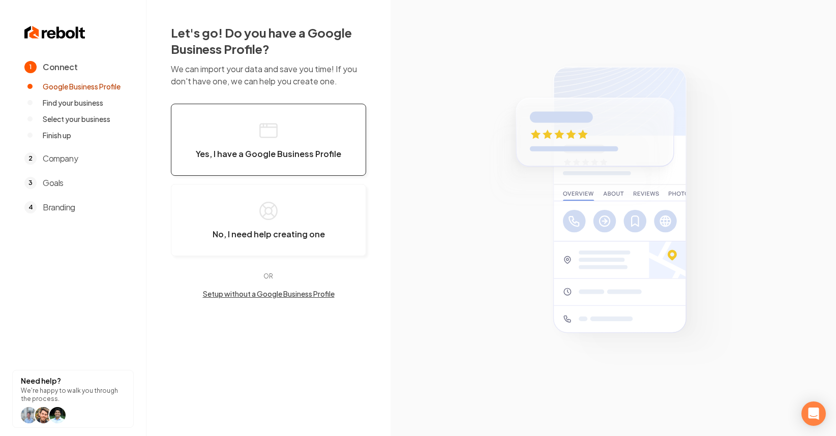
click at [219, 160] on button "Yes, I have a Google Business Profile" at bounding box center [268, 140] width 195 height 72
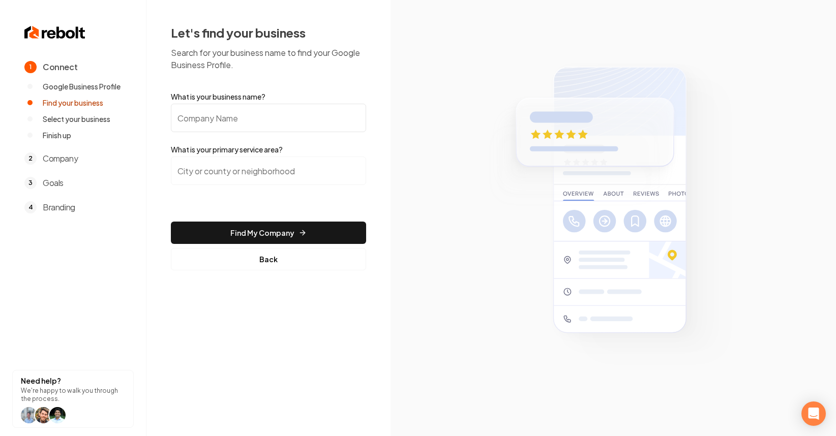
click at [255, 123] on input "What is your business name?" at bounding box center [268, 118] width 195 height 28
paste input "JBEC'S Comfort Pros"
type input "JBEC'S Comfort Pros"
click at [257, 171] on input "search" at bounding box center [268, 171] width 195 height 28
type input "Queen Creek, AZ"
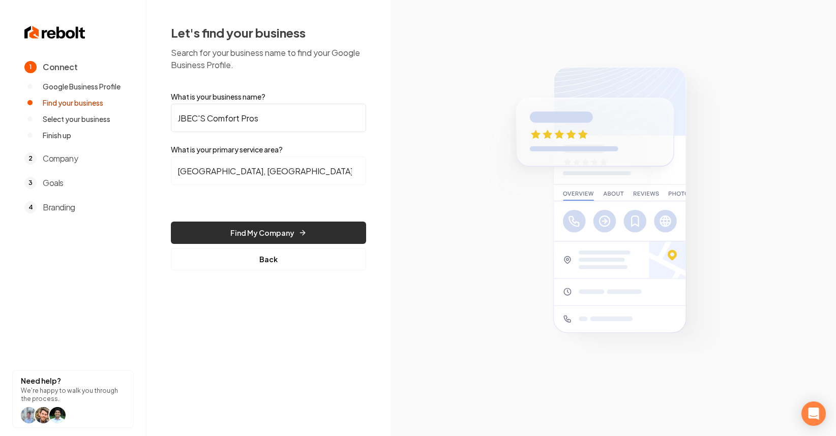
click at [230, 224] on button "Find My Company" at bounding box center [268, 233] width 195 height 22
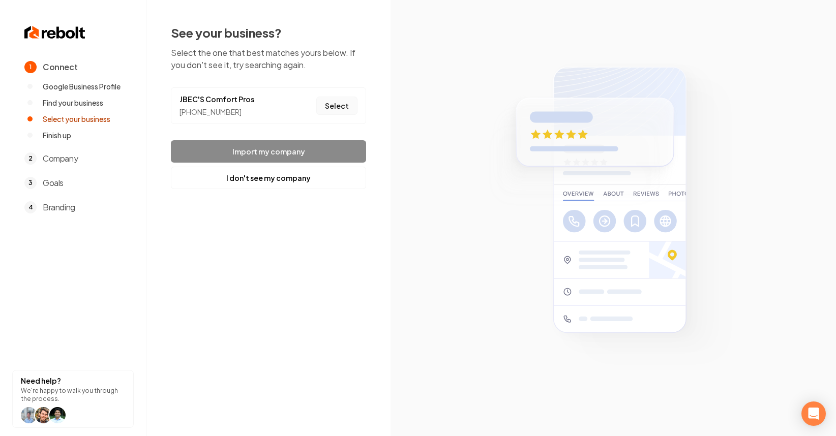
click at [343, 108] on button "Select" at bounding box center [336, 106] width 41 height 18
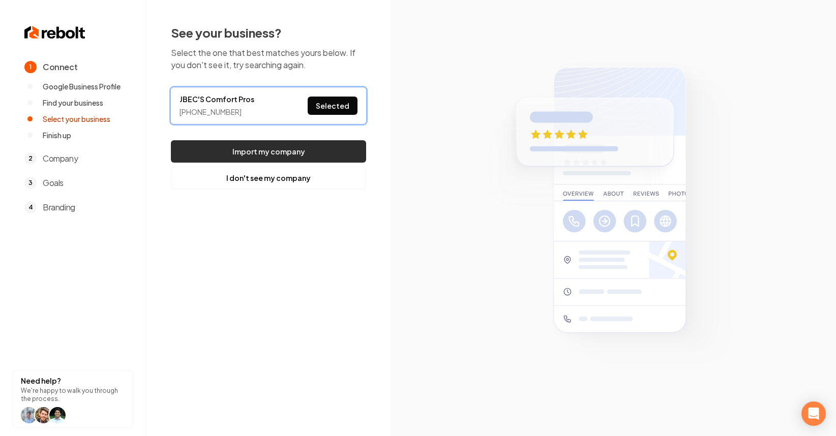
click at [327, 141] on button "Import my company" at bounding box center [268, 151] width 195 height 22
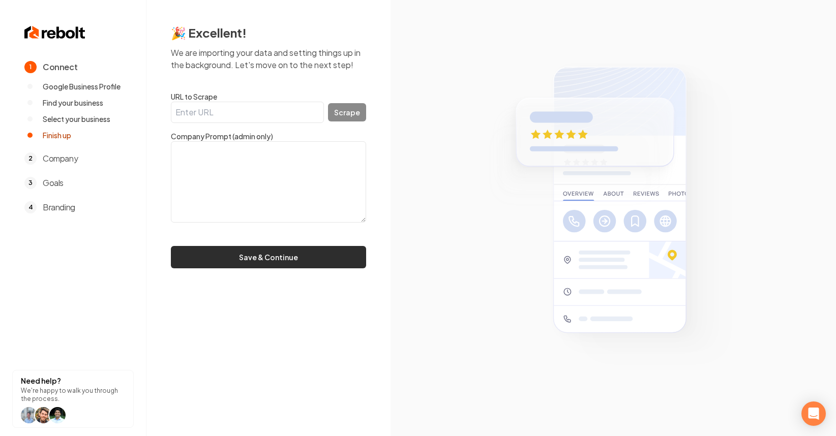
click at [242, 250] on button "Save & Continue" at bounding box center [268, 257] width 195 height 22
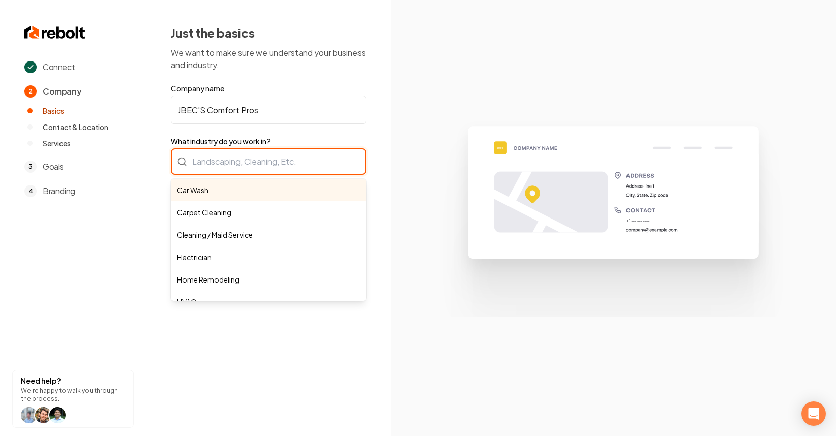
click at [255, 157] on div "Car Wash Carpet Cleaning Cleaning / Maid Service Electrician Home Remodeling HV…" at bounding box center [268, 161] width 195 height 26
type input "e"
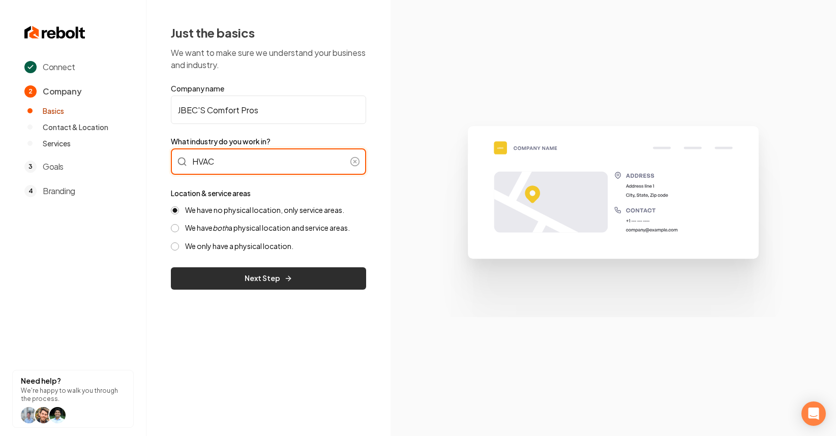
type input "HVAC"
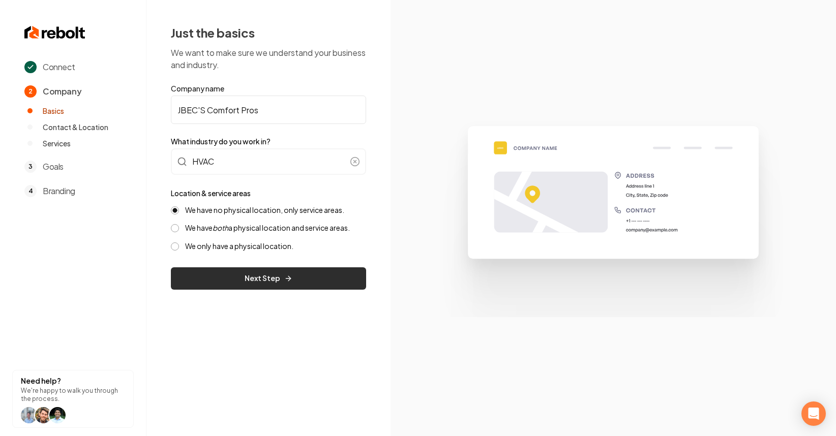
click at [272, 280] on button "Next Step" at bounding box center [268, 278] width 195 height 22
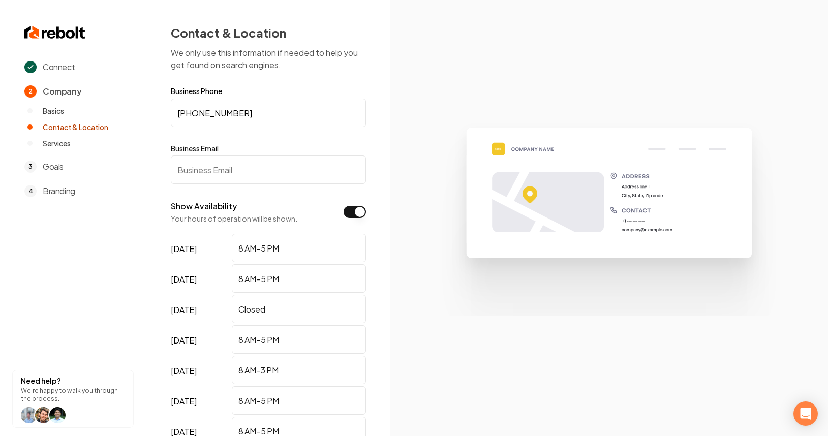
click at [286, 169] on input "Business Email" at bounding box center [268, 170] width 195 height 28
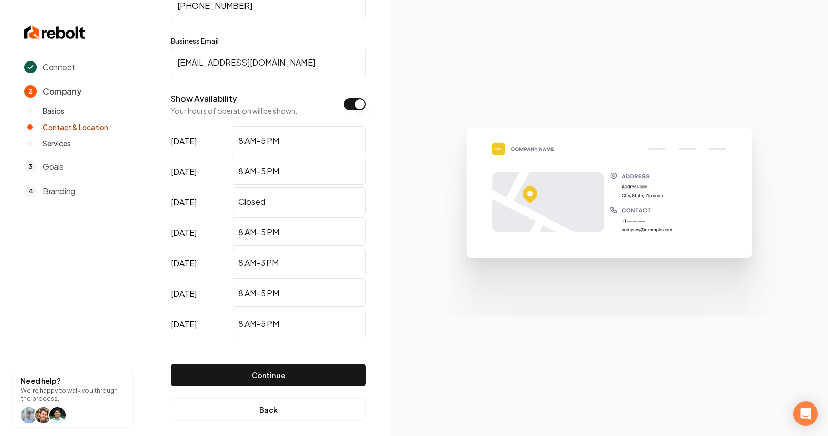
scroll to position [117, 0]
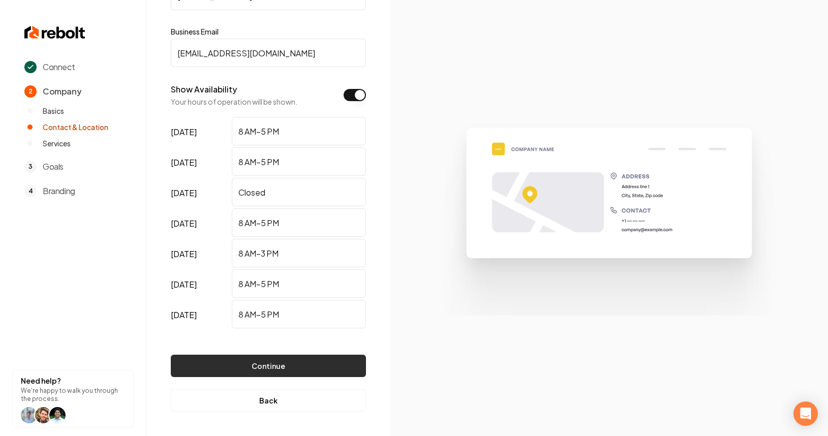
type input "Test@test.com"
click at [247, 368] on button "Continue" at bounding box center [268, 366] width 195 height 22
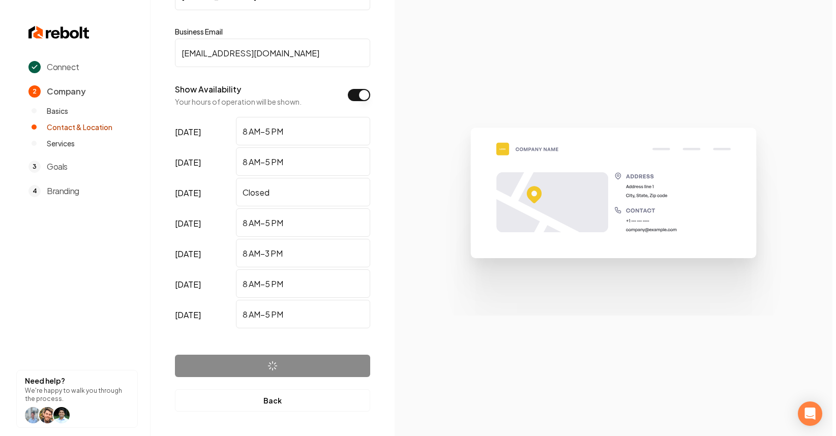
scroll to position [0, 0]
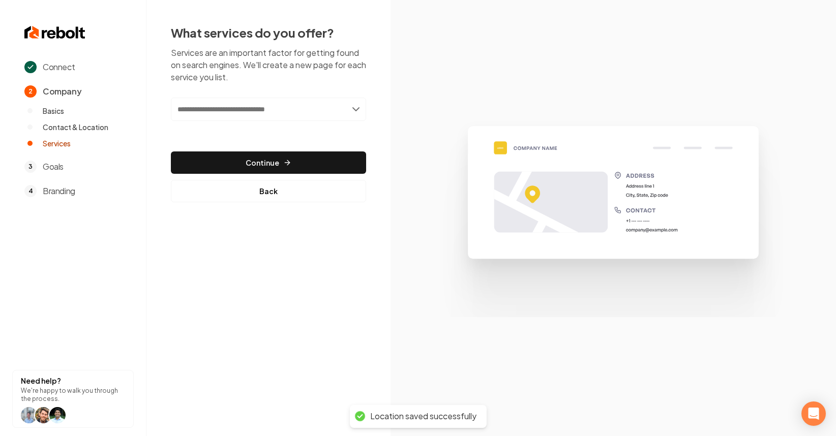
click at [317, 99] on input "text" at bounding box center [268, 109] width 195 height 23
click at [296, 116] on input "text" at bounding box center [268, 109] width 195 height 23
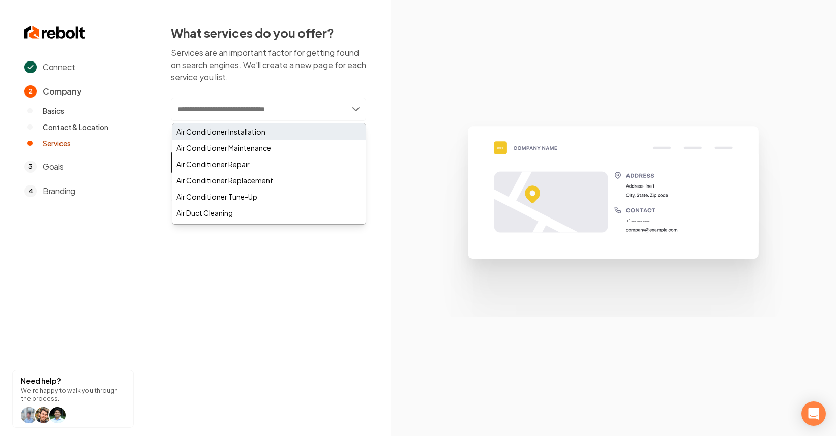
click at [275, 132] on div "Air Conditioner Installation" at bounding box center [268, 132] width 193 height 16
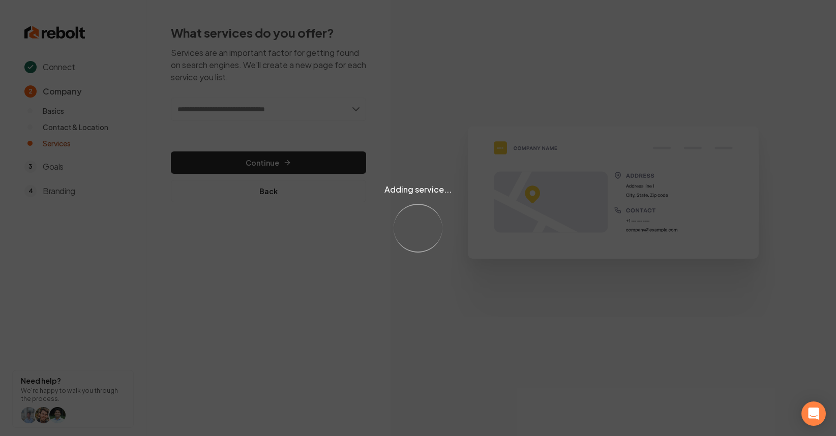
click at [317, 114] on div "Adding service... Loading..." at bounding box center [418, 218] width 836 height 436
click at [320, 109] on div "Adding service... Loading..." at bounding box center [418, 218] width 836 height 436
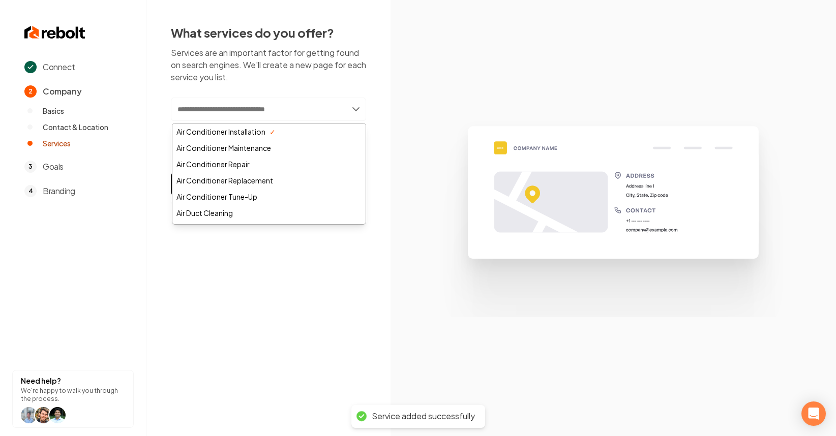
click at [320, 109] on input "text" at bounding box center [268, 109] width 195 height 23
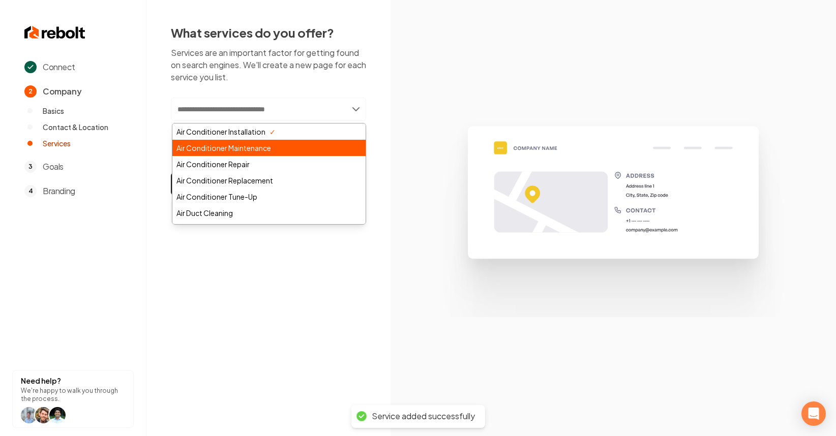
click at [298, 141] on div "Air Conditioner Maintenance" at bounding box center [268, 148] width 193 height 16
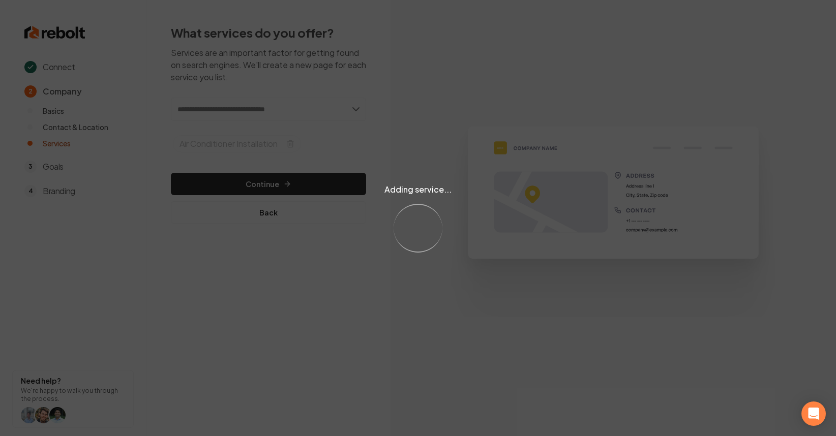
click at [311, 114] on div "Adding service... Loading..." at bounding box center [418, 218] width 836 height 436
click at [340, 115] on div "Adding service... Loading..." at bounding box center [418, 218] width 836 height 436
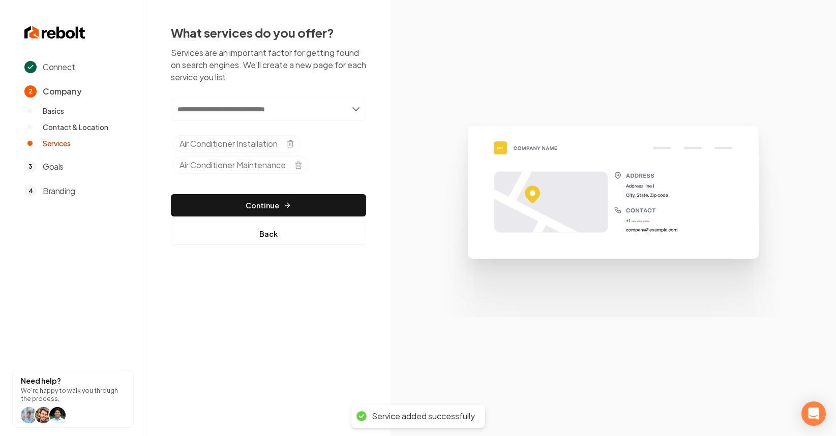
click at [345, 111] on input "text" at bounding box center [268, 109] width 195 height 23
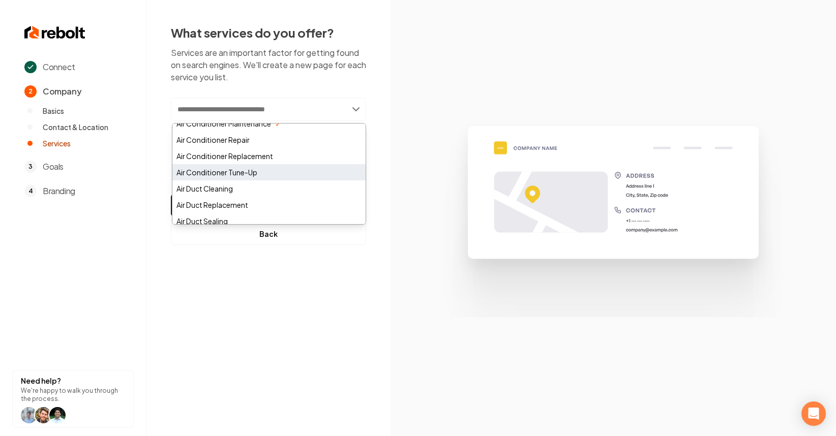
scroll to position [23, 0]
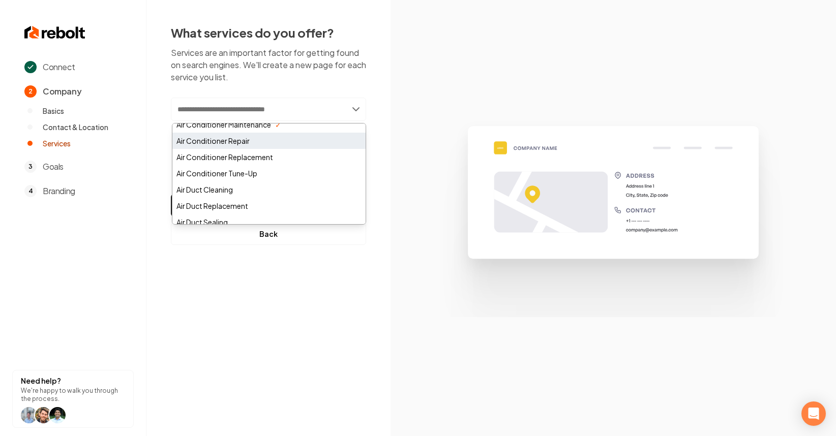
click at [302, 139] on div "Air Conditioner Repair" at bounding box center [268, 141] width 193 height 16
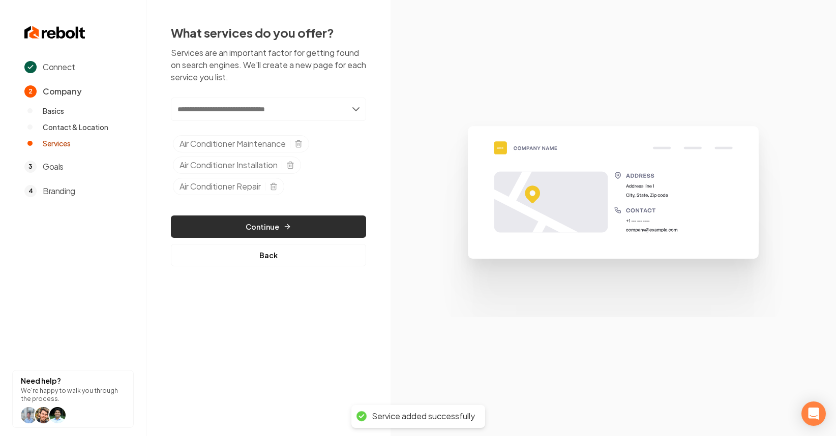
click at [312, 226] on button "Continue" at bounding box center [268, 227] width 195 height 22
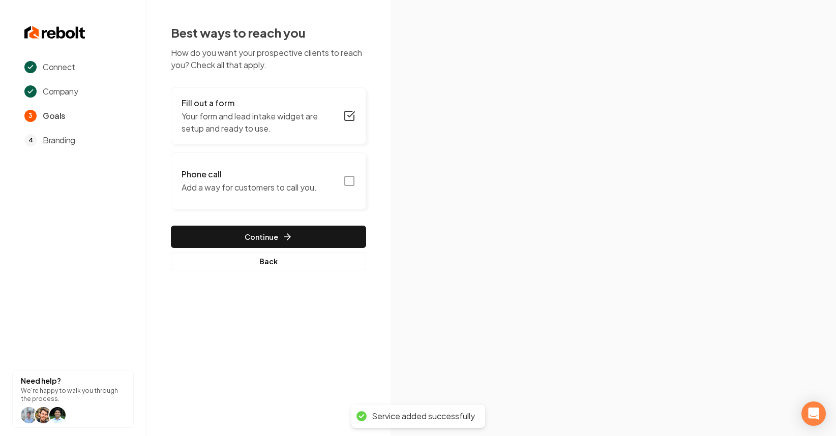
click at [198, 174] on h3 "Phone call" at bounding box center [249, 174] width 135 height 12
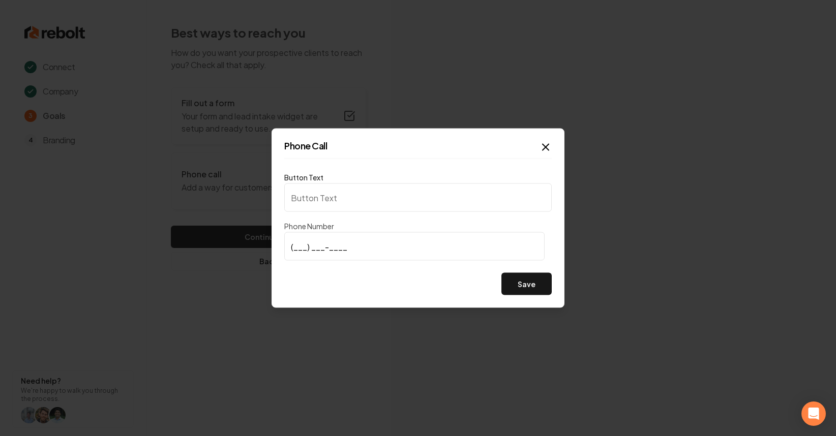
type input "Call us"
type input "(480) 233-4956"
drag, startPoint x: 524, startPoint y: 286, endPoint x: 338, endPoint y: 227, distance: 195.2
click at [524, 286] on button "Save" at bounding box center [526, 284] width 50 height 22
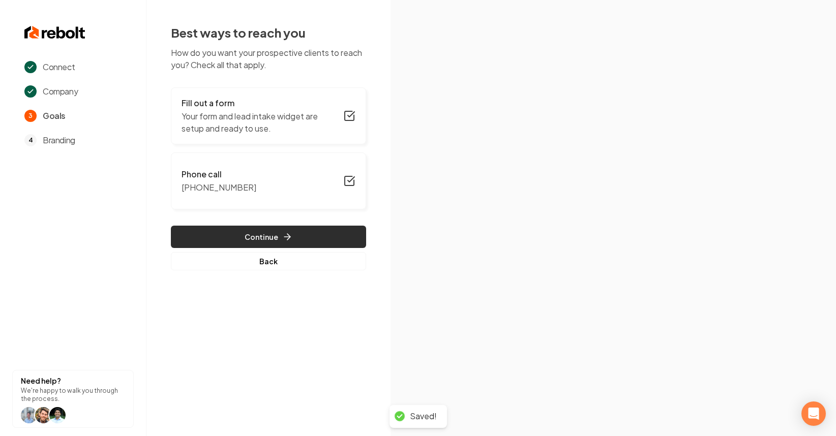
click at [258, 235] on button "Continue" at bounding box center [268, 237] width 195 height 22
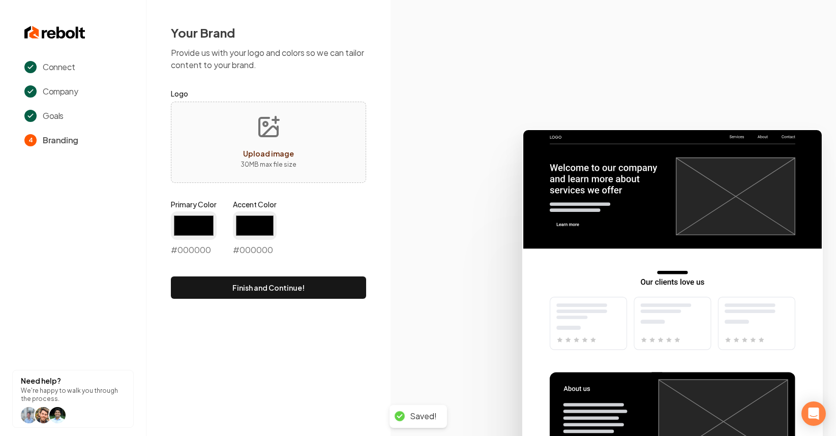
type input "#194d33"
type input "#70be00"
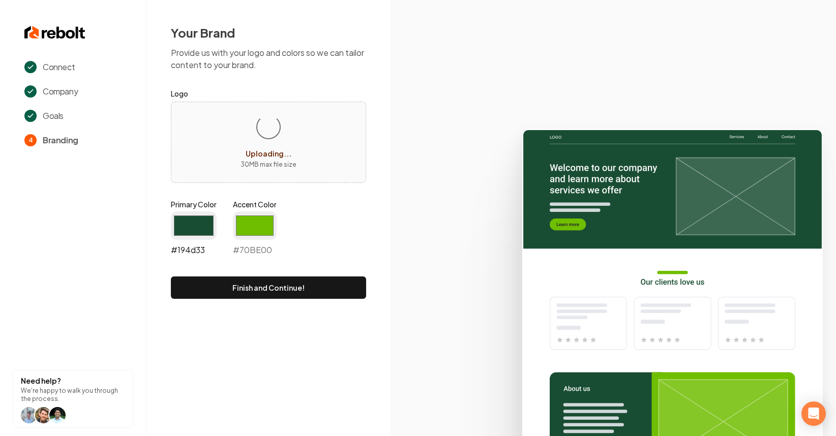
click at [182, 218] on input "#194d33" at bounding box center [194, 226] width 46 height 28
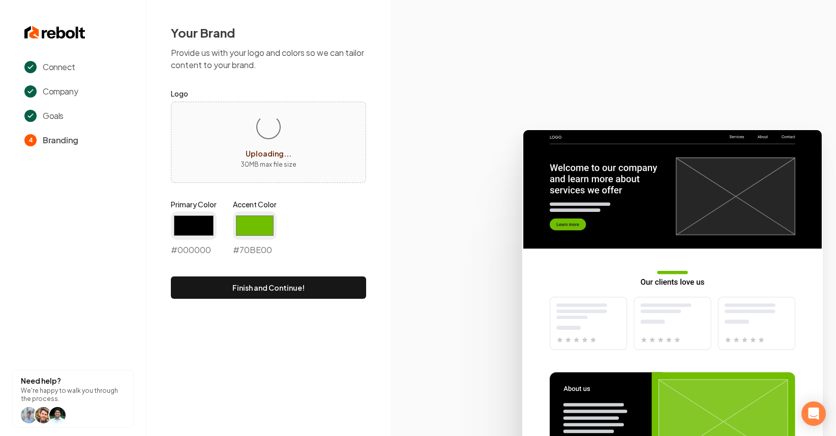
type input "#000000"
click at [259, 206] on label "Accent Color" at bounding box center [255, 204] width 44 height 10
click at [259, 212] on input "#70be00" at bounding box center [255, 226] width 44 height 28
click at [257, 220] on input "#70be00" at bounding box center [255, 226] width 44 height 28
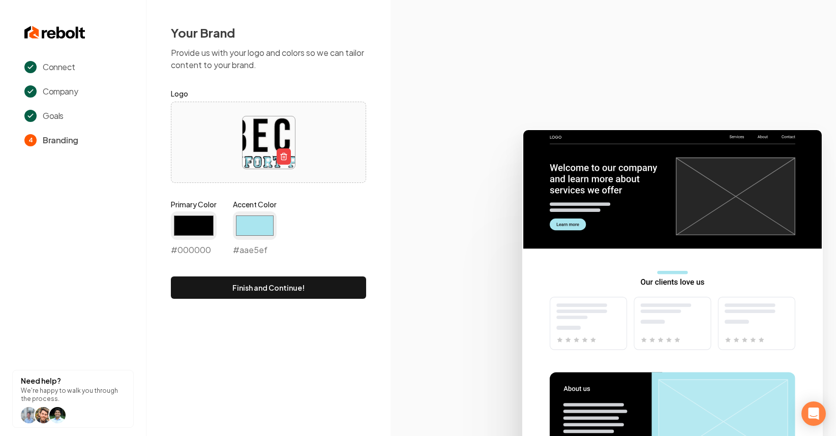
type input "#aae5ef"
click at [318, 211] on div "Primary Color #000000 #000000 Accent Color #aae5ef #aae5ef" at bounding box center [268, 229] width 195 height 61
click at [333, 276] on form "Logo Primary Color #000000 #000000 Accent Color #aae5ef #aae5ef Finish and Cont…" at bounding box center [268, 193] width 195 height 212
click at [335, 282] on button "Finish and Continue!" at bounding box center [268, 288] width 195 height 22
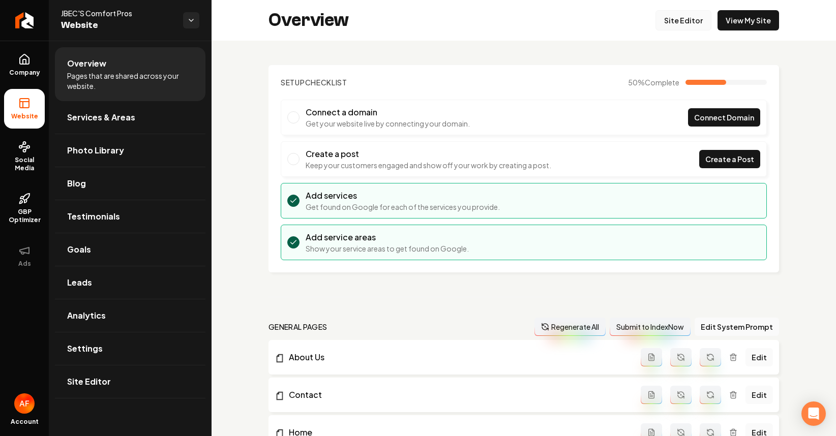
click at [667, 24] on link "Site Editor" at bounding box center [683, 20] width 56 height 20
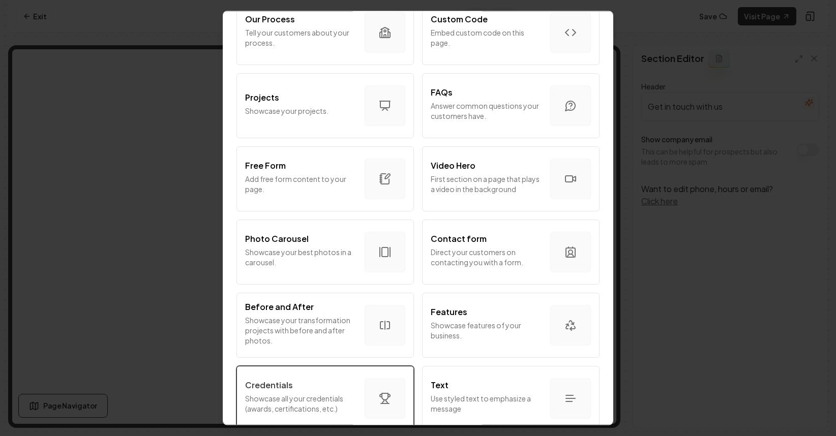
scroll to position [545, 0]
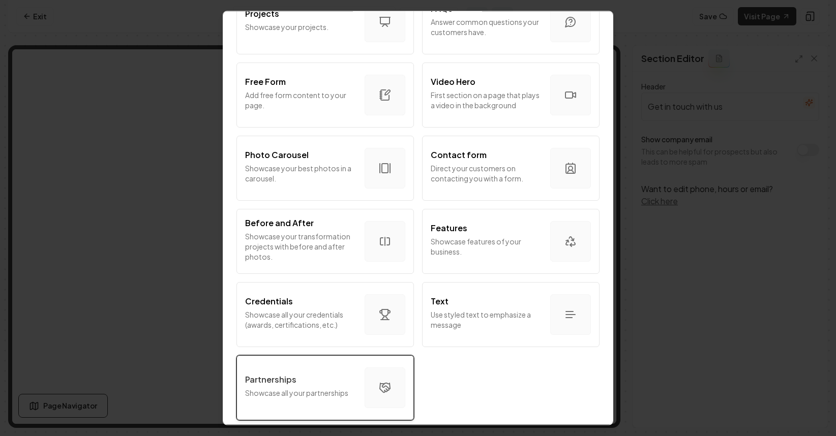
click at [323, 388] on p "Showcase all your partnerships" at bounding box center [300, 393] width 111 height 10
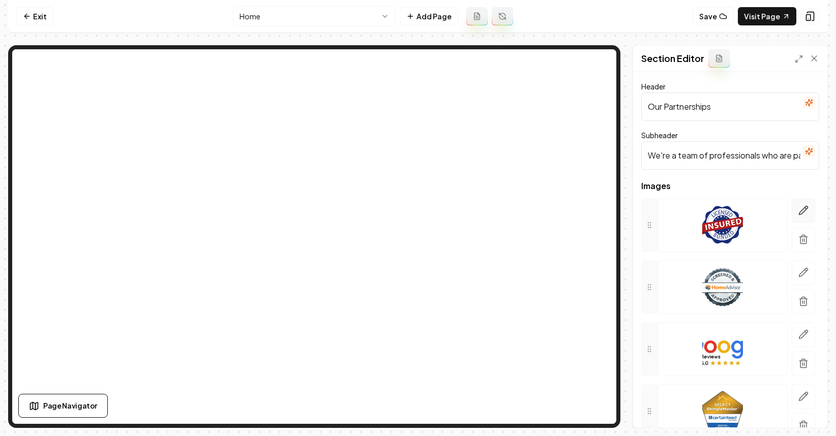
click at [799, 216] on button "button" at bounding box center [803, 210] width 23 height 25
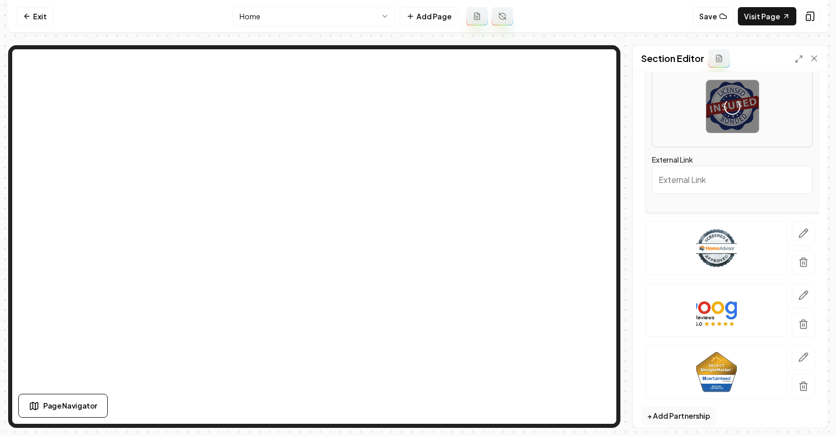
scroll to position [163, 0]
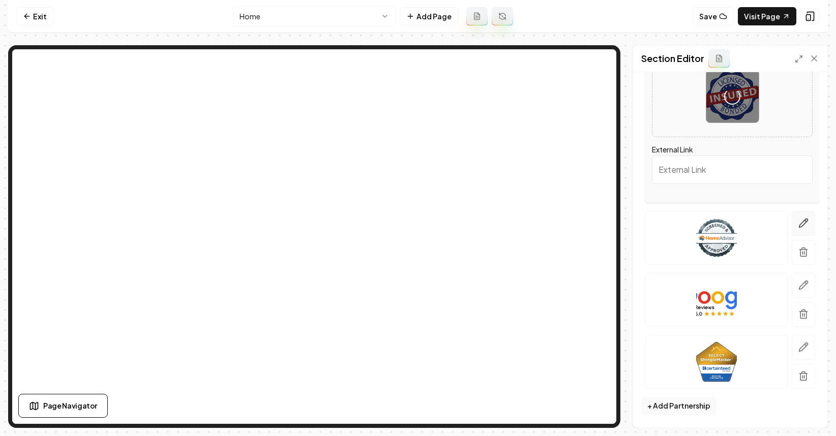
click at [795, 229] on button "button" at bounding box center [803, 223] width 23 height 25
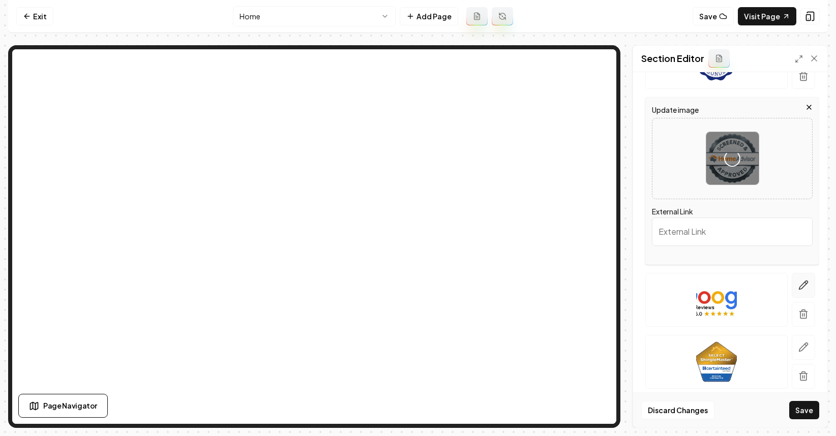
click at [798, 287] on icon "button" at bounding box center [803, 285] width 10 height 10
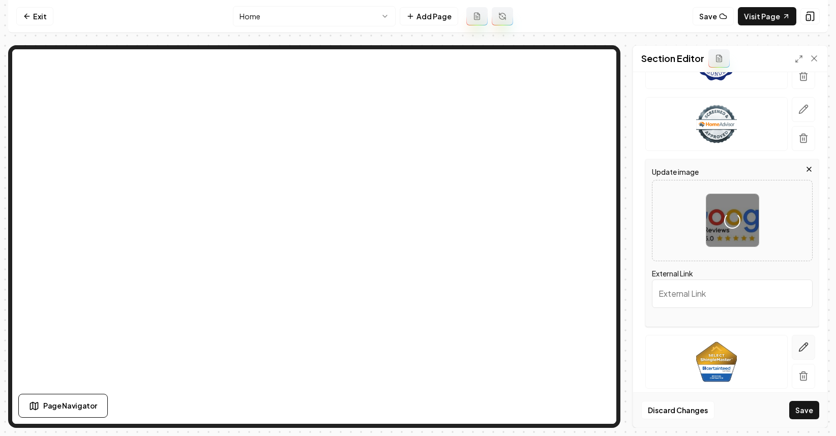
click at [800, 340] on button "button" at bounding box center [803, 347] width 23 height 25
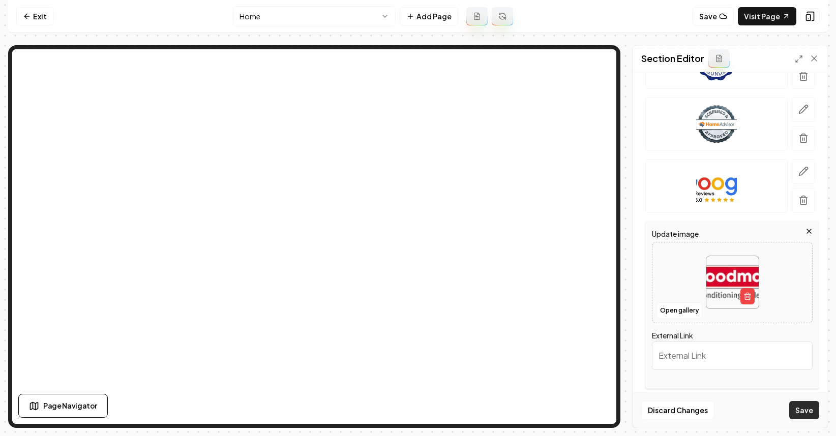
click at [804, 412] on button "Save" at bounding box center [804, 410] width 30 height 18
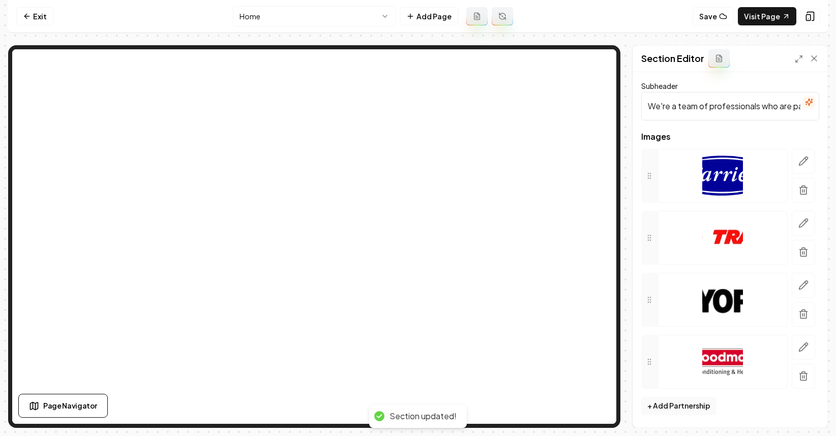
click at [721, 106] on input "We're a team of professionals who are passionate about what we do." at bounding box center [730, 106] width 178 height 28
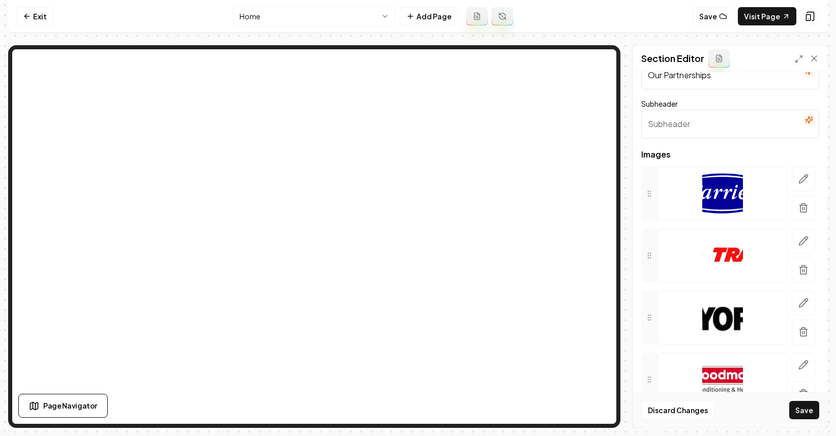
scroll to position [0, 0]
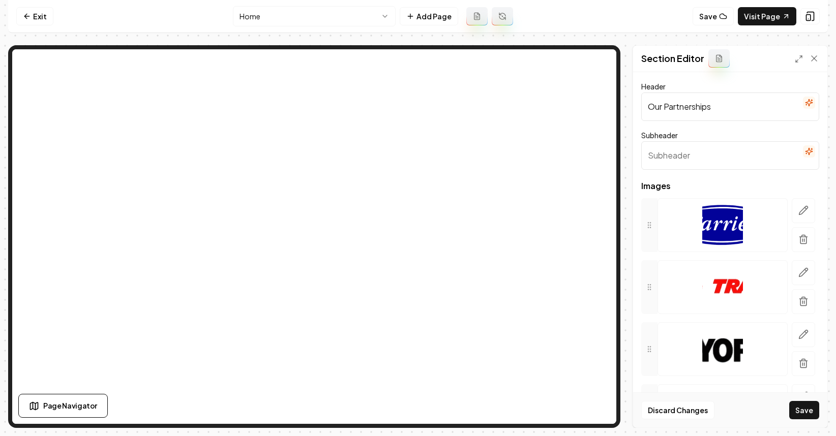
click at [702, 103] on input "Our Partnerships" at bounding box center [730, 107] width 178 height 28
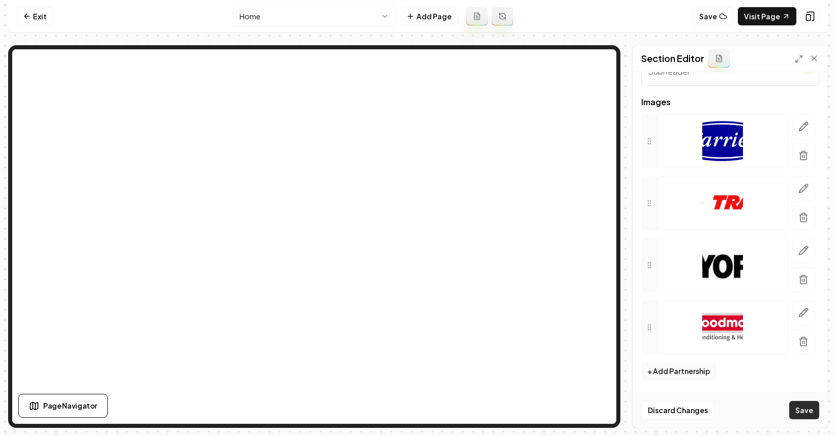
scroll to position [84, 0]
type input "Brands We Service"
click at [803, 413] on button "Save" at bounding box center [804, 410] width 30 height 18
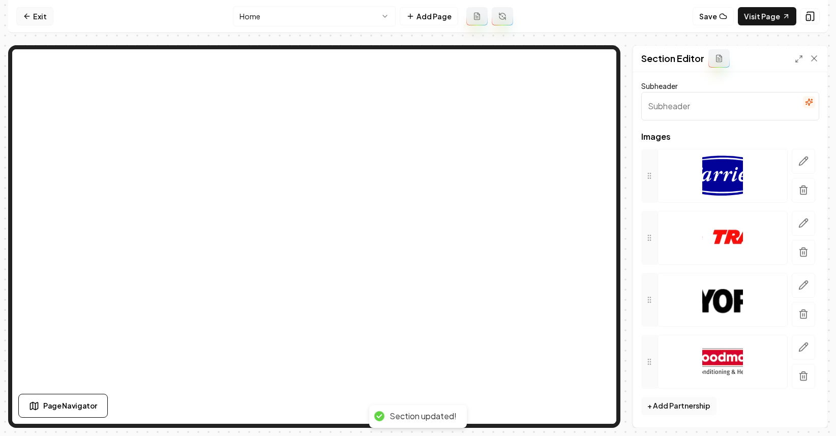
click at [41, 19] on link "Exit" at bounding box center [34, 16] width 37 height 18
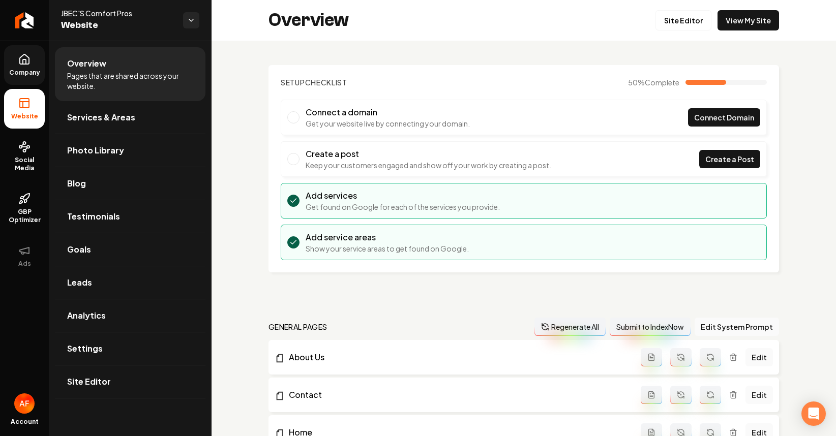
click at [35, 51] on link "Company" at bounding box center [24, 65] width 41 height 40
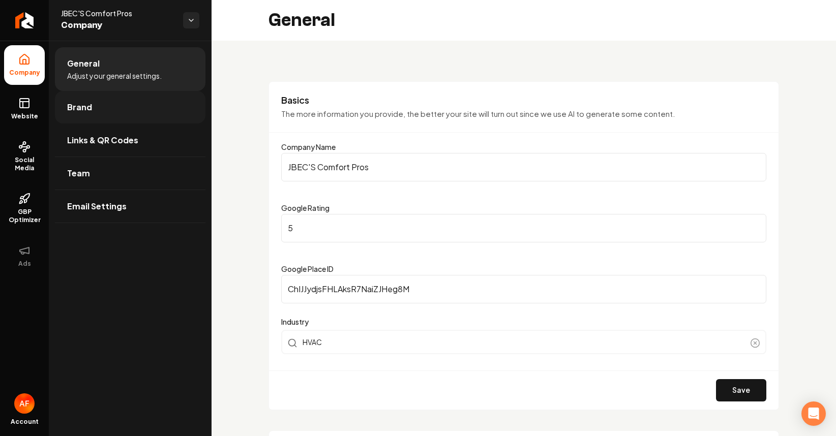
click at [103, 102] on link "Brand" at bounding box center [130, 107] width 151 height 33
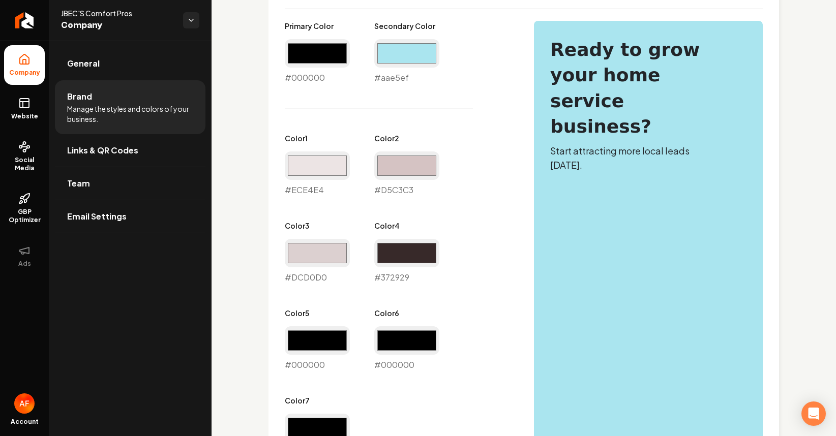
scroll to position [621, 0]
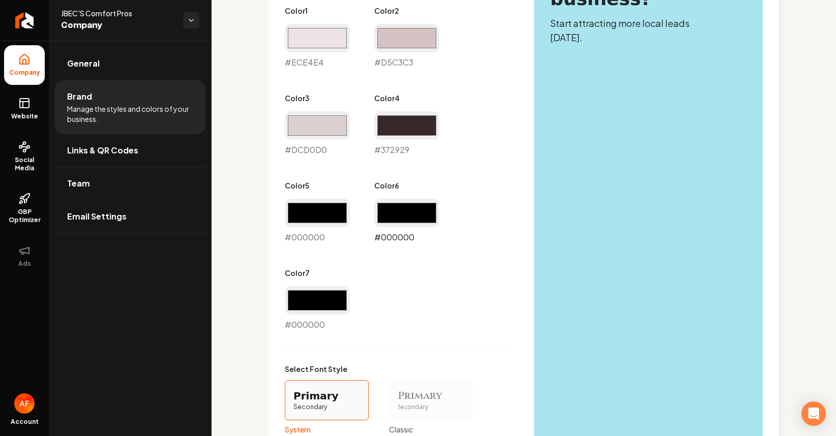
click at [397, 217] on input "#000000" at bounding box center [406, 213] width 65 height 28
type input "#007b94"
drag, startPoint x: 489, startPoint y: 170, endPoint x: 496, endPoint y: 179, distance: 11.2
click at [489, 170] on div "Primary Color #000000 #000000 Secondary Color #aae5ef #aae5ef Color 1 #ece4e4 #…" at bounding box center [399, 112] width 229 height 438
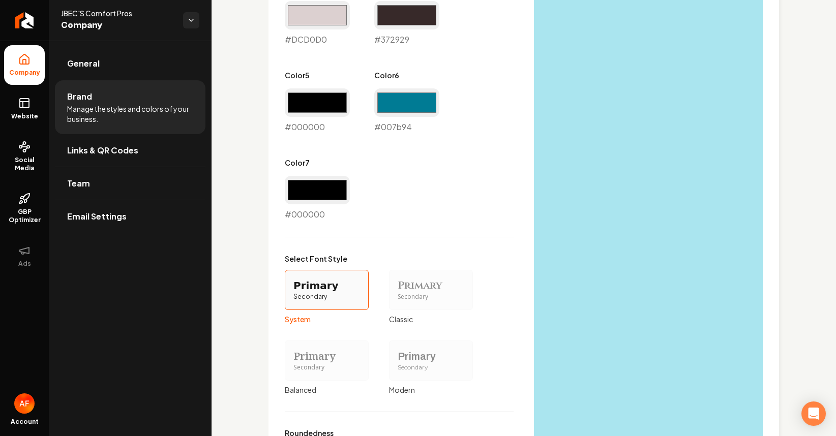
scroll to position [866, 0]
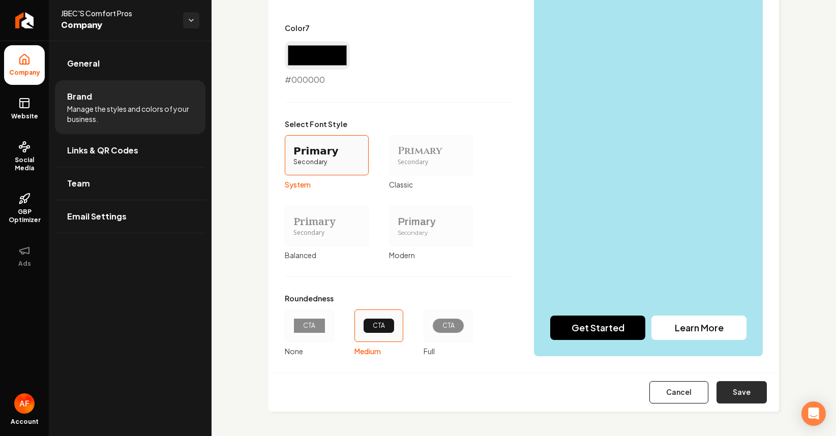
click at [731, 389] on button "Save" at bounding box center [742, 392] width 50 height 22
type input "#ece4e4"
type input "#d5c3c3"
type input "#dcd0d0"
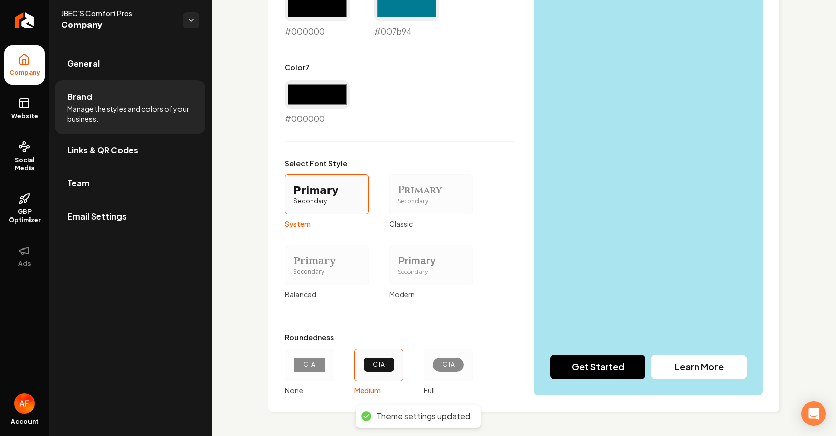
click at [27, 85] on ul "Company Website Social Media GBP Optimizer Ads" at bounding box center [24, 161] width 49 height 240
click at [32, 98] on link "Website" at bounding box center [24, 109] width 41 height 40
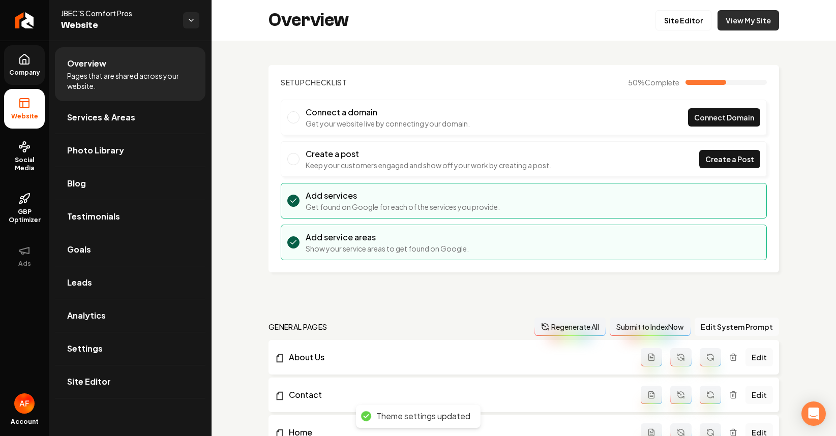
click at [742, 18] on link "View My Site" at bounding box center [749, 20] width 62 height 20
click at [87, 110] on link "Services & Areas" at bounding box center [130, 117] width 151 height 33
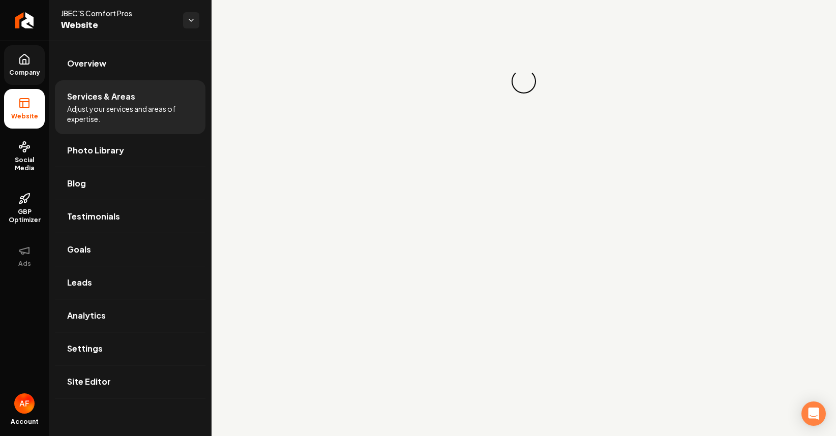
click at [21, 66] on link "Company" at bounding box center [24, 65] width 41 height 40
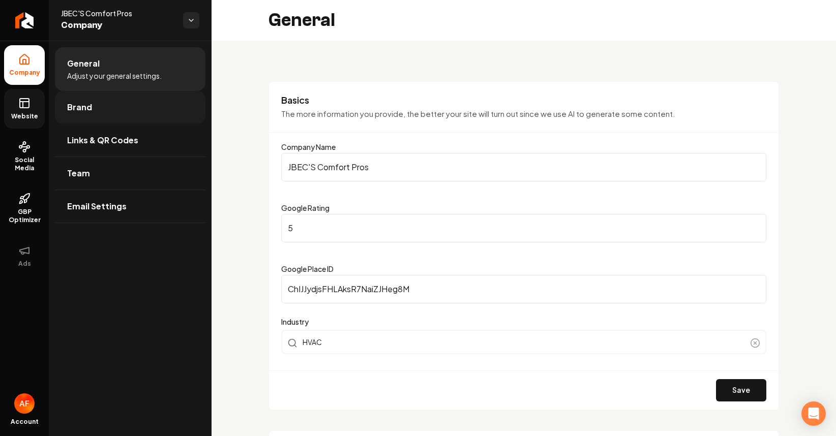
click at [89, 111] on span "Brand" at bounding box center [79, 107] width 25 height 12
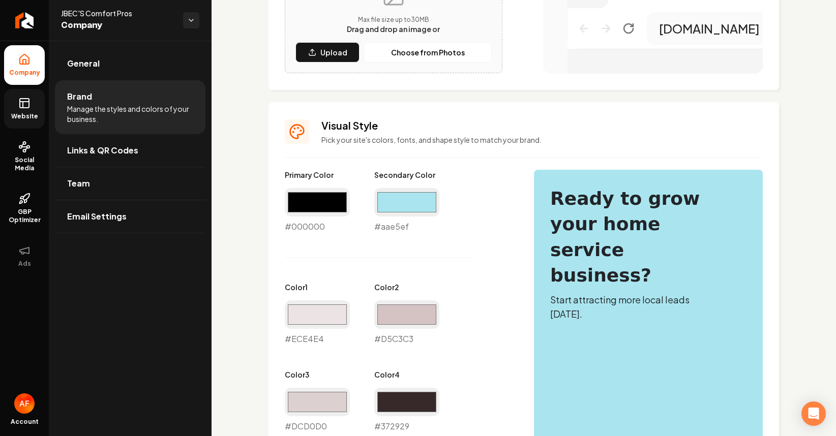
scroll to position [402, 0]
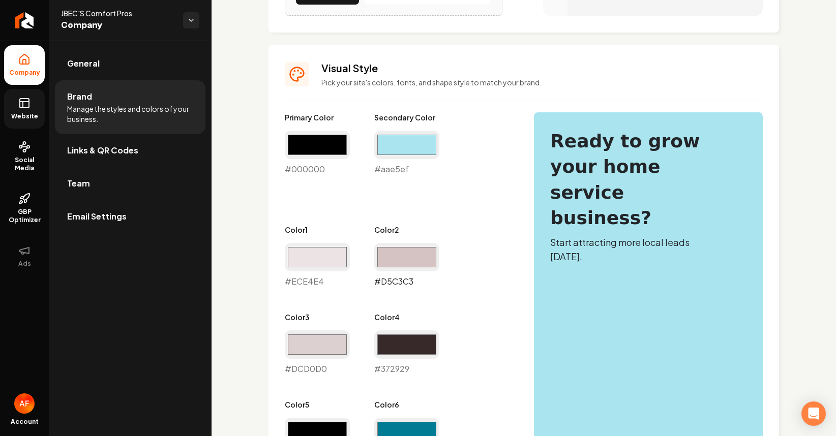
click at [424, 261] on input "#d5c3c3" at bounding box center [406, 257] width 65 height 28
type input "#fefbfb"
drag, startPoint x: 326, startPoint y: 344, endPoint x: 334, endPoint y: 331, distance: 14.6
click at [326, 344] on input "#dcd0d0" at bounding box center [317, 345] width 65 height 28
type input "#fff0f0"
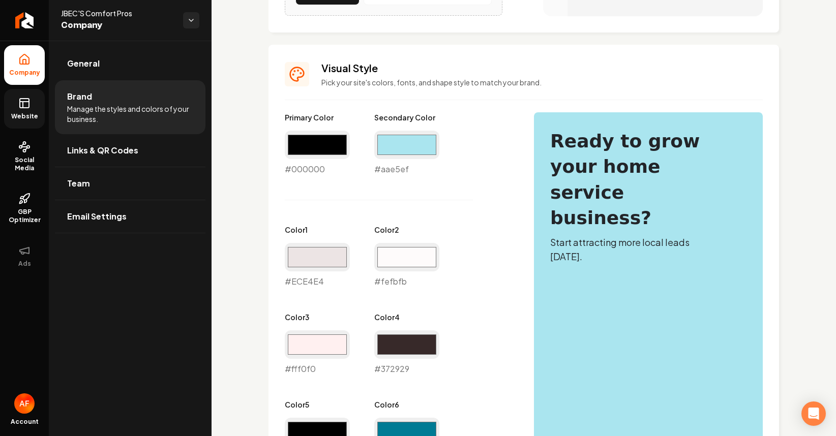
click at [320, 181] on div "Primary Color #000000 #000000 Secondary Color #aae5ef #aae5ef Color 1 #ece4e4 #…" at bounding box center [399, 331] width 229 height 438
click at [335, 260] on input "#ece4e4" at bounding box center [317, 257] width 65 height 28
type input "#fefbfb"
click at [243, 324] on div "Logo & Icon Add your business logo and icon to personalize your website appeara…" at bounding box center [524, 270] width 624 height 1262
click at [301, 340] on input "#fff0f0" at bounding box center [317, 345] width 65 height 28
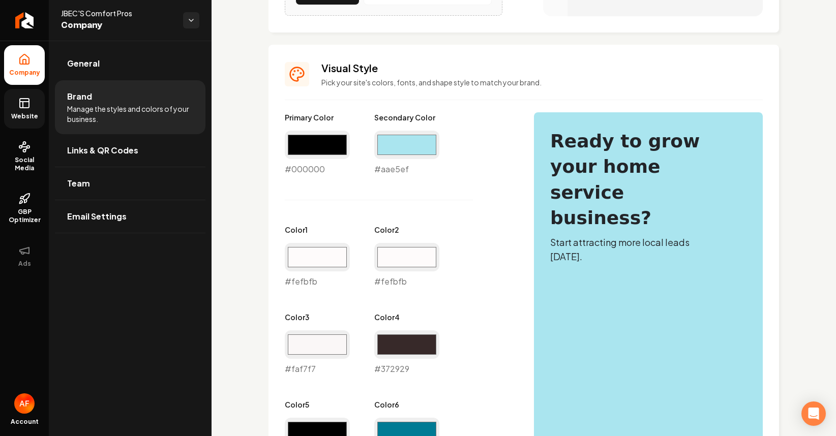
type input "#faf7f7"
drag, startPoint x: 322, startPoint y: 185, endPoint x: 370, endPoint y: 182, distance: 47.4
click at [322, 185] on div "Primary Color #000000 #000000 Secondary Color #aae5ef #aae5ef Color 1 #fefbfb #…" at bounding box center [399, 331] width 229 height 438
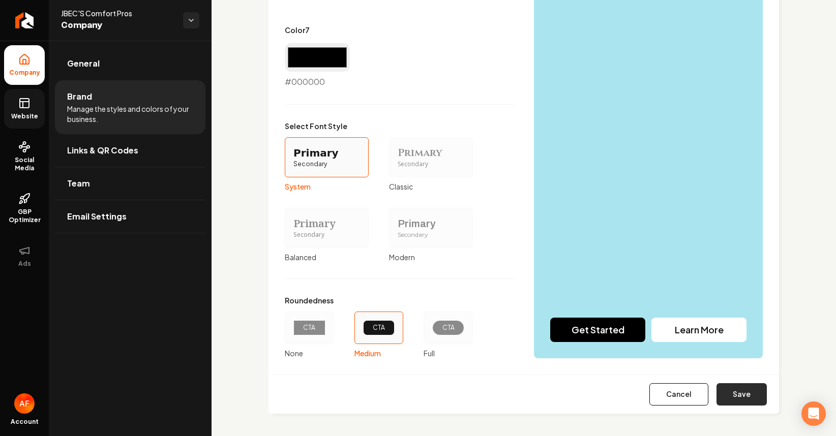
scroll to position [866, 0]
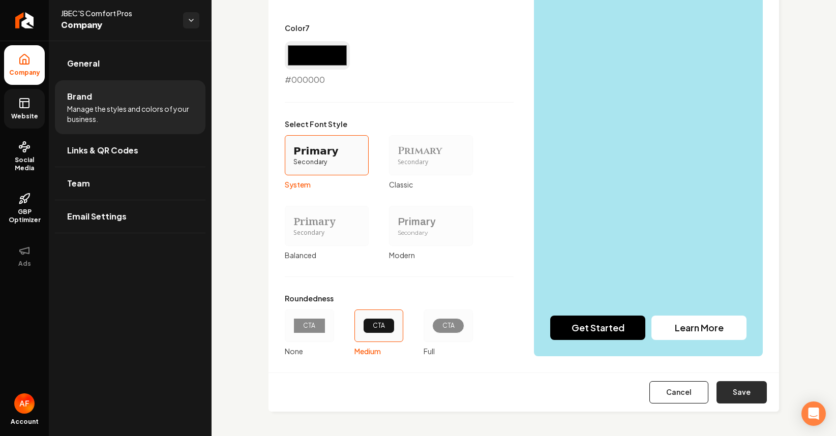
click at [721, 394] on button "Save" at bounding box center [742, 392] width 50 height 22
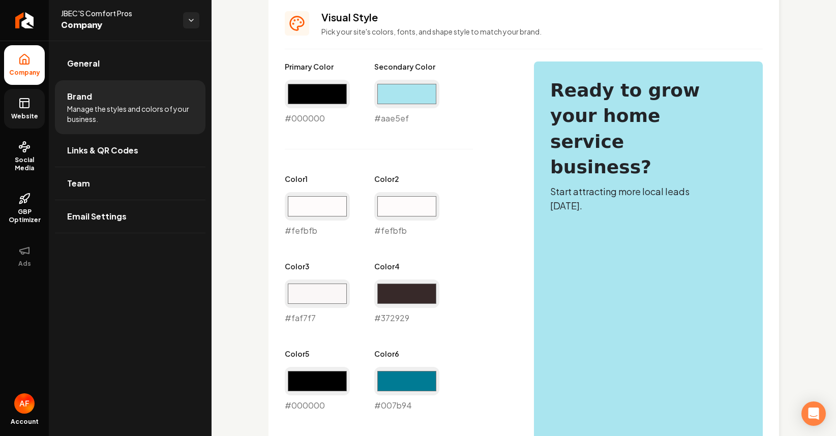
scroll to position [444, 0]
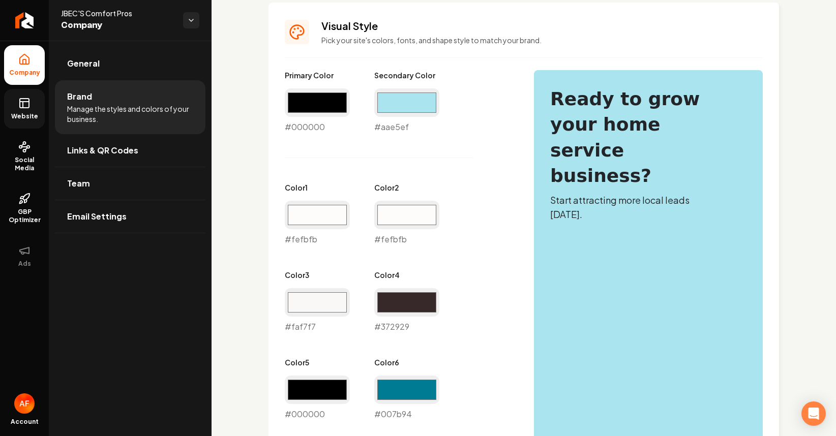
drag, startPoint x: 470, startPoint y: 198, endPoint x: 461, endPoint y: 201, distance: 10.1
click at [470, 198] on div "Primary Color #000000 #000000 Secondary Color #aae5ef #aae5ef Color 1 #fefbfb #…" at bounding box center [399, 289] width 229 height 438
drag, startPoint x: 266, startPoint y: 215, endPoint x: 326, endPoint y: 211, distance: 59.6
click at [268, 215] on div "Logo & Icon Add your business logo and icon to personalize your website appeara…" at bounding box center [524, 208] width 624 height 1222
click at [327, 211] on input "#fefbfb" at bounding box center [317, 215] width 65 height 28
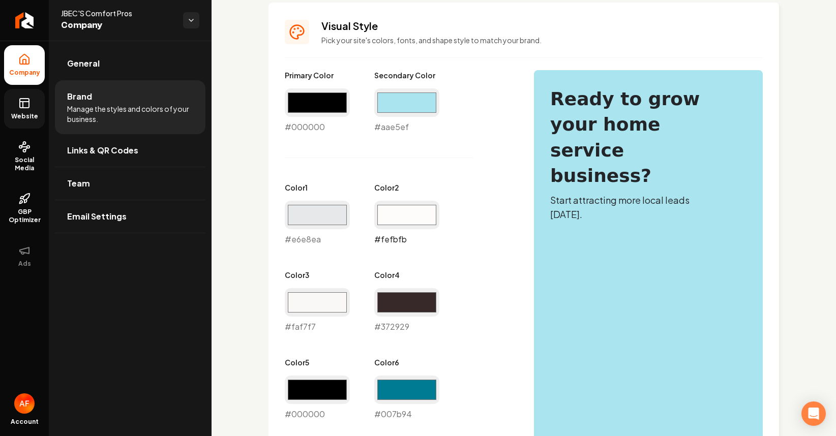
click at [431, 208] on input "#fefbfb" at bounding box center [406, 215] width 65 height 28
click at [326, 206] on input "#e6e8ea" at bounding box center [317, 215] width 65 height 28
drag, startPoint x: 284, startPoint y: 241, endPoint x: 291, endPoint y: 241, distance: 7.6
click at [292, 242] on div "Visual Style Pick your site's colors, fonts, and shape style to match your bran…" at bounding box center [524, 418] width 511 height 831
click at [312, 207] on input "#e6e8ea" at bounding box center [317, 215] width 65 height 28
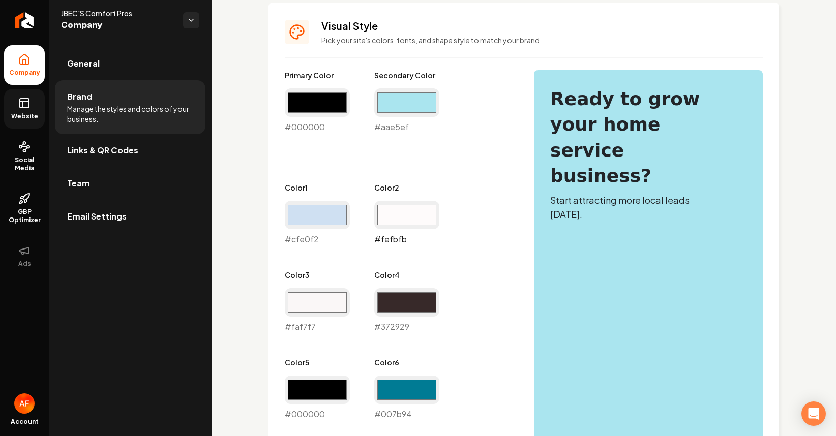
type input "#cfe0f2"
click at [398, 211] on input "#fefbfb" at bounding box center [406, 215] width 65 height 28
type input "#cfe0f2"
click at [331, 307] on input "#faf7f7" at bounding box center [317, 302] width 65 height 28
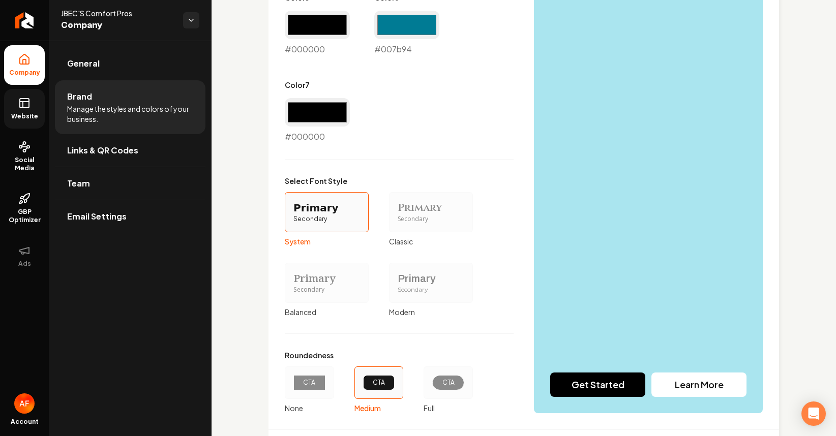
scroll to position [866, 0]
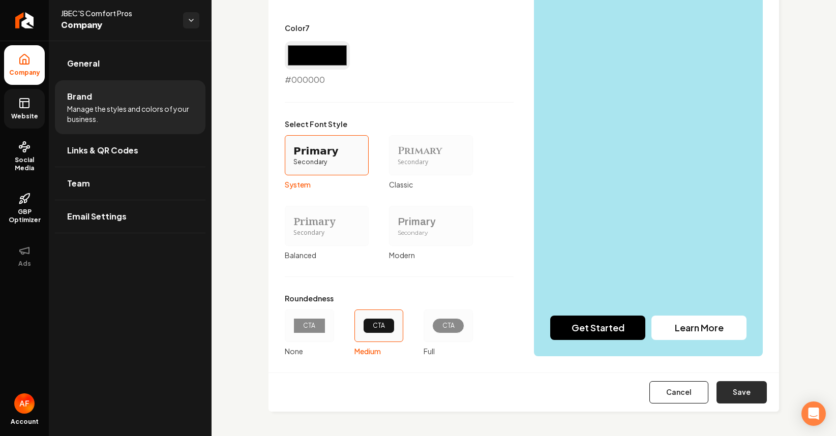
click at [748, 396] on button "Save" at bounding box center [742, 392] width 50 height 22
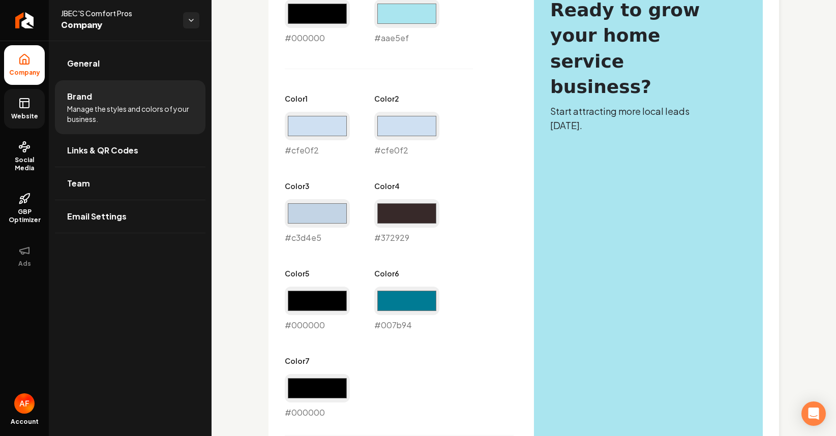
scroll to position [532, 0]
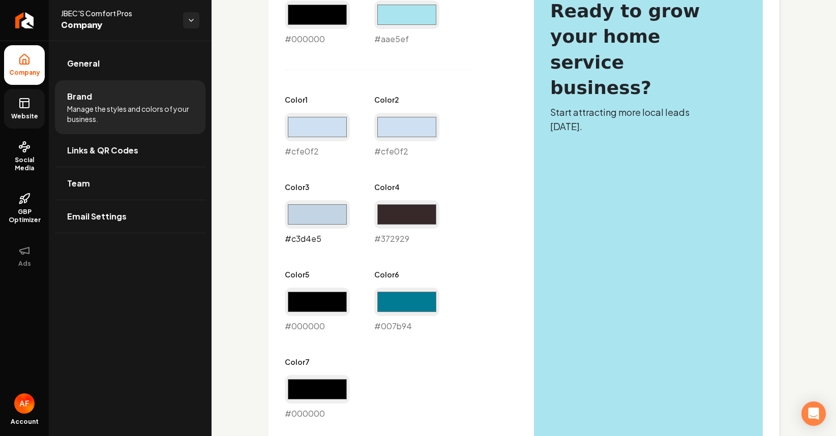
click at [313, 219] on input "#c3d4e5" at bounding box center [317, 214] width 65 height 28
type input "#d1dbe6"
click at [404, 127] on input "#cfe0f2" at bounding box center [406, 127] width 65 height 28
type input "#e5edf6"
click at [326, 133] on input "#cfe0f2" at bounding box center [317, 127] width 65 height 28
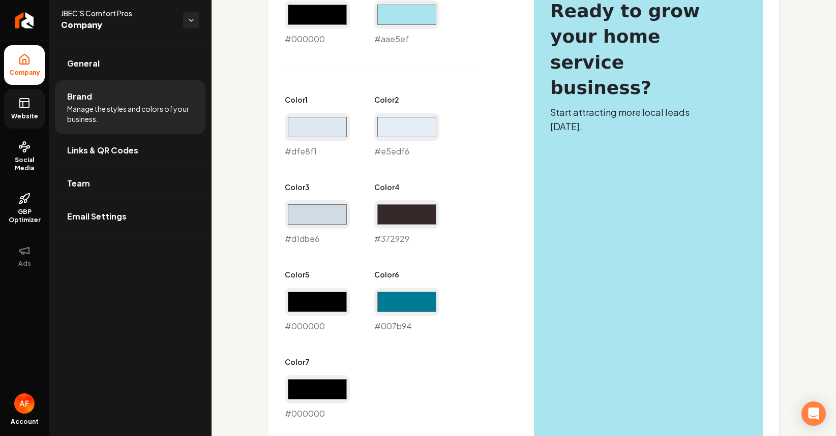
type input "#dfe8f1"
click at [345, 55] on div "Primary Color #000000 #000000 Secondary Color #aae5ef #aae5ef Color 1 #dfe8f1 #…" at bounding box center [399, 201] width 229 height 438
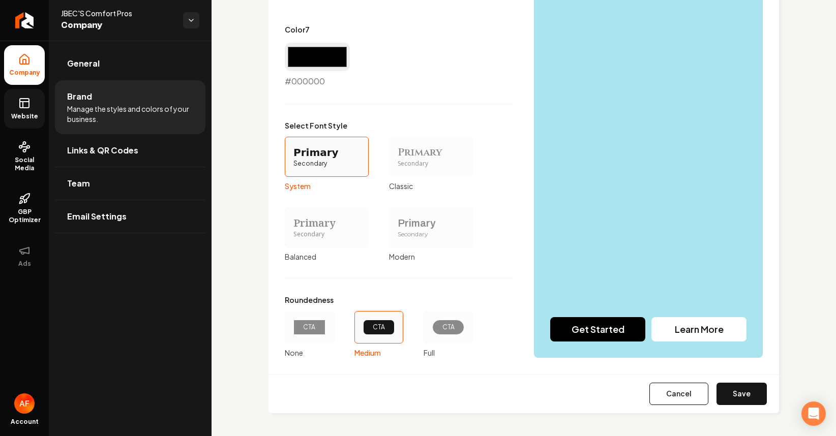
scroll to position [866, 0]
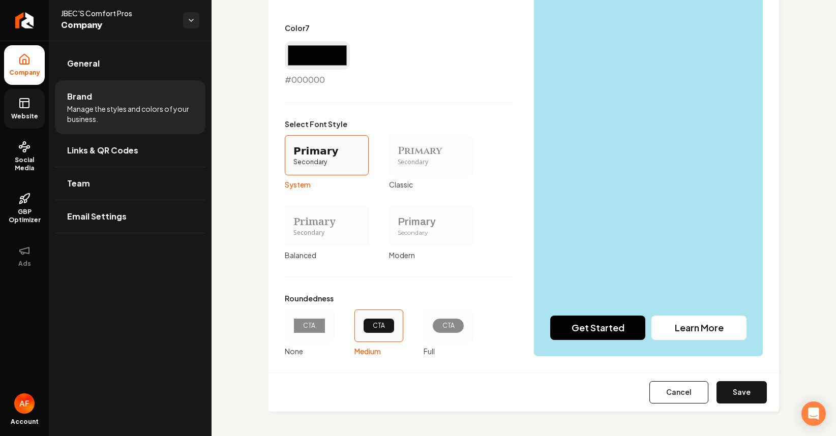
click at [708, 394] on div "Cancel Save" at bounding box center [524, 392] width 511 height 39
click at [725, 397] on button "Save" at bounding box center [742, 392] width 50 height 22
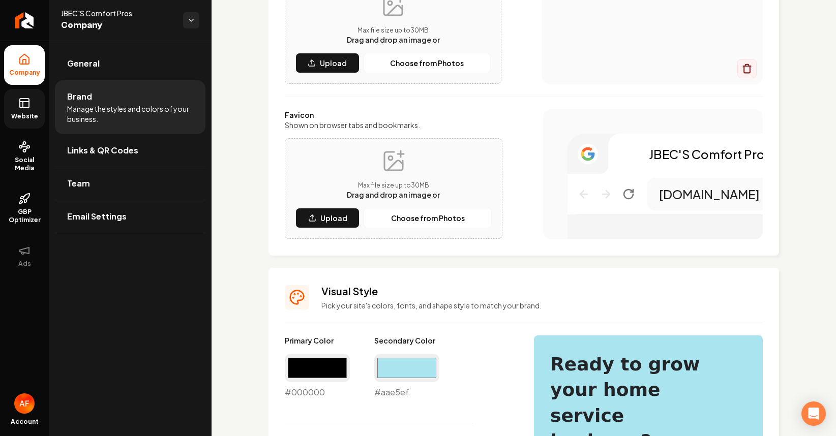
scroll to position [178, 0]
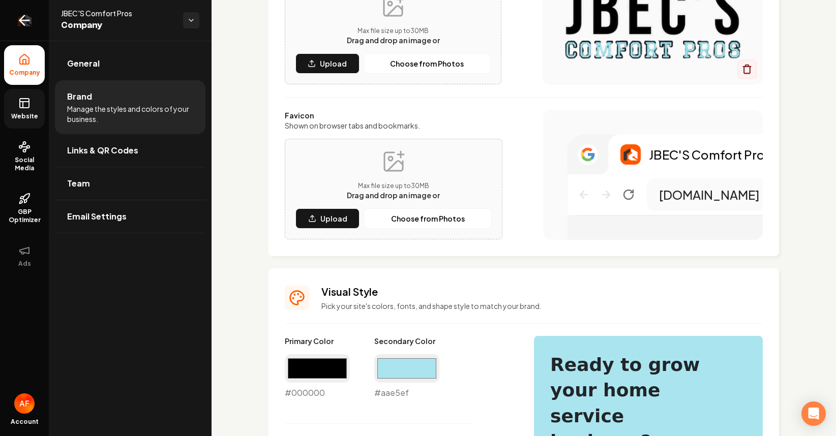
click at [26, 17] on icon "Return to dashboard" at bounding box center [24, 20] width 16 height 16
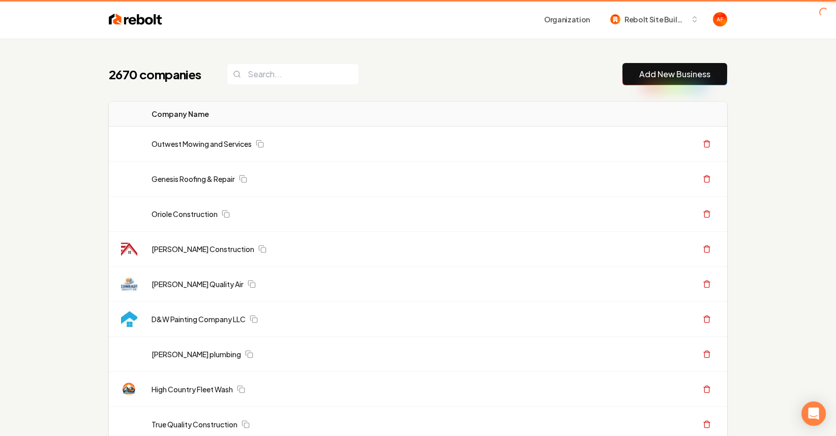
click at [21, 13] on header "Organization Rebolt Site Builder" at bounding box center [418, 19] width 836 height 39
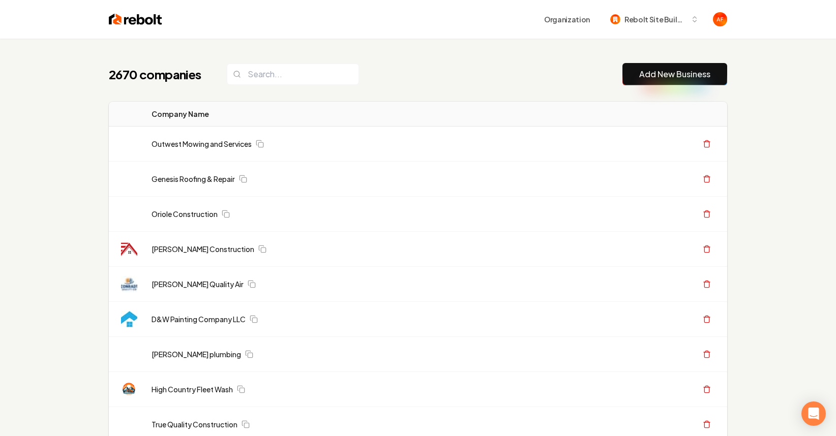
click at [663, 73] on link "Add New Business" at bounding box center [674, 74] width 71 height 12
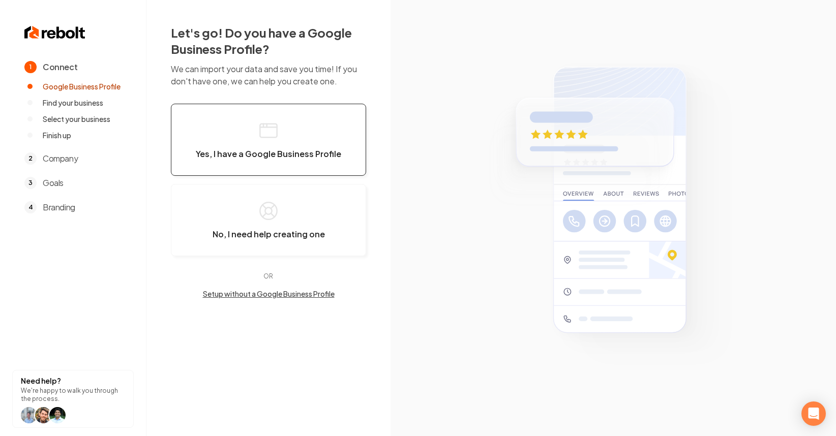
click at [309, 127] on button "Yes, I have a Google Business Profile" at bounding box center [268, 140] width 195 height 72
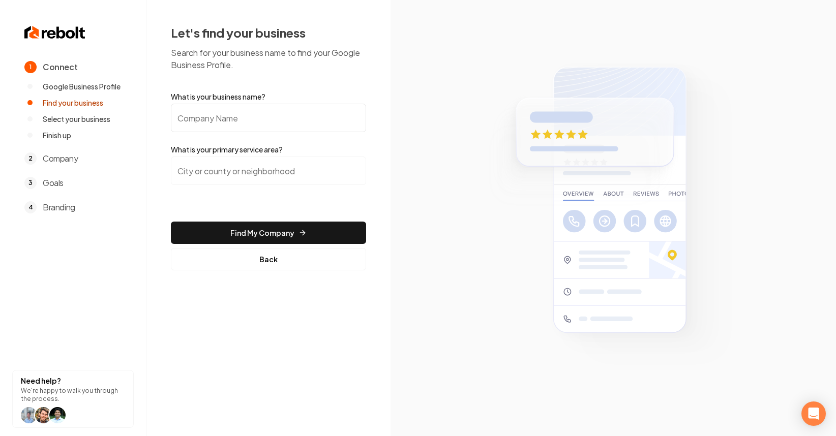
click at [203, 110] on input "What is your business name?" at bounding box center [268, 118] width 195 height 28
click at [206, 122] on input "What is your business name?" at bounding box center [268, 118] width 195 height 28
click at [249, 113] on input "What is your business name?" at bounding box center [268, 118] width 195 height 28
click at [239, 121] on input "What is your business name?" at bounding box center [268, 118] width 195 height 28
click at [234, 117] on input "What is your business name?" at bounding box center [268, 118] width 195 height 28
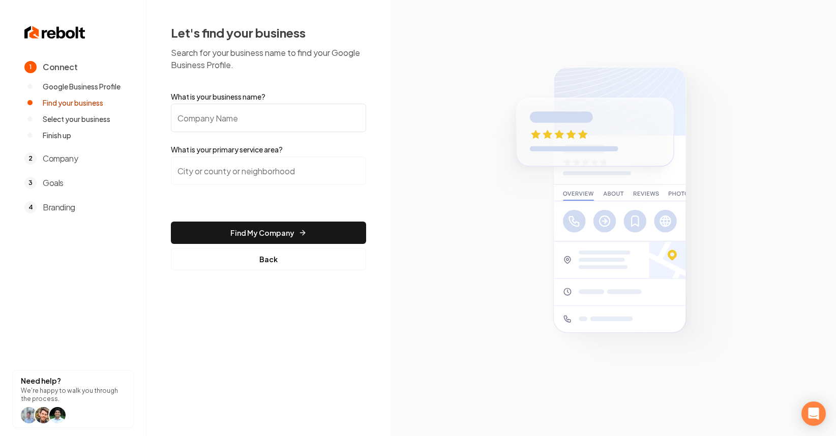
click at [231, 117] on input "What is your business name?" at bounding box center [268, 118] width 195 height 28
paste input "Intel Electric Llc"
type input "Intel Electric Llc"
click at [218, 180] on input "search" at bounding box center [268, 171] width 195 height 28
click at [171, 222] on button "Find My Company" at bounding box center [268, 233] width 195 height 22
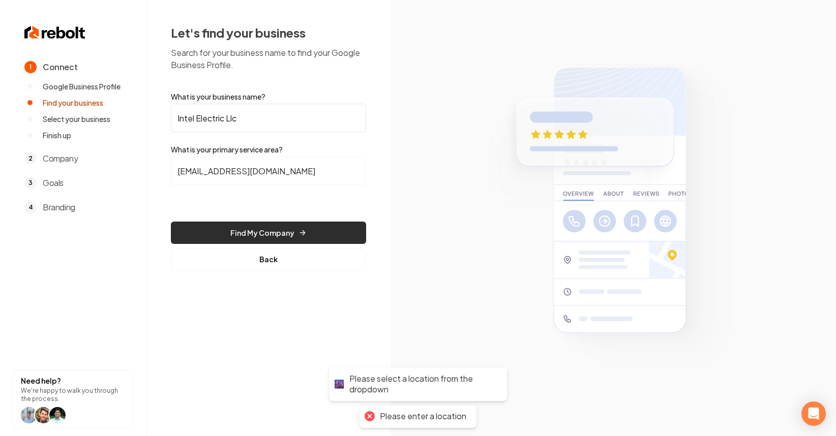
click at [314, 228] on button "Find My Company" at bounding box center [268, 233] width 195 height 22
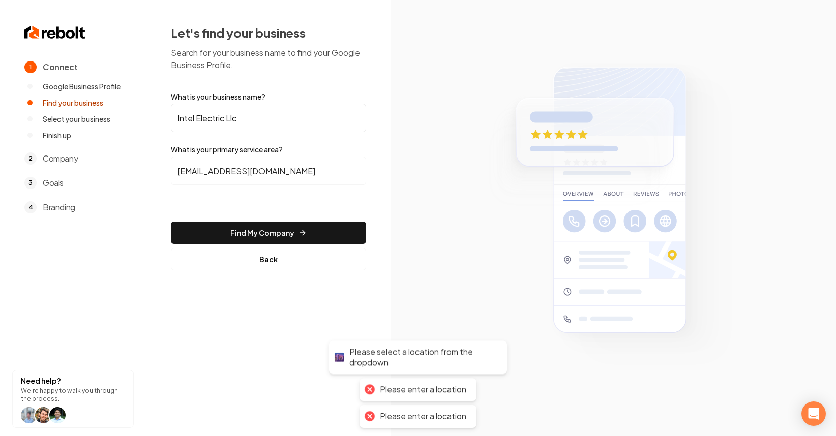
click at [302, 216] on form "What is your business name? Intel Electric Llc What is your primary service are…" at bounding box center [268, 181] width 195 height 179
click at [277, 171] on input "Test@test.com" at bounding box center [268, 171] width 195 height 28
click at [274, 172] on input "Test@test.com" at bounding box center [268, 171] width 195 height 28
click at [273, 172] on input "Test@test.com" at bounding box center [268, 171] width 195 height 28
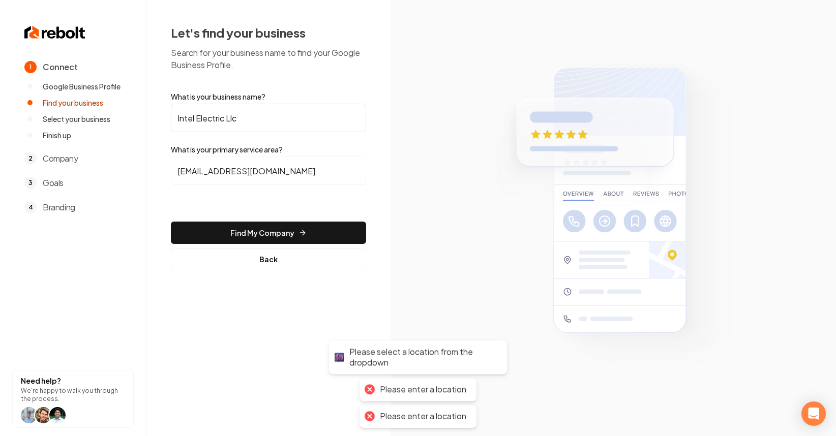
click at [273, 172] on input "Test@test.com" at bounding box center [268, 171] width 195 height 28
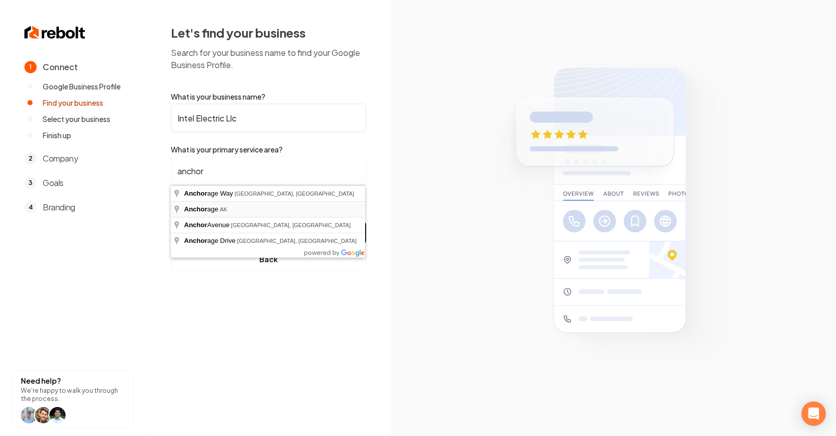
type input "Anchorage, [GEOGRAPHIC_DATA]"
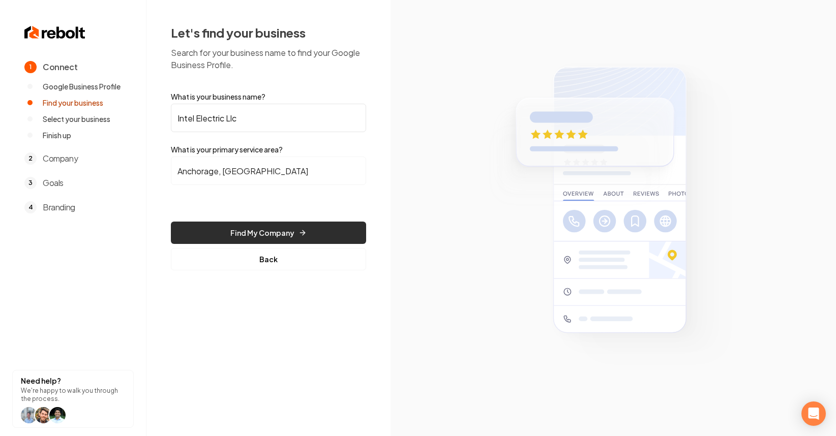
click at [287, 232] on button "Find My Company" at bounding box center [268, 233] width 195 height 22
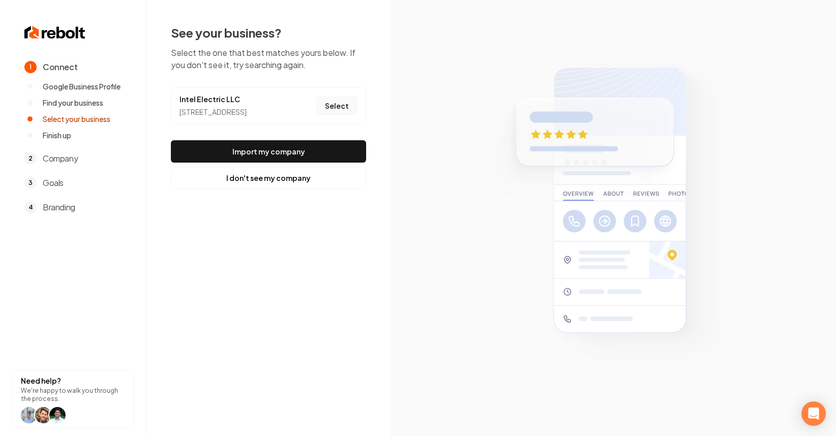
click at [331, 115] on button "Select" at bounding box center [336, 106] width 41 height 18
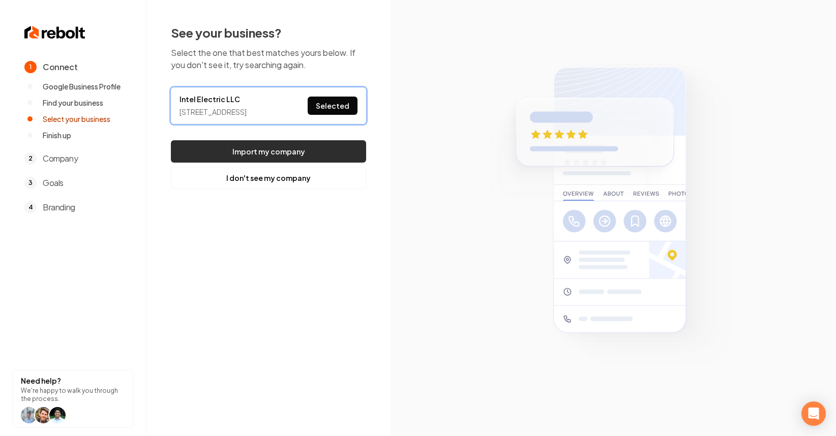
click at [344, 155] on button "Import my company" at bounding box center [268, 151] width 195 height 22
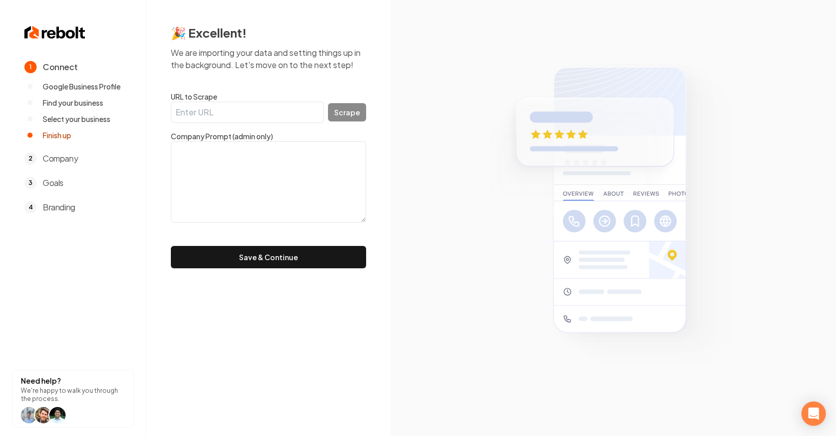
click at [195, 113] on input "URL to Scrape" at bounding box center [247, 112] width 153 height 21
paste input "https://intel-electric.com/?utm_source=omg-gbp&utm_medium=webclick"
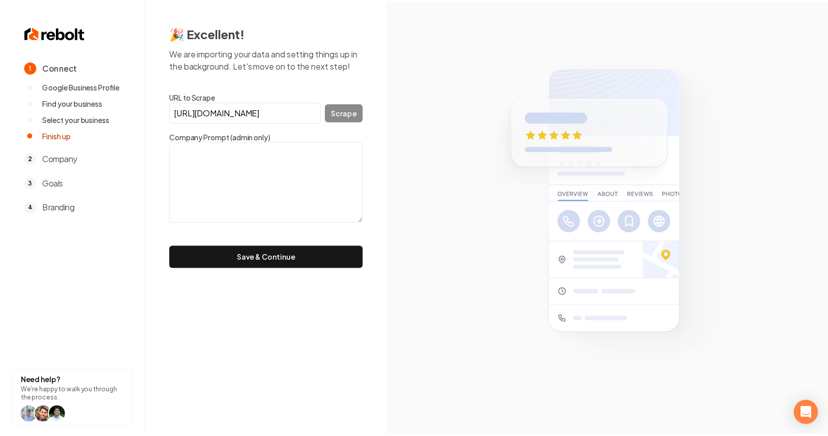
scroll to position [0, 150]
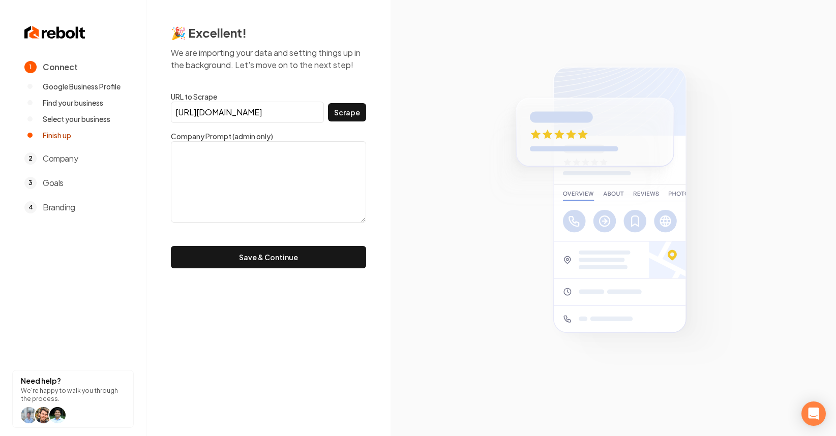
type input "https://intel-electric.com/?utm_source=omg-gbp&utm_medium=webclick"
click at [171, 246] on button "Save & Continue" at bounding box center [268, 257] width 195 height 22
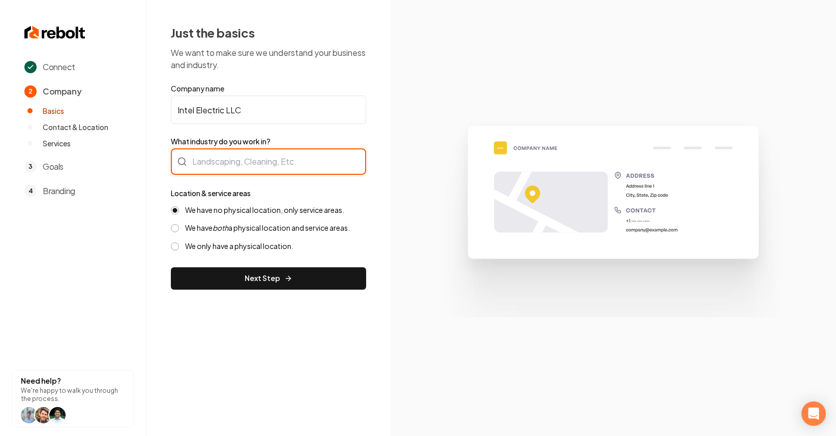
click at [225, 150] on div at bounding box center [268, 161] width 195 height 26
type input "Electrician"
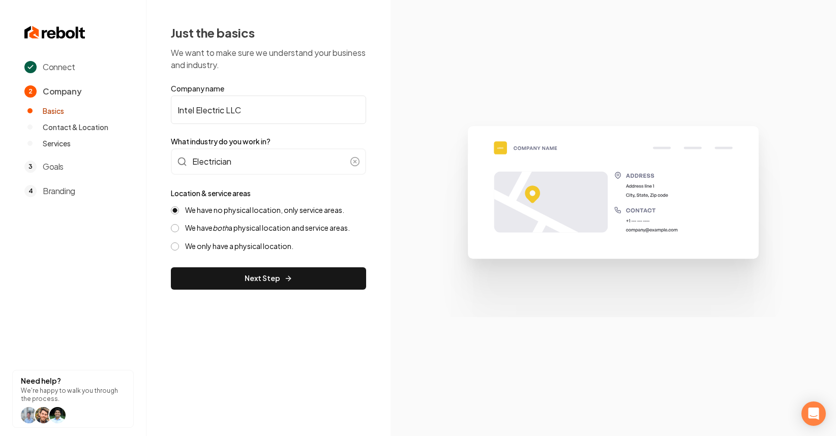
click at [277, 274] on button "Next Step" at bounding box center [268, 278] width 195 height 22
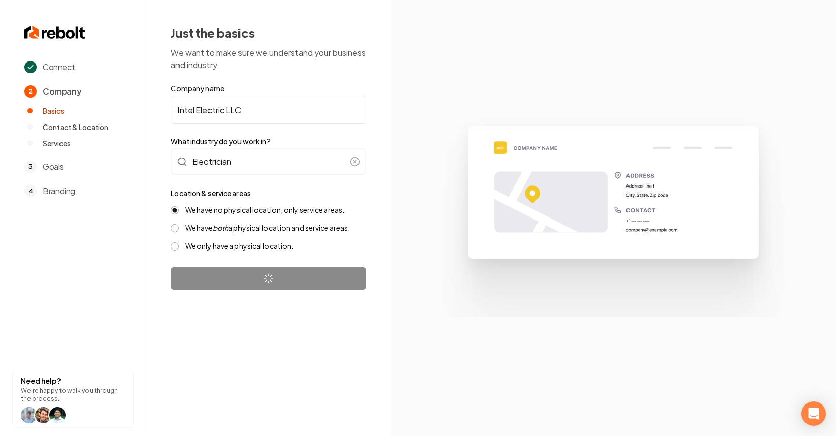
drag, startPoint x: 195, startPoint y: 113, endPoint x: 280, endPoint y: 273, distance: 180.9
click at [280, 273] on form "Company name Intel Electric LLC What industry do you work in? Electrician Locat…" at bounding box center [268, 186] width 195 height 206
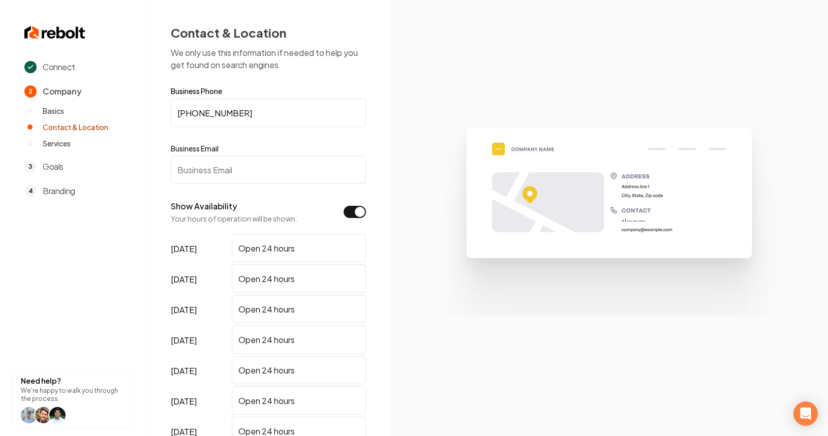
click at [215, 172] on input "Business Email" at bounding box center [268, 170] width 195 height 28
type input "test@test.com"
click at [289, 134] on div "Business Phone (907) 885-9002 Business Email test@test.com" at bounding box center [268, 135] width 195 height 97
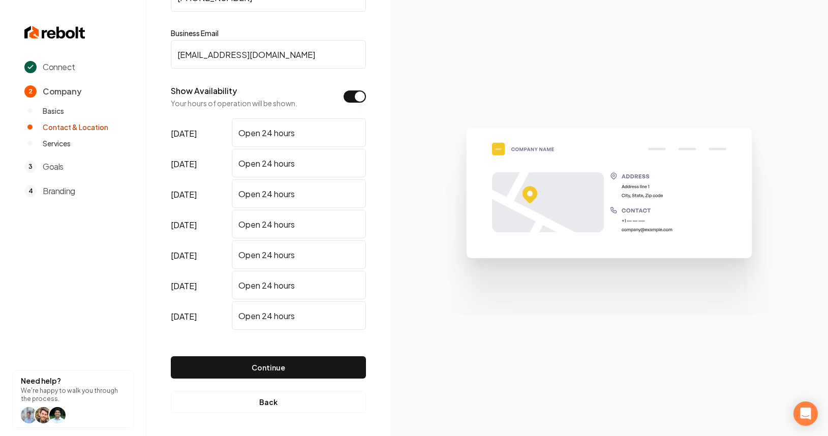
scroll to position [117, 0]
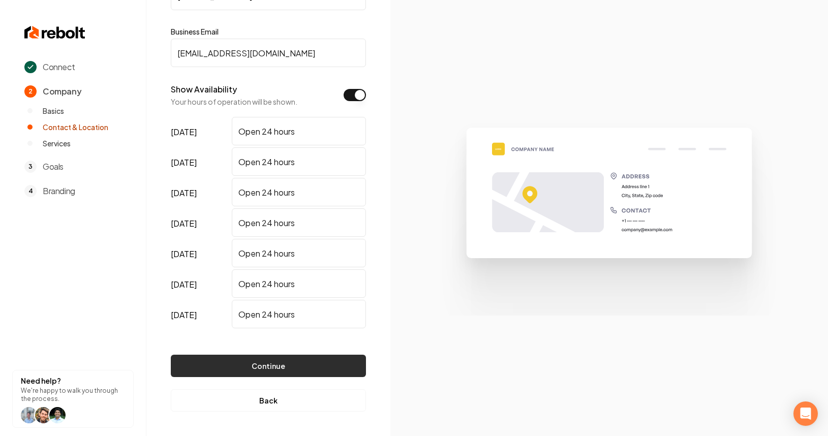
click at [312, 364] on button "Continue" at bounding box center [268, 366] width 195 height 22
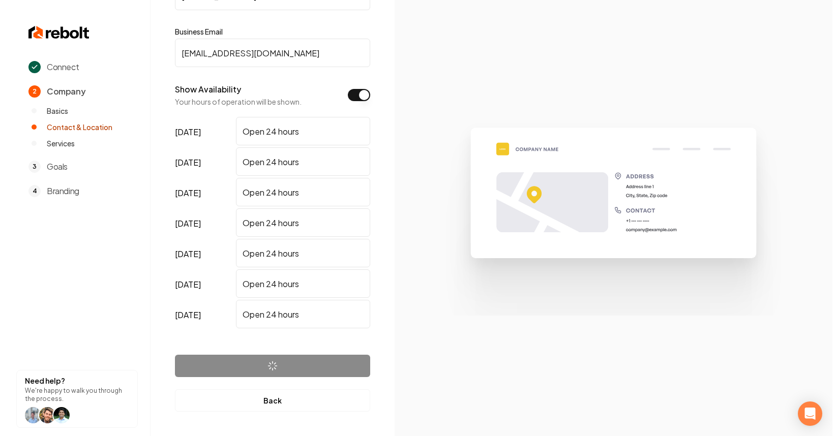
scroll to position [0, 0]
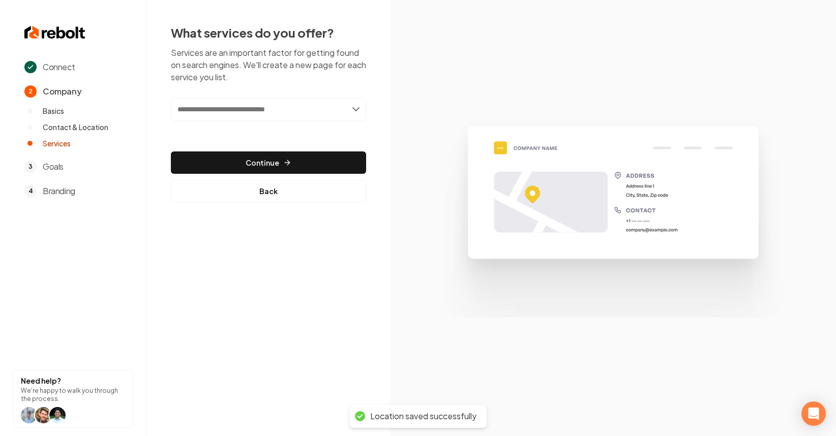
click at [305, 93] on div "What services do you offer? Services are an important factor for getting found …" at bounding box center [268, 113] width 195 height 178
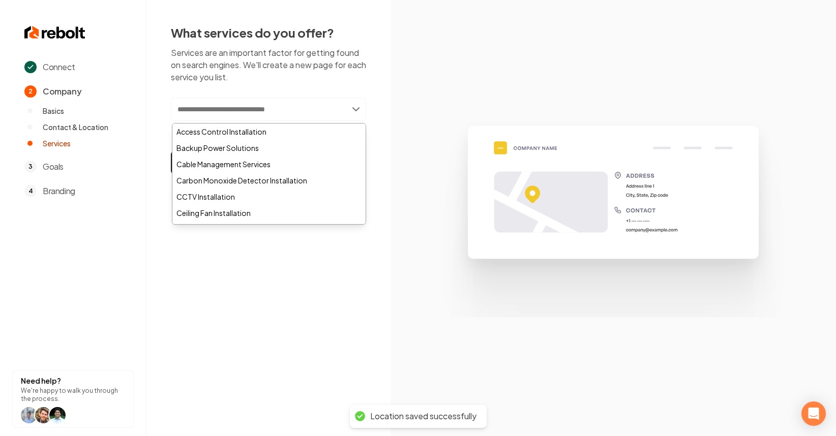
click at [300, 113] on input "text" at bounding box center [268, 109] width 195 height 23
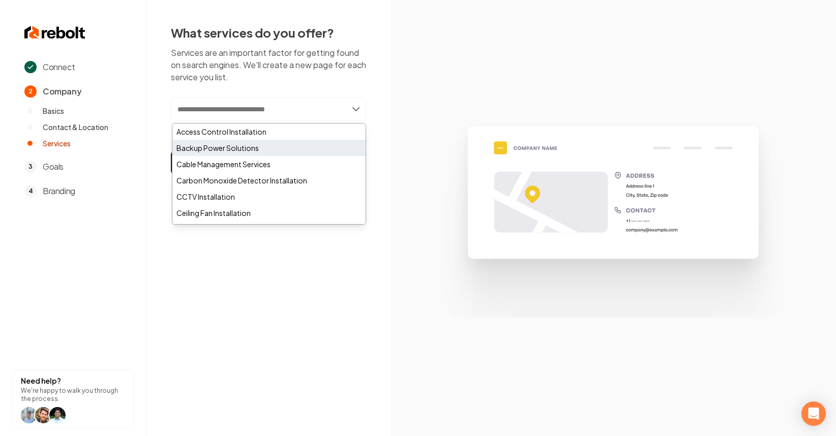
scroll to position [208, 0]
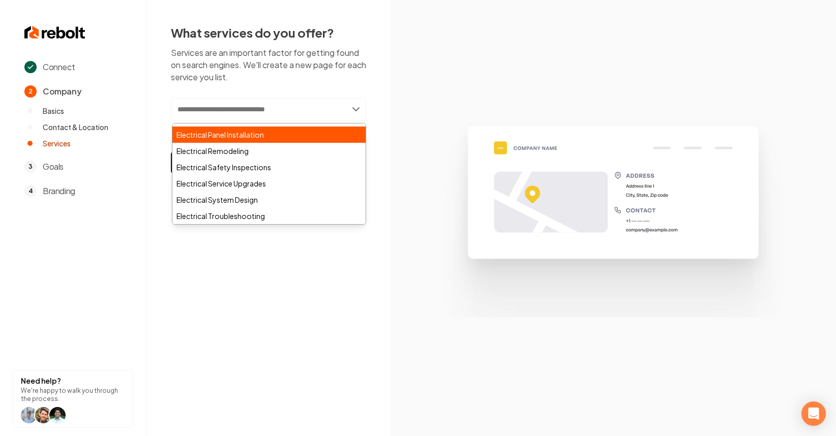
click at [253, 135] on div "Electrical Panel Installation" at bounding box center [268, 135] width 193 height 16
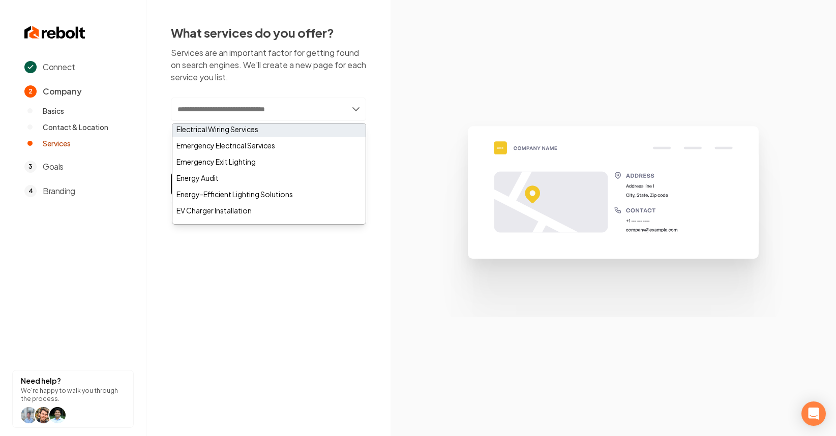
scroll to position [309, 0]
click at [239, 131] on div "Electrical Wiring Services" at bounding box center [268, 132] width 193 height 16
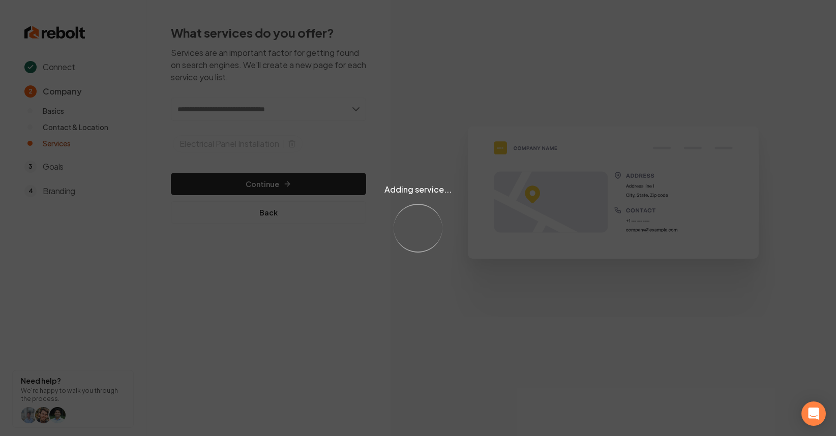
click at [275, 107] on div "Adding service... Loading..." at bounding box center [418, 218] width 836 height 436
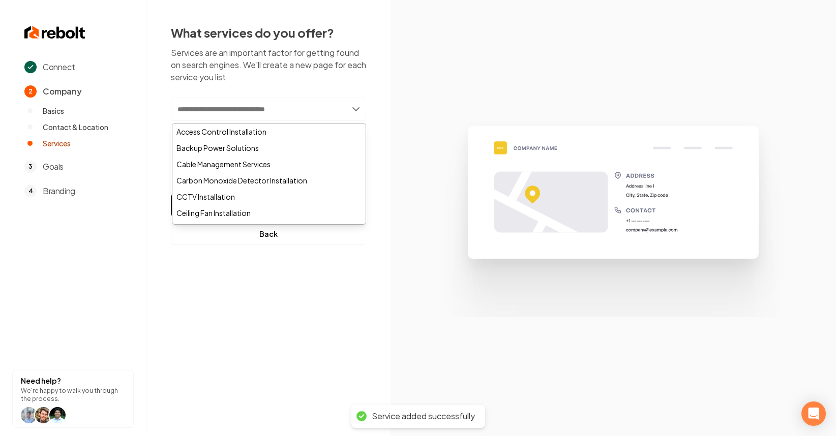
click at [270, 106] on input "text" at bounding box center [268, 109] width 195 height 23
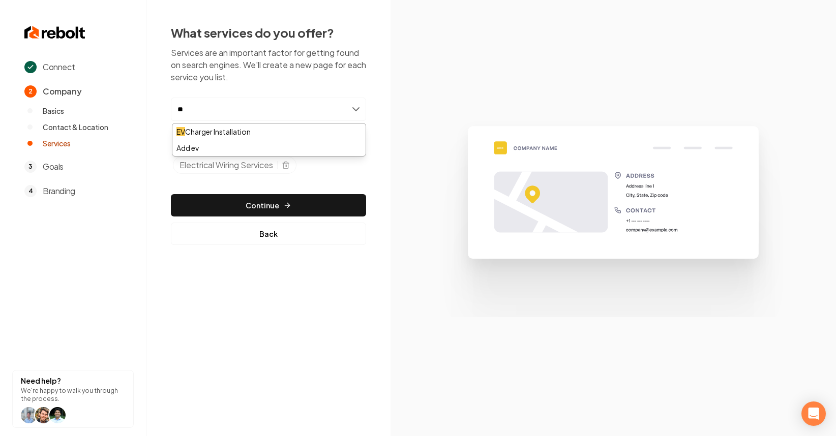
type input "**"
click at [261, 123] on div "EV Charger Installation Add ev" at bounding box center [269, 140] width 194 height 34
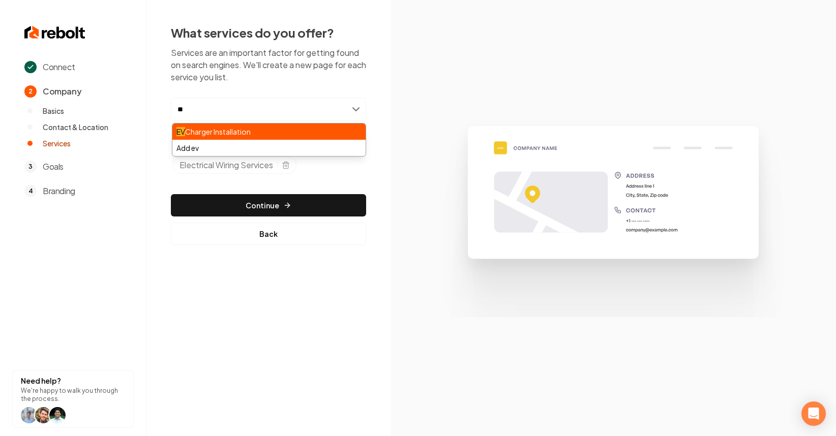
click at [255, 128] on div "EV Charger Installation" at bounding box center [268, 132] width 193 height 16
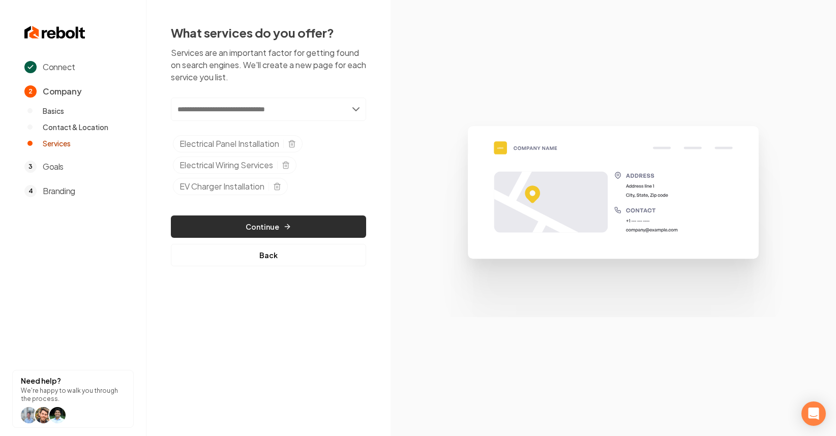
click at [281, 225] on button "Continue" at bounding box center [268, 227] width 195 height 22
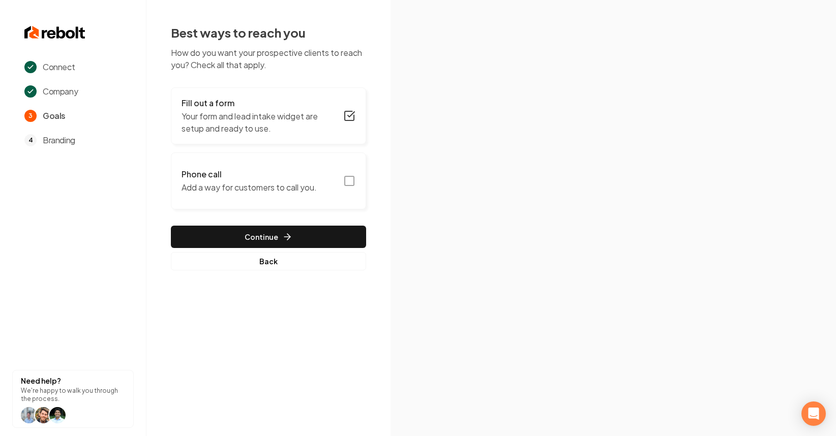
click at [348, 181] on icon "button" at bounding box center [349, 181] width 12 height 12
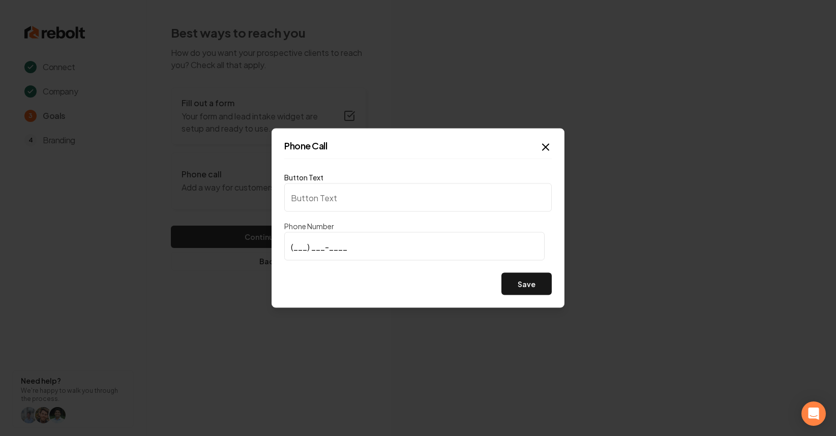
type input "Call us"
type input "(907) 885-9002"
drag, startPoint x: 533, startPoint y: 302, endPoint x: 534, endPoint y: 293, distance: 8.7
click at [533, 297] on div "Phone Call Button Text Call us Phone Number (907) 885-9002 Save Close" at bounding box center [418, 219] width 293 height 180
click at [534, 293] on button "Save" at bounding box center [526, 284] width 50 height 22
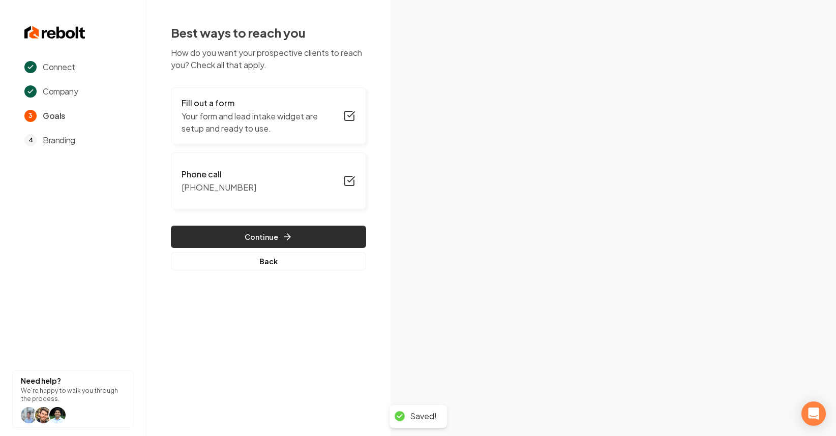
click at [288, 228] on button "Continue" at bounding box center [268, 237] width 195 height 22
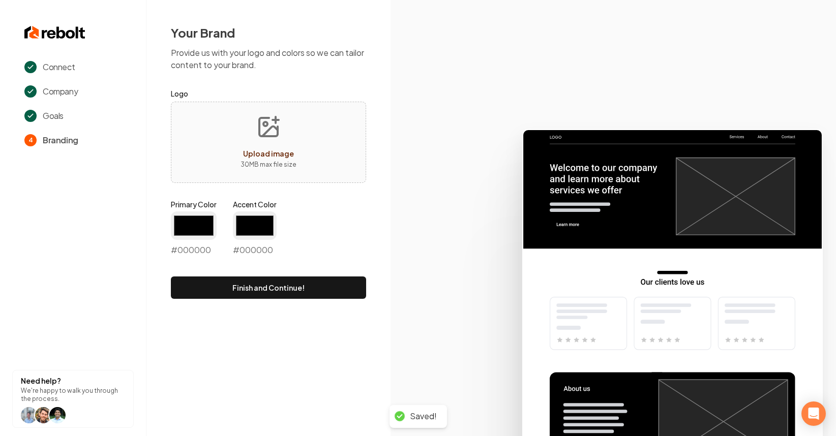
type input "#194d33"
type input "#70be00"
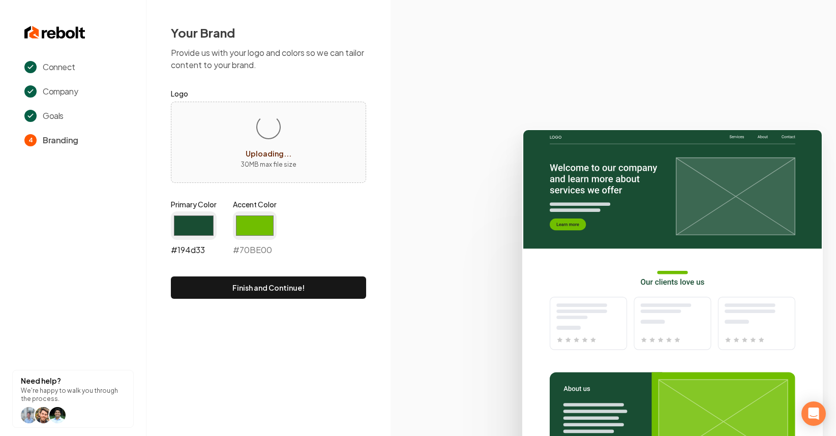
click at [199, 220] on input "#194d33" at bounding box center [194, 226] width 46 height 28
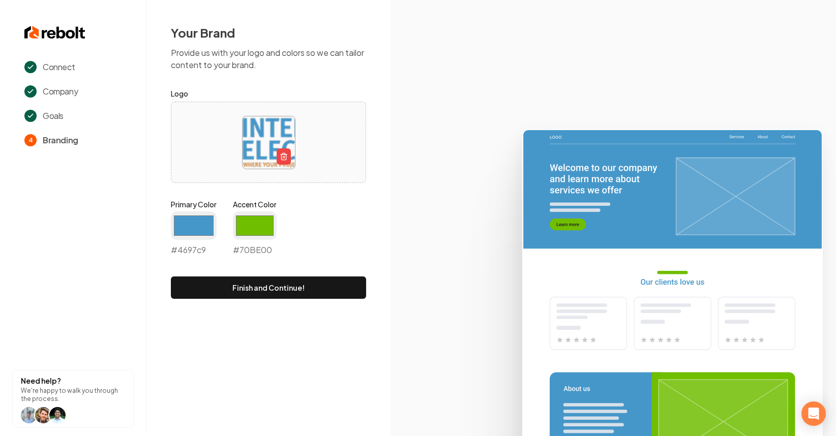
type input "#4697c9"
click at [254, 220] on input "#70be00" at bounding box center [255, 226] width 44 height 28
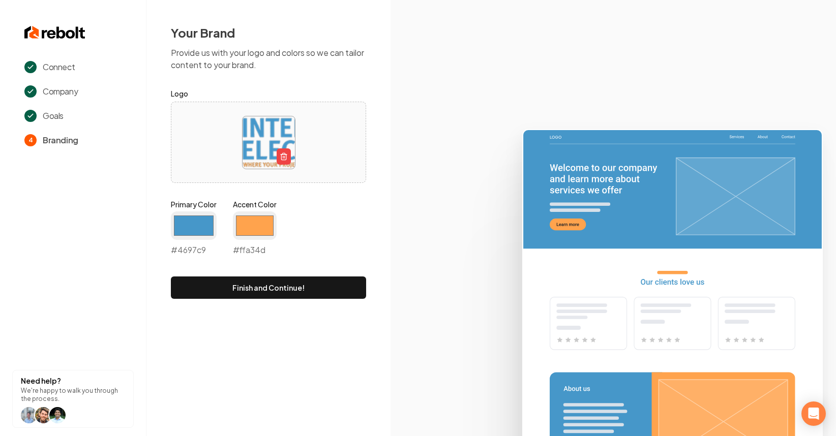
type input "#ffa34d"
click at [318, 226] on div "Primary Color #4697c9 #4697c9 Accent Color #ffa34d #ffa34d" at bounding box center [268, 229] width 195 height 61
click at [320, 287] on button "Finish and Continue!" at bounding box center [268, 288] width 195 height 22
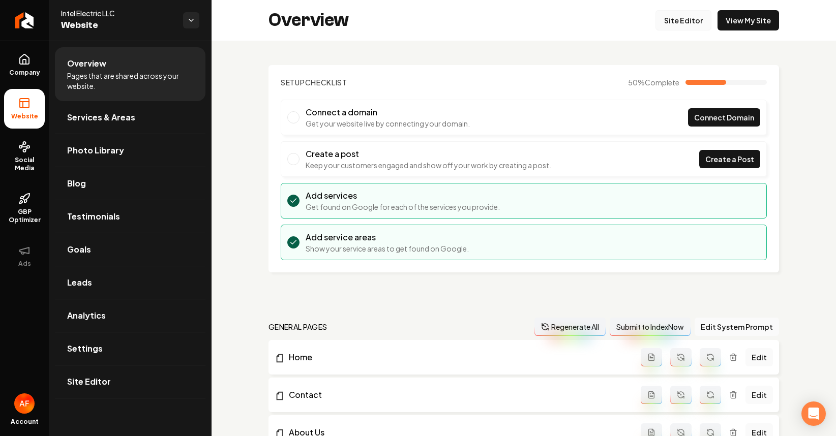
click at [672, 15] on link "Site Editor" at bounding box center [683, 20] width 56 height 20
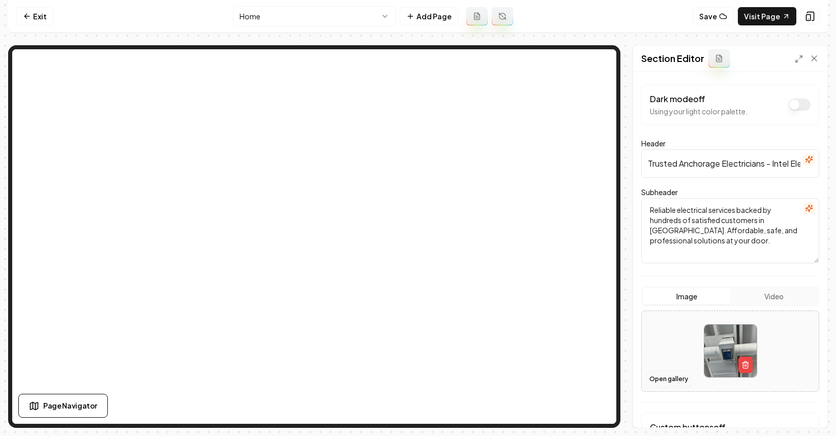
click at [669, 380] on button "Open gallery" at bounding box center [669, 379] width 46 height 16
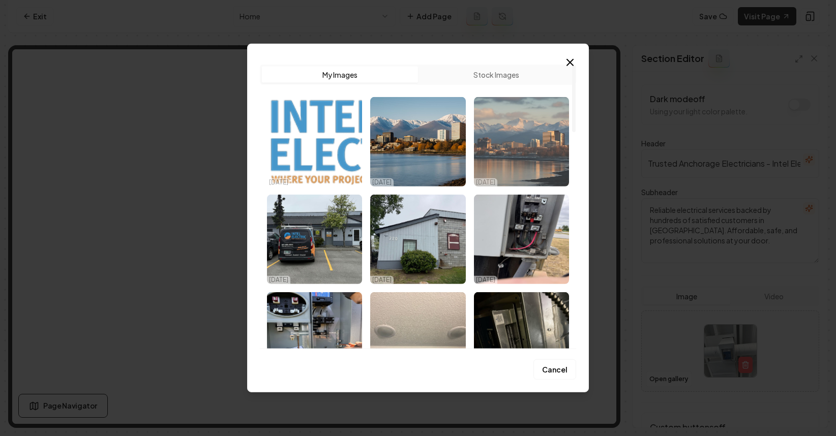
click at [525, 144] on img "Select image image_68eda5e55c7cd75eb8c94e91.jpeg" at bounding box center [521, 142] width 95 height 90
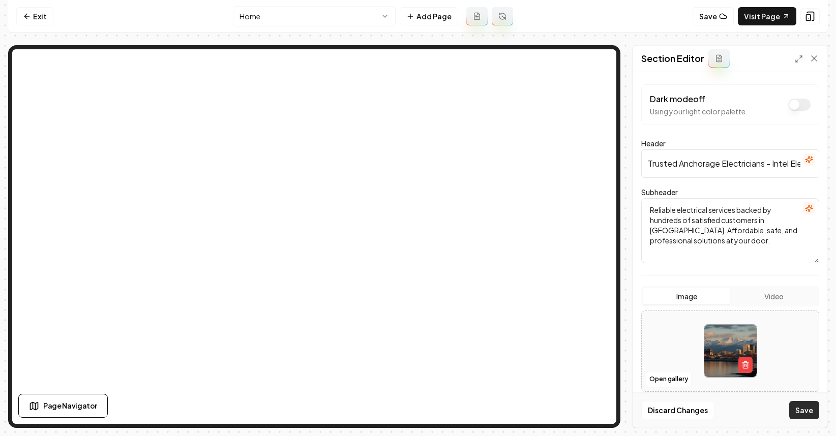
click at [813, 406] on button "Save" at bounding box center [804, 410] width 30 height 18
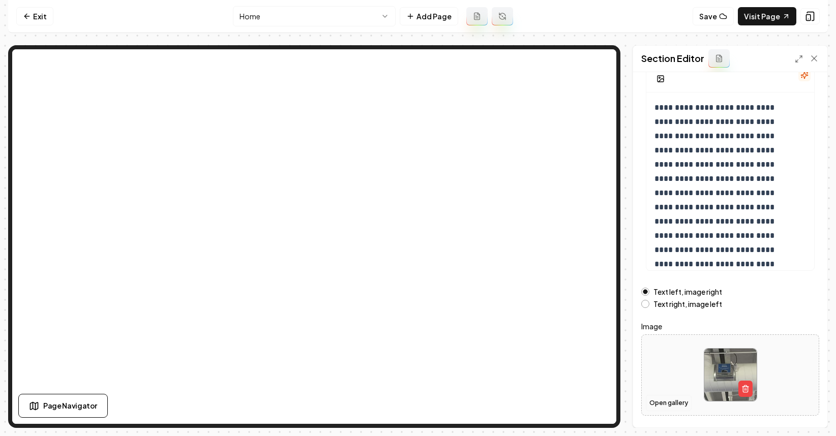
scroll to position [88, 0]
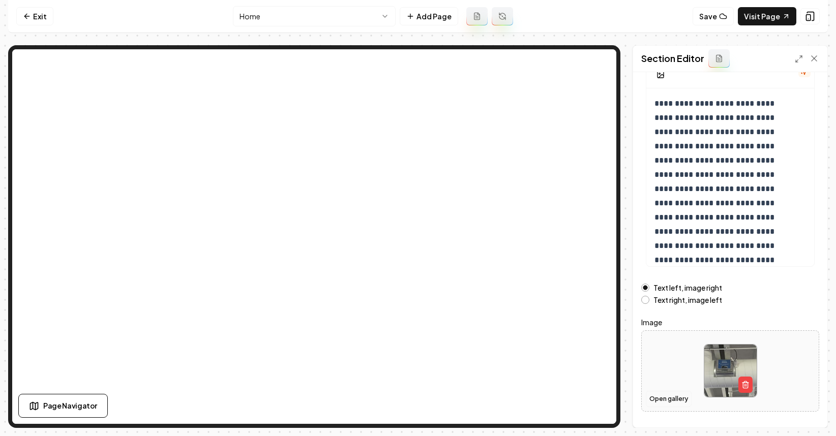
click at [673, 398] on button "Open gallery" at bounding box center [669, 399] width 46 height 16
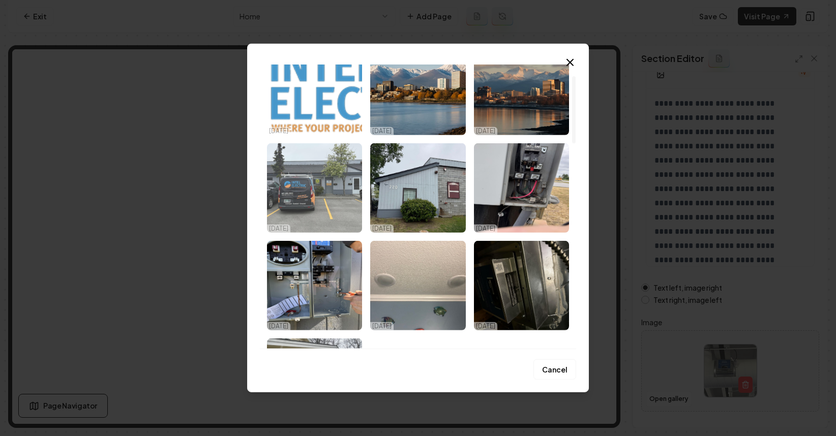
scroll to position [48, 0]
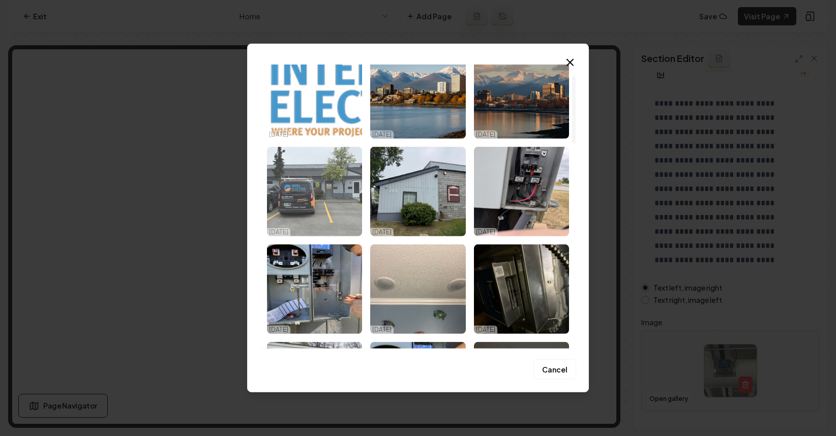
click at [325, 164] on img "Select image image_68eda5de5c7cd75eb8c91aca.jpeg" at bounding box center [314, 192] width 95 height 90
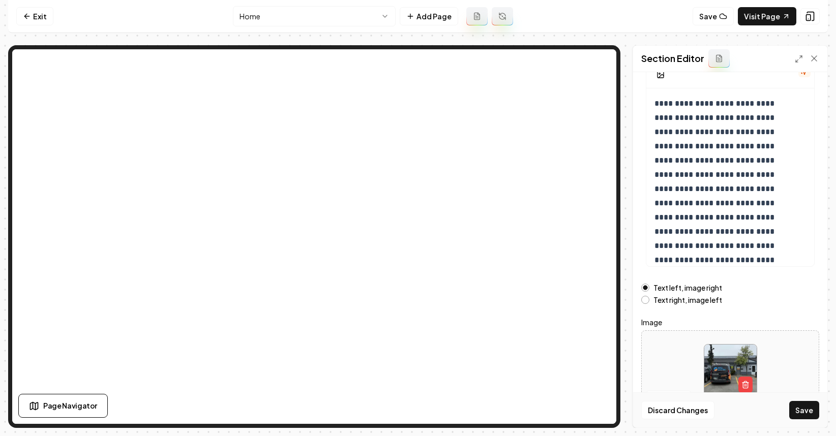
click at [819, 401] on div "Discard Changes Save" at bounding box center [730, 410] width 194 height 35
click at [816, 403] on button "Save" at bounding box center [804, 410] width 30 height 18
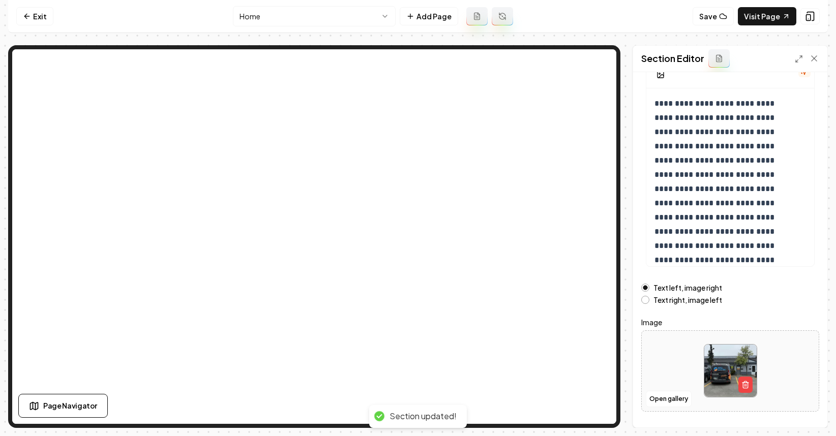
scroll to position [0, 0]
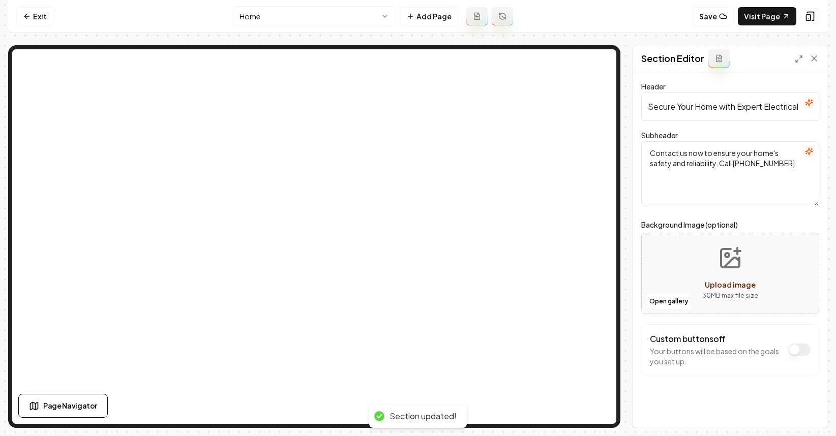
click at [657, 341] on div "Section Editor Header Secure Your Home with Expert Electrical Services Today! S…" at bounding box center [730, 236] width 195 height 383
click at [649, 306] on button "Open gallery" at bounding box center [669, 301] width 46 height 16
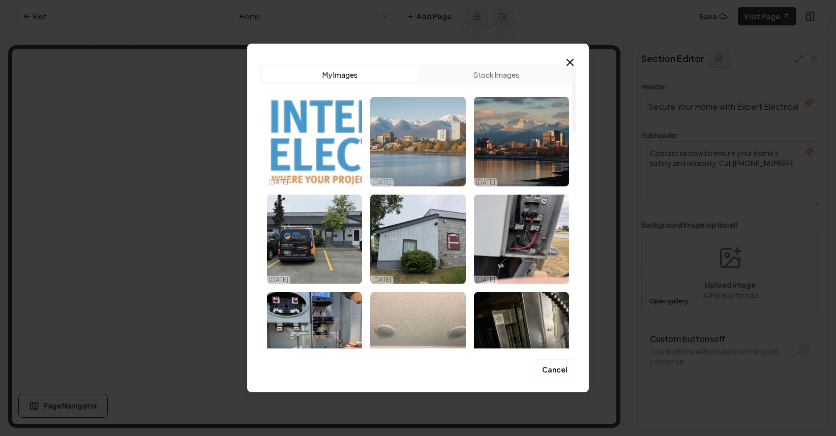
click at [431, 156] on img "Select image image_68eda5e65c7cd75eb8c952d4.jpeg" at bounding box center [417, 142] width 95 height 90
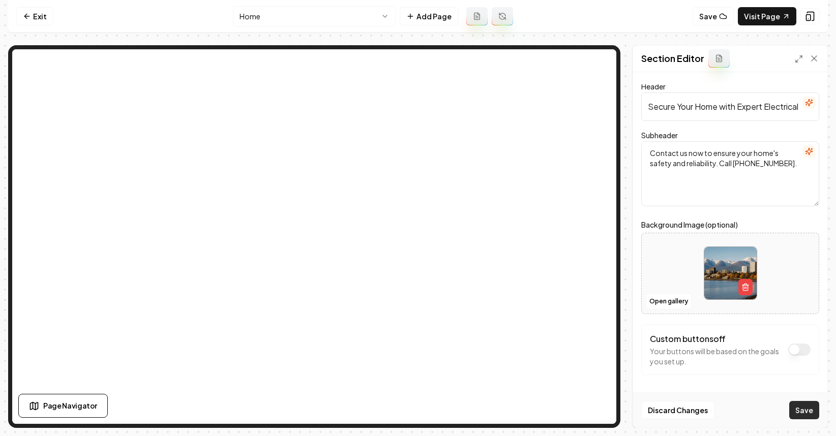
click at [801, 405] on button "Save" at bounding box center [804, 410] width 30 height 18
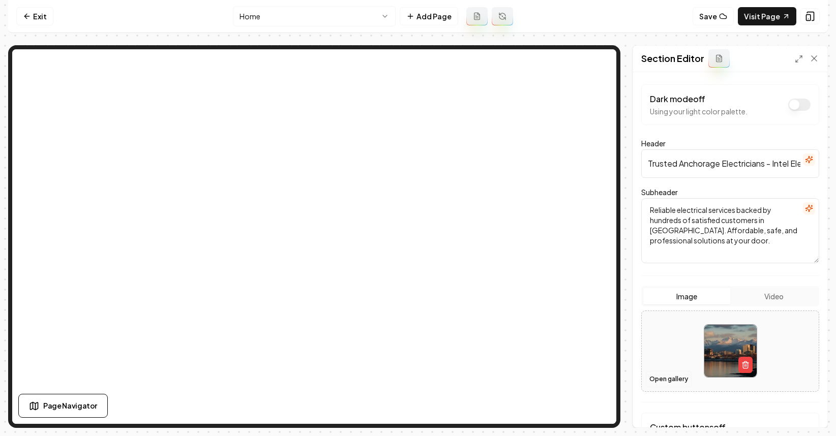
click at [660, 376] on button "Open gallery" at bounding box center [669, 379] width 46 height 16
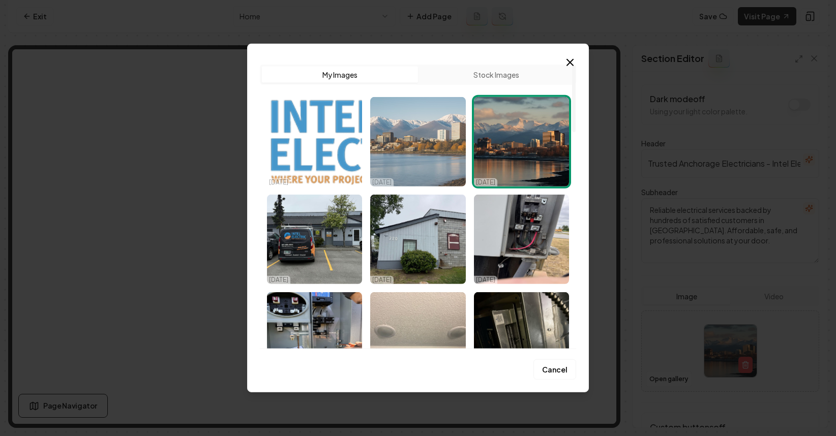
click at [442, 140] on img "Select image image_68eda5e65c7cd75eb8c952d4.jpeg" at bounding box center [417, 142] width 95 height 90
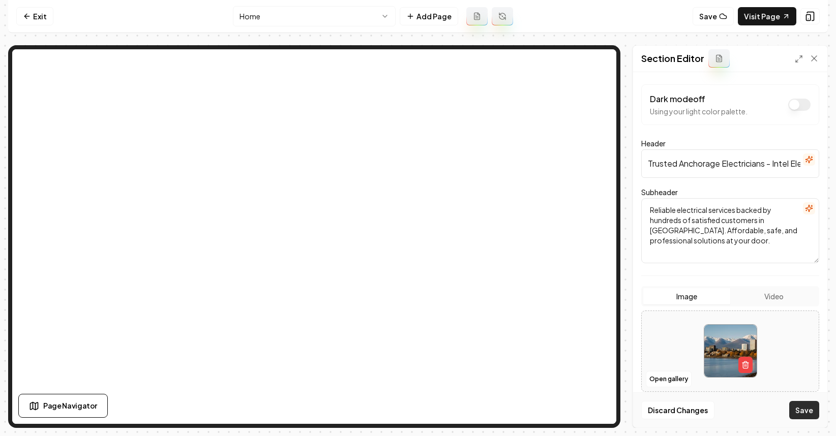
click at [803, 410] on button "Save" at bounding box center [804, 410] width 30 height 18
drag, startPoint x: 834, startPoint y: 167, endPoint x: 856, endPoint y: 164, distance: 22.0
click at [828, 164] on html "Computer Required This feature is only available on a computer. Please switch t…" at bounding box center [418, 218] width 836 height 436
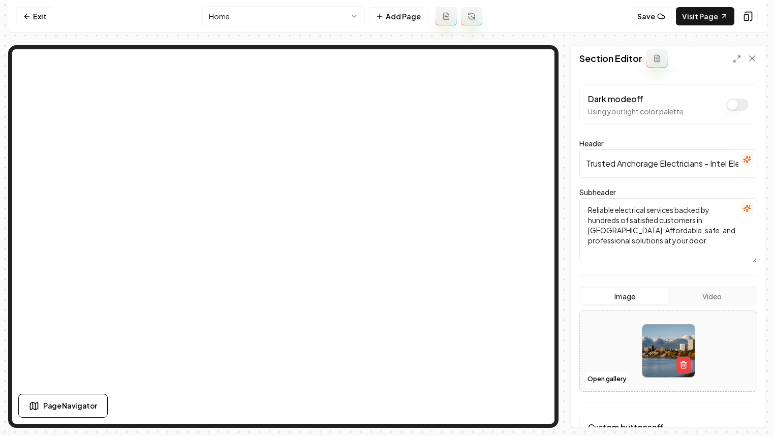
click at [27, 6] on nav "Exit Home Add Page Save Visit Page" at bounding box center [387, 16] width 758 height 33
click at [28, 15] on icon at bounding box center [27, 16] width 8 height 8
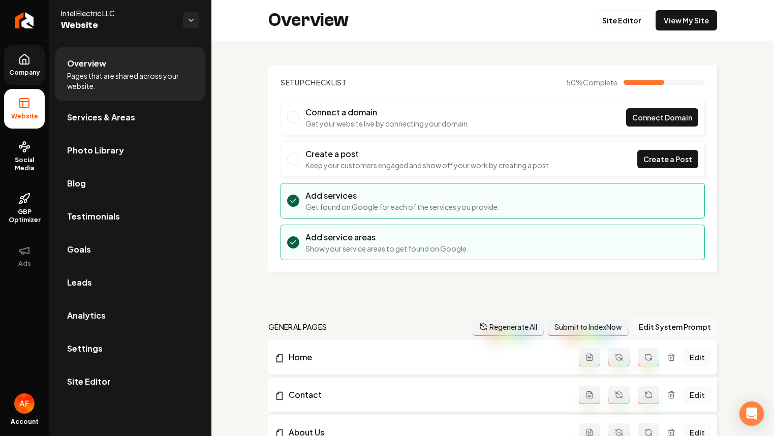
click at [26, 71] on span "Company" at bounding box center [24, 73] width 39 height 8
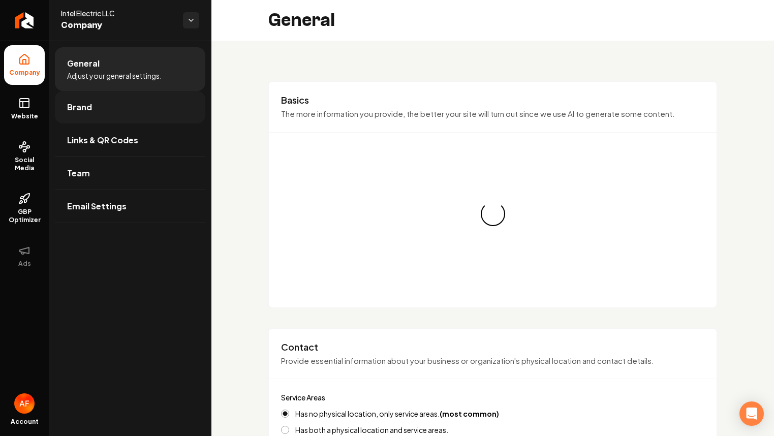
click at [115, 109] on link "Brand" at bounding box center [130, 107] width 151 height 33
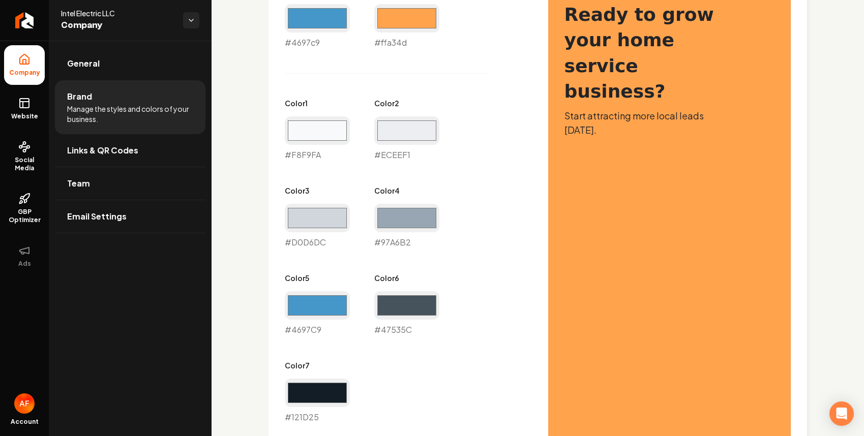
scroll to position [520, 0]
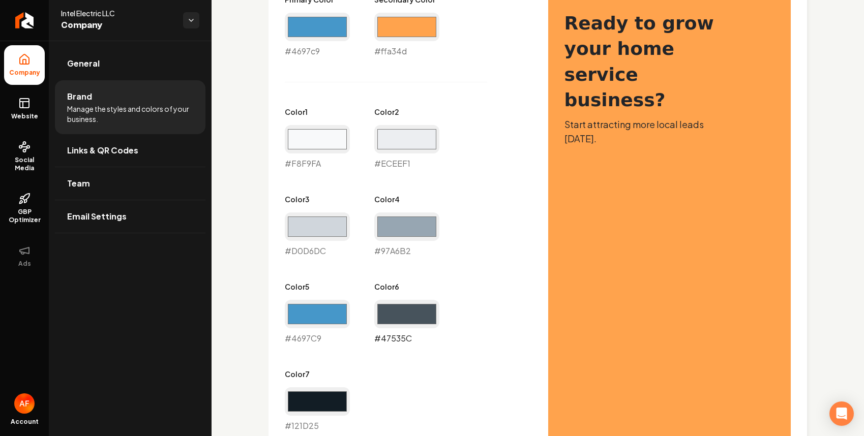
click at [391, 319] on input "#47535c" at bounding box center [406, 314] width 65 height 28
type input "#fca34d"
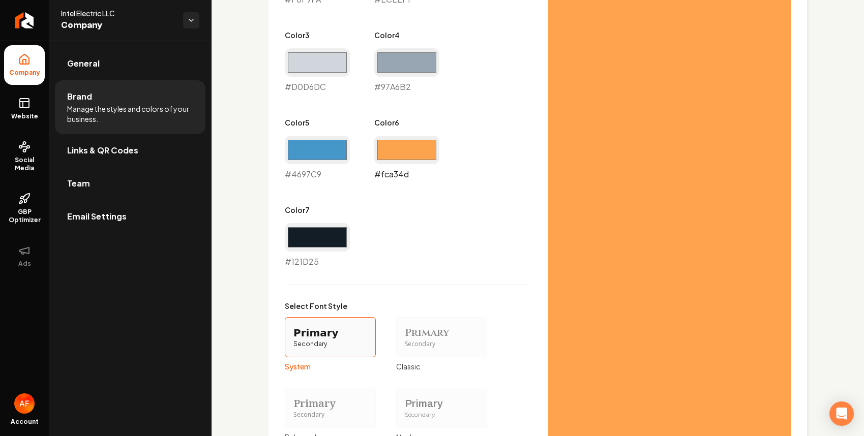
scroll to position [863, 0]
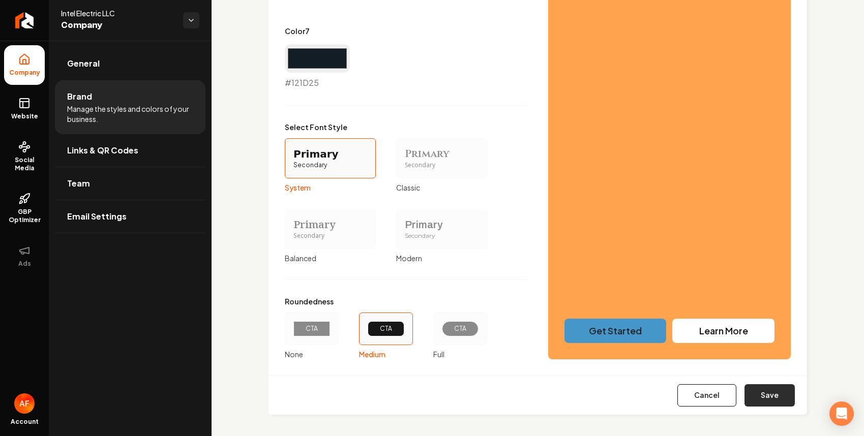
click at [757, 403] on button "Save" at bounding box center [769, 395] width 50 height 22
type input "#f8f9fa"
type input "#eceef1"
type input "#d0d6dc"
type input "#97a6b2"
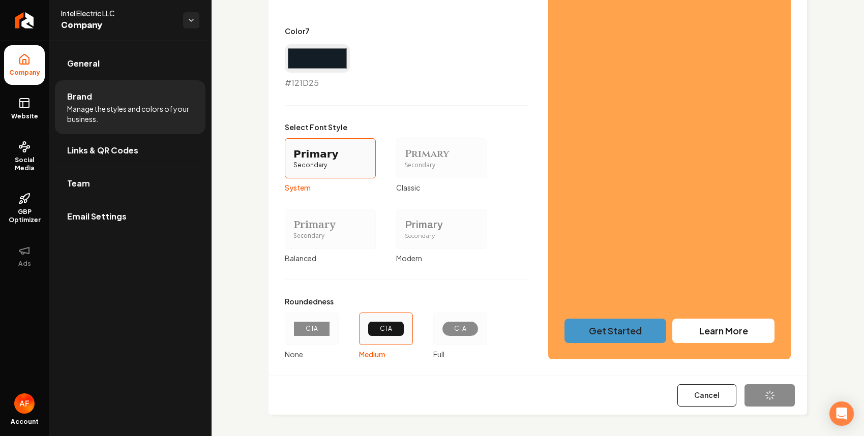
type input "#4697c9"
type input "#121d25"
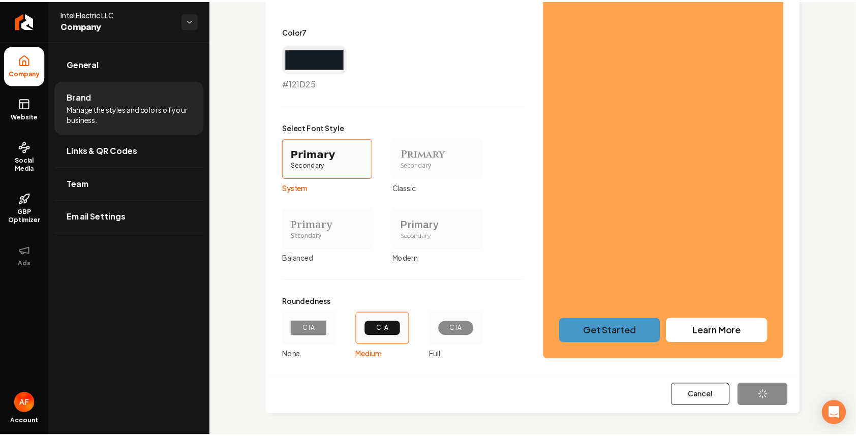
scroll to position [827, 0]
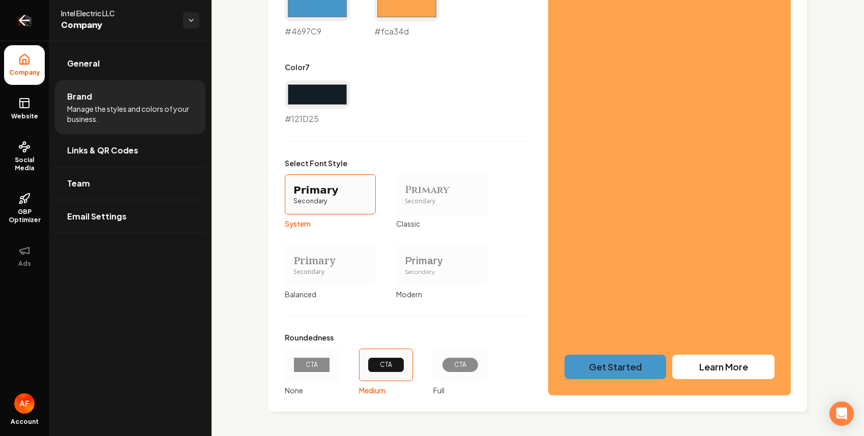
click at [11, 21] on link "Return to dashboard" at bounding box center [24, 20] width 49 height 41
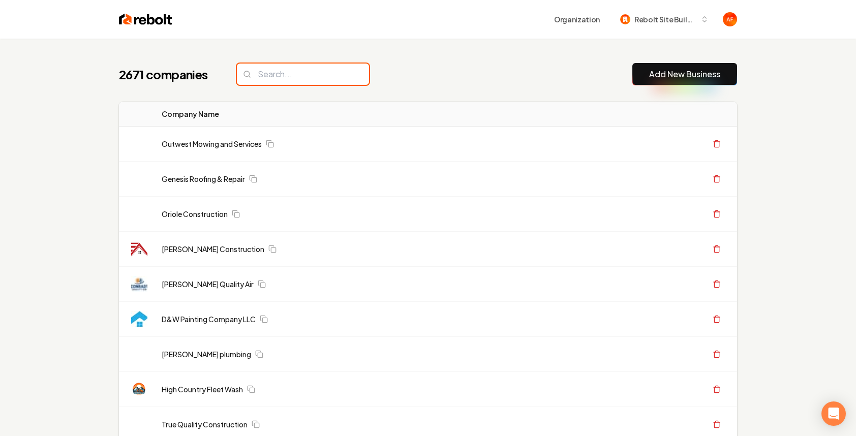
click at [276, 68] on input "search" at bounding box center [303, 74] width 132 height 21
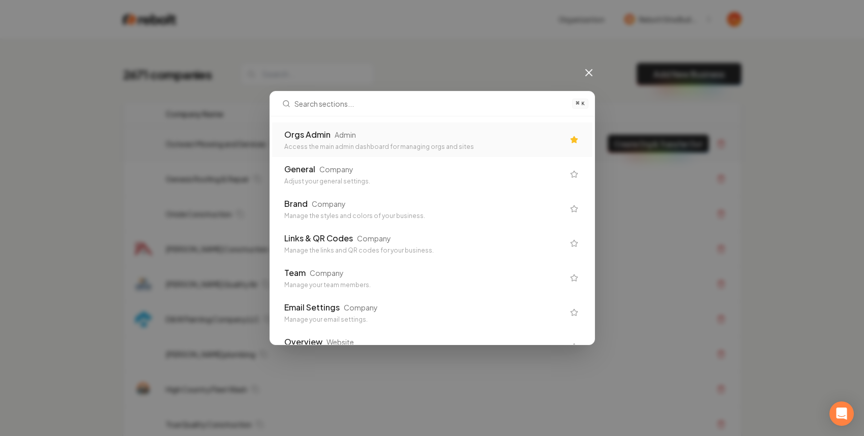
click at [432, 141] on div "Orgs Admin Admin Access the main admin dashboard for managing orgs and sites" at bounding box center [424, 140] width 280 height 22
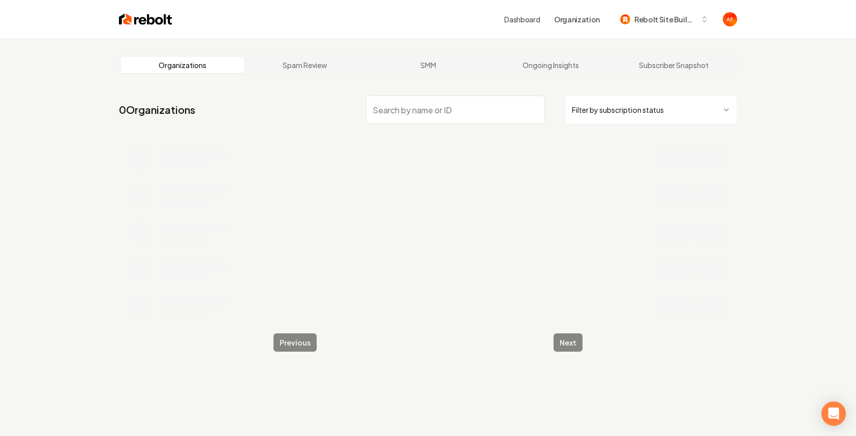
click at [401, 124] on input "search" at bounding box center [455, 110] width 179 height 28
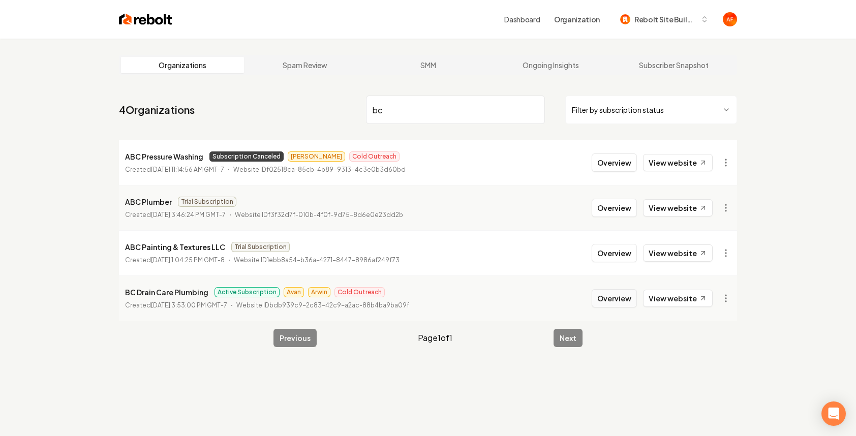
type input "bc"
click at [606, 293] on button "Overview" at bounding box center [614, 298] width 45 height 18
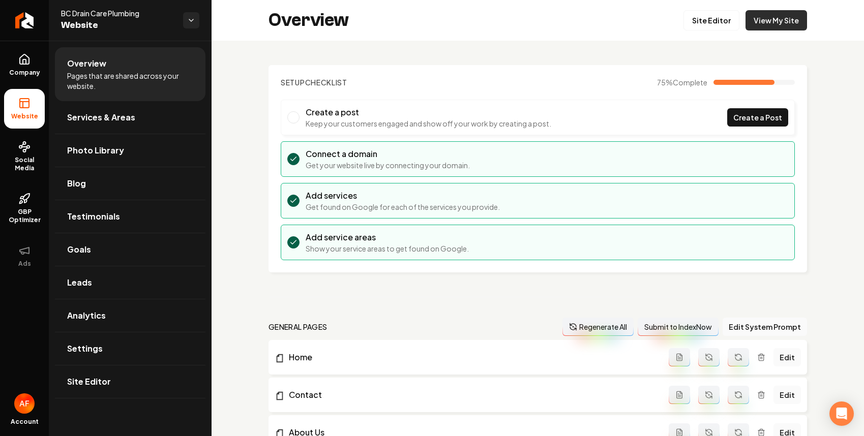
click at [757, 20] on link "View My Site" at bounding box center [776, 20] width 62 height 20
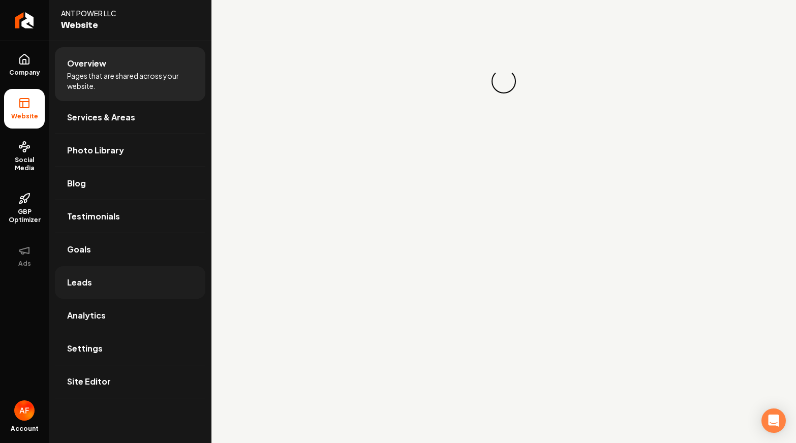
click at [91, 283] on span "Leads" at bounding box center [79, 283] width 25 height 12
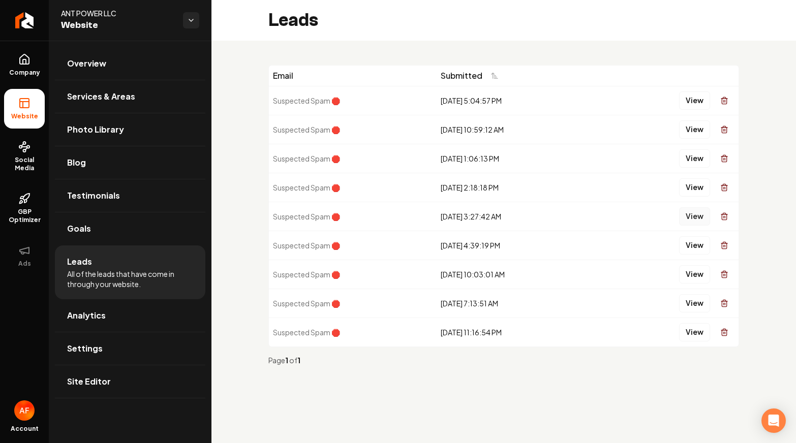
click at [682, 211] on button "View" at bounding box center [694, 216] width 31 height 18
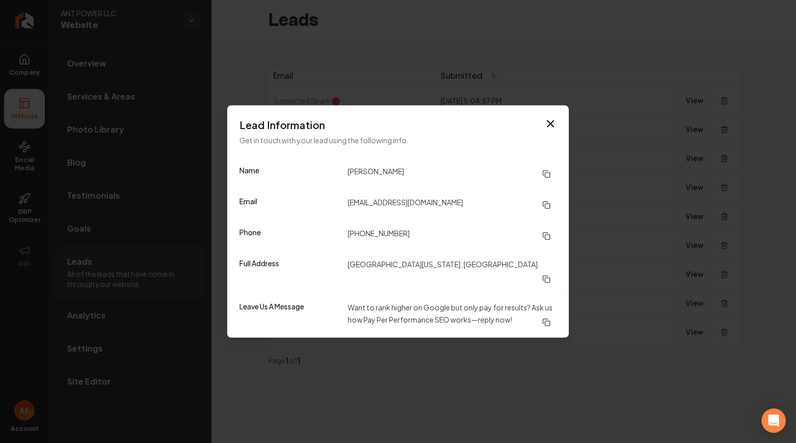
click at [553, 122] on div "Lead Information Get in touch with your lead using the following info." at bounding box center [398, 132] width 342 height 53
click at [545, 130] on icon "button" at bounding box center [551, 124] width 12 height 12
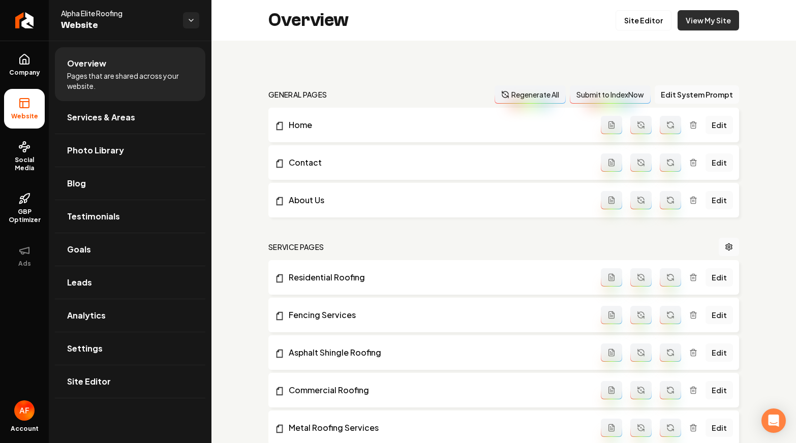
click at [713, 22] on link "View My Site" at bounding box center [709, 20] width 62 height 20
click at [90, 286] on span "Leads" at bounding box center [79, 283] width 25 height 12
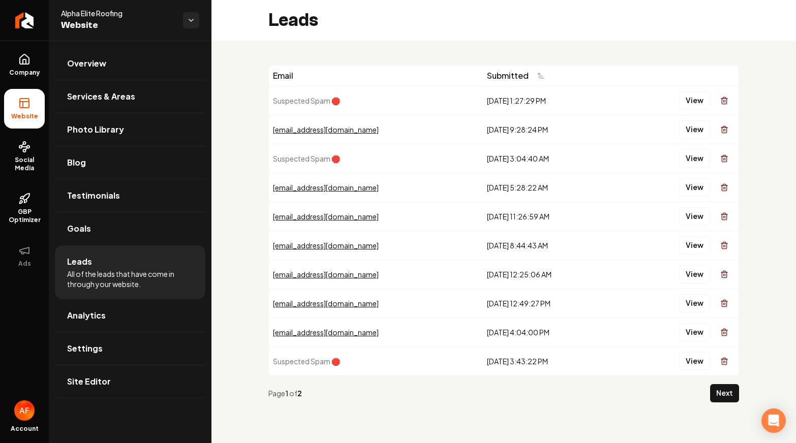
click at [679, 130] on div "View" at bounding box center [678, 130] width 111 height 20
click at [694, 127] on button "View" at bounding box center [694, 130] width 31 height 18
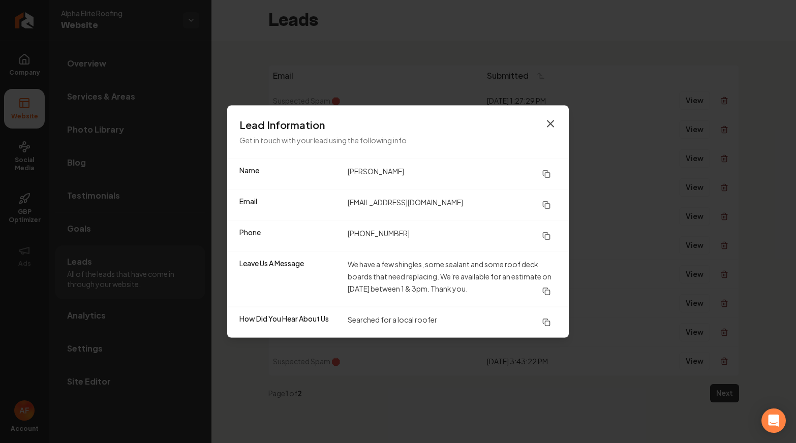
click at [548, 119] on icon "button" at bounding box center [551, 124] width 12 height 12
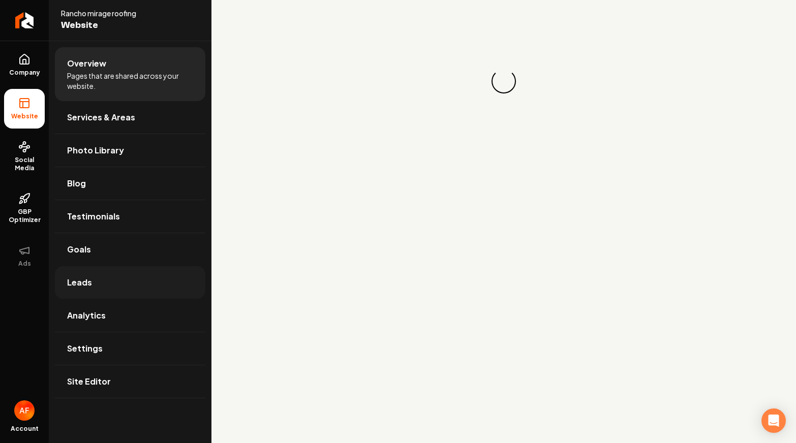
click at [162, 291] on link "Leads" at bounding box center [130, 282] width 151 height 33
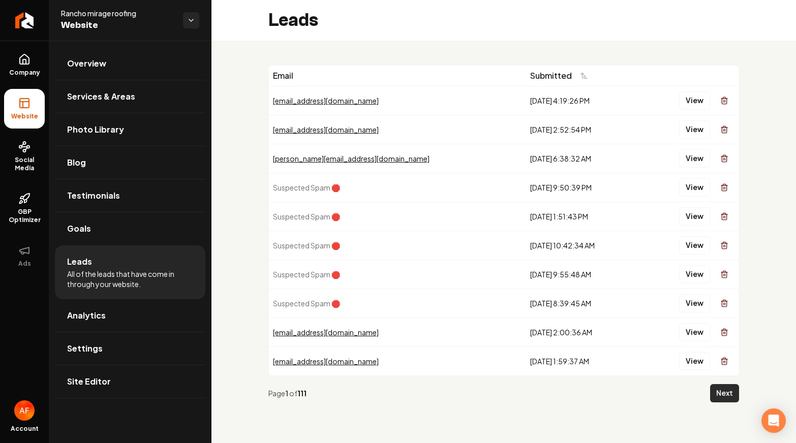
click at [715, 395] on button "Next" at bounding box center [724, 393] width 29 height 18
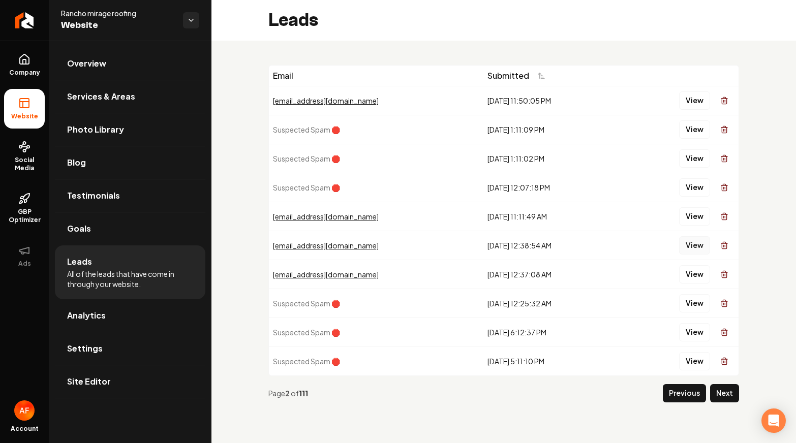
click at [692, 244] on button "View" at bounding box center [694, 245] width 31 height 18
click at [689, 267] on button "View" at bounding box center [694, 274] width 31 height 18
click at [700, 220] on button "View" at bounding box center [694, 216] width 31 height 18
click at [723, 387] on button "Next" at bounding box center [724, 393] width 29 height 18
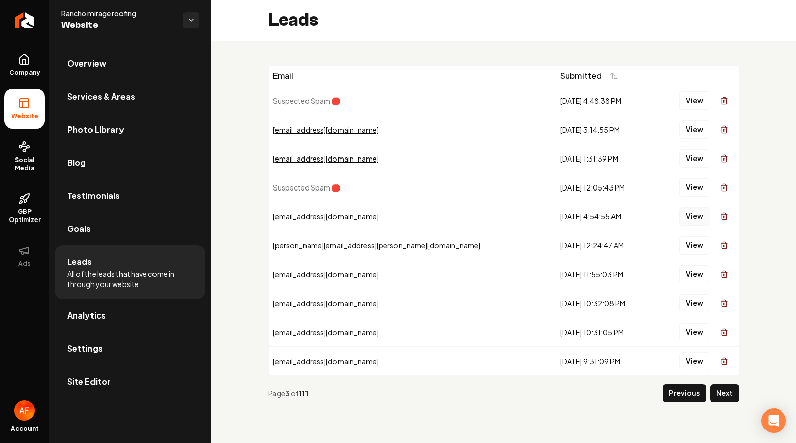
click at [700, 211] on button "View" at bounding box center [694, 216] width 31 height 18
click at [694, 269] on button "View" at bounding box center [694, 274] width 31 height 18
click at [695, 331] on button "View" at bounding box center [694, 332] width 31 height 18
click at [693, 369] on button "View" at bounding box center [694, 361] width 31 height 18
click at [717, 394] on button "Next" at bounding box center [724, 393] width 29 height 18
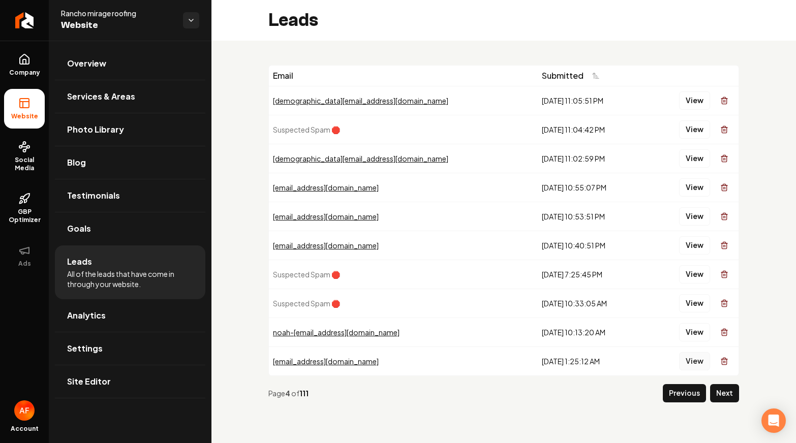
click at [699, 356] on button "View" at bounding box center [694, 361] width 31 height 18
click at [730, 386] on button "Next" at bounding box center [724, 393] width 29 height 18
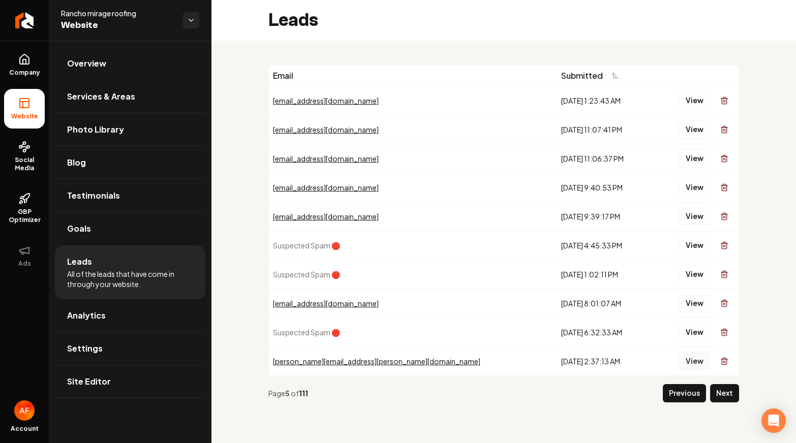
click at [688, 366] on button "View" at bounding box center [694, 361] width 31 height 18
click at [691, 307] on button "View" at bounding box center [694, 303] width 31 height 18
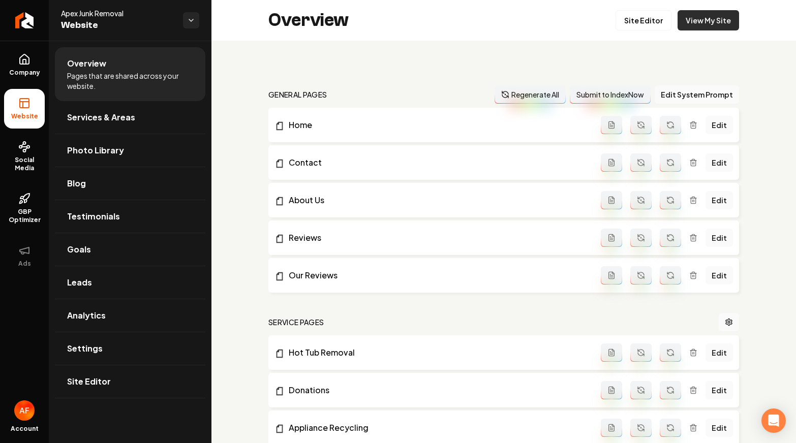
click at [702, 17] on link "View My Site" at bounding box center [709, 20] width 62 height 20
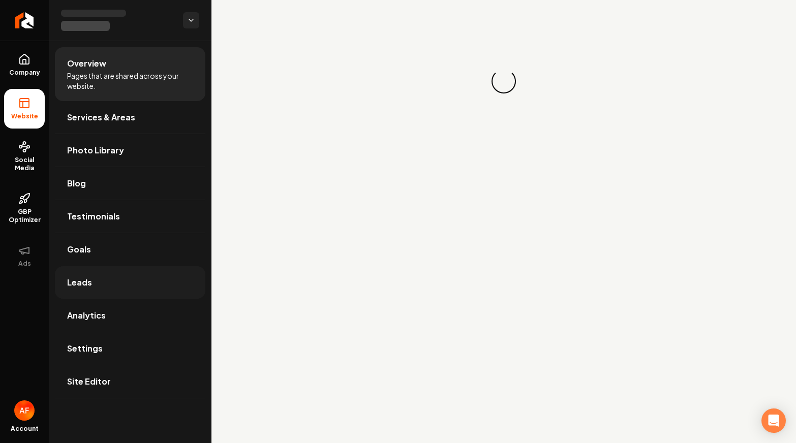
click at [147, 280] on link "Leads" at bounding box center [130, 282] width 151 height 33
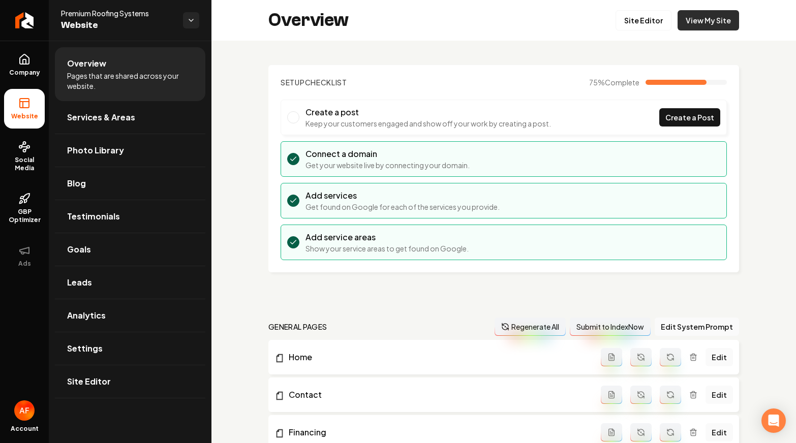
click at [703, 28] on link "View My Site" at bounding box center [709, 20] width 62 height 20
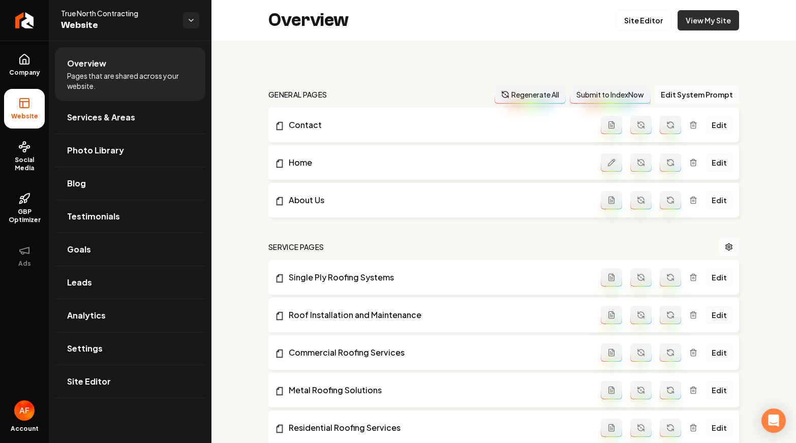
click at [708, 15] on link "View My Site" at bounding box center [709, 20] width 62 height 20
click at [106, 289] on link "Leads" at bounding box center [130, 282] width 151 height 33
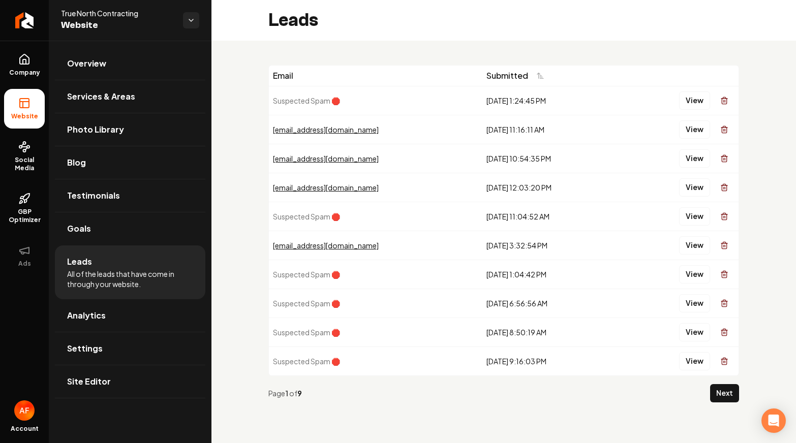
click at [674, 124] on div "View" at bounding box center [679, 130] width 111 height 20
click at [689, 125] on button "View" at bounding box center [694, 130] width 31 height 18
